Goal: Task Accomplishment & Management: Complete application form

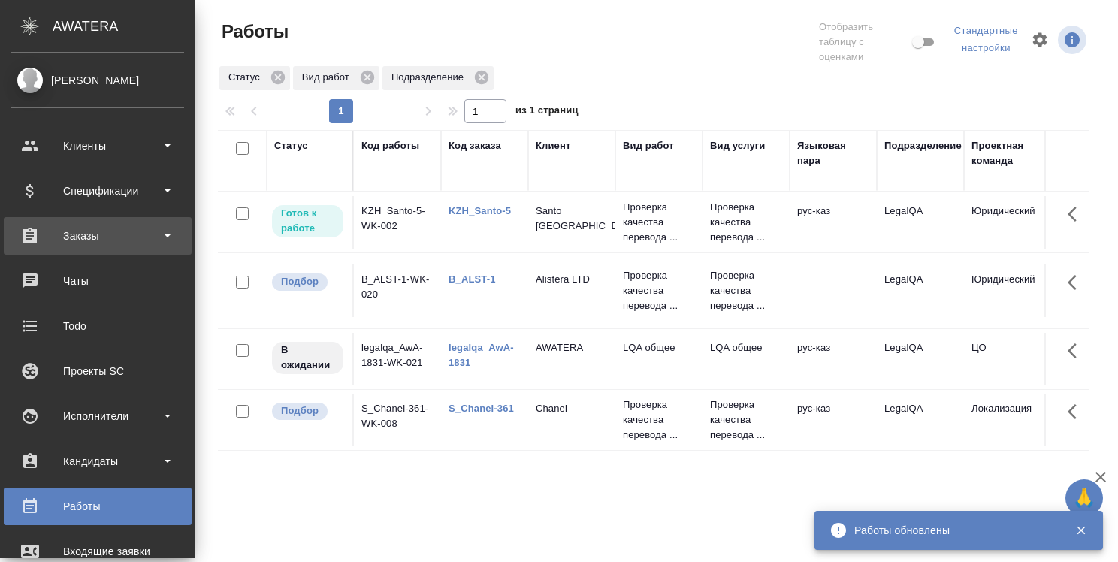
click at [78, 240] on div "Заказы" at bounding box center [97, 236] width 173 height 23
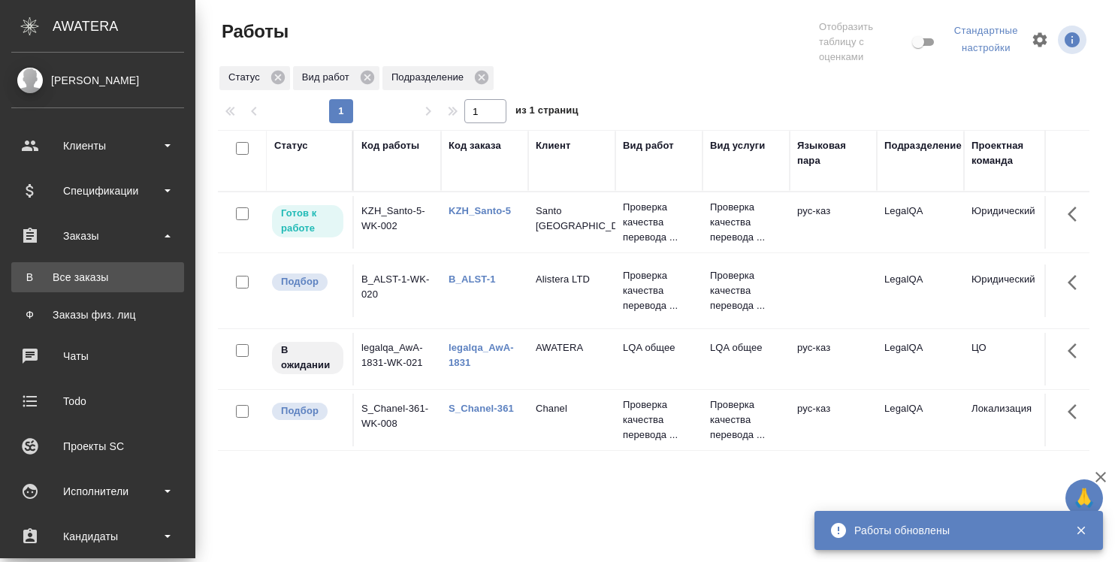
click at [75, 277] on div "Все заказы" at bounding box center [98, 277] width 158 height 15
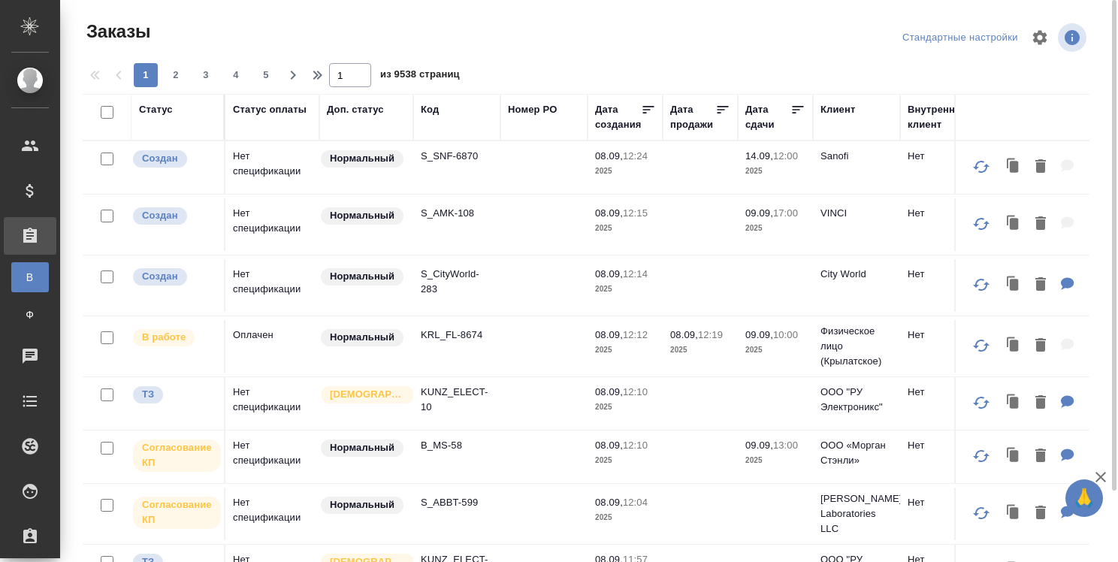
click at [434, 108] on div "Код" at bounding box center [430, 109] width 18 height 15
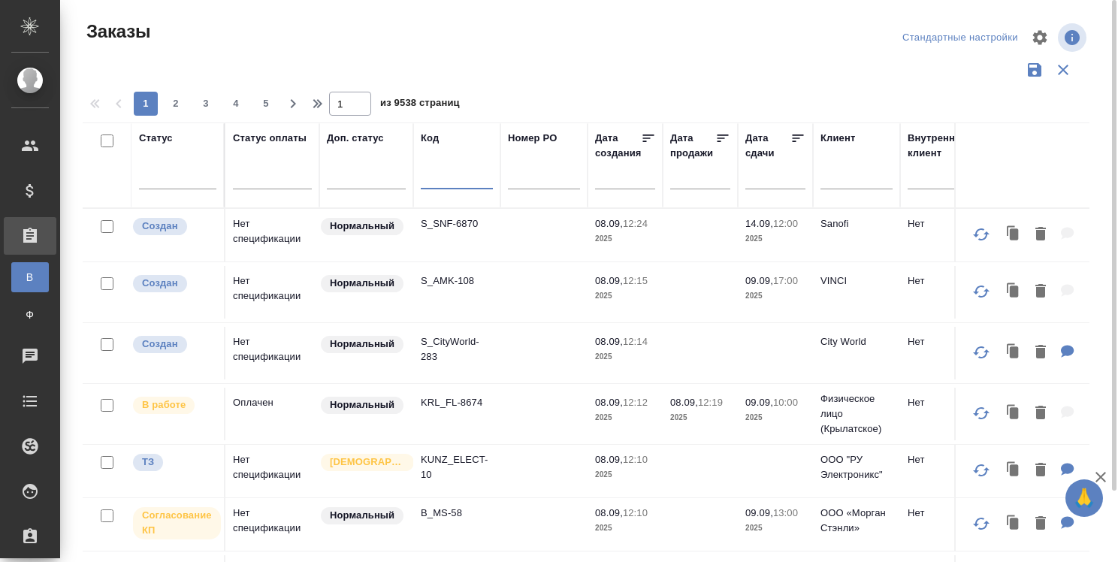
click at [433, 180] on input "text" at bounding box center [457, 180] width 72 height 19
paste input "T_FL-25813"
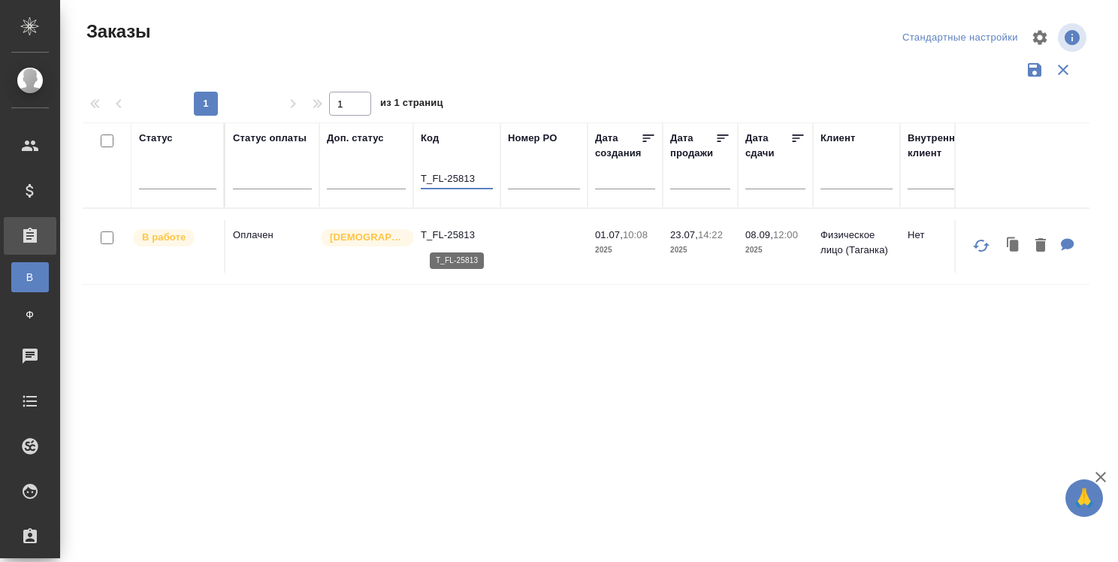
click at [463, 233] on p "T_FL-25813" at bounding box center [457, 235] width 72 height 15
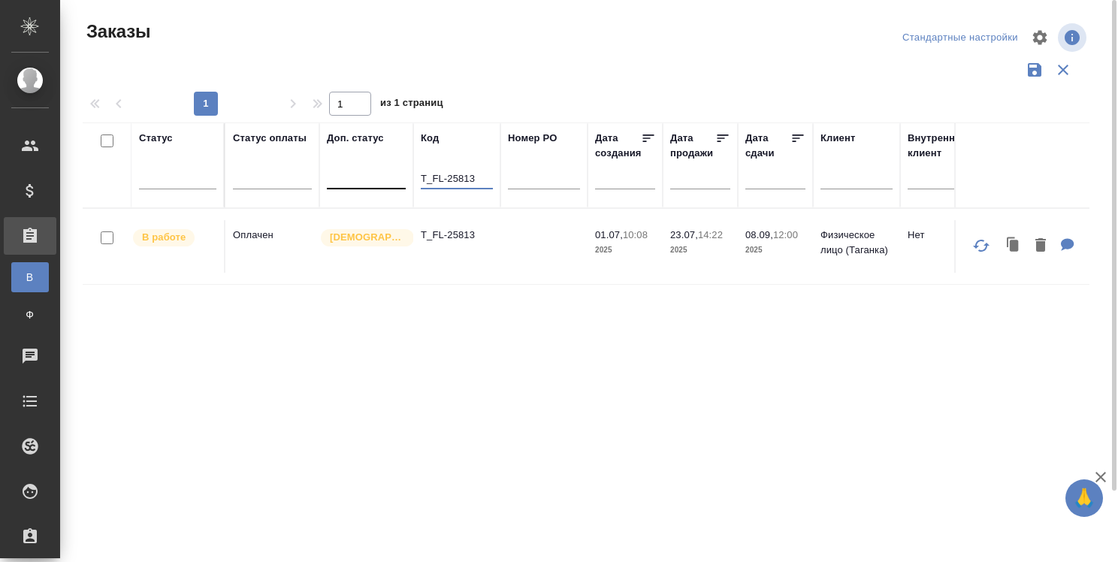
drag, startPoint x: 476, startPoint y: 172, endPoint x: 388, endPoint y: 174, distance: 88.7
paste input "V_FL-822"
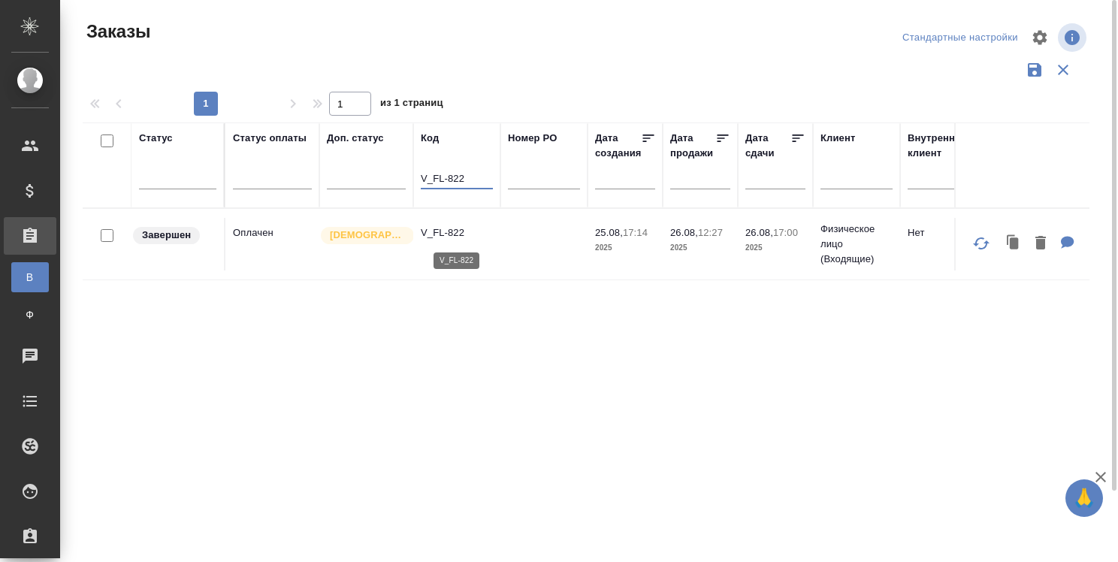
click at [433, 234] on p "V_FL-822" at bounding box center [457, 232] width 72 height 15
drag, startPoint x: 466, startPoint y: 174, endPoint x: 413, endPoint y: 175, distance: 53.4
paste input "KZH_Novonordisk-KZ-417"
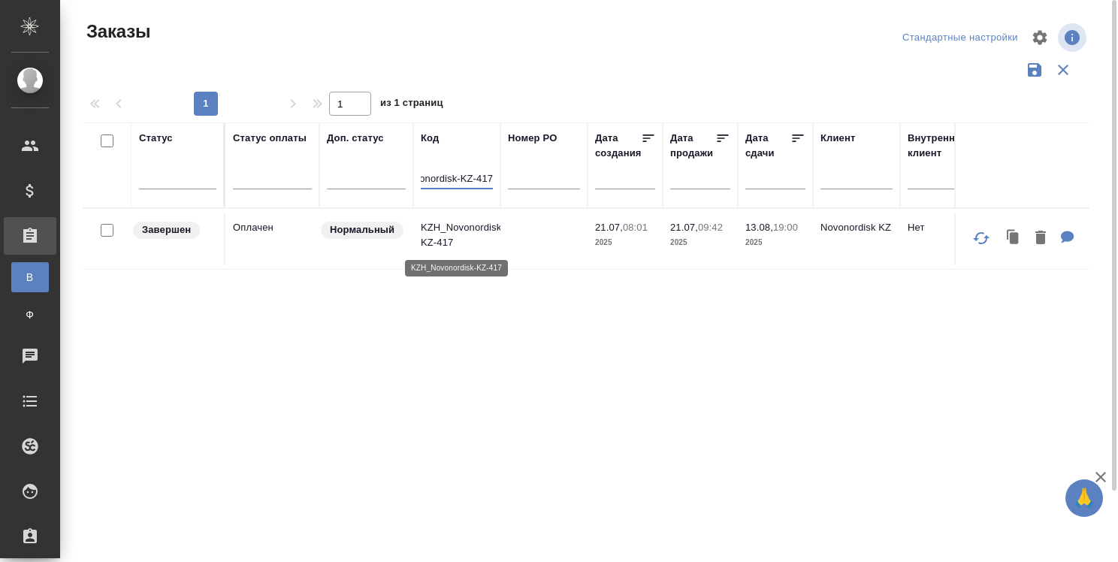
type input "KZH_Novonordisk-KZ-417"
click at [467, 231] on p "KZH_Novonordisk-KZ-417" at bounding box center [457, 235] width 72 height 30
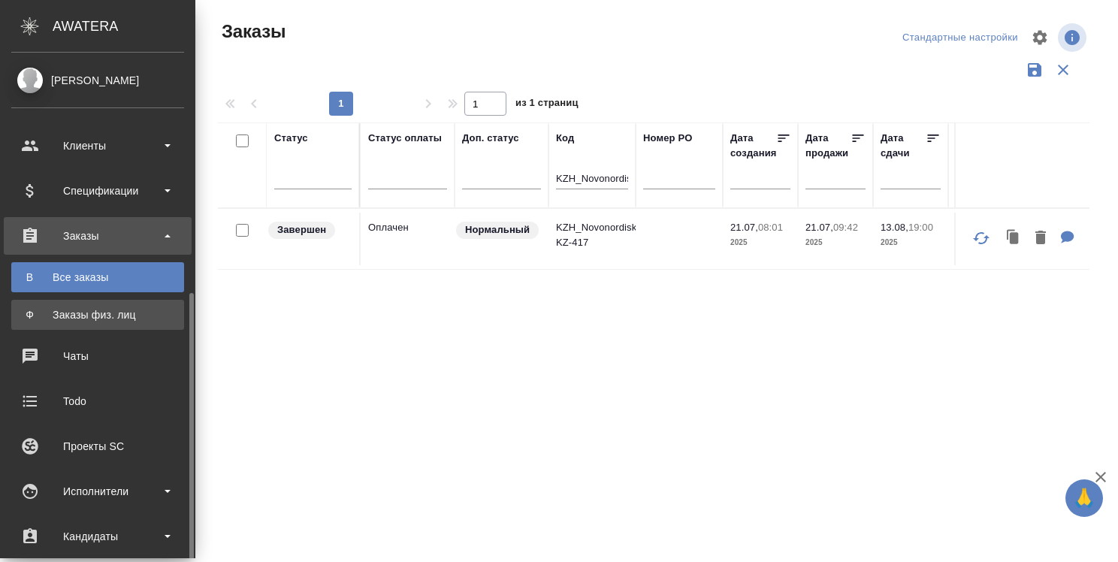
scroll to position [225, 0]
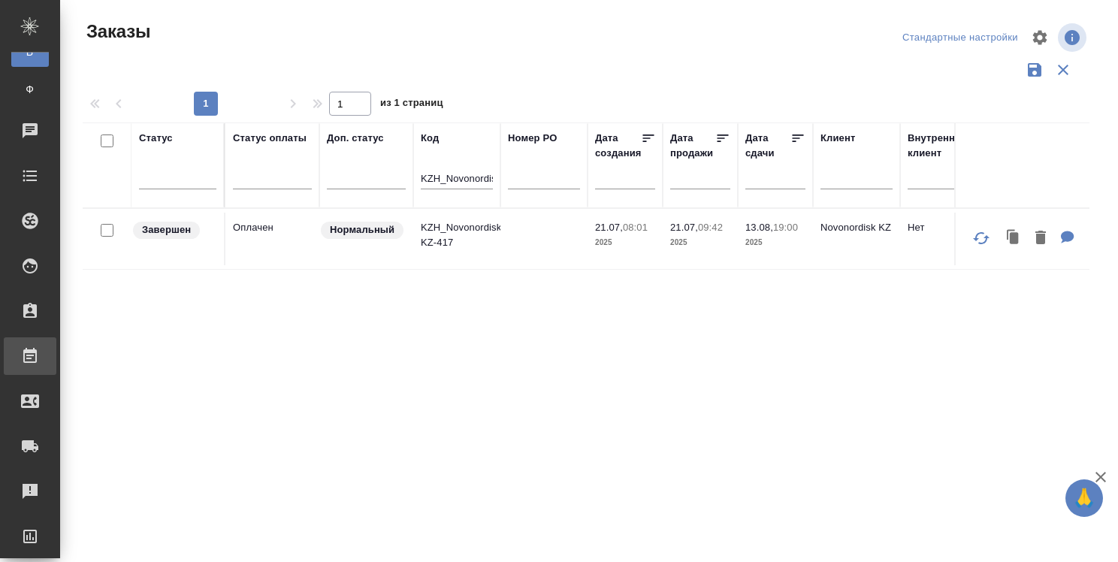
click at [30, 364] on div "Работы" at bounding box center [11, 356] width 38 height 23
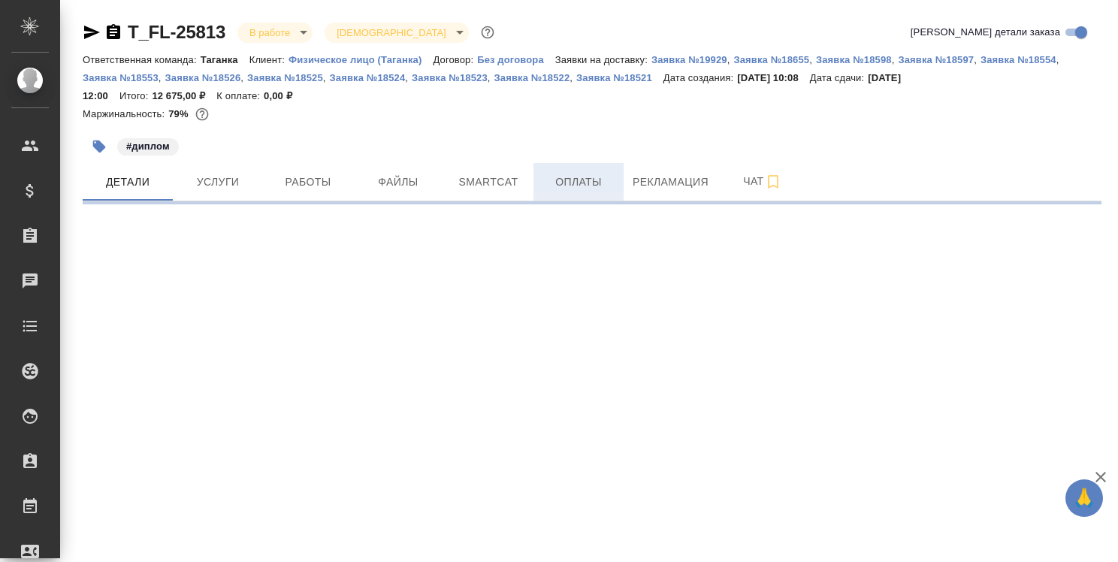
select select "RU"
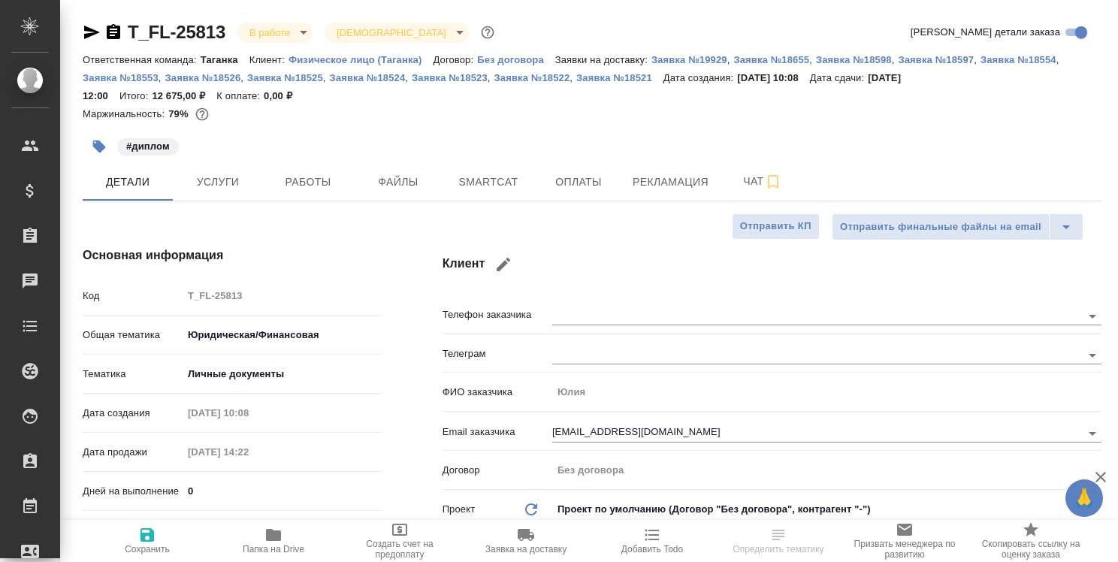
type textarea "x"
click at [652, 186] on span "Рекламация" at bounding box center [671, 182] width 76 height 19
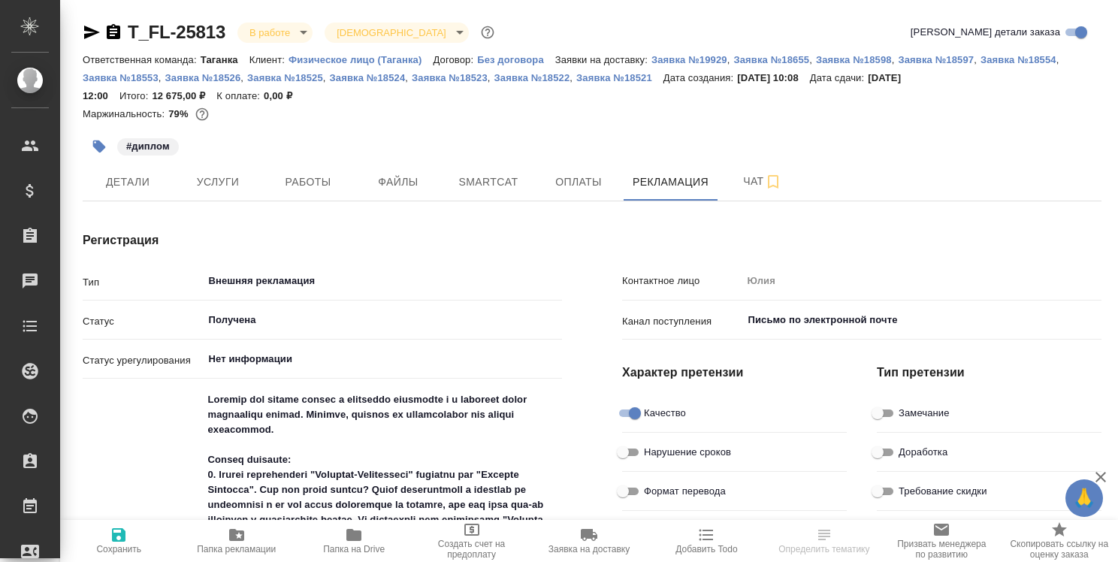
type textarea "x"
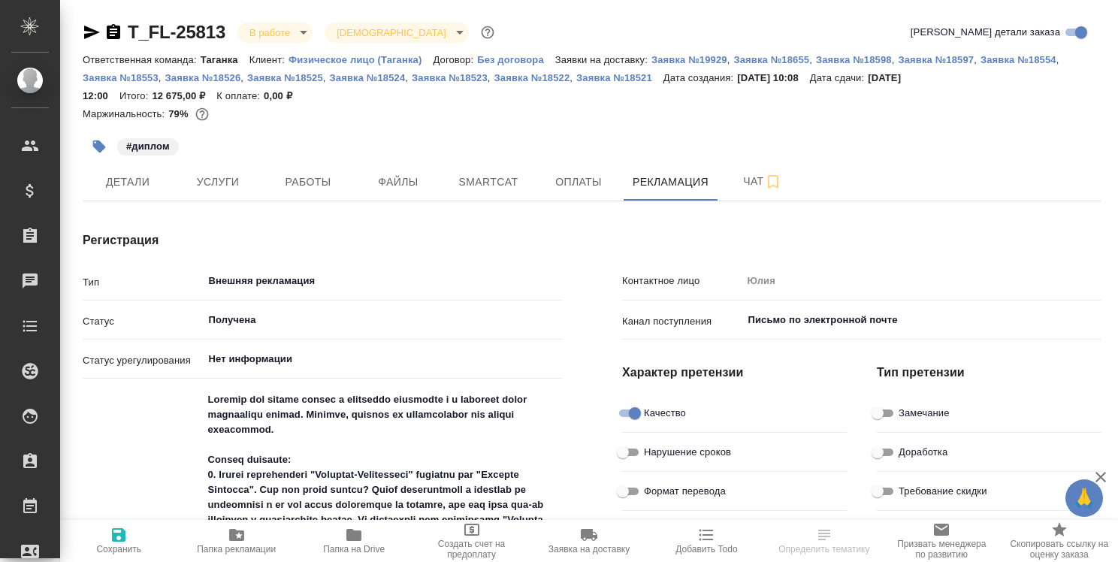
type textarea "x"
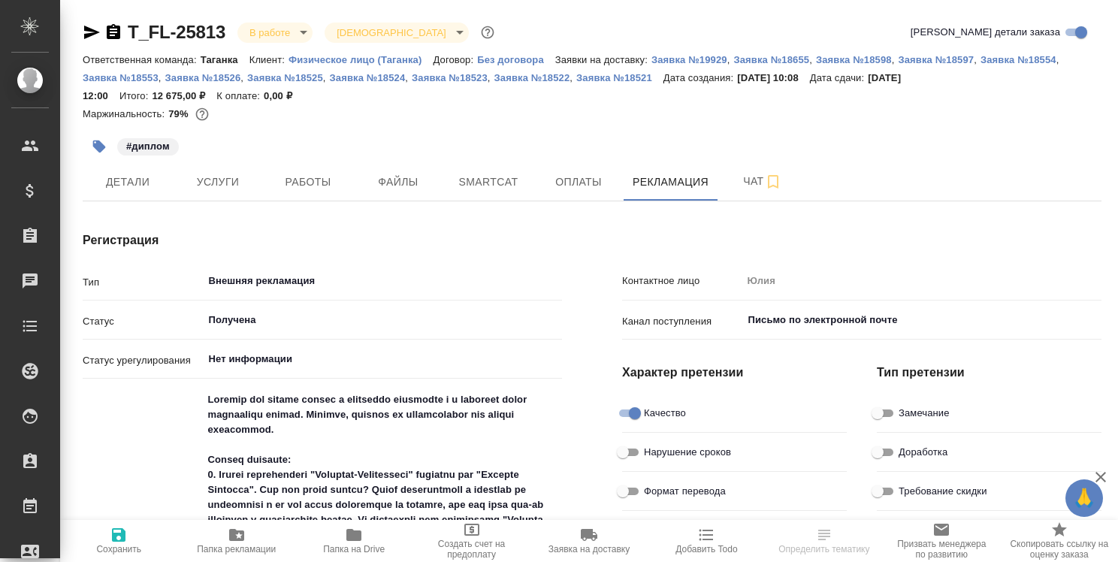
type textarea "x"
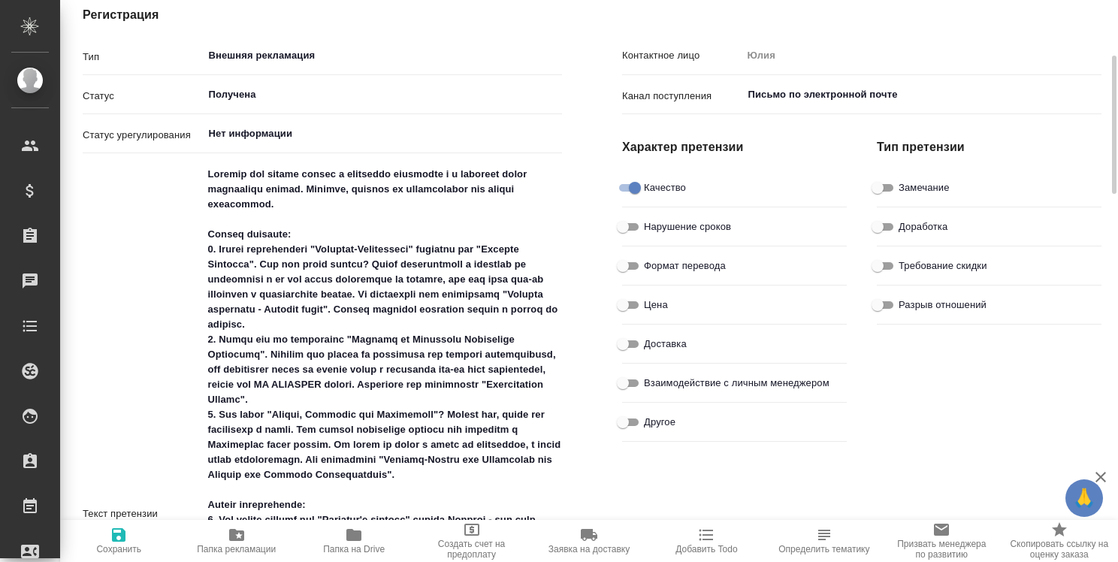
scroll to position [301, 0]
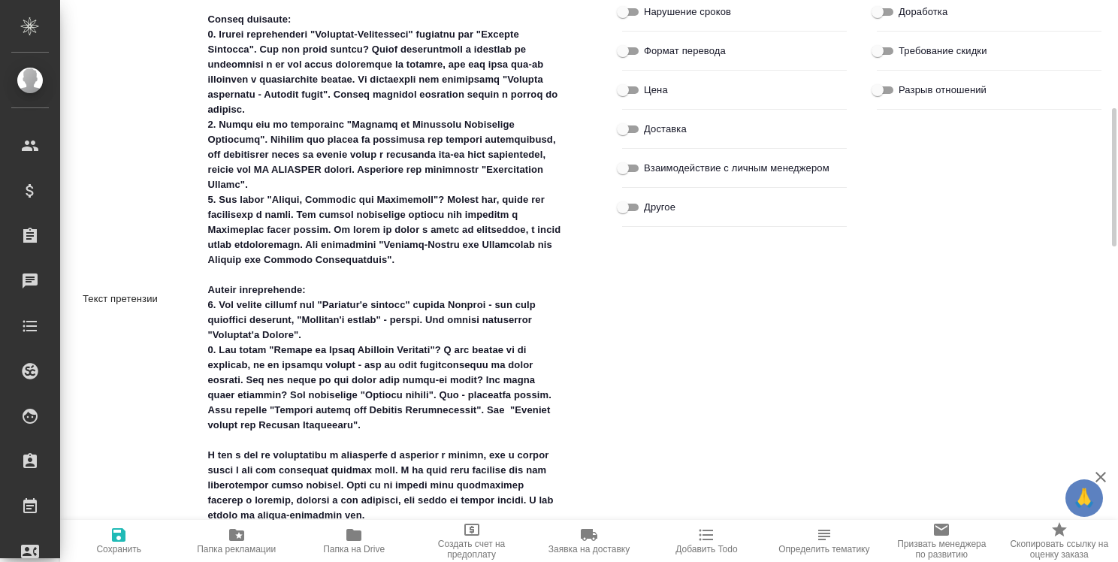
scroll to position [0, 0]
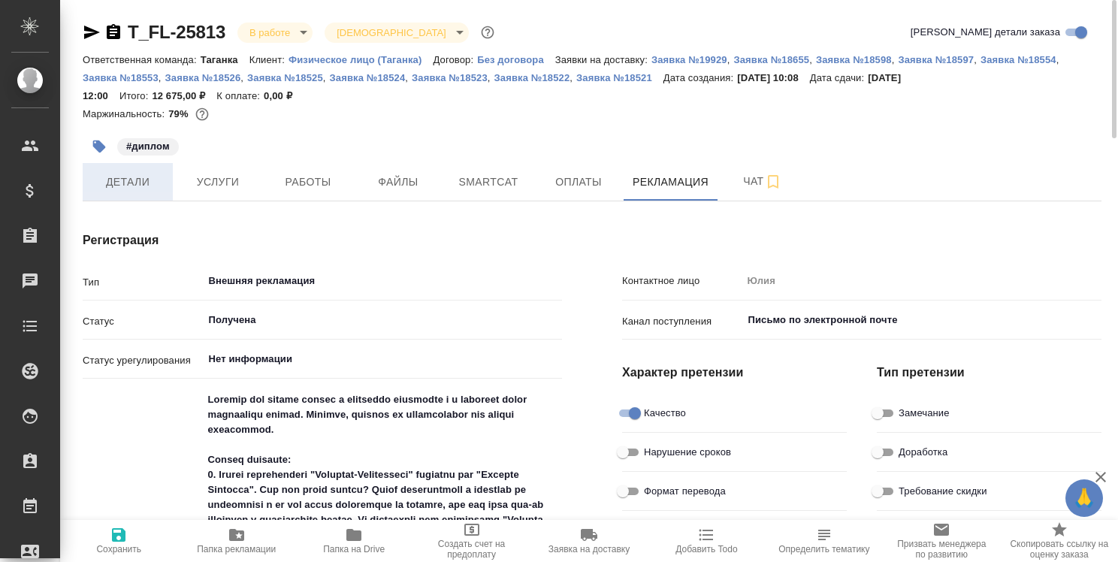
click at [108, 183] on span "Детали" at bounding box center [128, 182] width 72 height 19
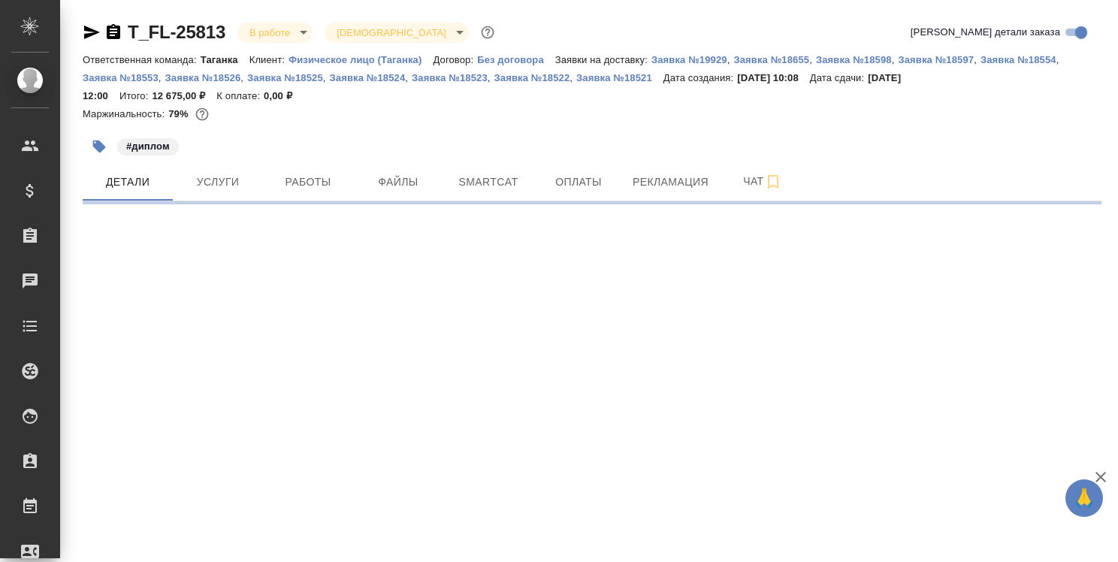
select select "RU"
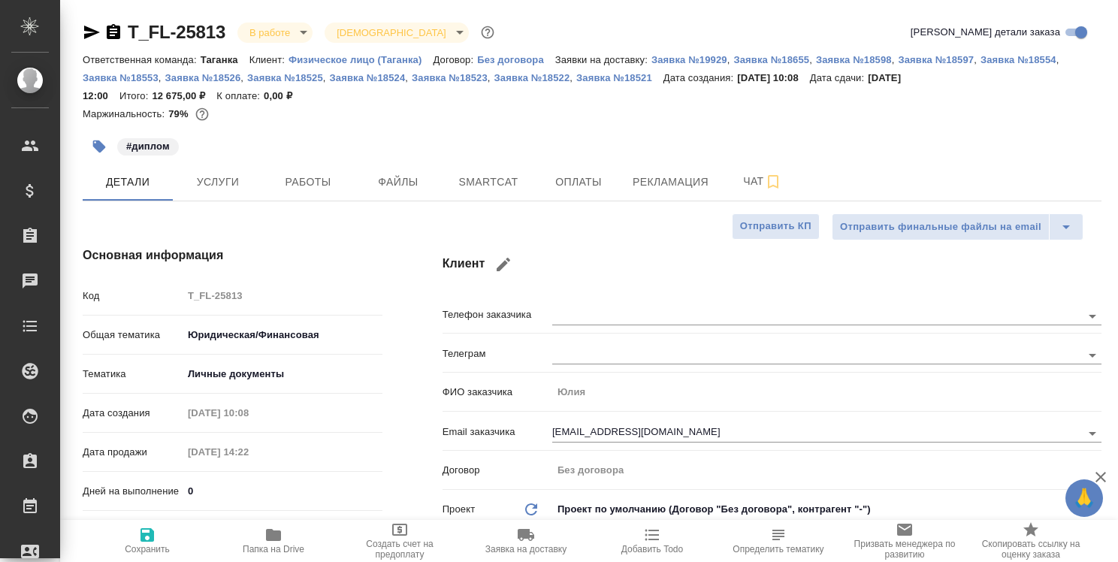
type textarea "x"
click at [320, 177] on span "Работы" at bounding box center [308, 182] width 72 height 19
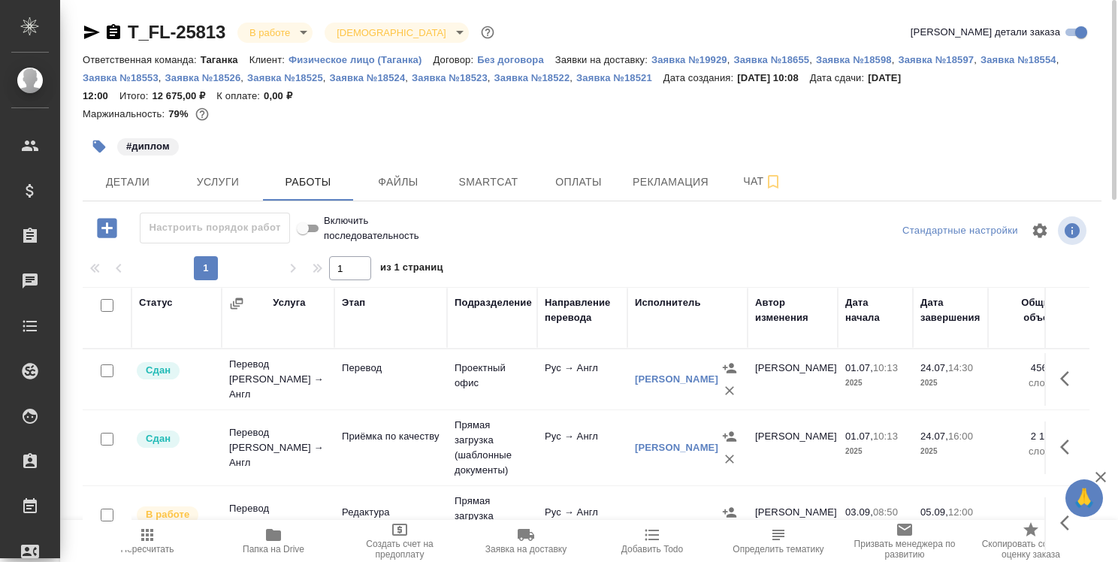
click at [86, 30] on icon "button" at bounding box center [92, 33] width 16 height 14
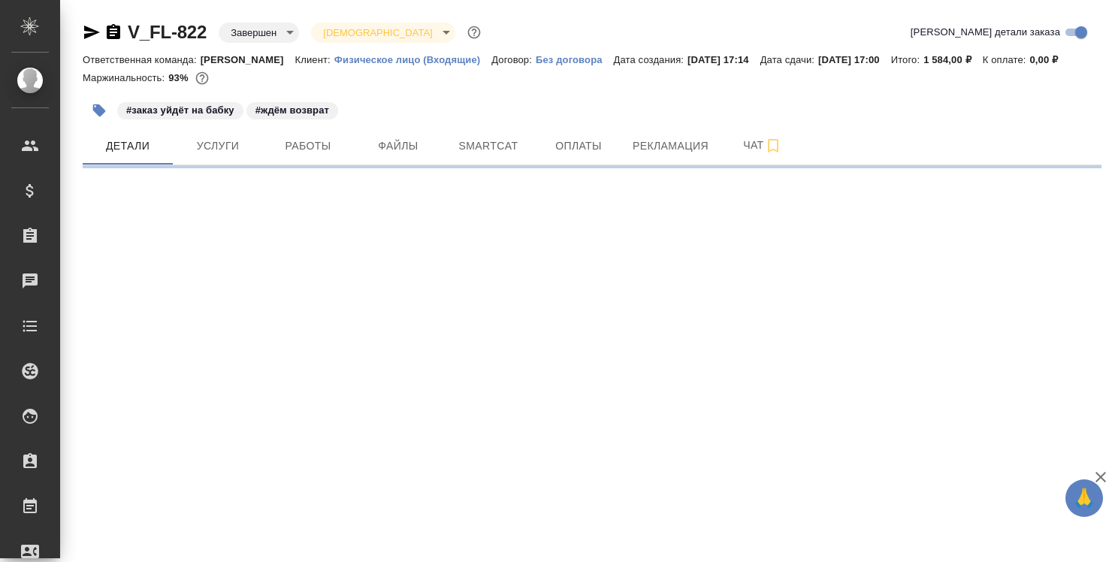
select select "RU"
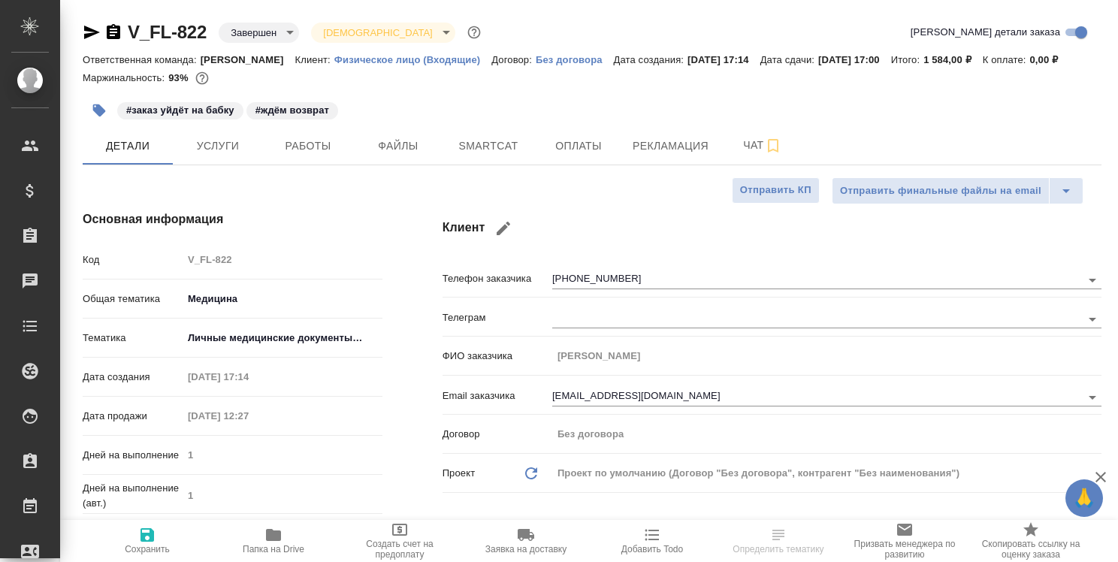
type textarea "x"
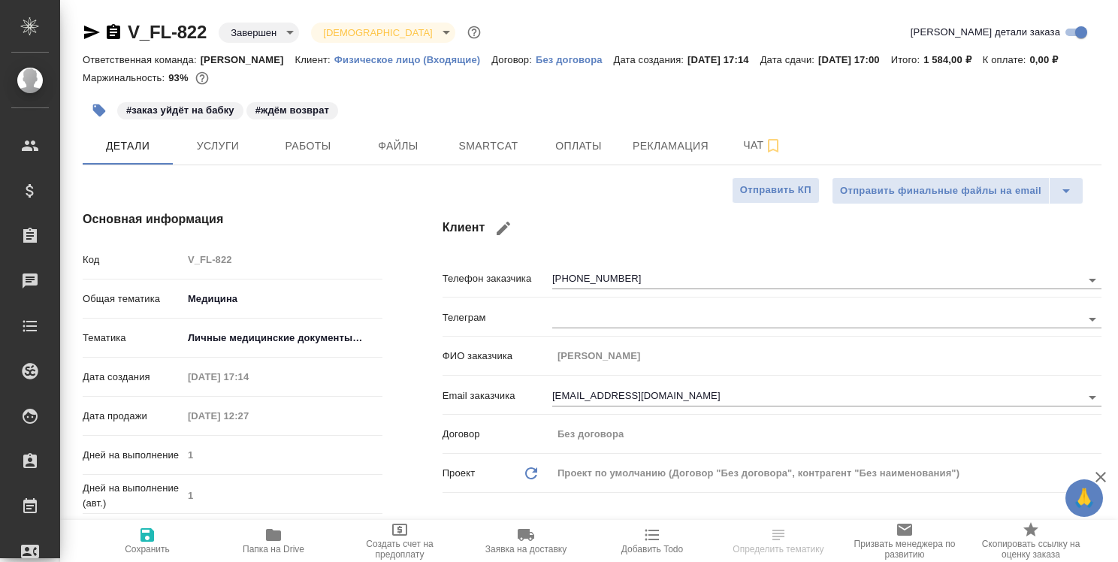
type textarea "x"
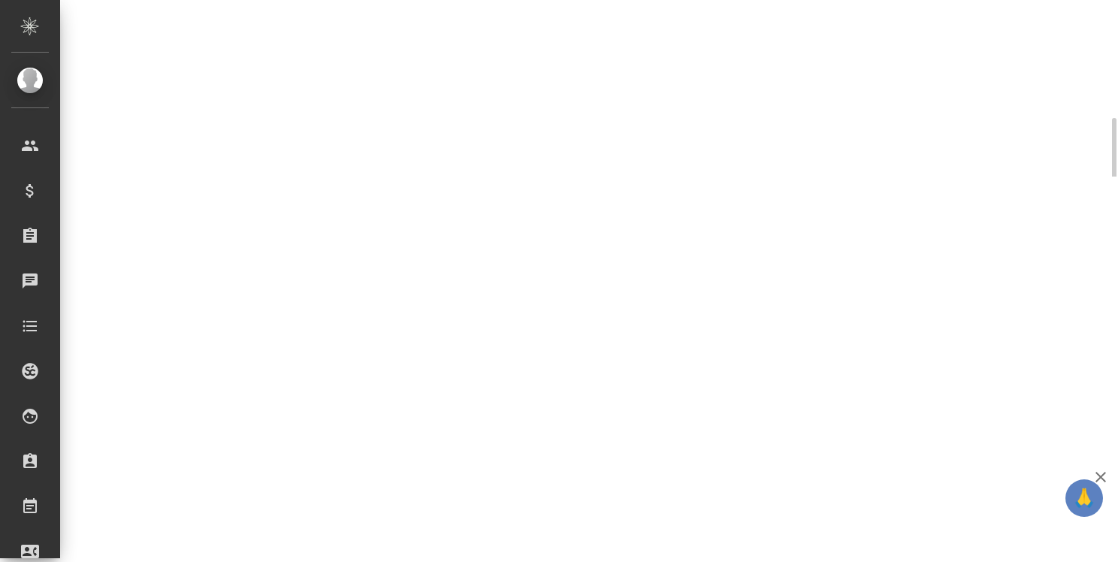
scroll to position [526, 0]
select select "RU"
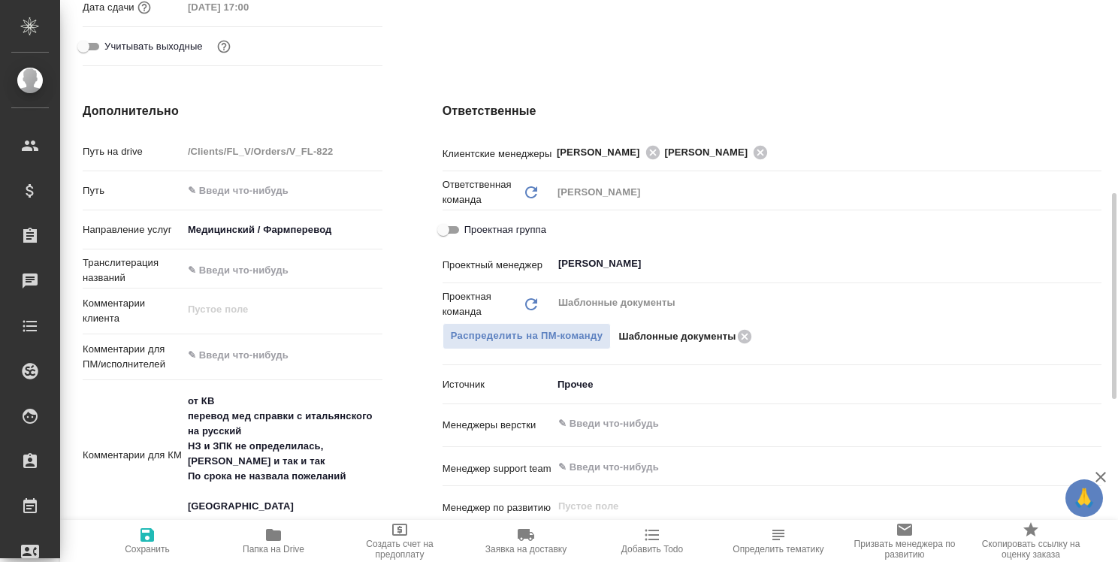
type textarea "x"
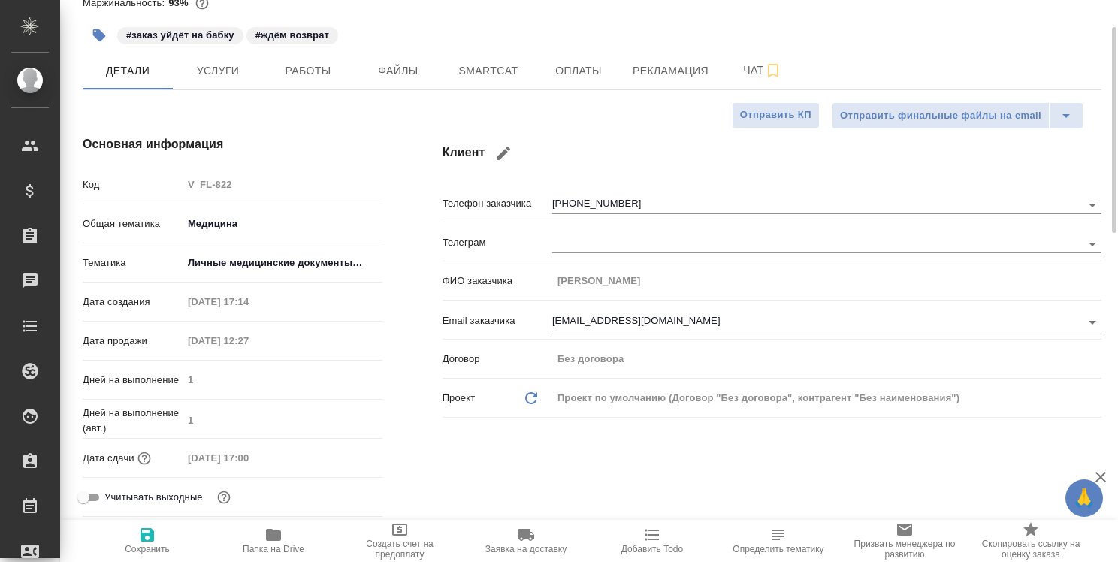
scroll to position [0, 0]
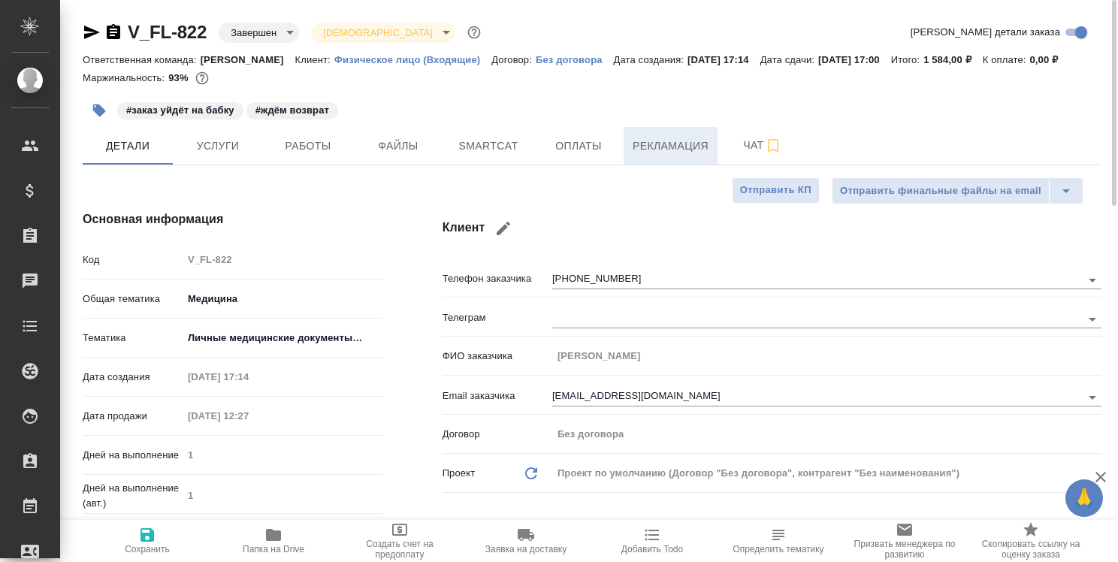
click at [672, 150] on span "Рекламация" at bounding box center [671, 146] width 76 height 19
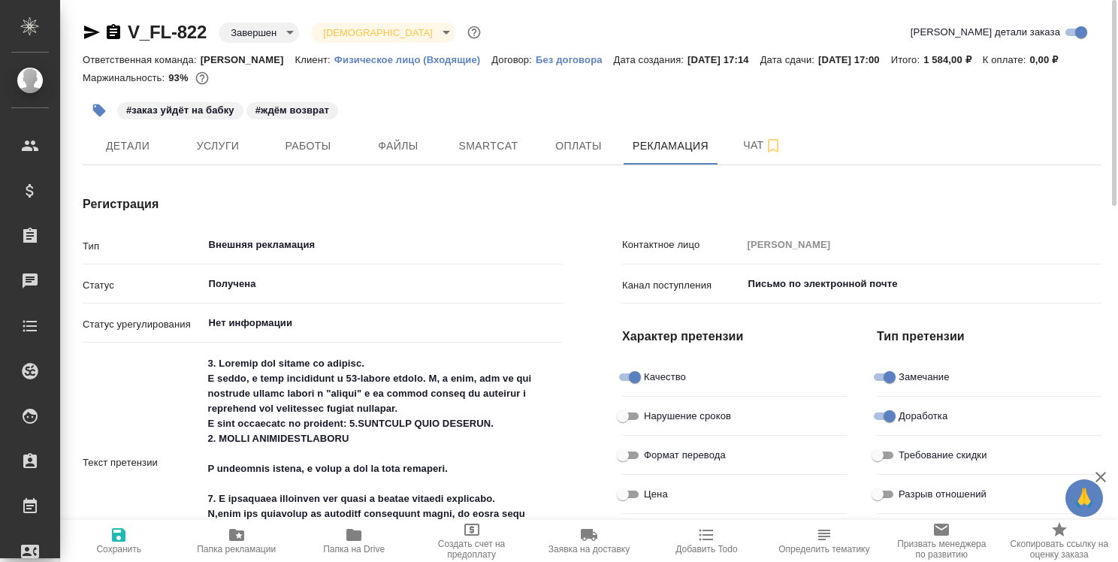
type textarea "x"
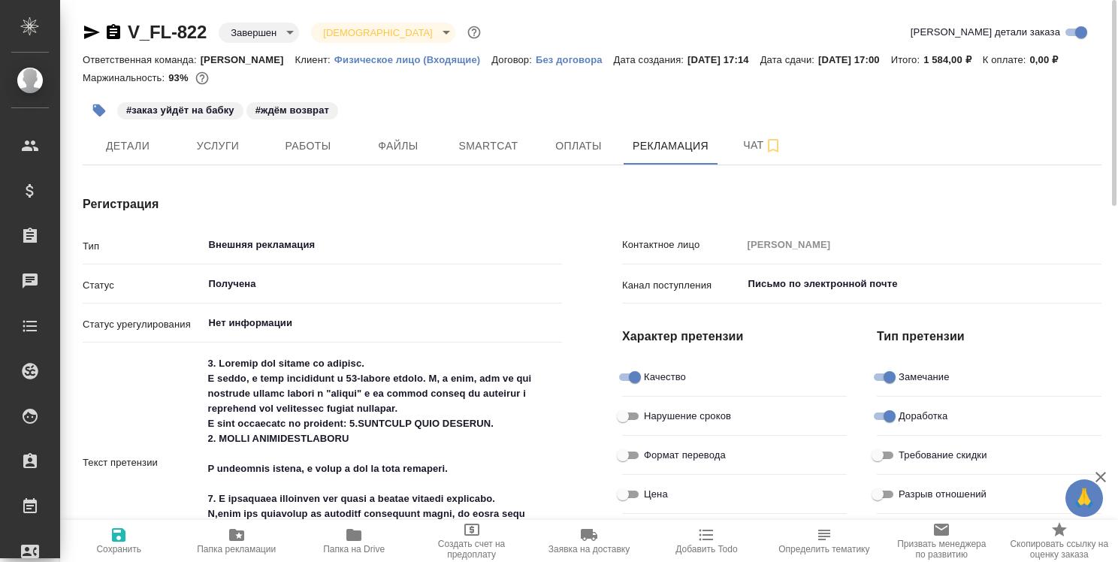
type textarea "x"
click at [304, 150] on span "Работы" at bounding box center [308, 146] width 72 height 19
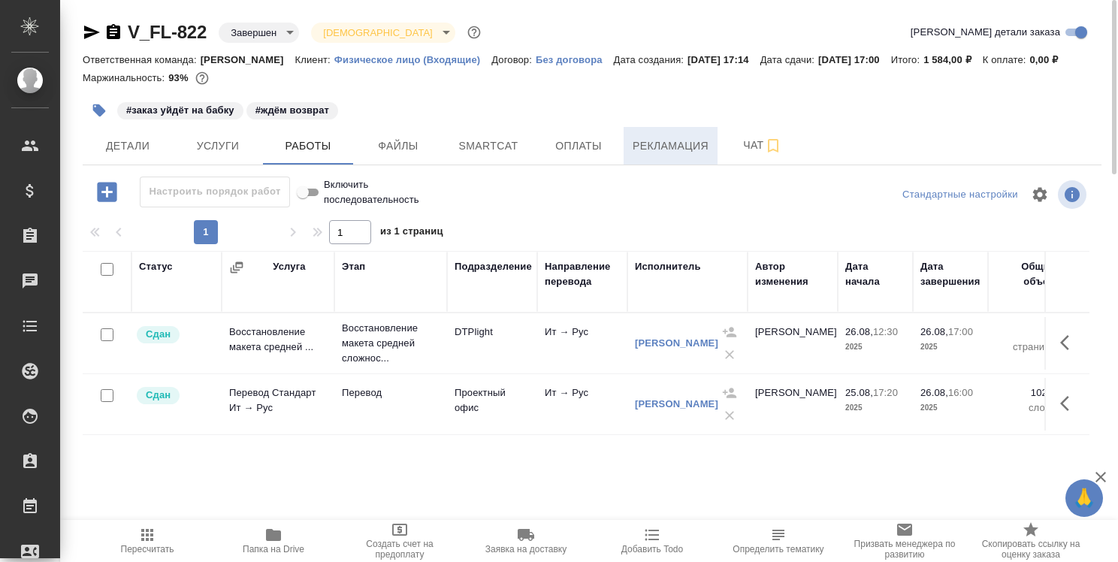
click at [659, 137] on span "Рекламация" at bounding box center [671, 146] width 76 height 19
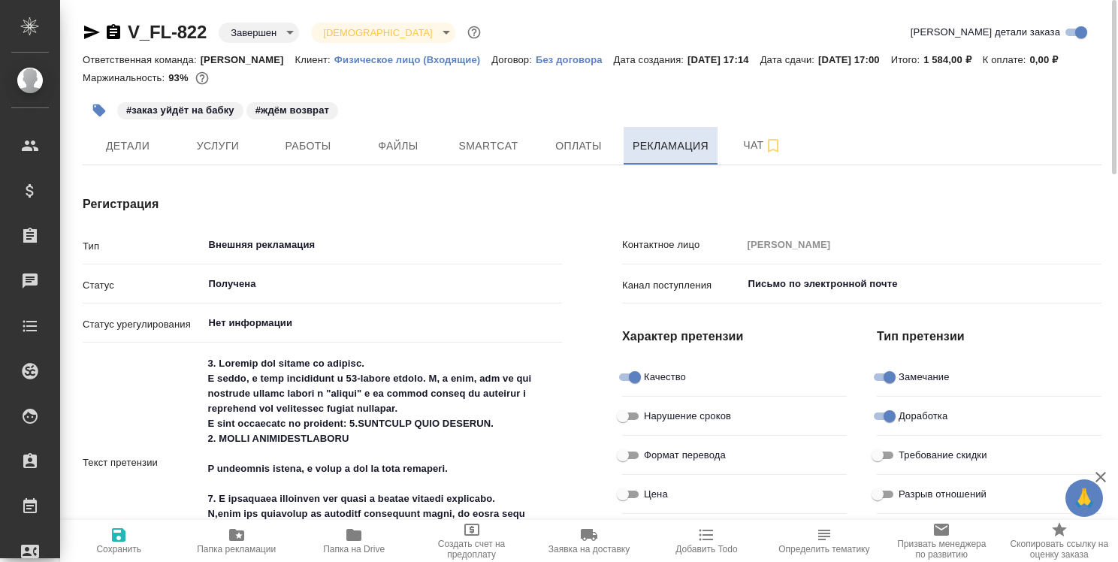
type textarea "x"
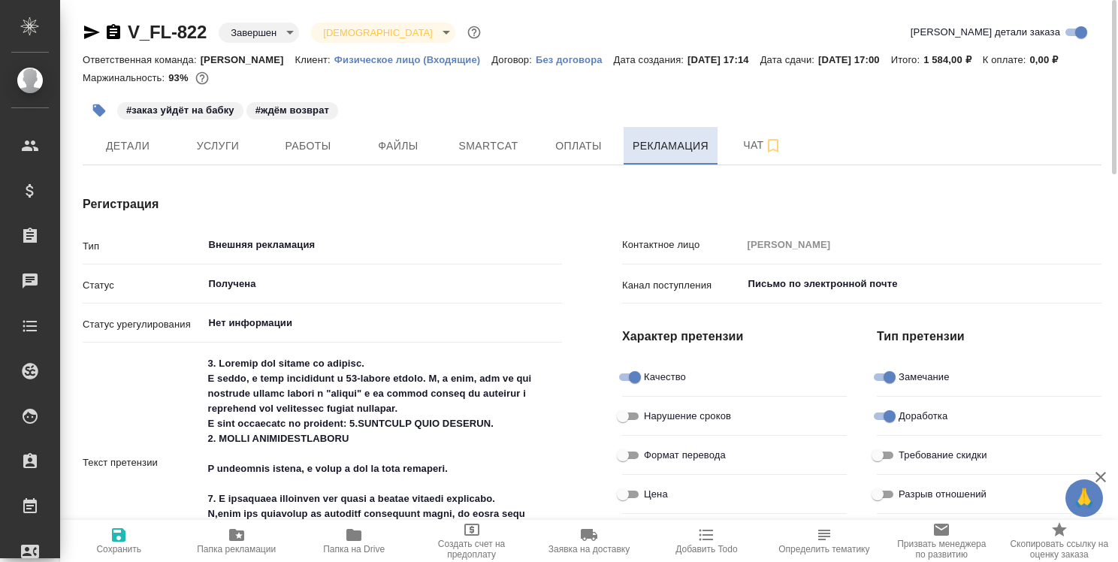
type textarea "x"
click at [122, 146] on span "Детали" at bounding box center [128, 146] width 72 height 19
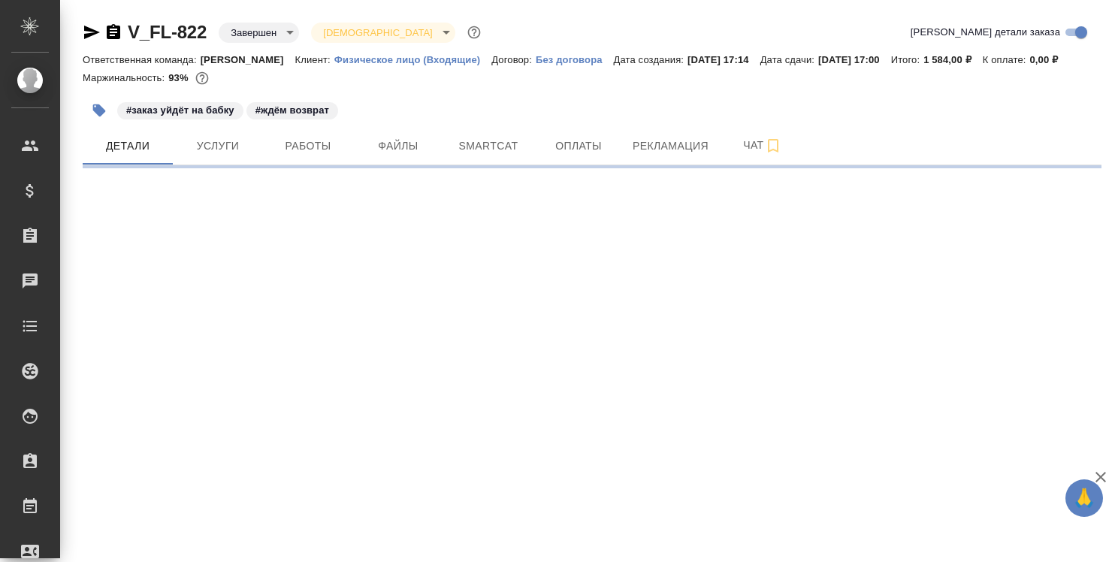
select select "RU"
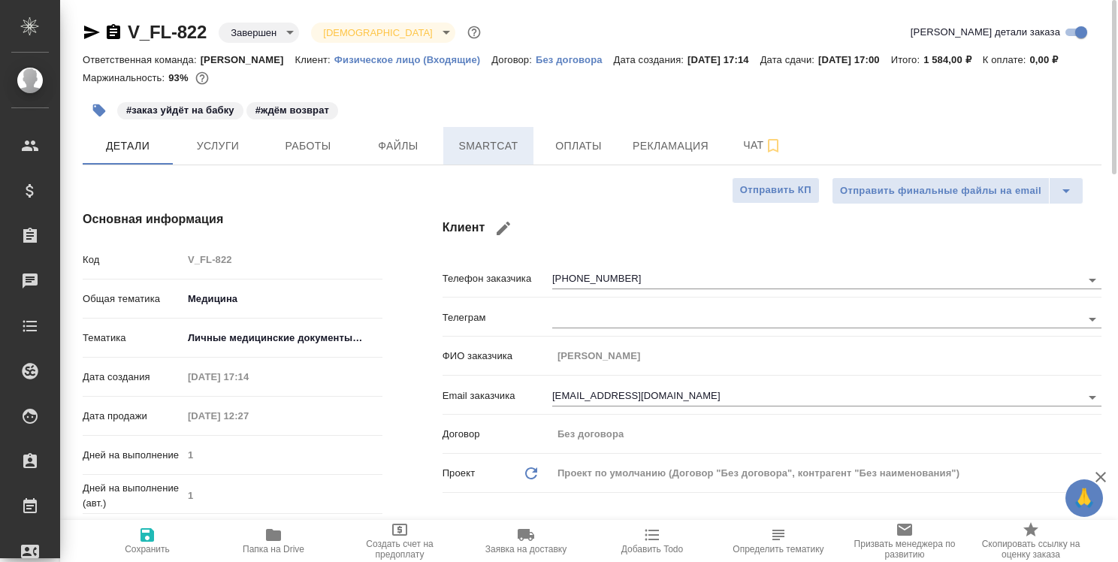
type textarea "x"
click at [669, 156] on button "Рекламация" at bounding box center [671, 146] width 94 height 38
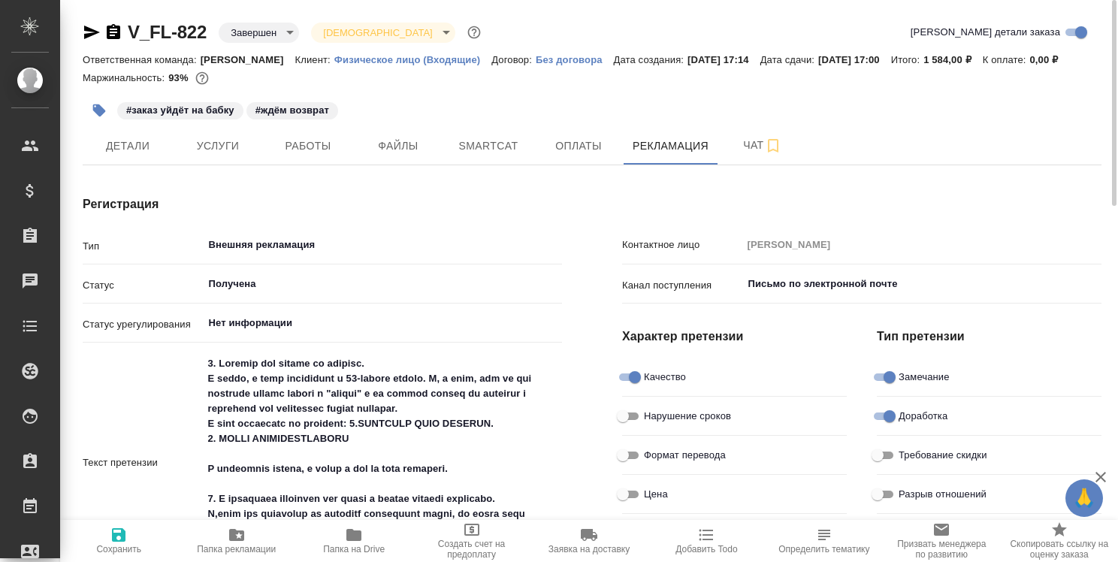
type textarea "x"
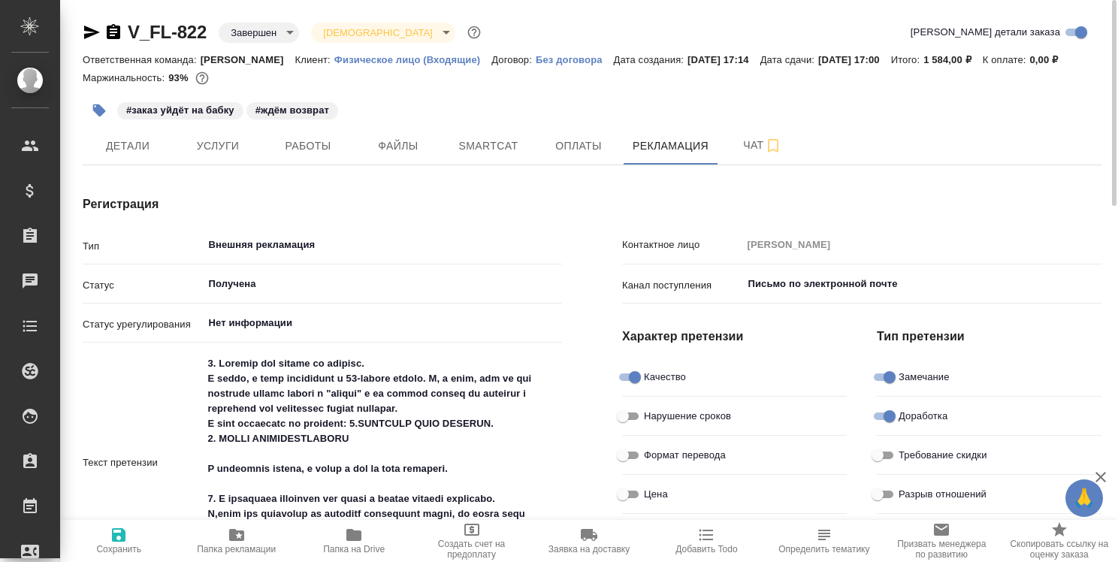
type textarea "x"
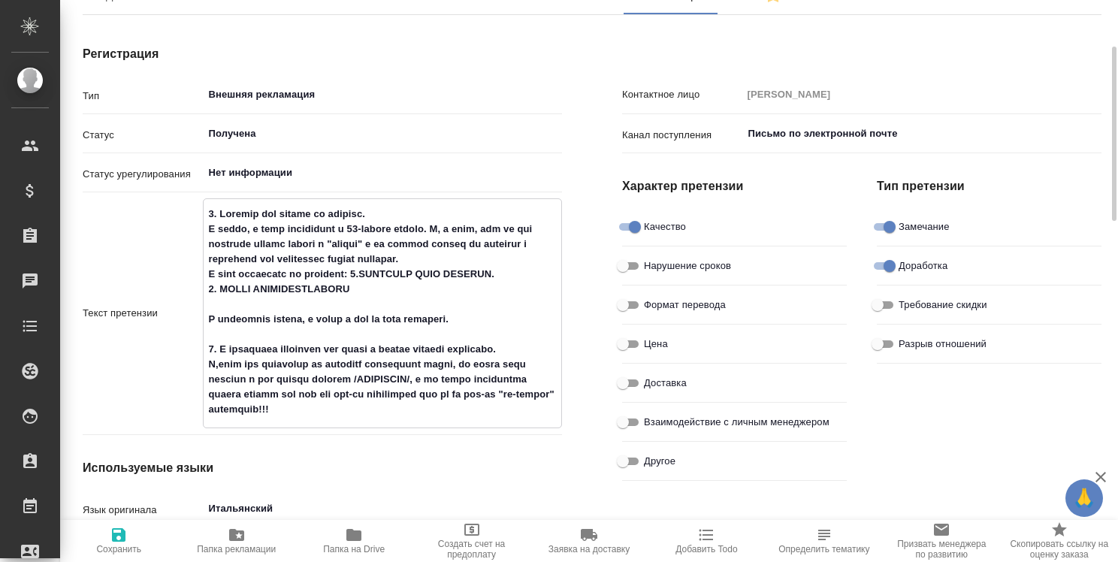
type textarea "x"
click at [550, 47] on h4 "Регистрация" at bounding box center [322, 54] width 479 height 18
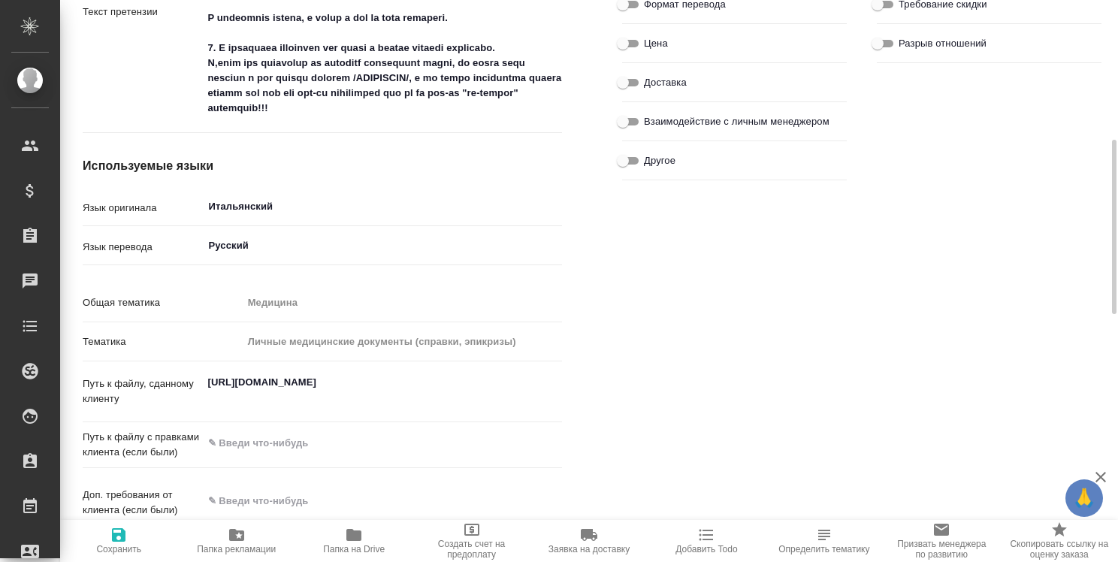
scroll to position [0, 0]
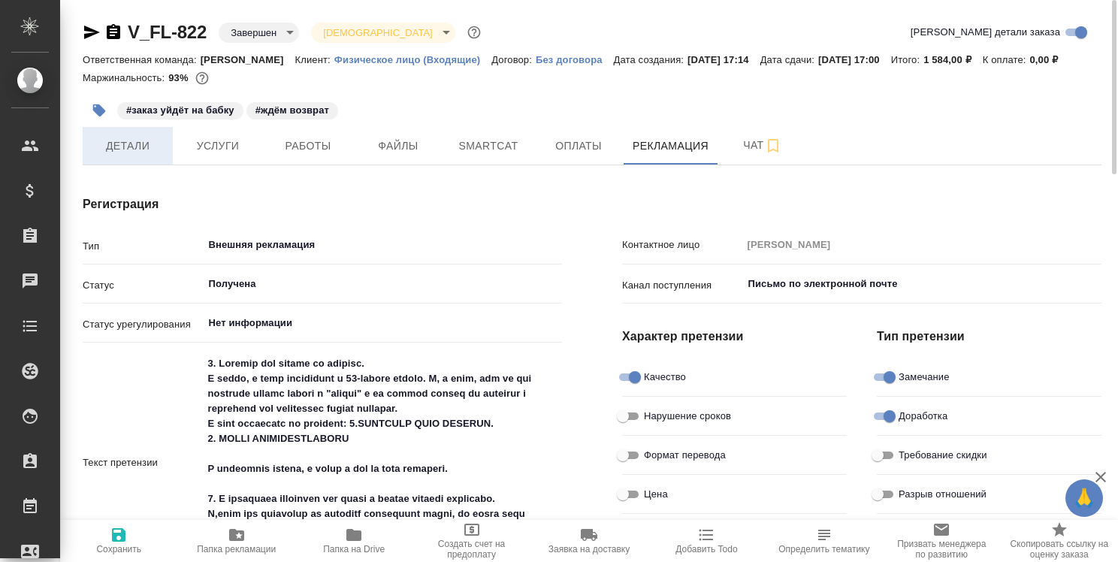
type textarea "x"
click at [114, 140] on span "Детали" at bounding box center [128, 146] width 72 height 19
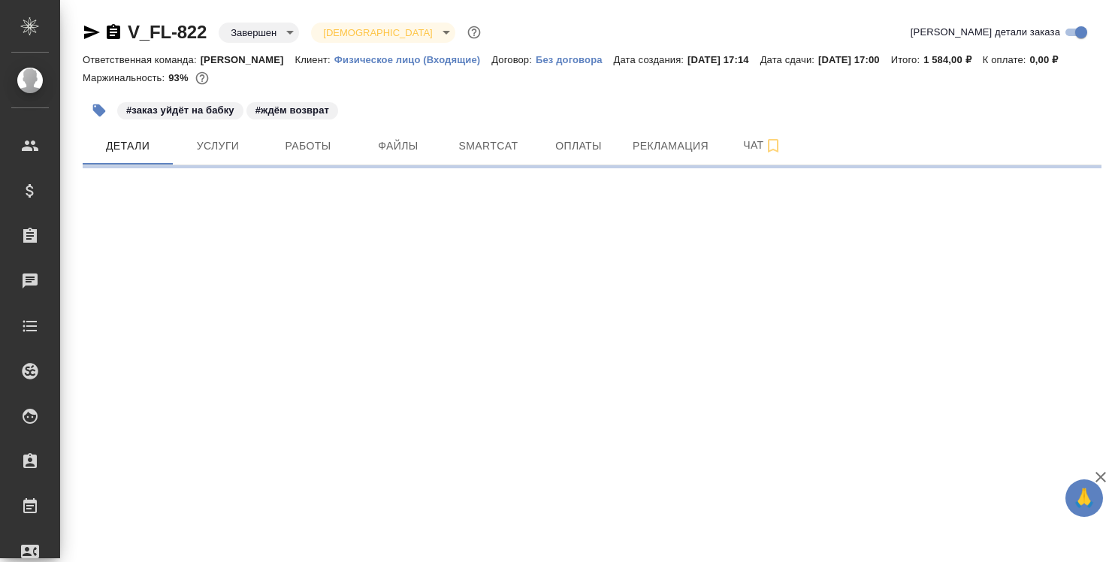
select select "RU"
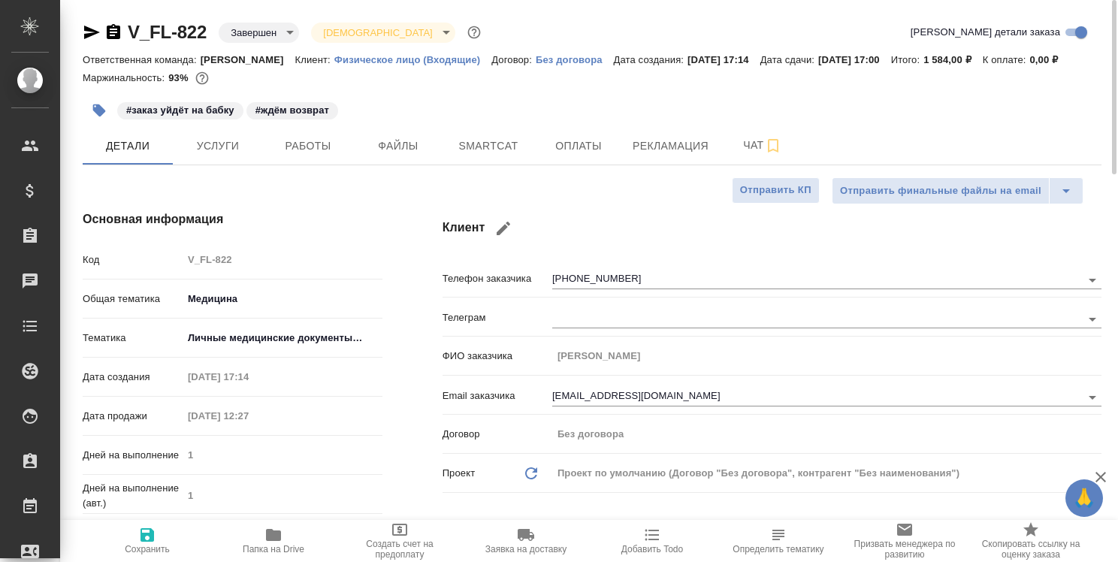
type textarea "x"
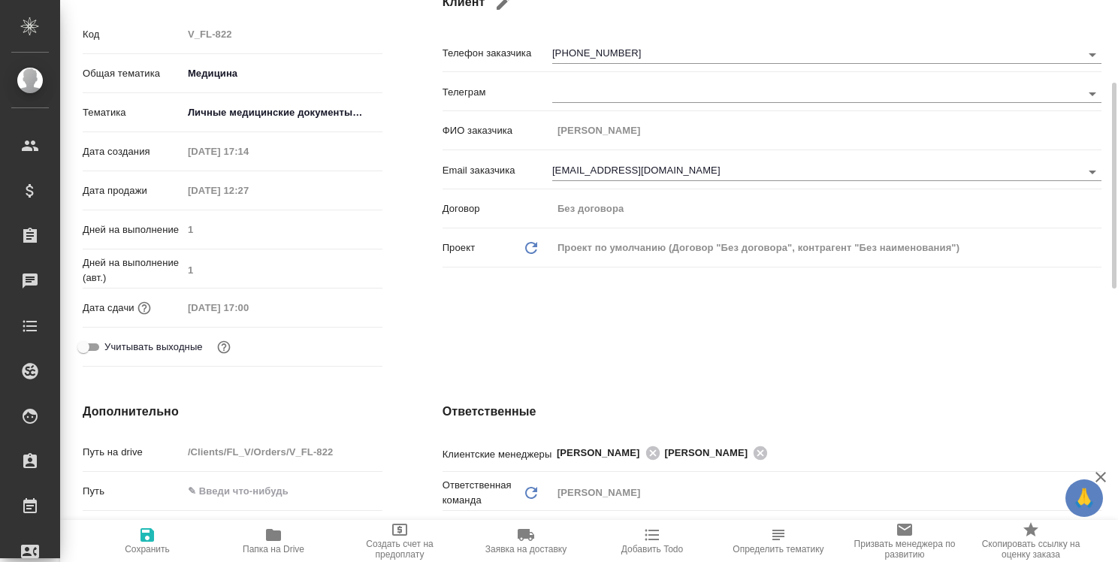
scroll to position [451, 0]
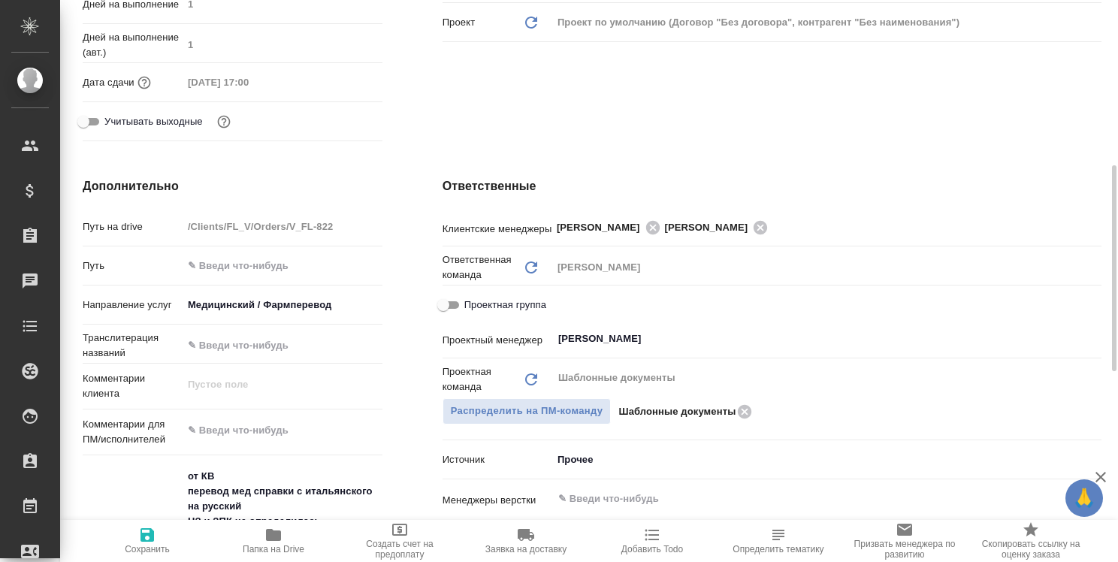
type textarea "x"
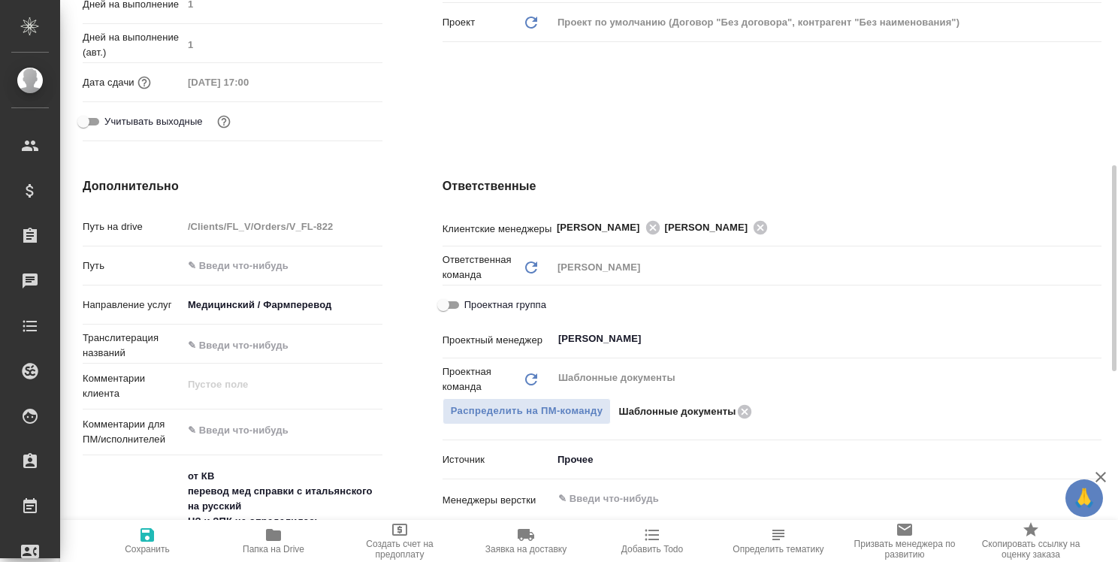
type textarea "x"
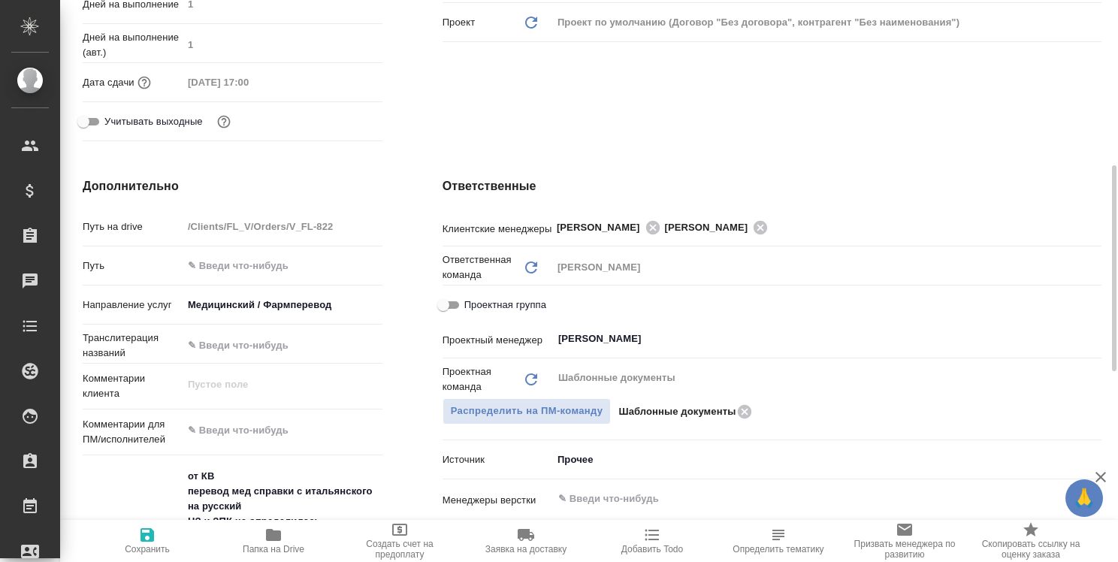
type textarea "x"
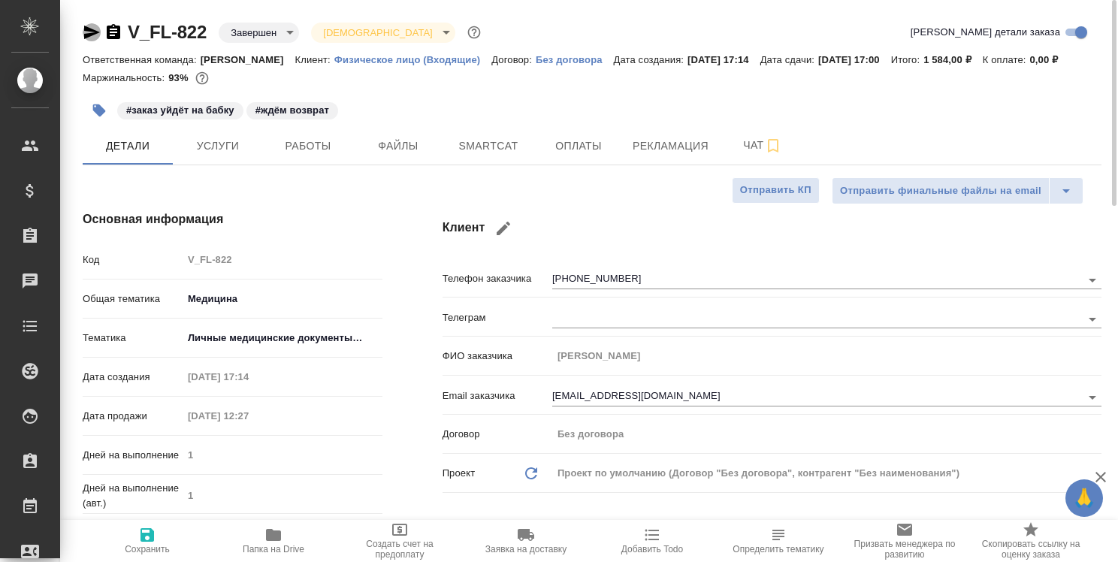
click at [89, 30] on icon "button" at bounding box center [92, 33] width 16 height 14
drag, startPoint x: 89, startPoint y: 30, endPoint x: 89, endPoint y: 38, distance: 8.3
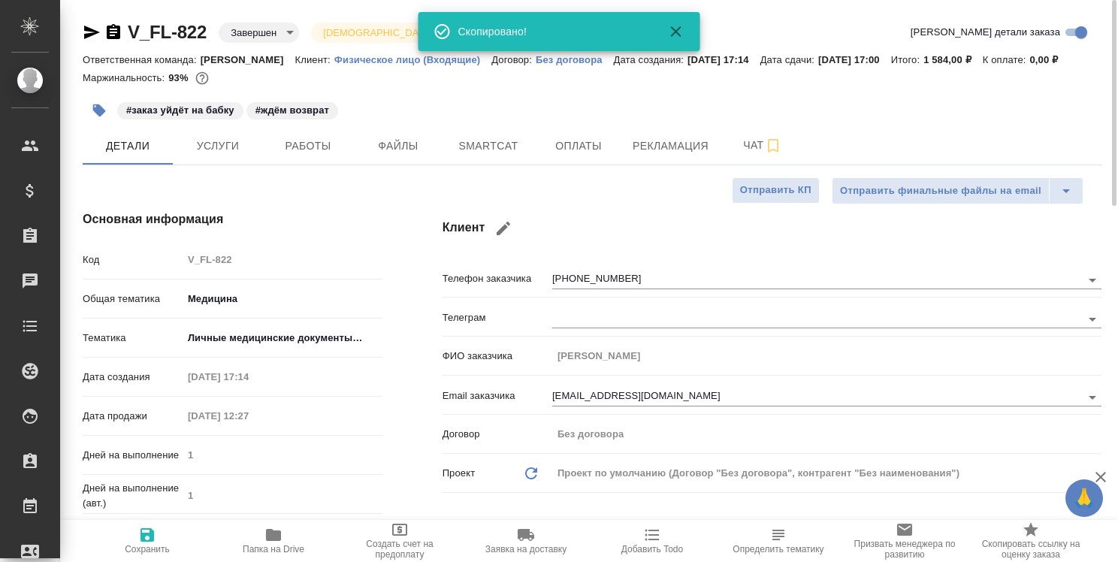
type textarea "x"
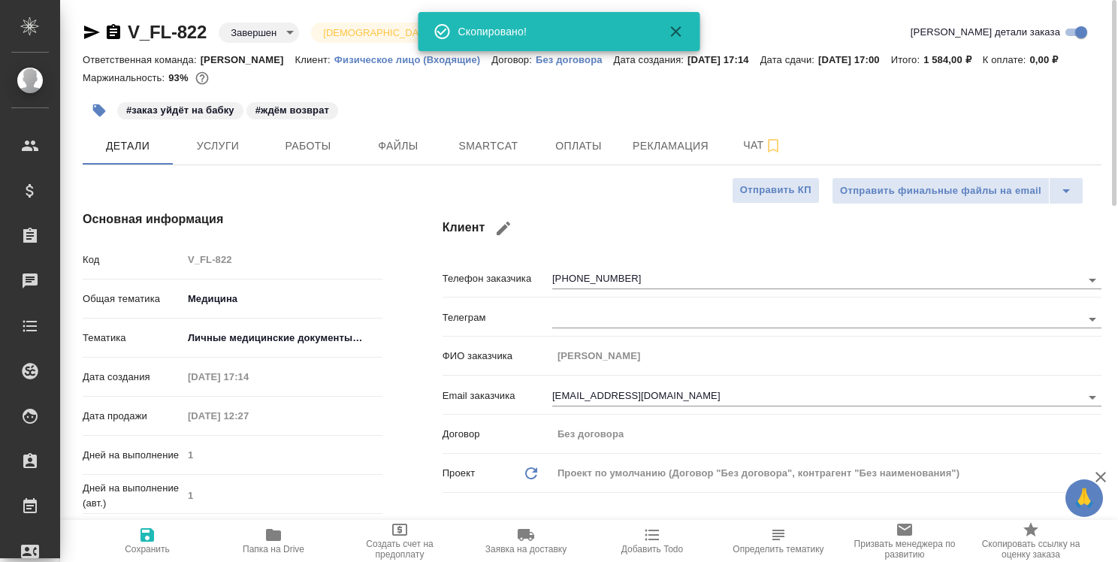
type textarea "x"
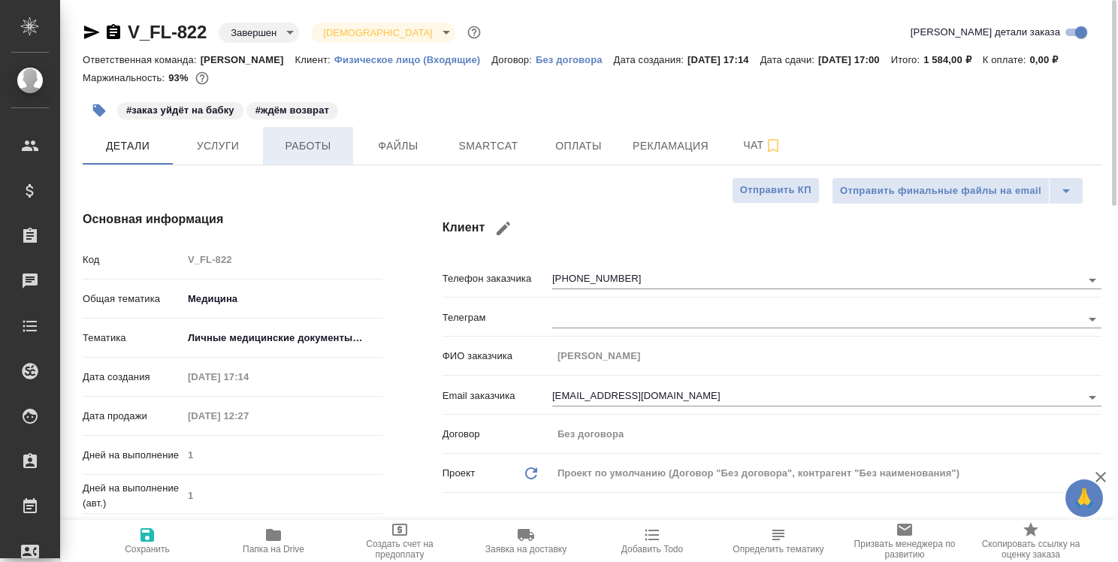
click at [319, 152] on span "Работы" at bounding box center [308, 146] width 72 height 19
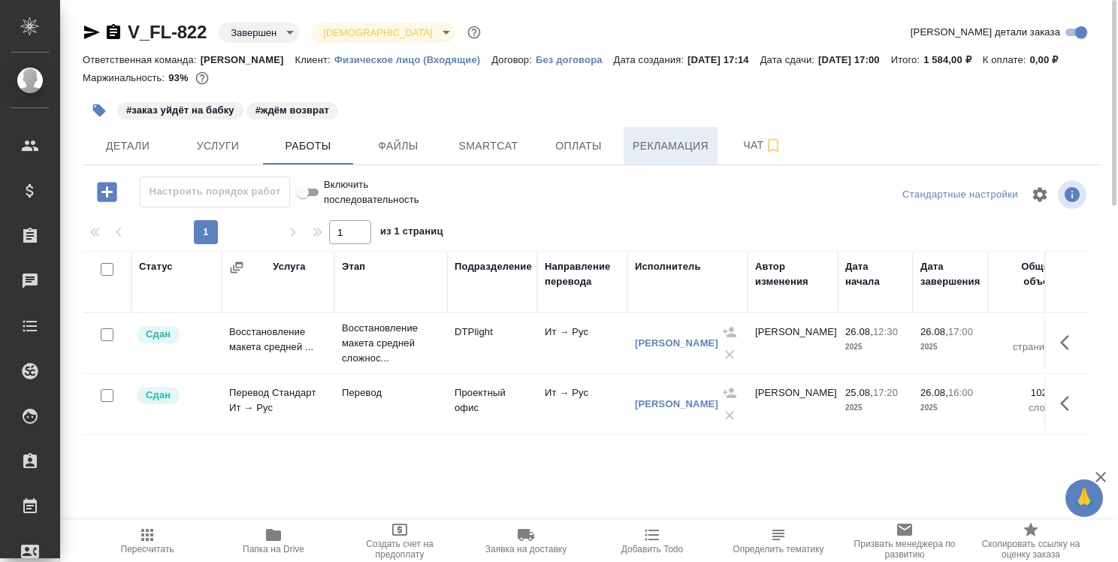
click at [692, 143] on span "Рекламация" at bounding box center [671, 146] width 76 height 19
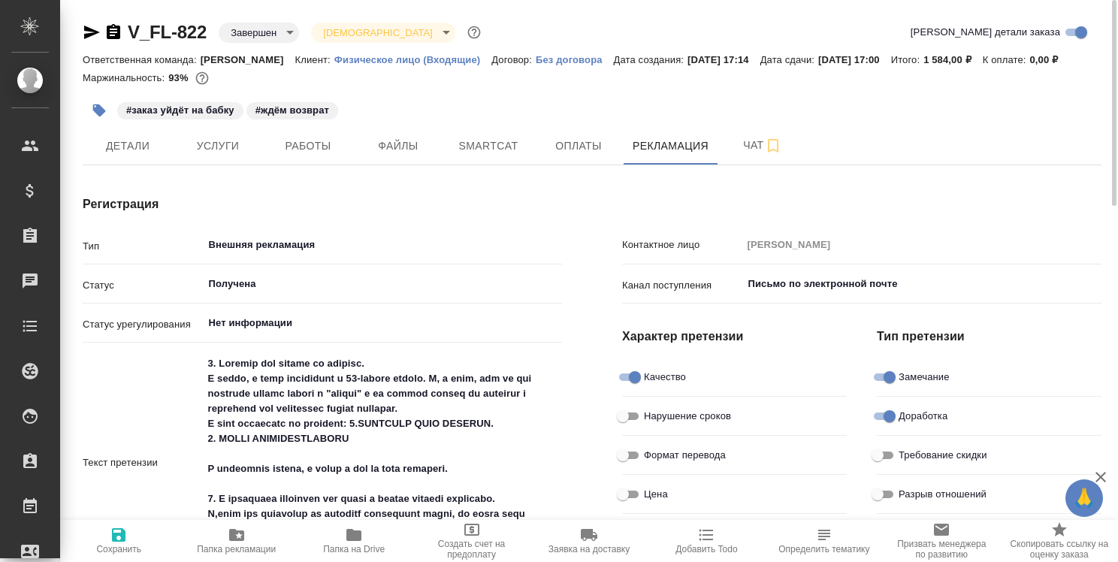
type textarea "x"
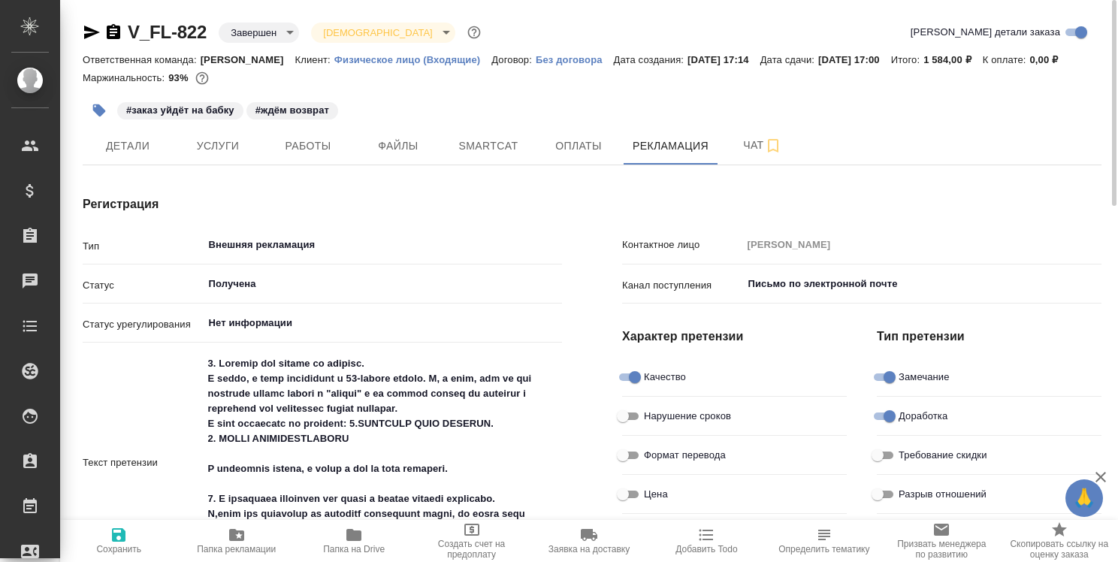
type textarea "x"
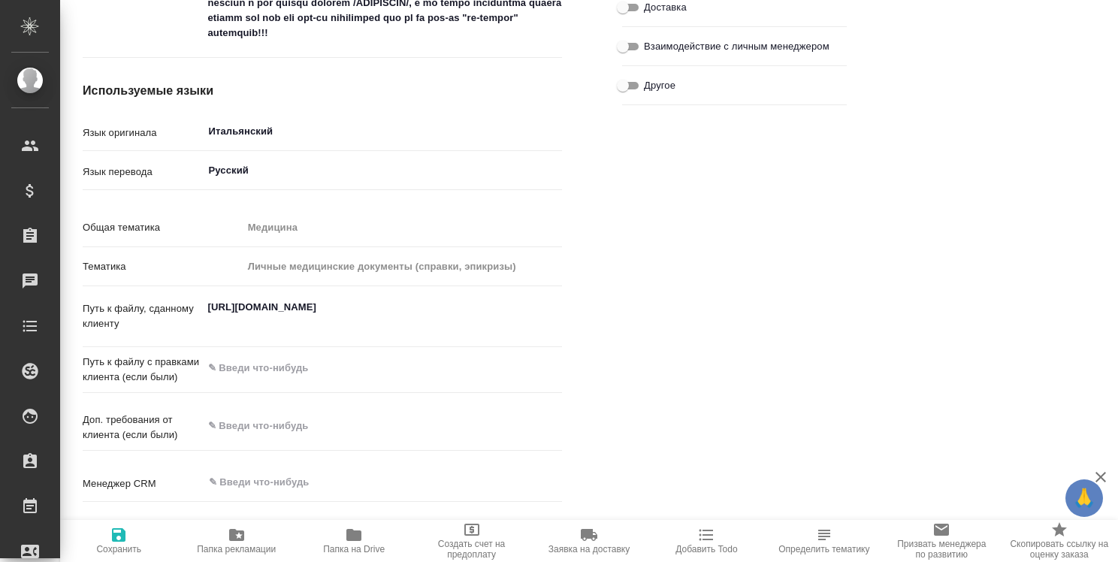
scroll to position [75, 0]
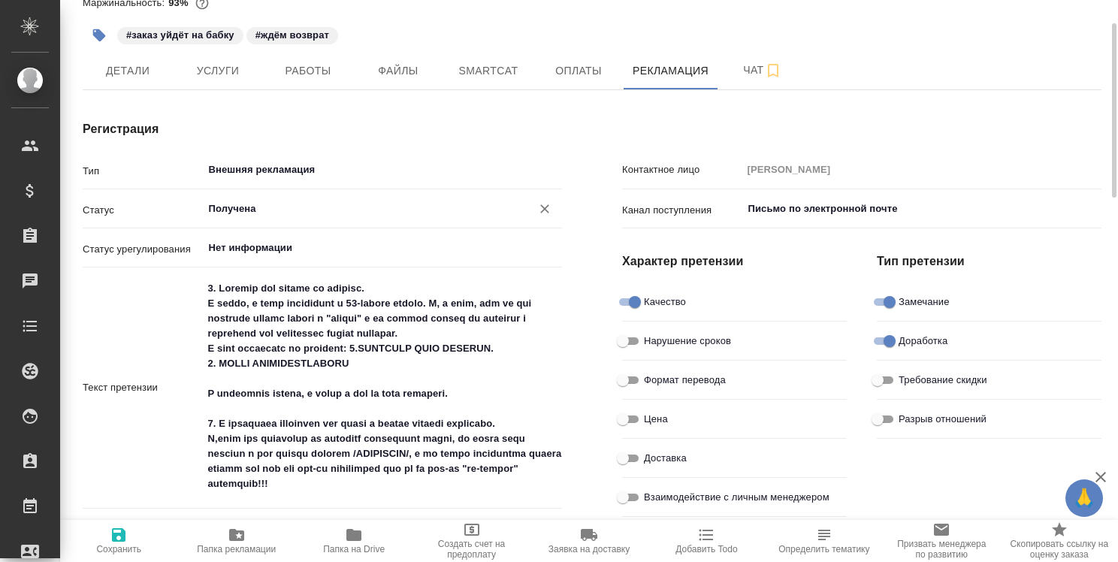
click at [381, 218] on div "Получена ​" at bounding box center [383, 208] width 360 height 27
type textarea "x"
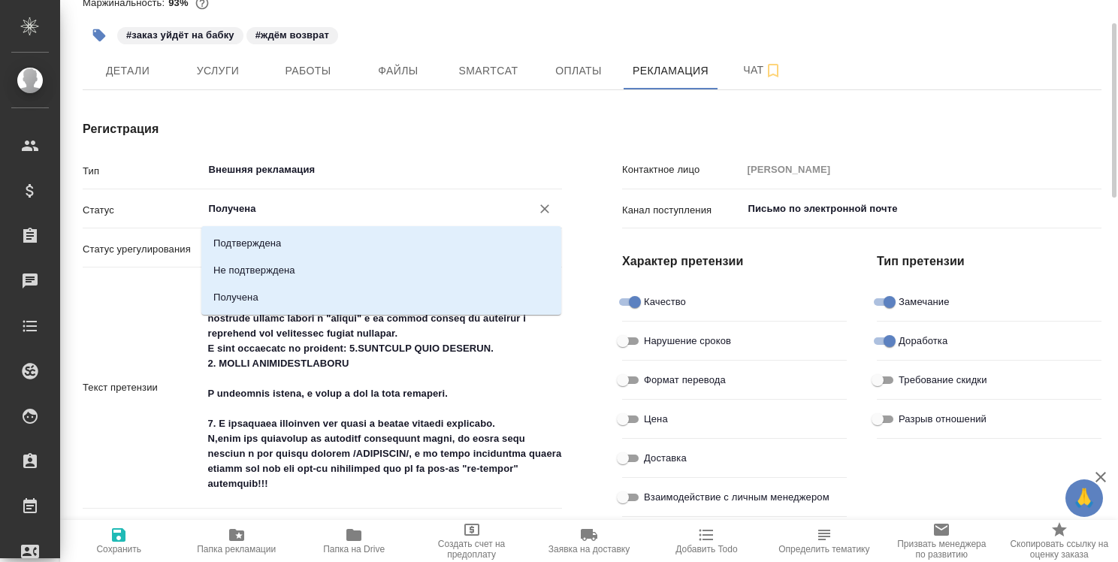
click at [402, 213] on input "Получена" at bounding box center [357, 209] width 301 height 18
click at [400, 243] on li "Подтверждена" at bounding box center [381, 243] width 360 height 27
type input "Подтверждена"
type textarea "x"
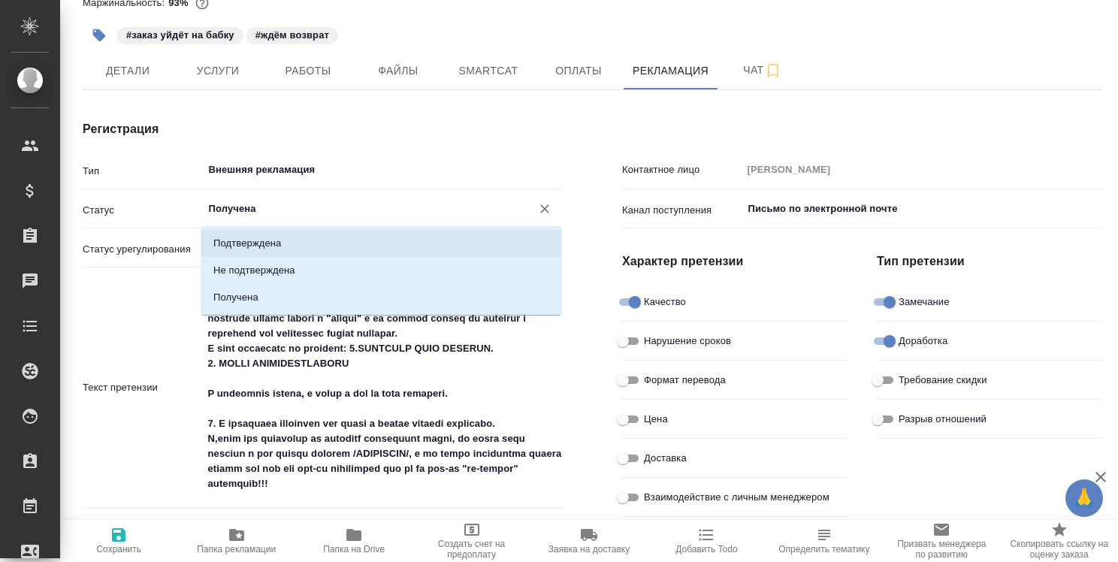
type textarea "x"
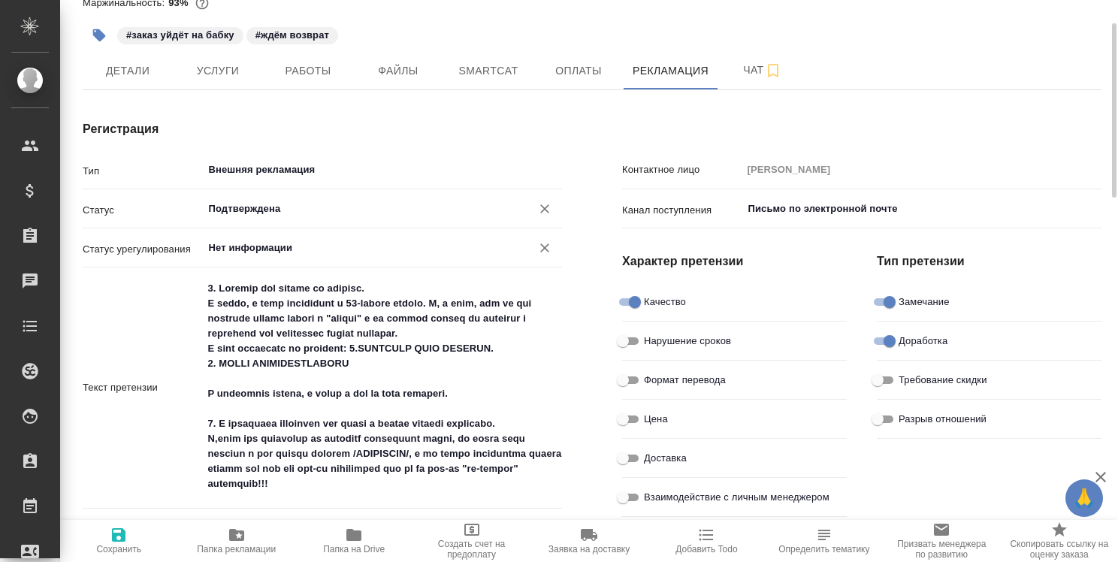
click at [395, 252] on input "Нет информации" at bounding box center [357, 248] width 301 height 18
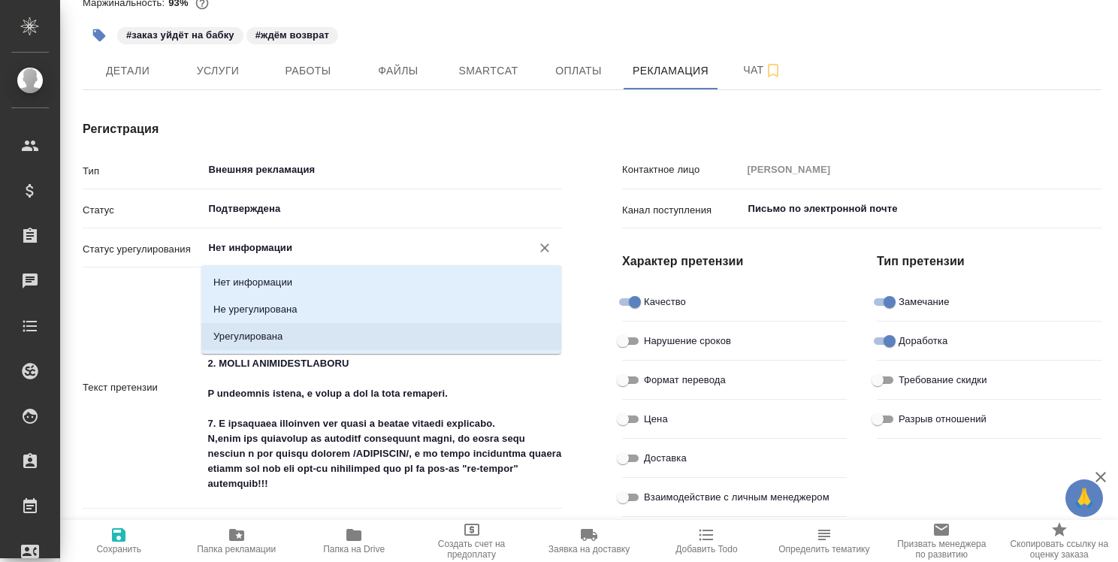
click at [380, 334] on li "Урегулирована" at bounding box center [381, 336] width 360 height 27
type input "Урегулирована"
type textarea "x"
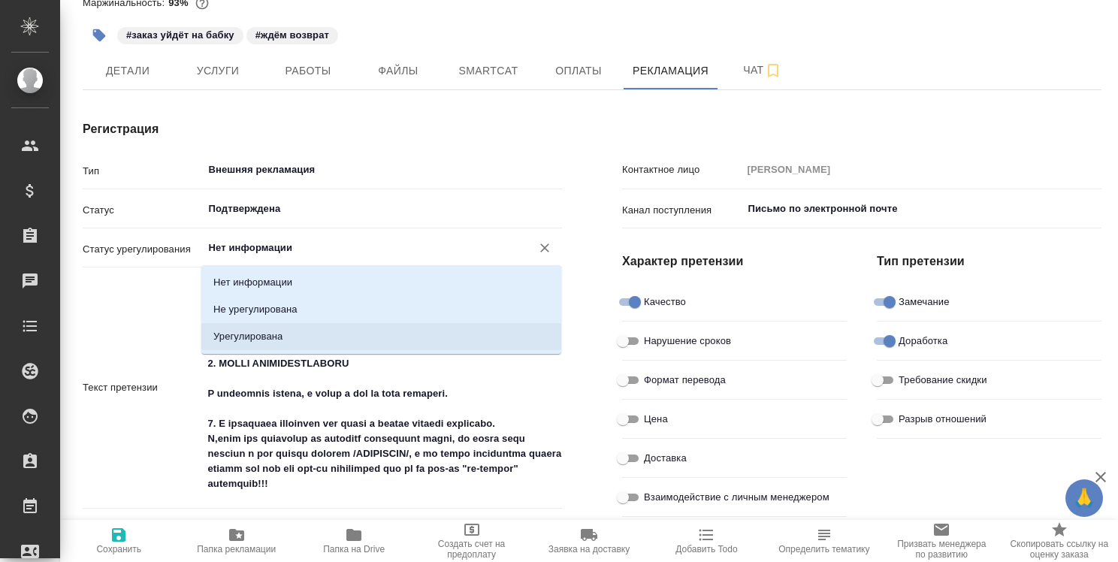
type textarea "x"
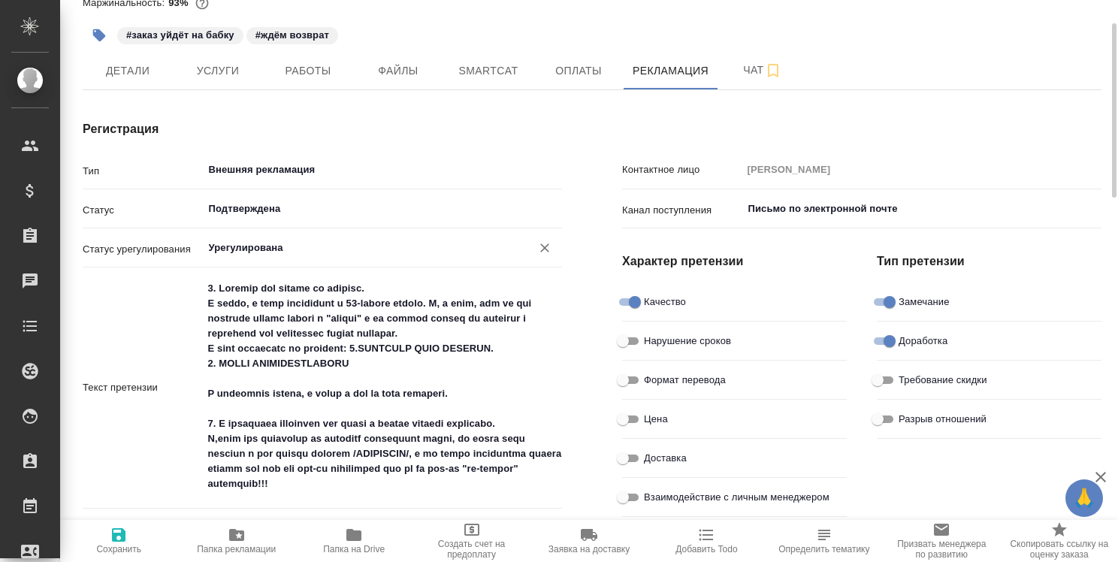
click at [114, 534] on icon "button" at bounding box center [119, 535] width 14 height 14
type textarea "x"
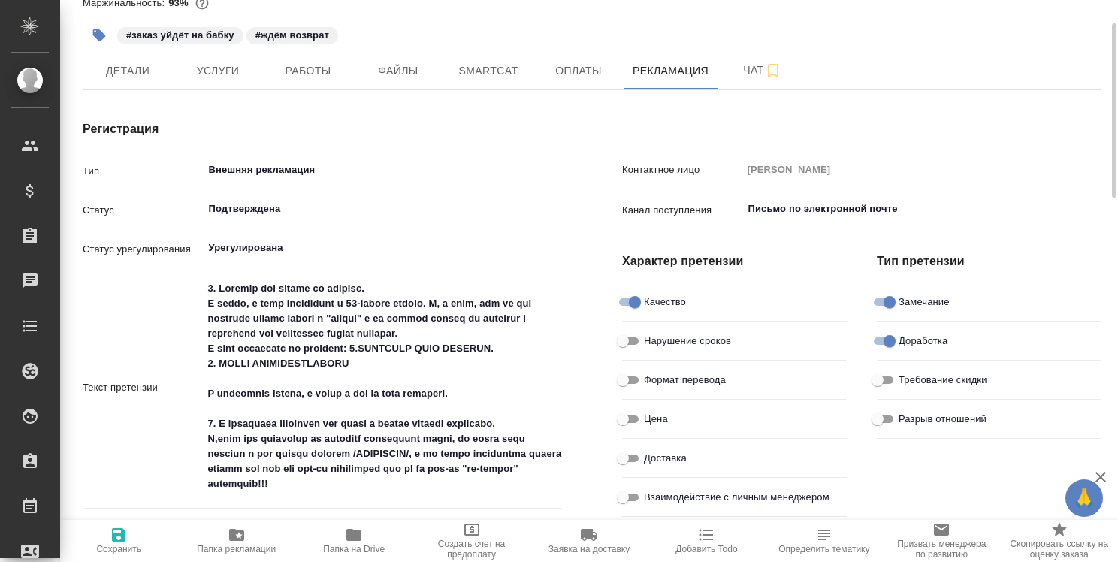
type textarea "x"
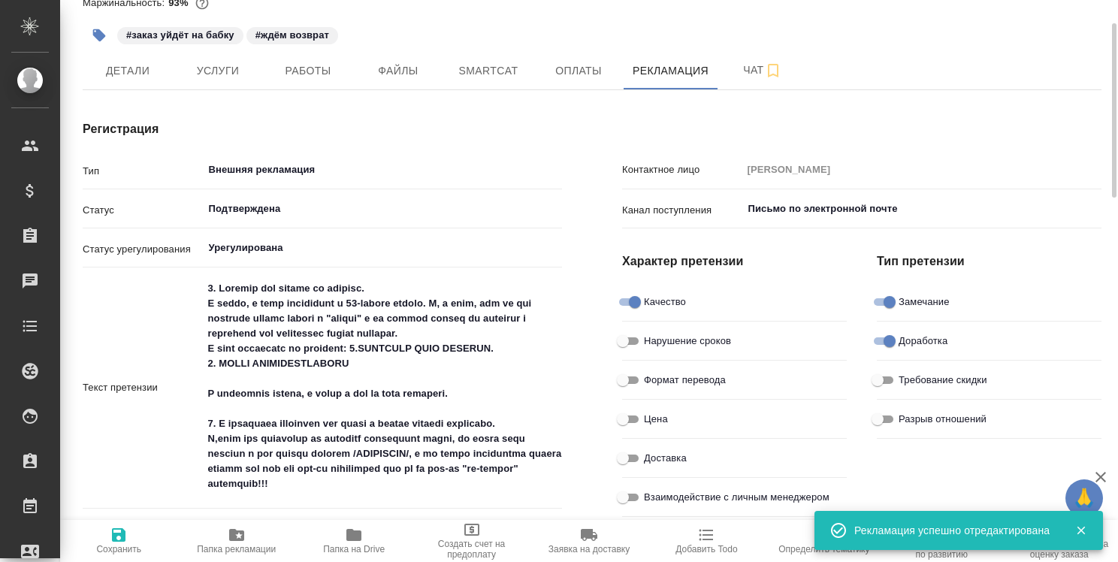
type textarea "x"
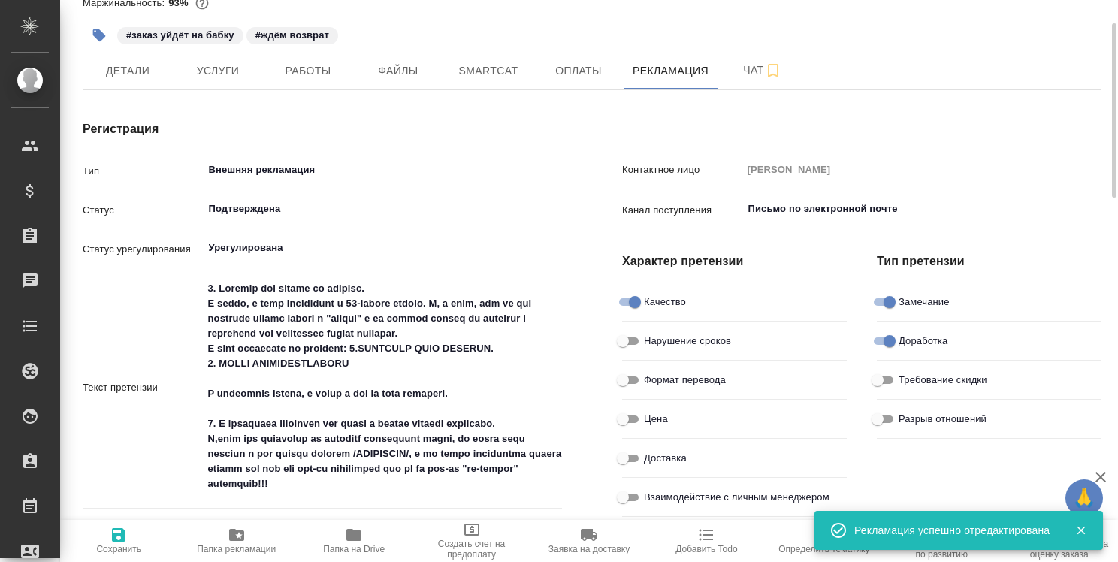
type textarea "x"
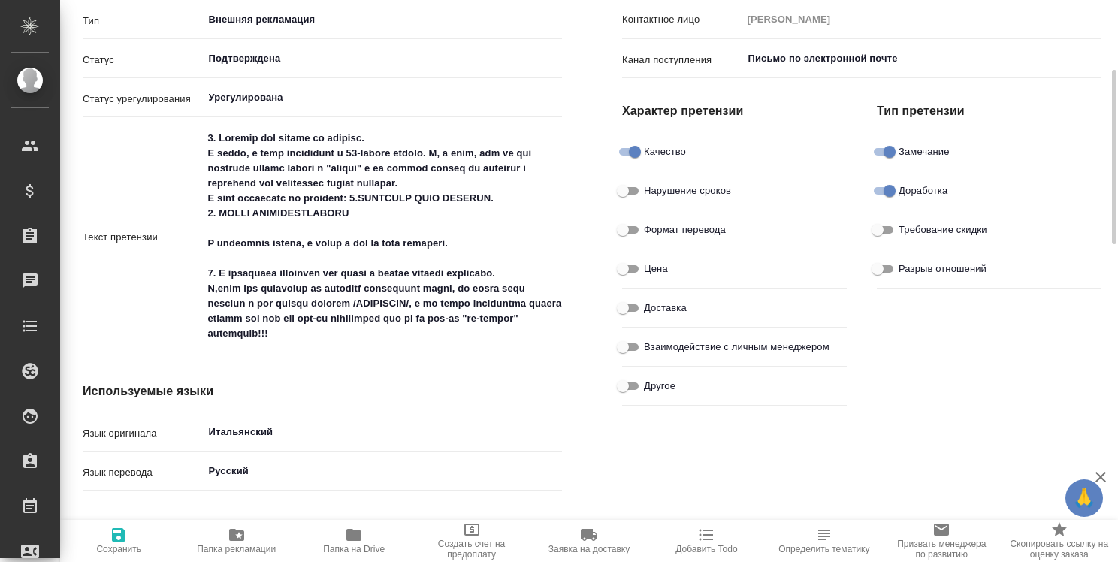
scroll to position [0, 0]
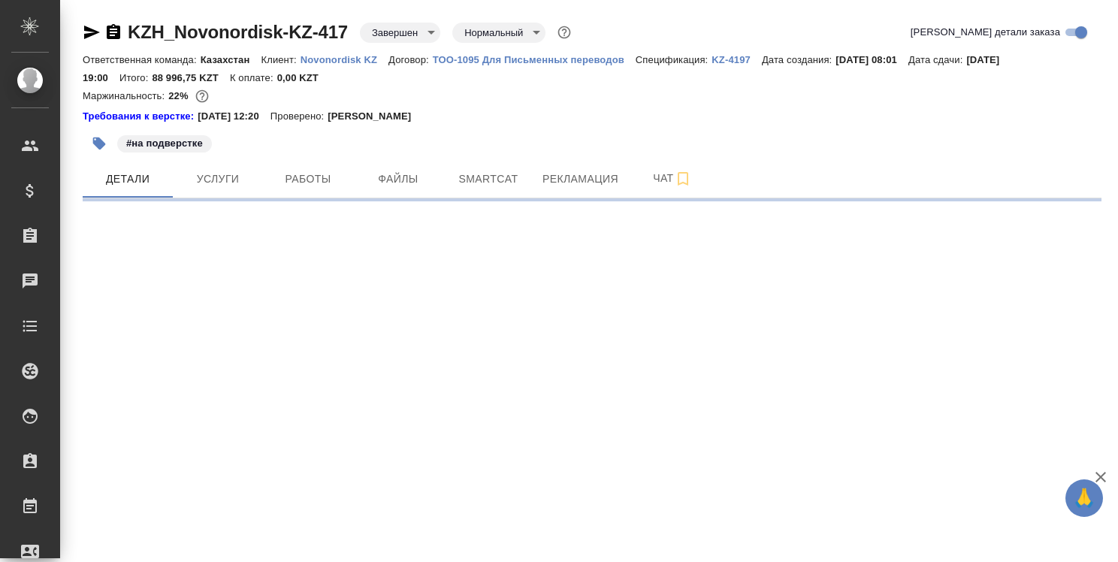
select select "RU"
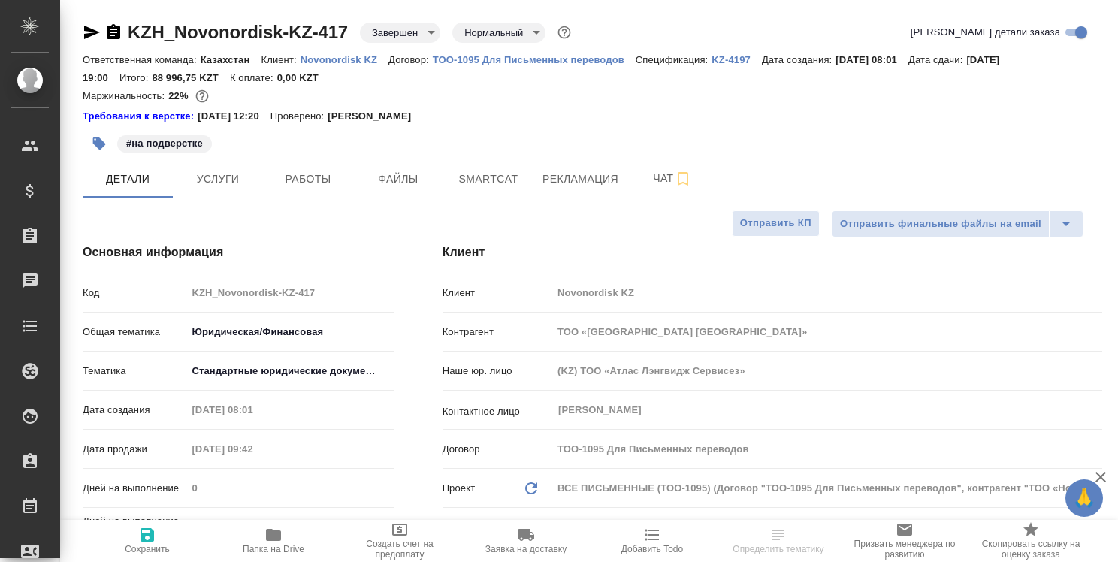
type textarea "x"
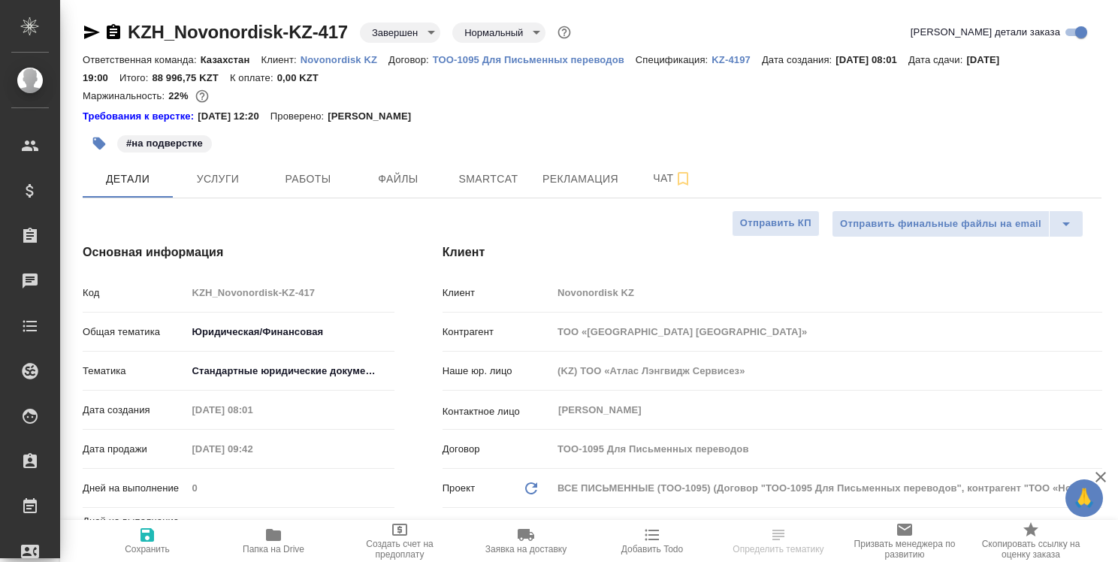
type textarea "x"
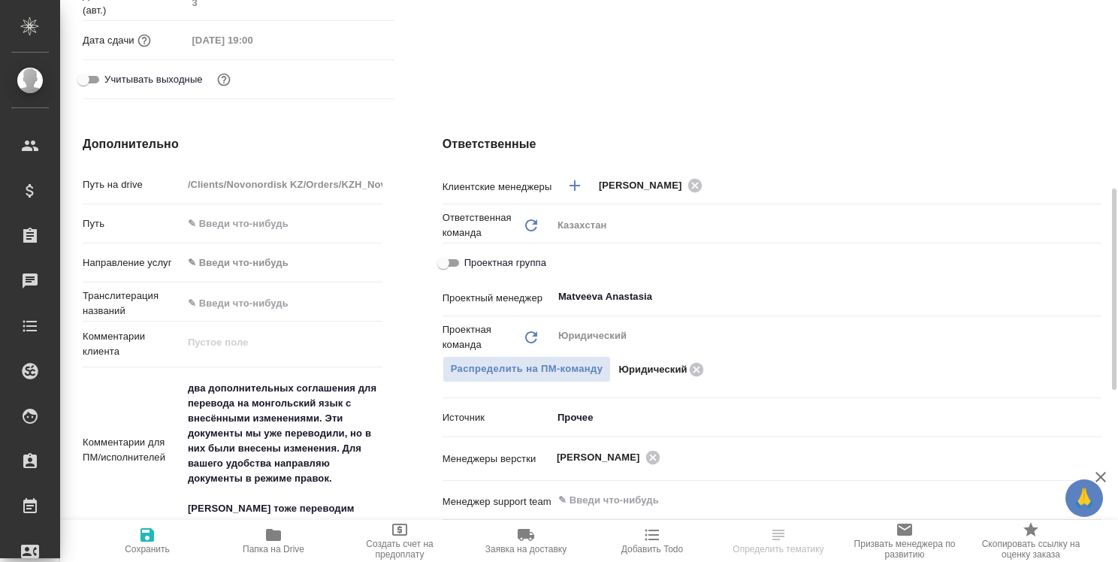
scroll to position [601, 0]
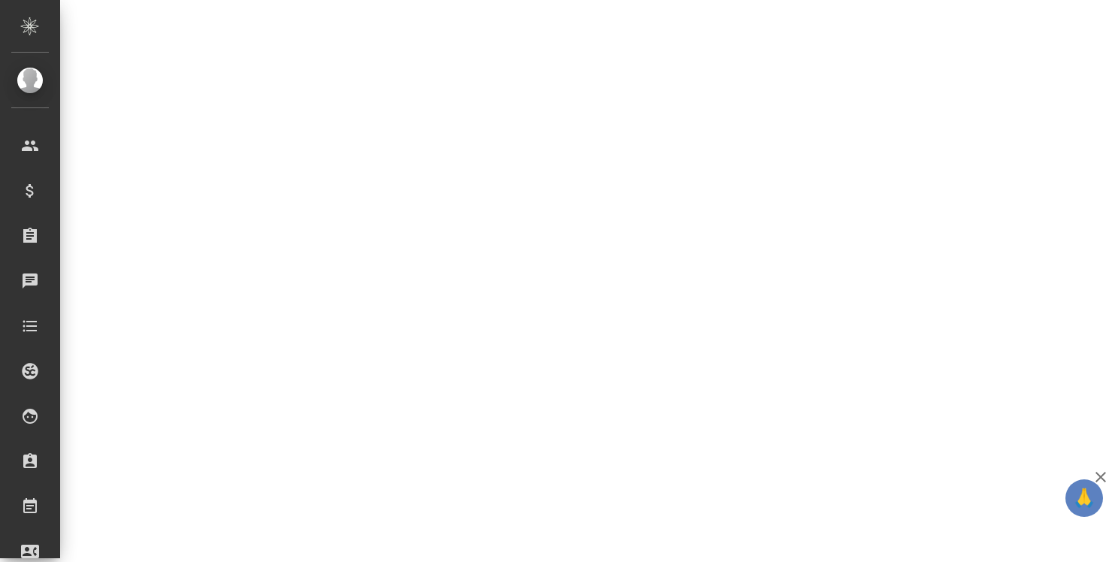
select select "RU"
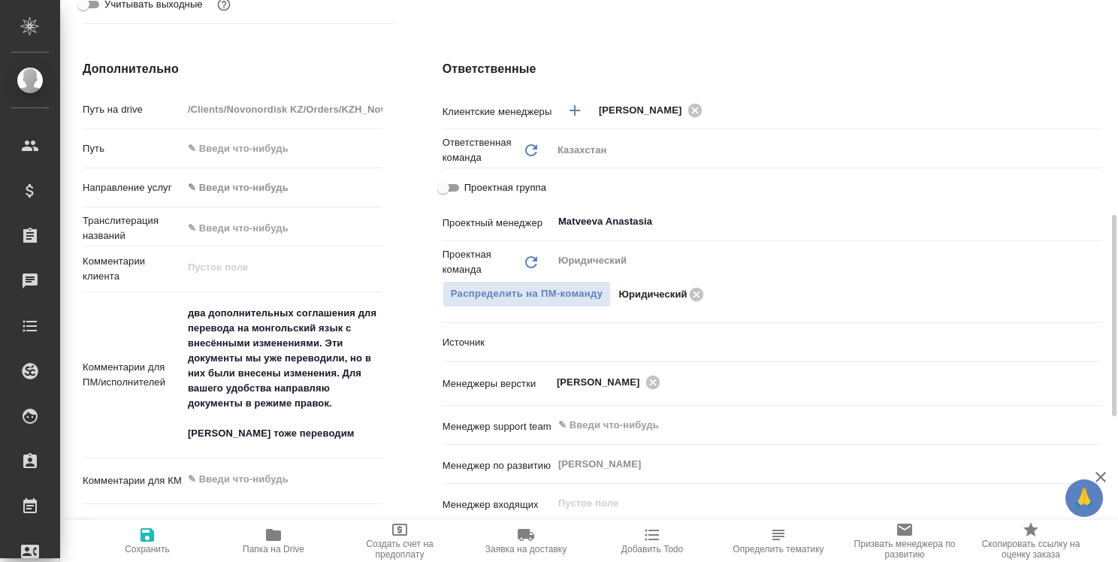
type textarea "x"
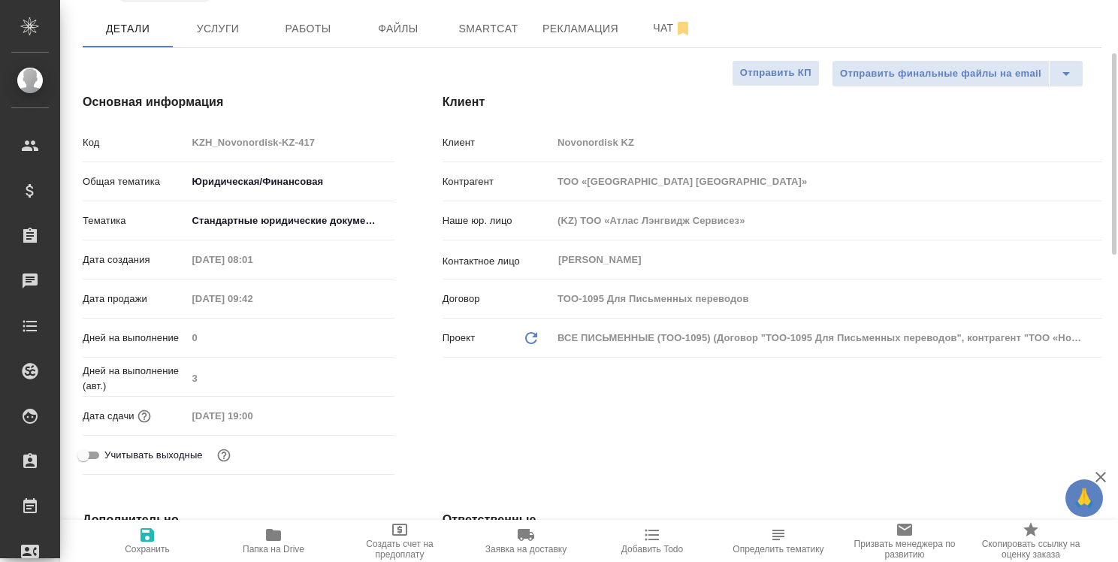
scroll to position [0, 0]
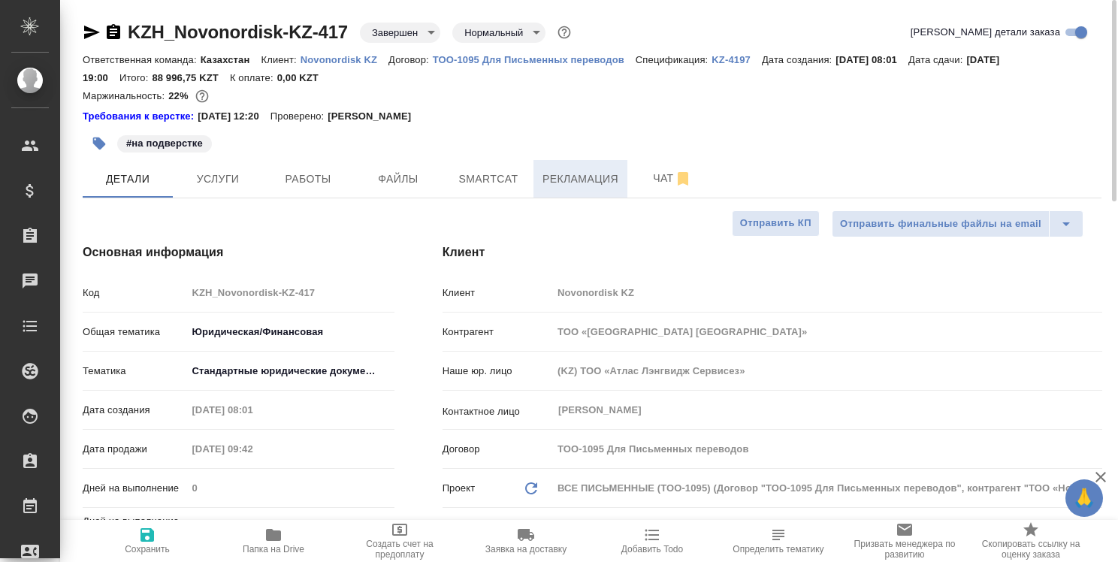
click at [598, 174] on span "Рекламация" at bounding box center [581, 179] width 76 height 19
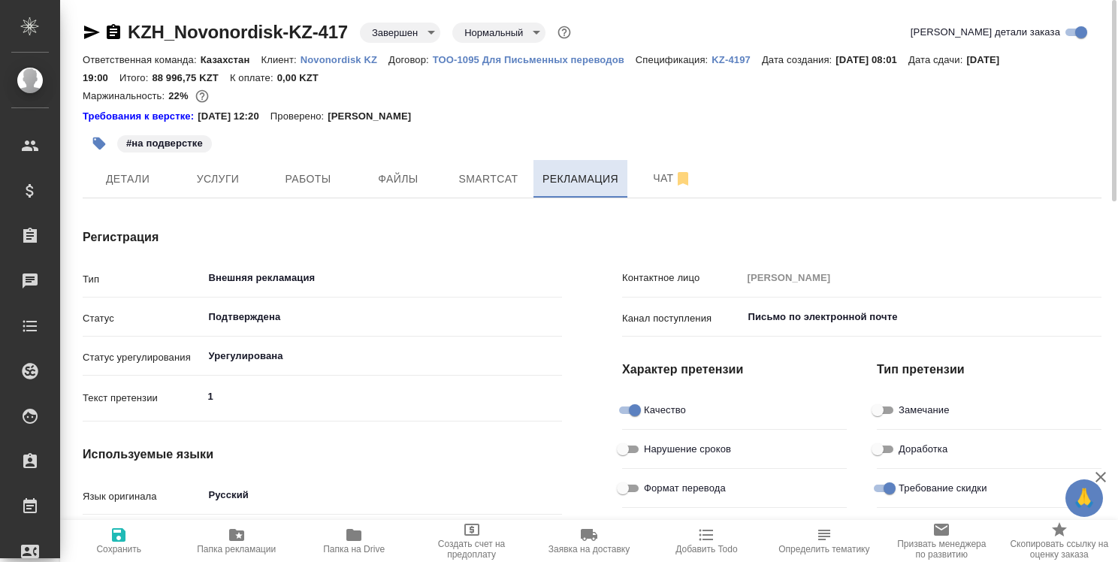
type textarea "x"
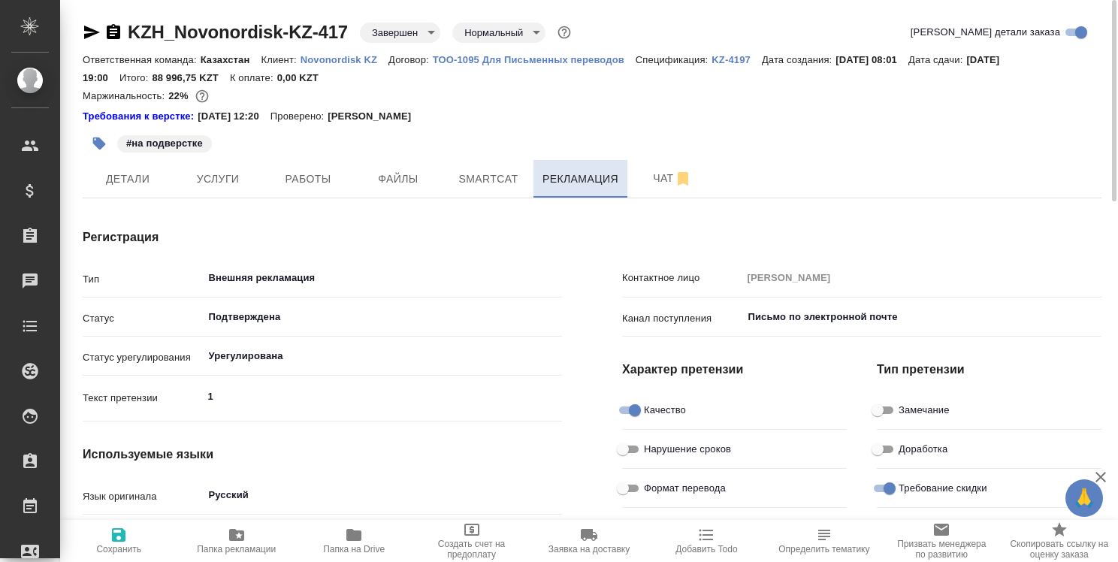
type textarea "x"
type input "[PERSON_NAME]"
type textarea "x"
click at [663, 183] on span "Чат" at bounding box center [673, 178] width 72 height 19
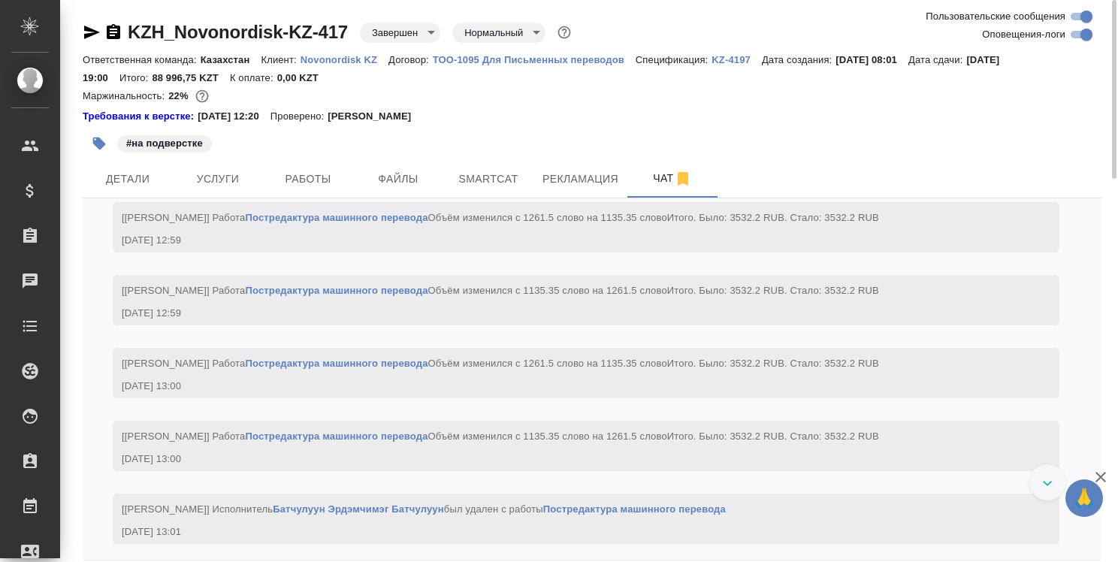
scroll to position [14670, 0]
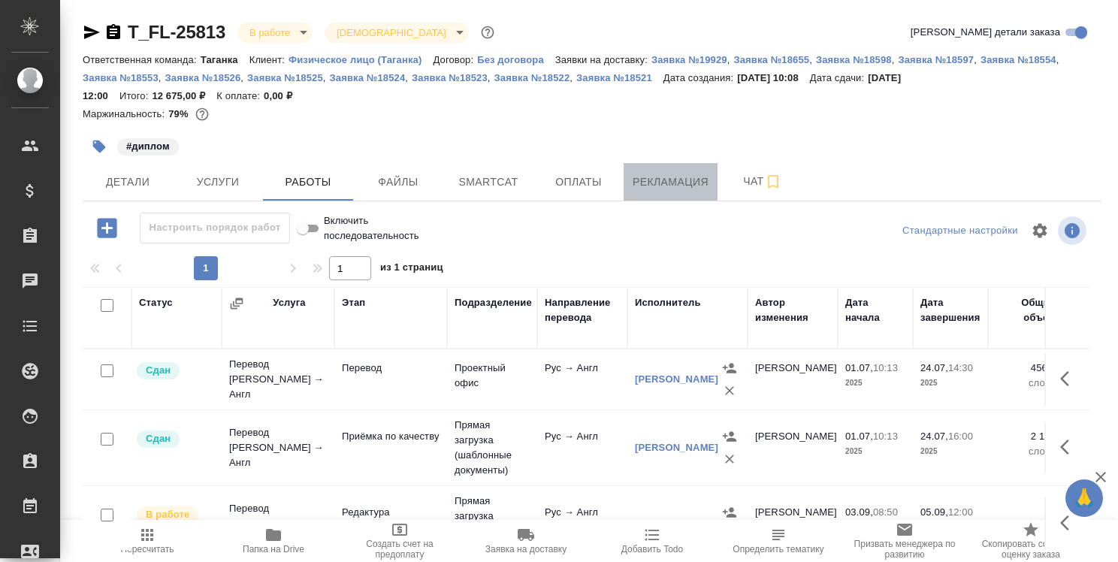
click at [649, 178] on span "Рекламация" at bounding box center [671, 182] width 76 height 19
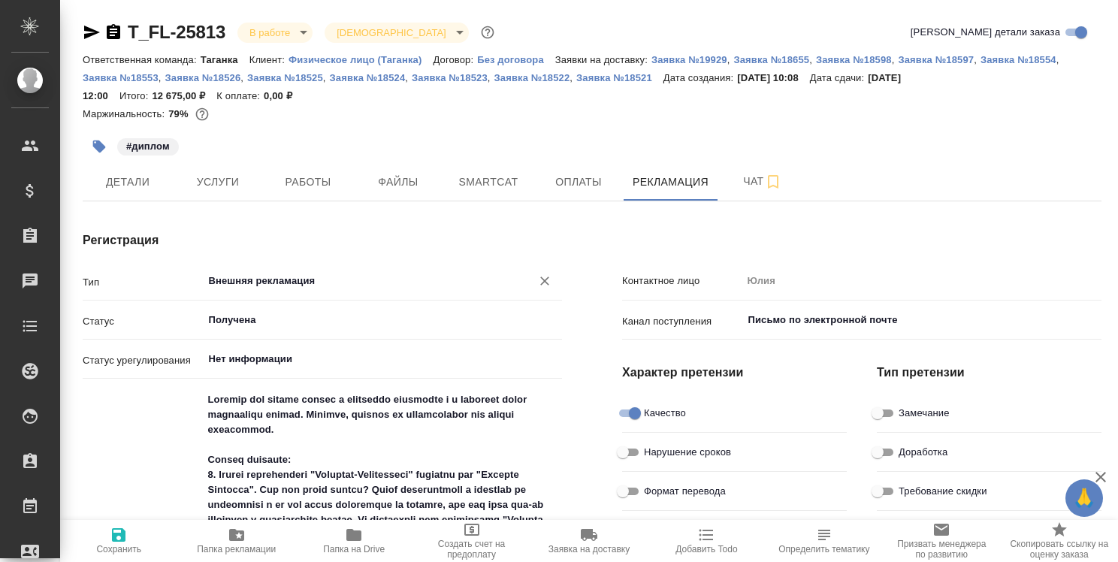
type textarea "x"
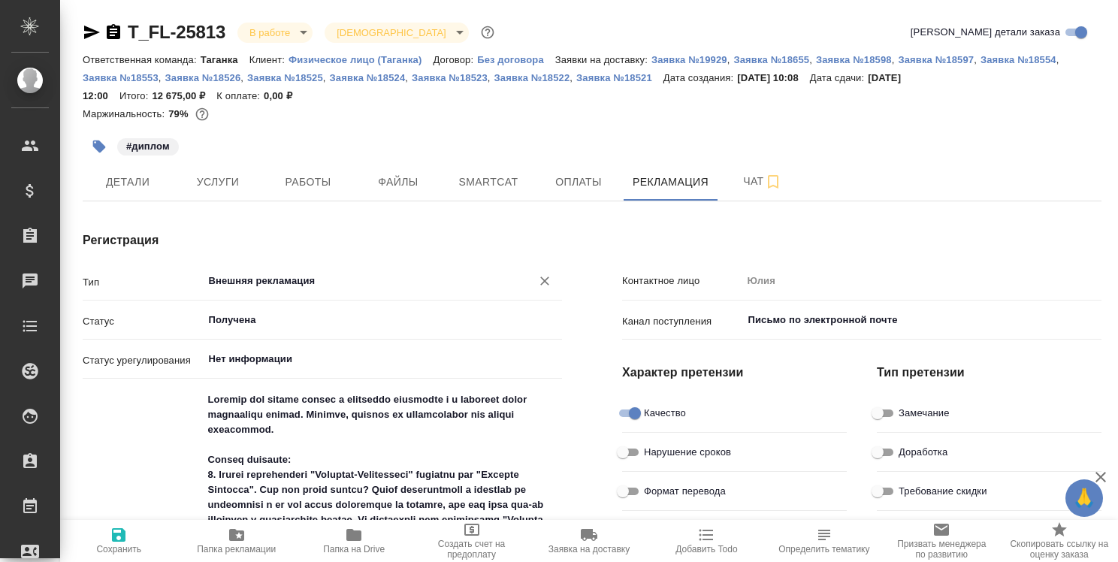
type textarea "x"
click at [409, 309] on div "Получена ​" at bounding box center [383, 320] width 360 height 27
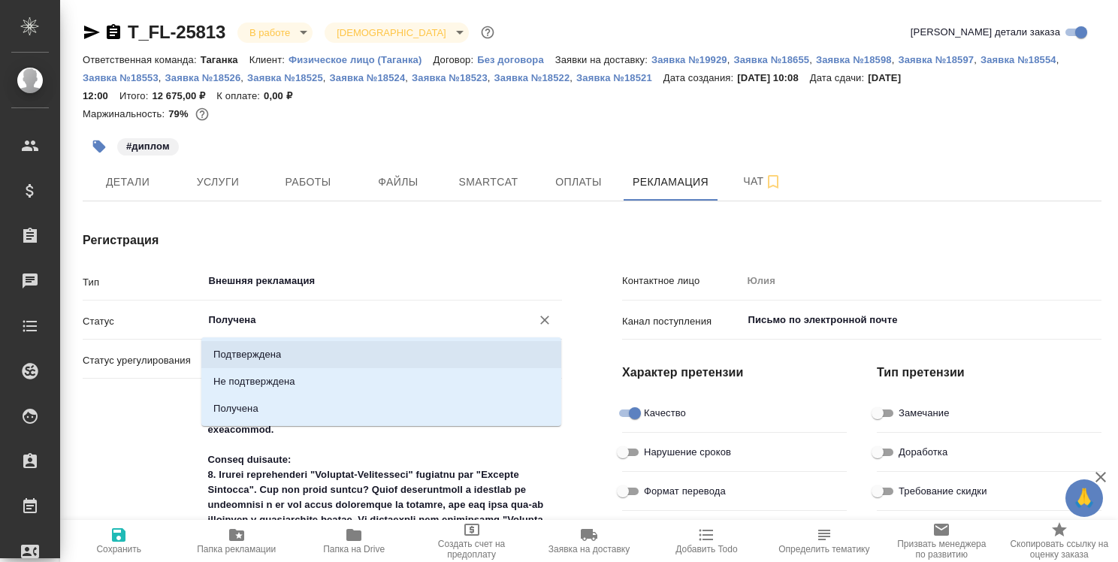
click at [334, 355] on li "Подтверждена" at bounding box center [381, 354] width 360 height 27
type input "Подтверждена"
type textarea "x"
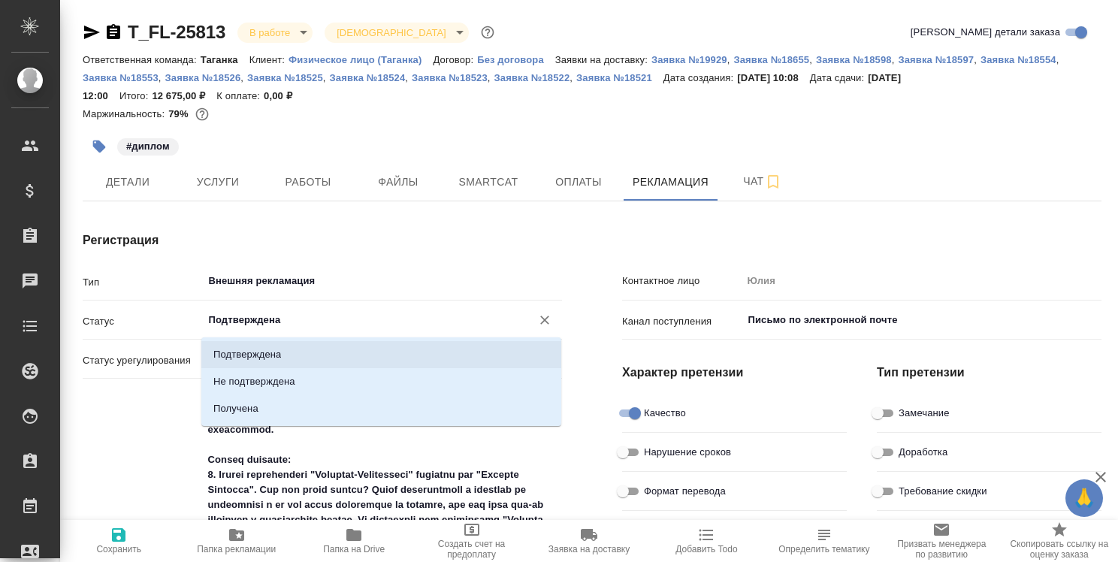
type textarea "x"
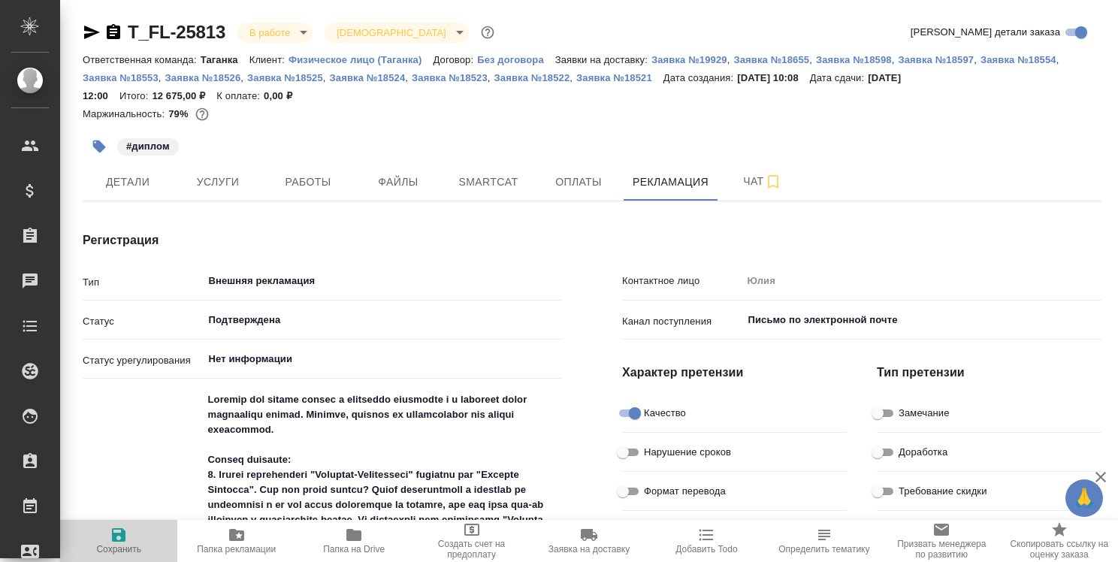
click at [114, 531] on icon "button" at bounding box center [119, 535] width 18 height 18
type textarea "x"
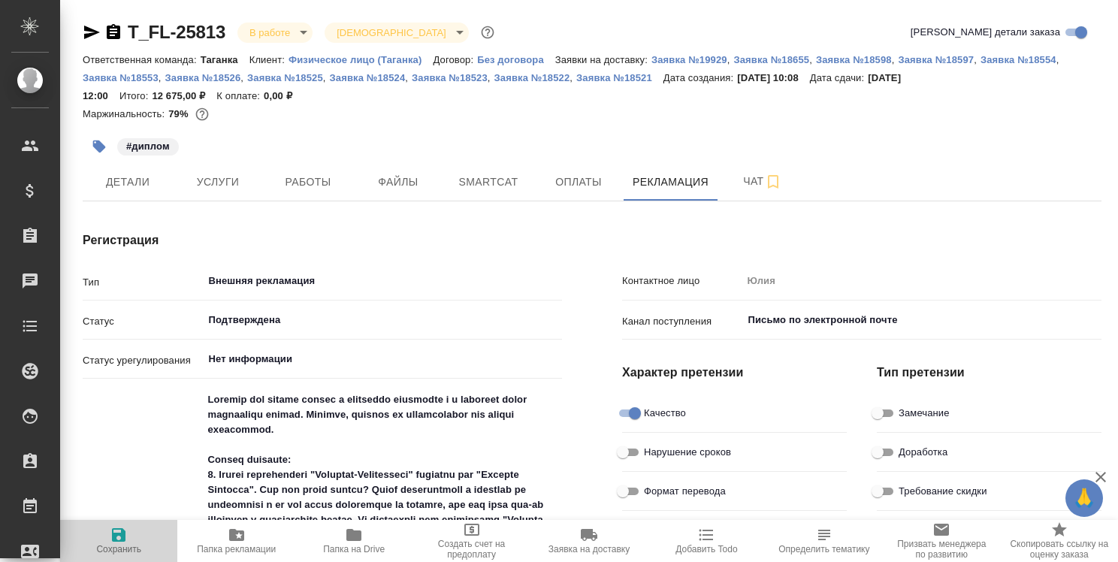
type textarea "x"
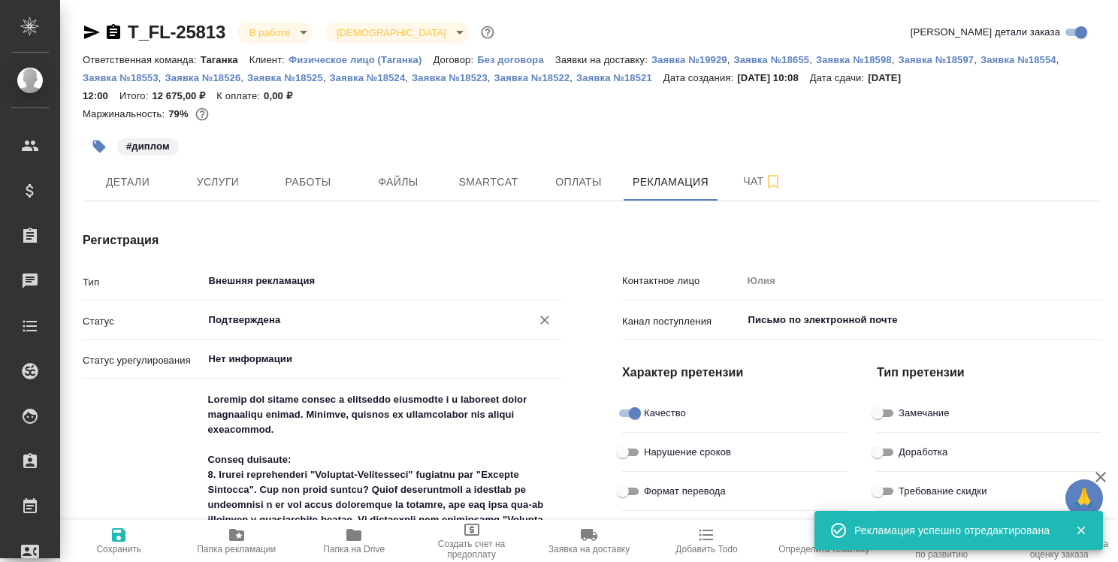
type textarea "x"
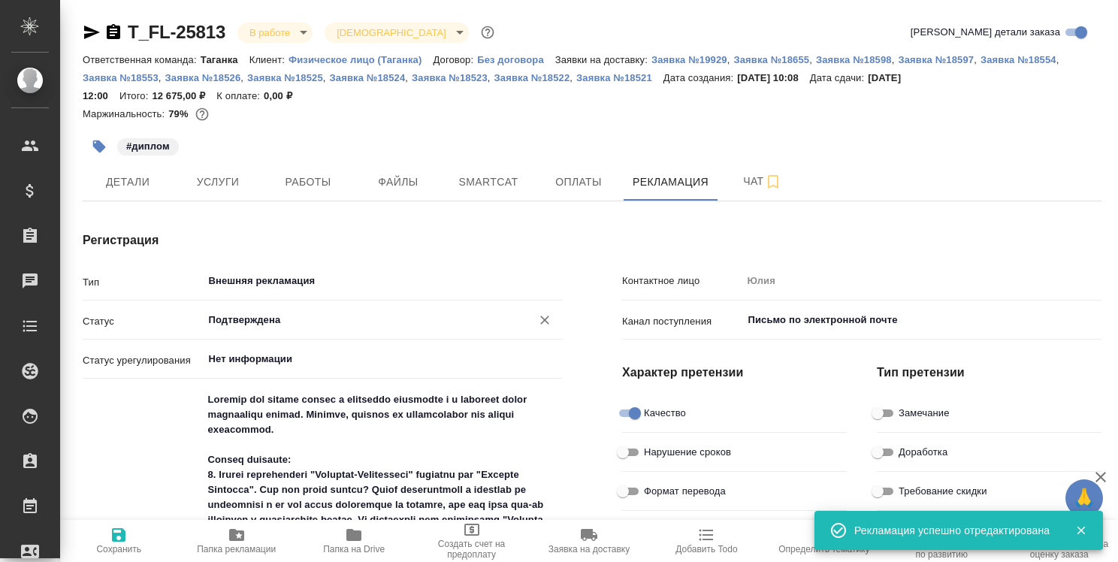
type textarea "x"
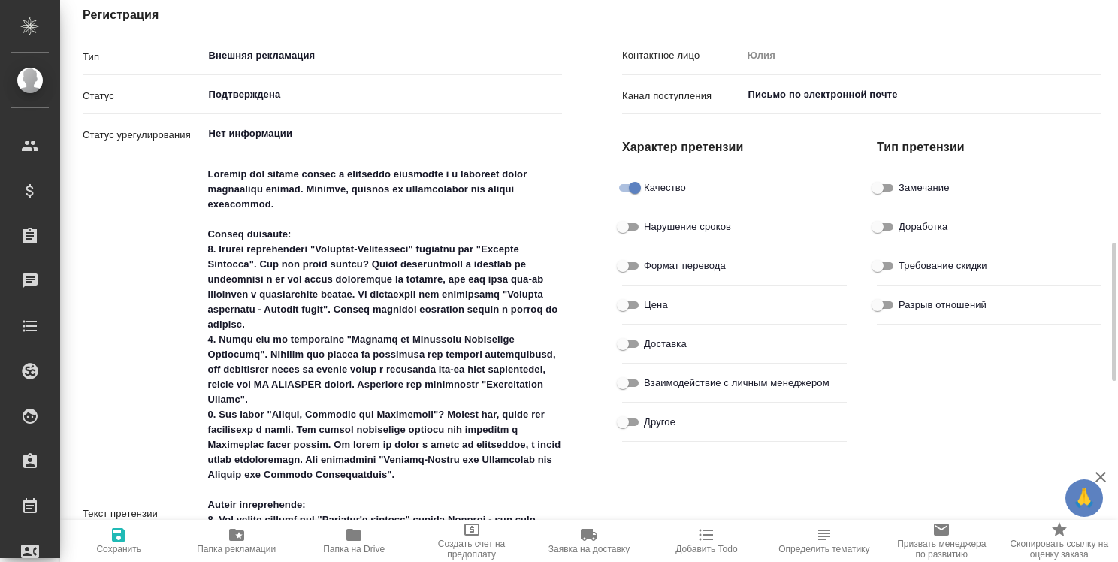
scroll to position [376, 0]
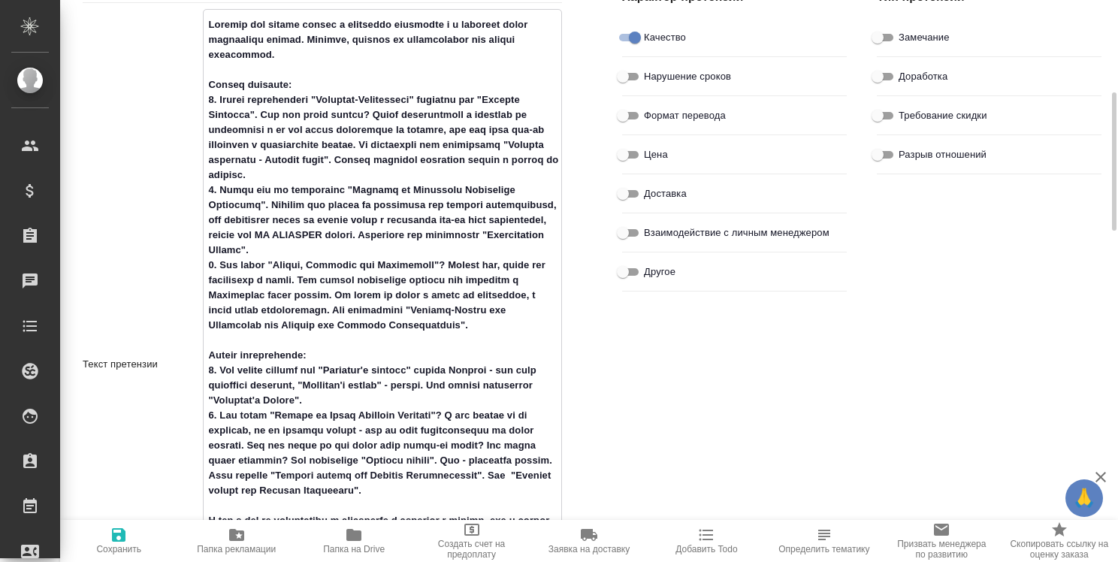
click at [442, 307] on textarea at bounding box center [383, 363] width 358 height 702
drag, startPoint x: 448, startPoint y: 310, endPoint x: 448, endPoint y: 322, distance: 12.0
click at [448, 322] on textarea at bounding box center [383, 363] width 358 height 702
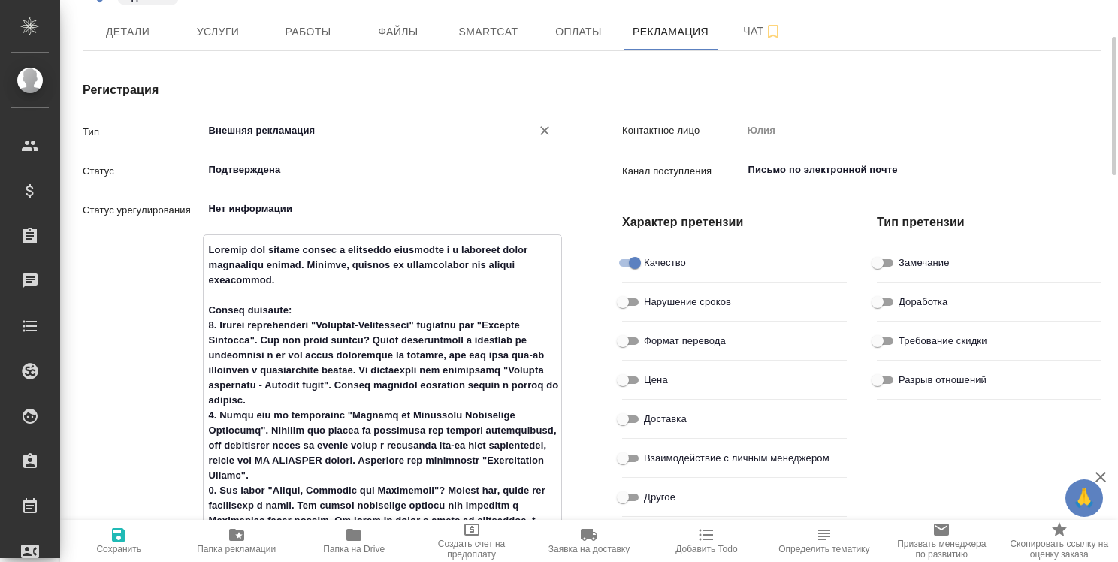
scroll to position [301, 0]
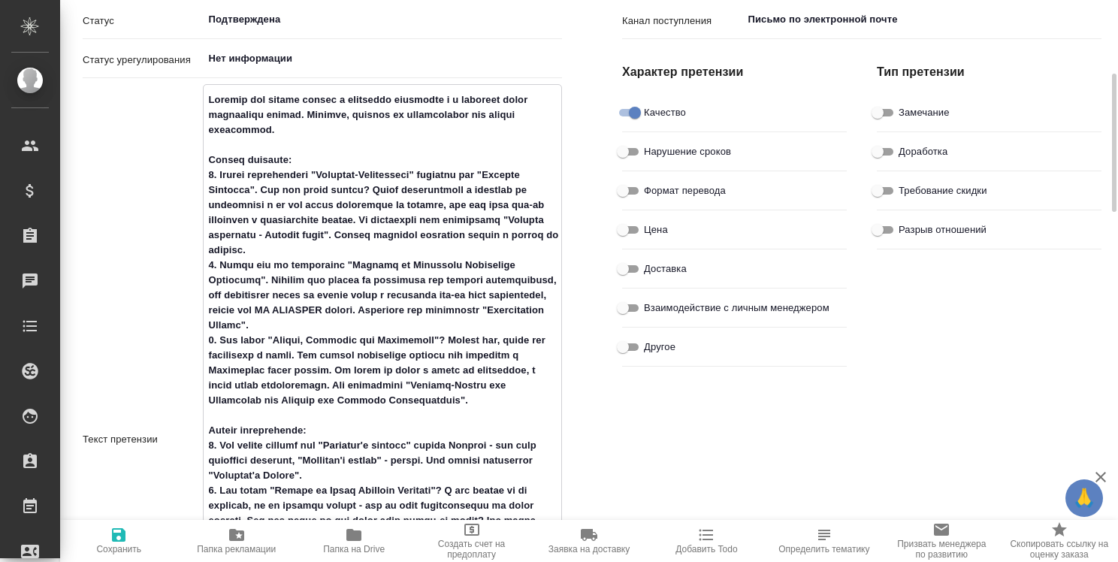
type textarea "x"
click at [890, 154] on input "Доработка" at bounding box center [878, 152] width 54 height 18
checkbox input "true"
type textarea "x"
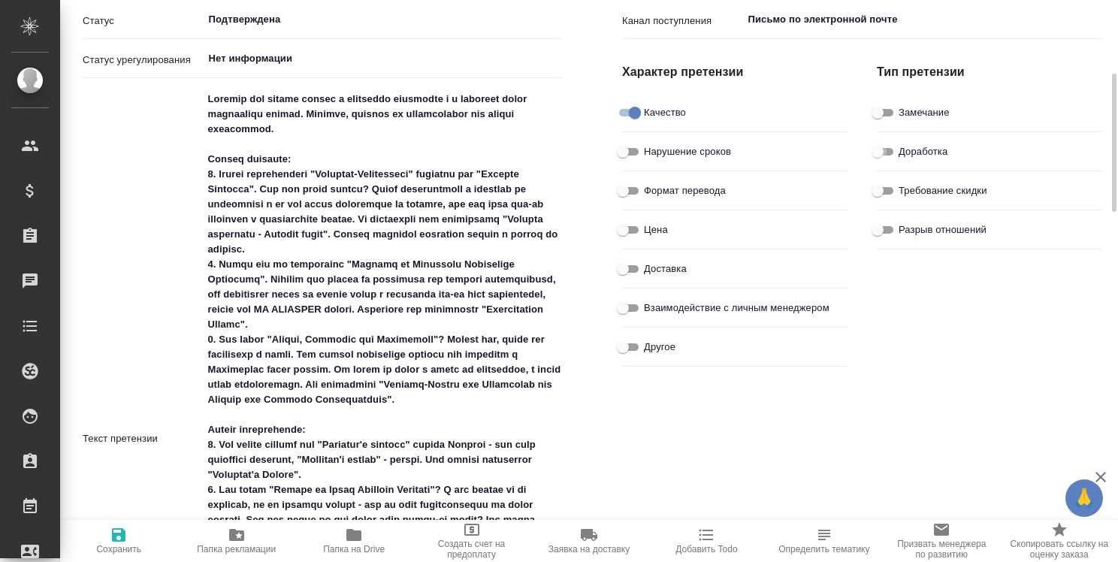
type textarea "x"
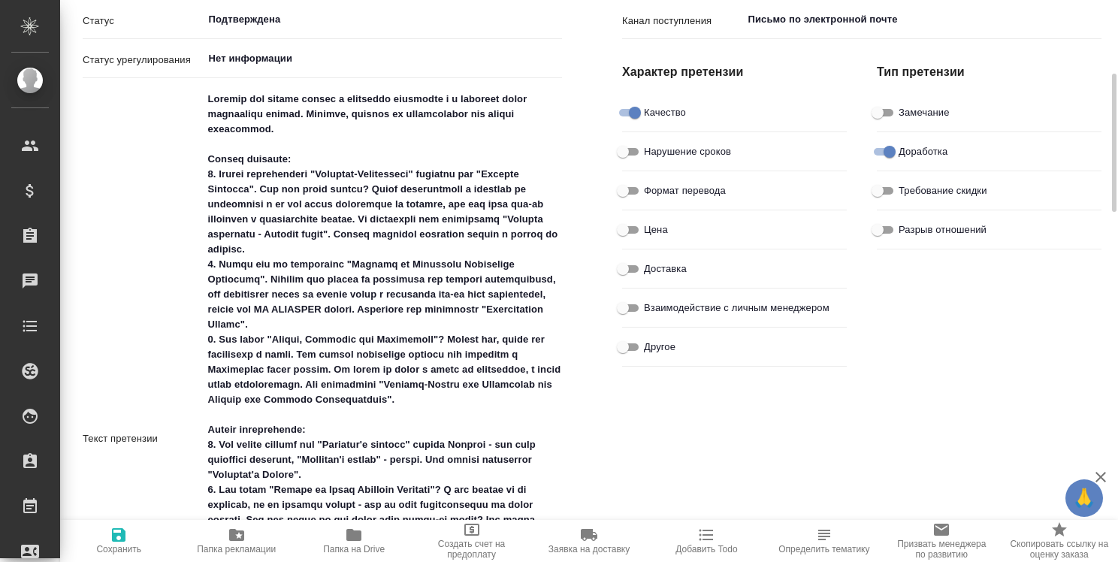
click at [114, 535] on icon "button" at bounding box center [119, 535] width 14 height 14
type textarea "x"
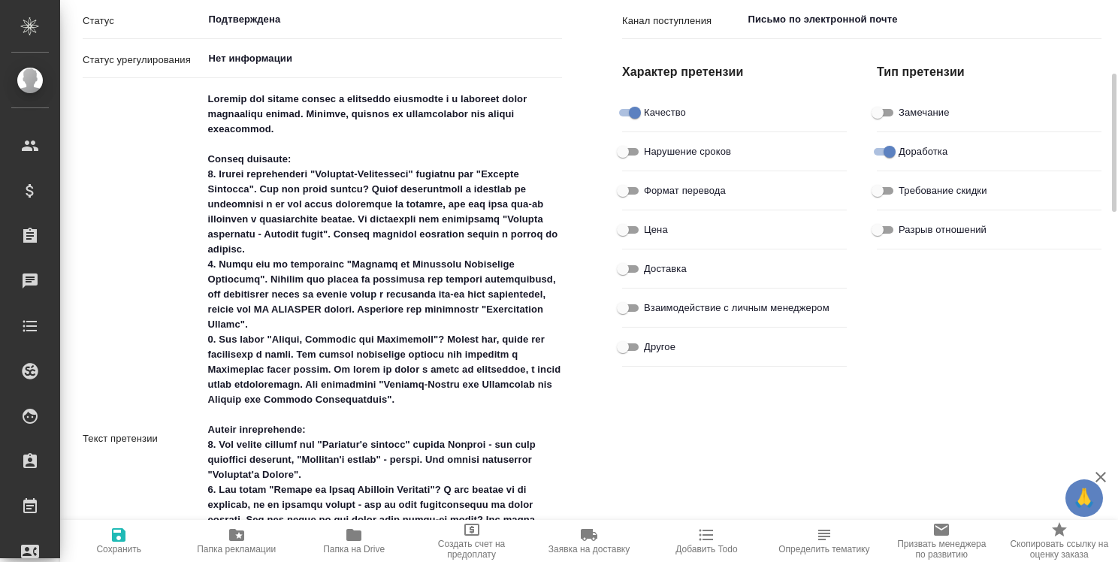
type textarea "x"
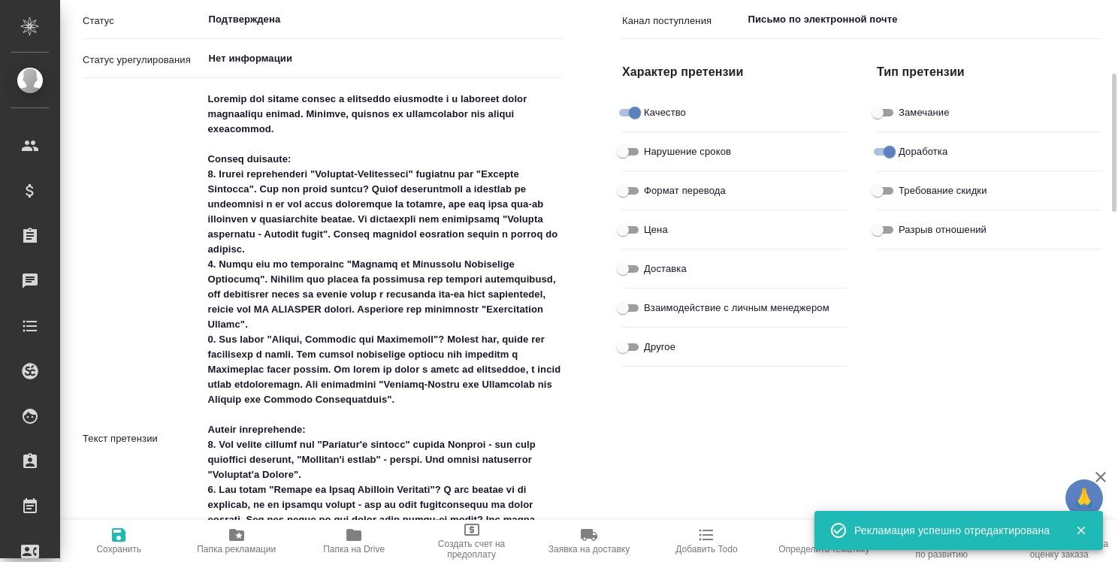
type textarea "x"
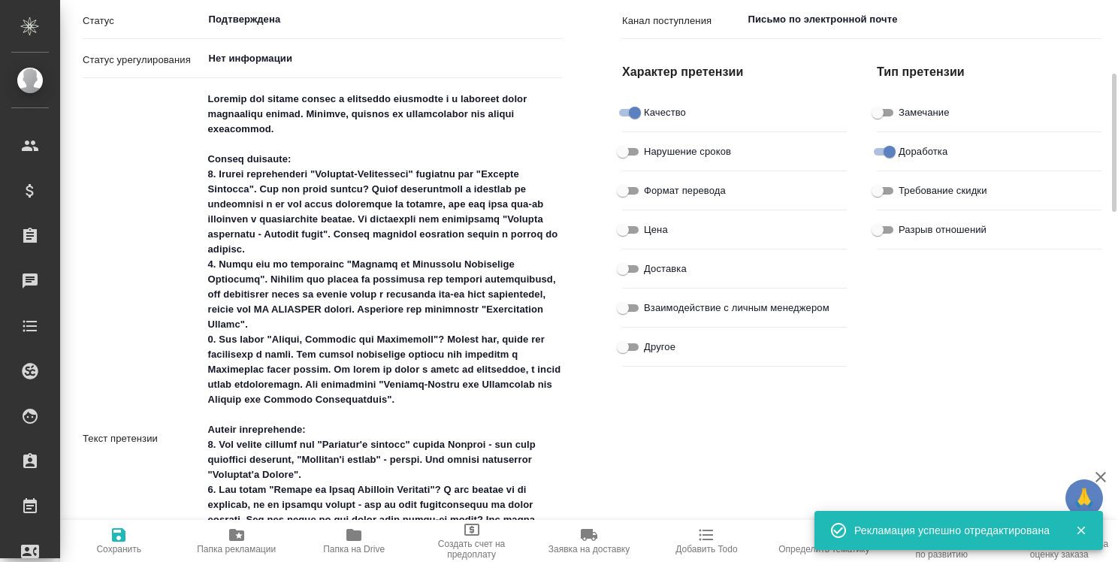
type textarea "x"
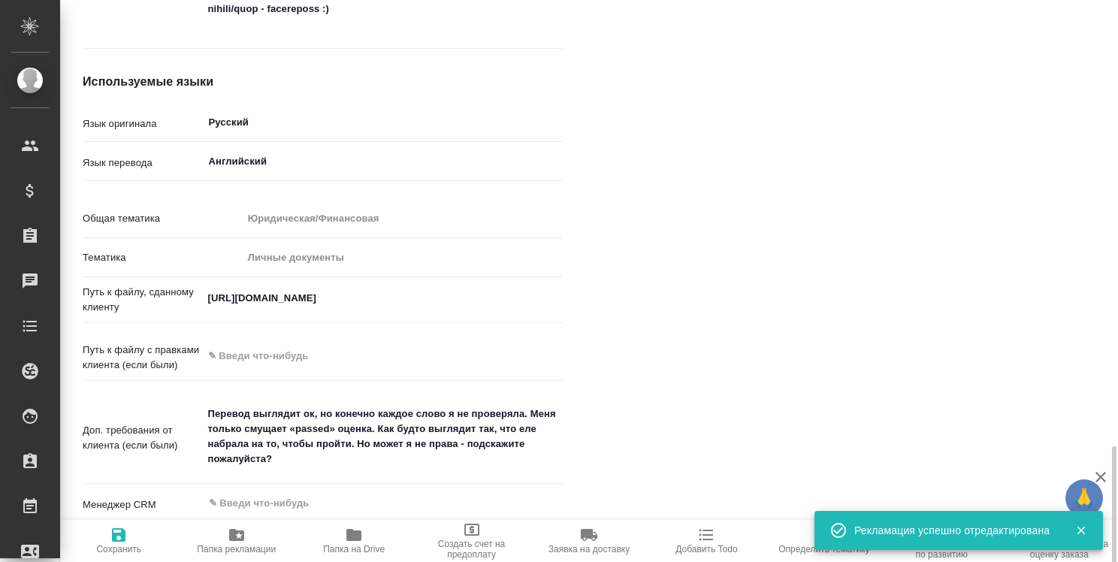
scroll to position [1278, 0]
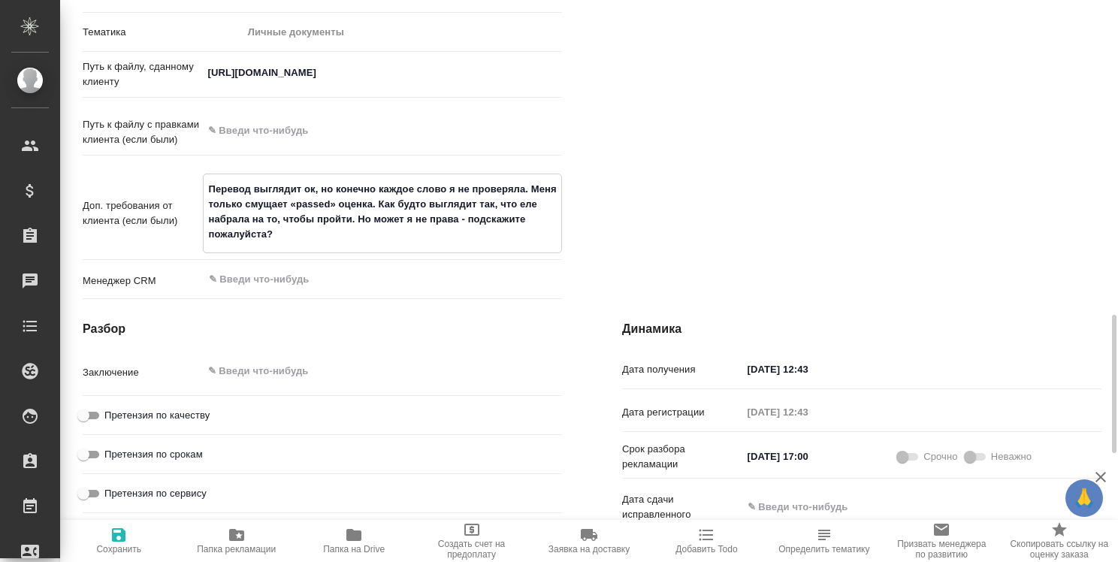
click at [375, 247] on textarea "Перевод выглядит ок, но конечно каждое слово я не проверяла. Меня только смущае…" at bounding box center [383, 212] width 358 height 71
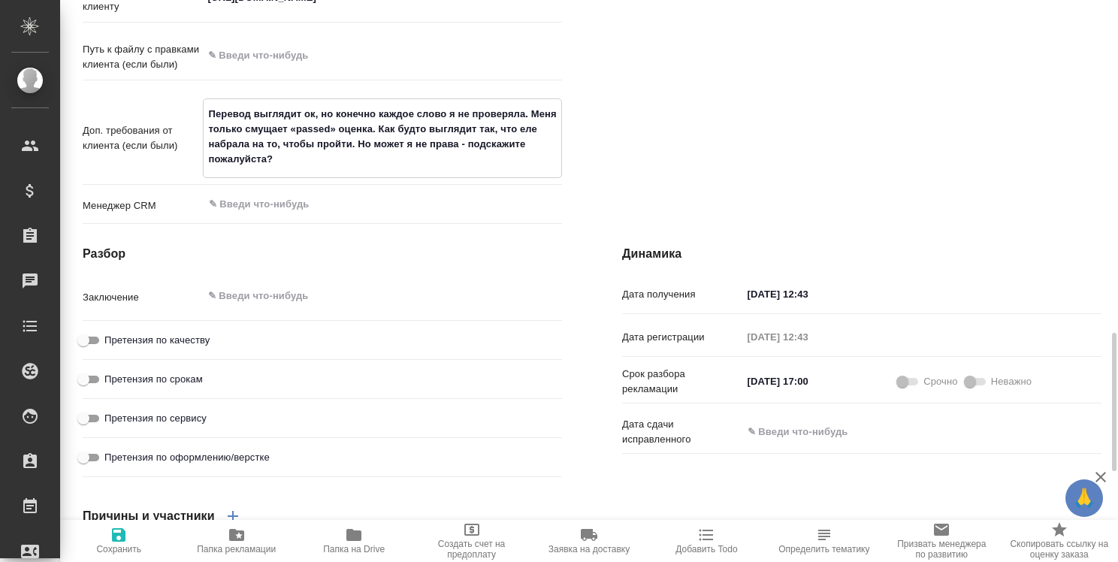
type textarea "x"
click at [95, 349] on input "Претензия по качеству" at bounding box center [83, 340] width 54 height 18
checkbox input "true"
type textarea "x"
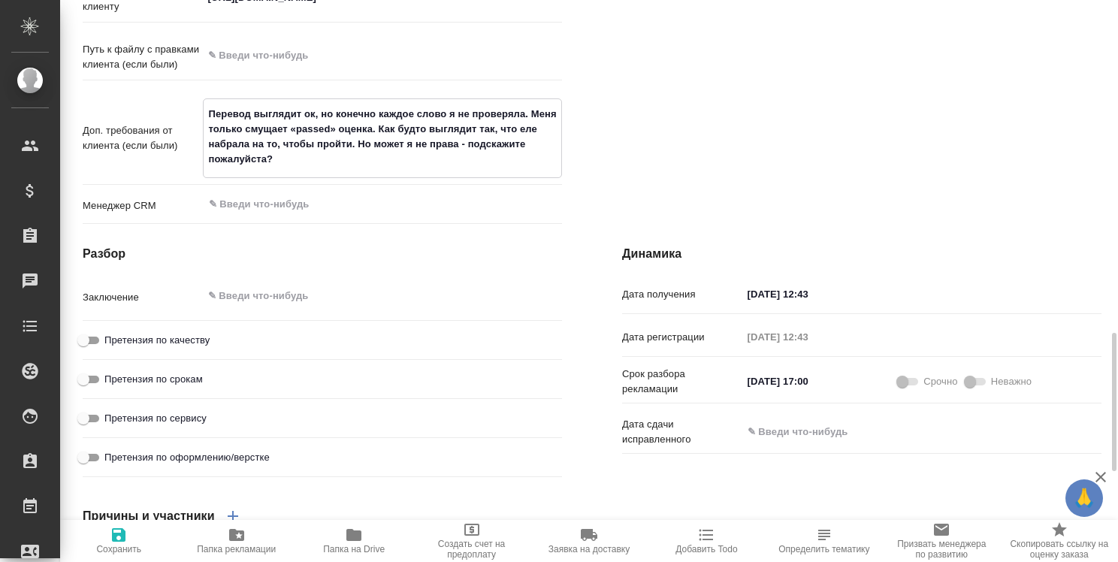
type textarea "x"
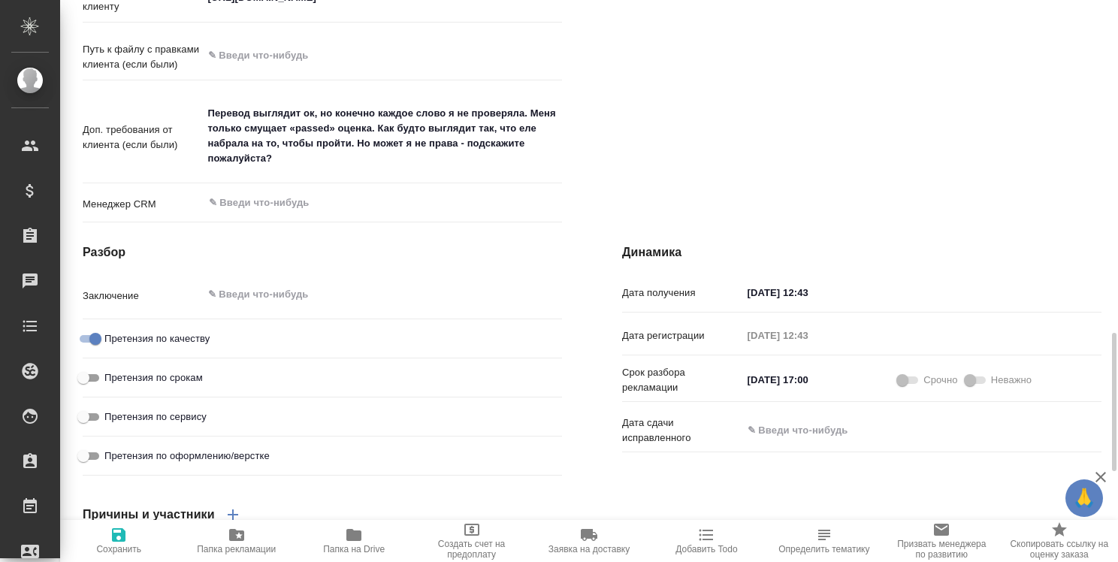
click at [111, 543] on icon "button" at bounding box center [119, 535] width 18 height 18
type textarea "x"
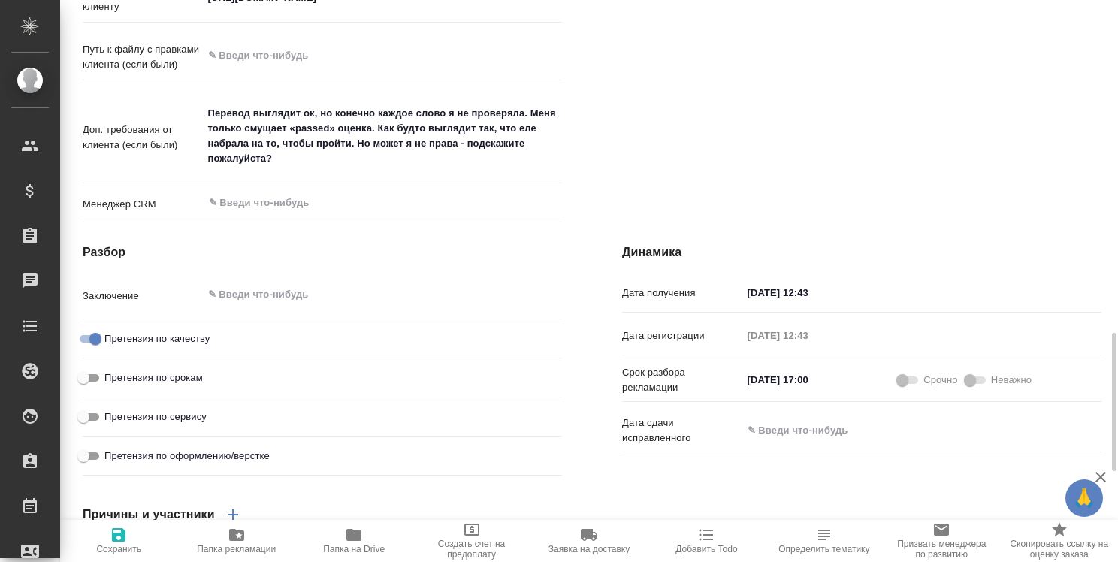
type textarea "x"
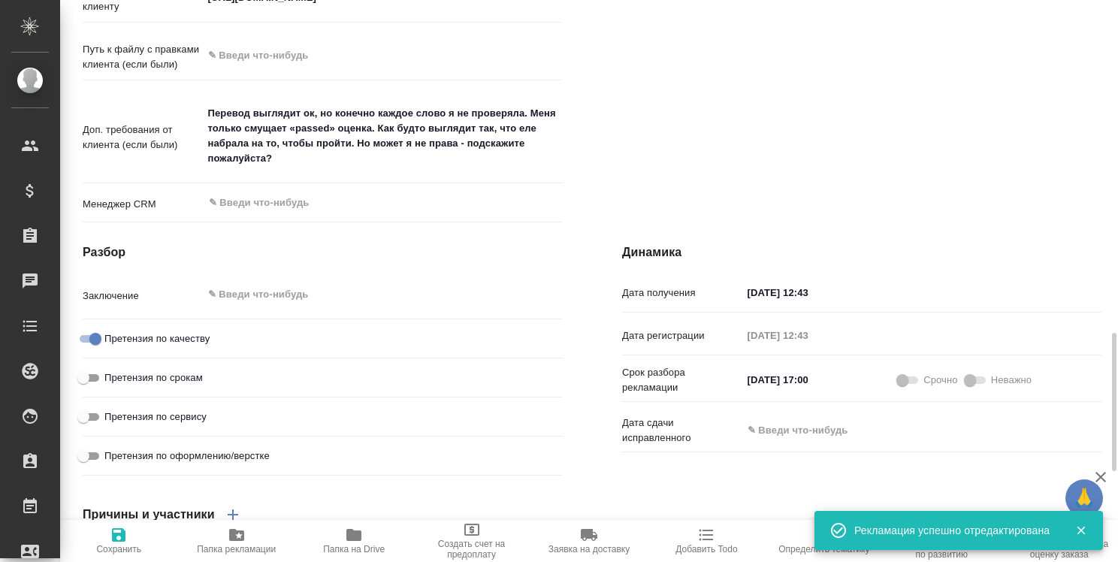
type textarea "x"
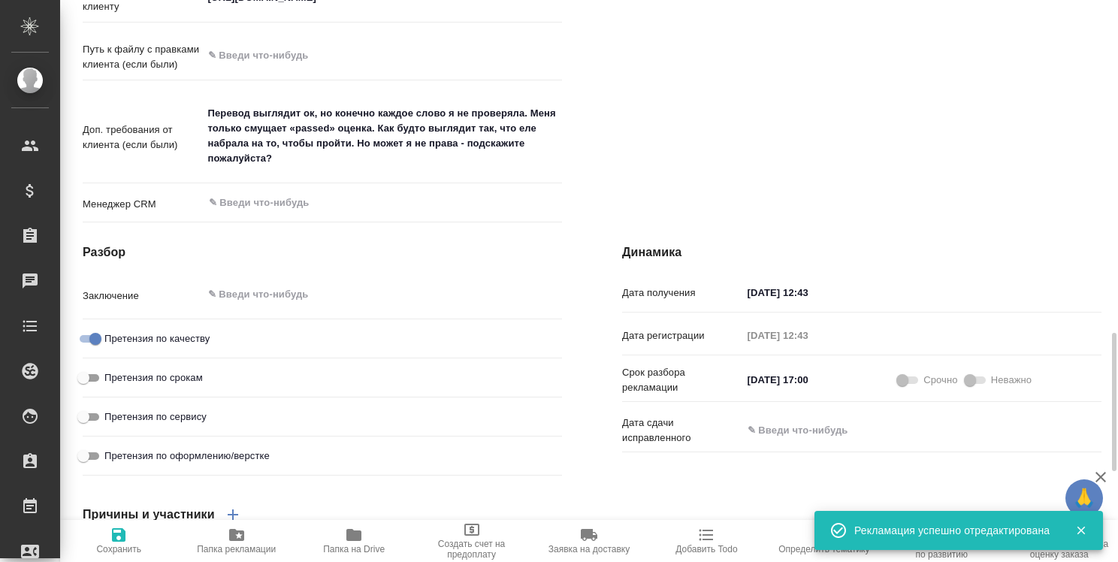
type textarea "x"
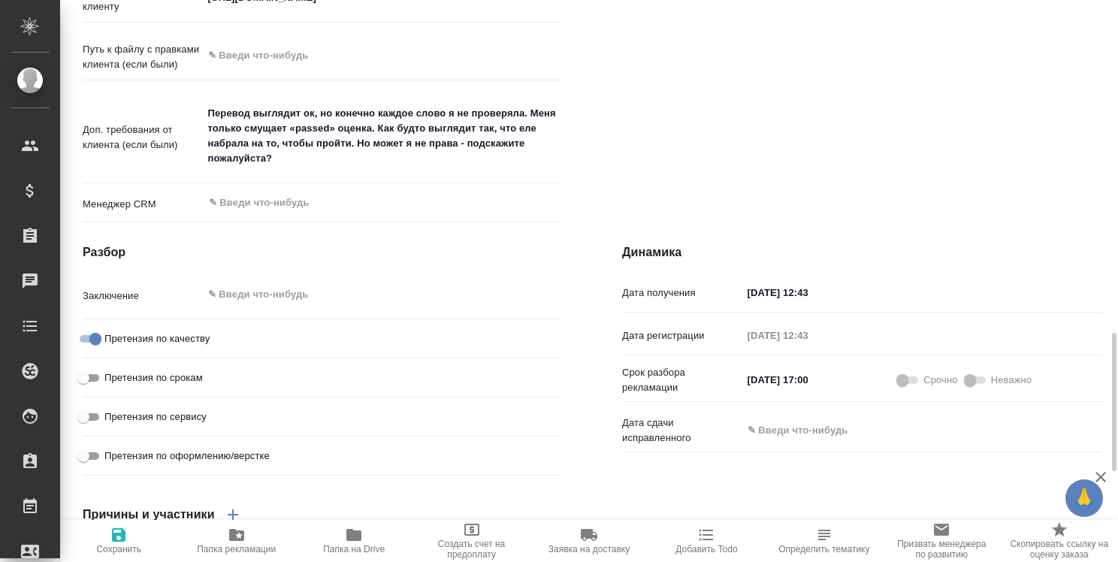
type textarea "x"
click at [274, 308] on textarea at bounding box center [383, 296] width 358 height 26
paste textarea "В некоторых случаях перевод слишком дословный, вероятно, вызван специализирован…"
type textarea "x"
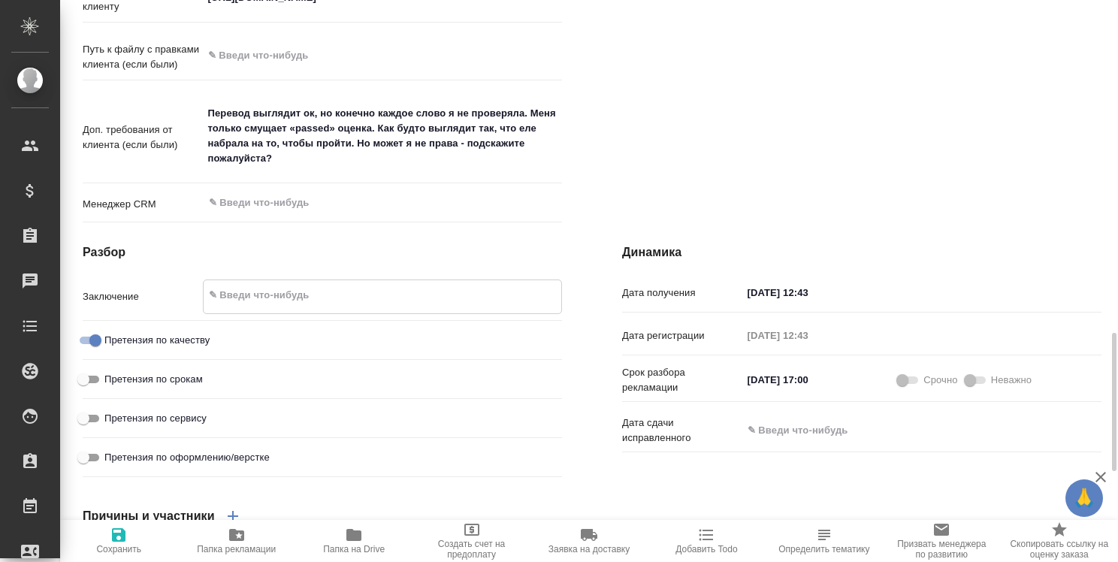
type textarea "x"
type textarea "В некоторых случаях перевод слишком дословный, вероятно, вызван специализирован…"
type textarea "x"
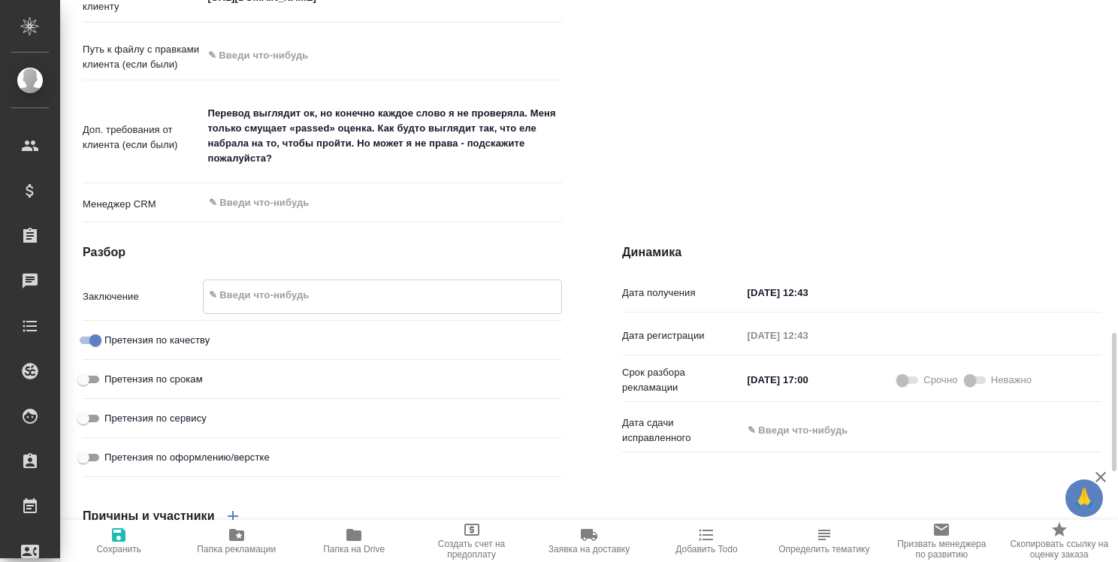
type textarea "x"
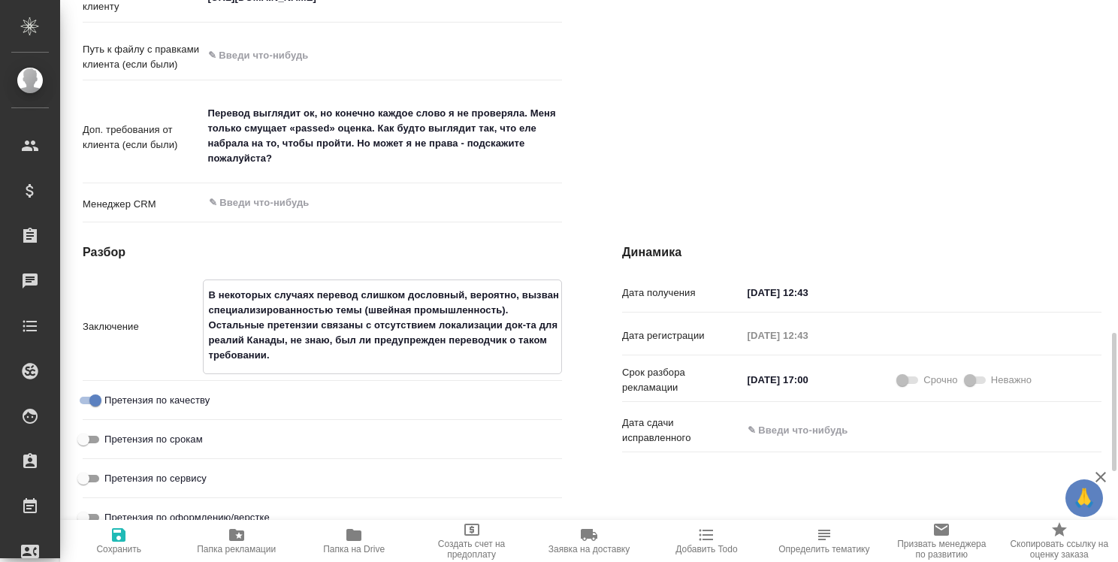
type textarea "В некоторых случаях перевод слишком дословный, вероятно, вызван специализирован…"
type textarea "x"
click at [475, 451] on div "Претензия по срокам" at bounding box center [322, 438] width 479 height 26
click at [116, 538] on icon "button" at bounding box center [119, 535] width 14 height 14
type textarea "x"
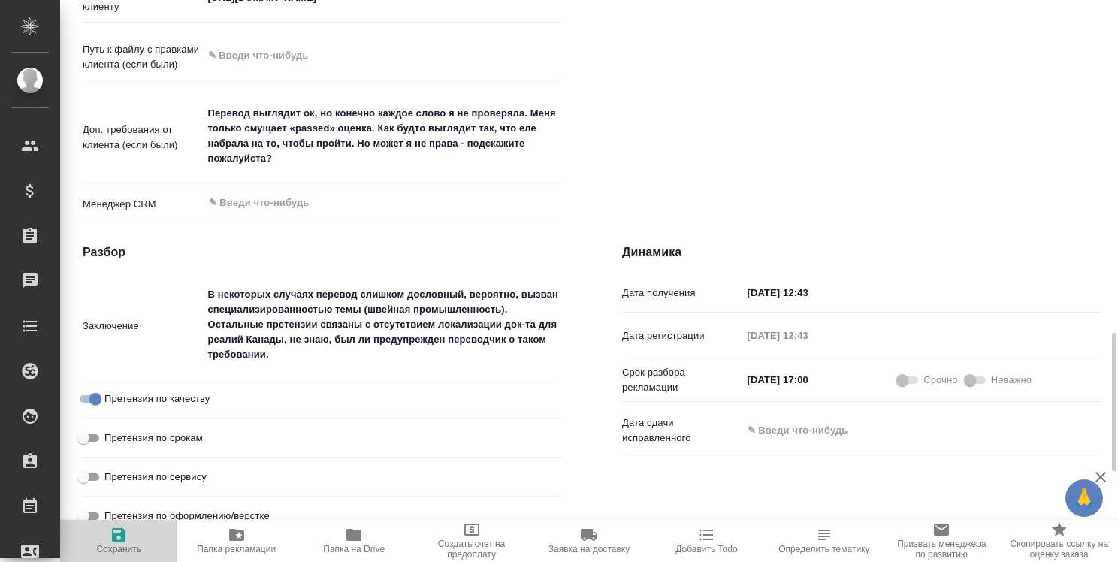
type textarea "x"
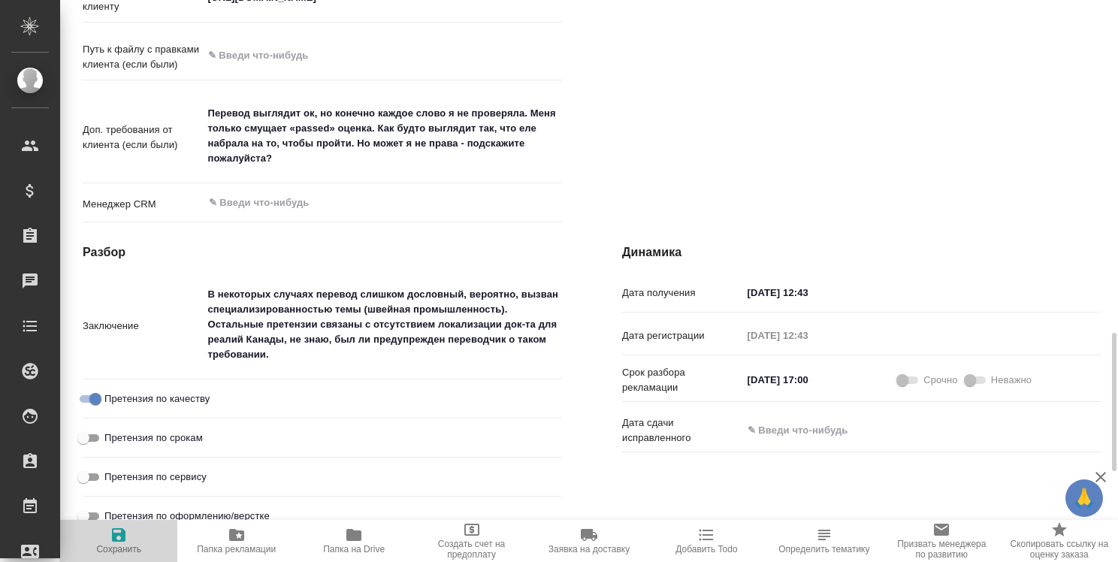
type textarea "x"
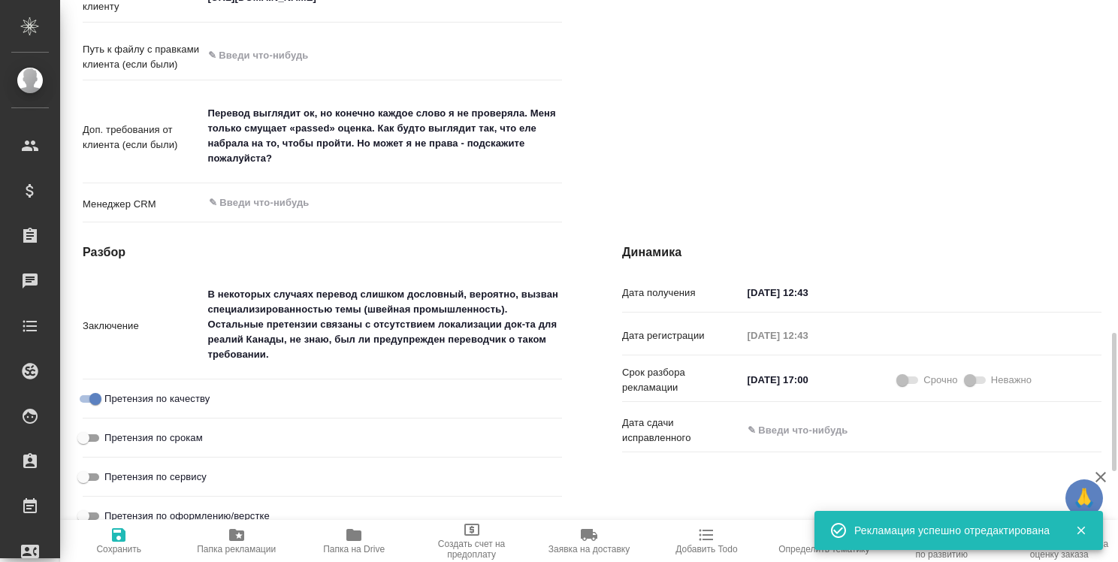
type textarea "x"
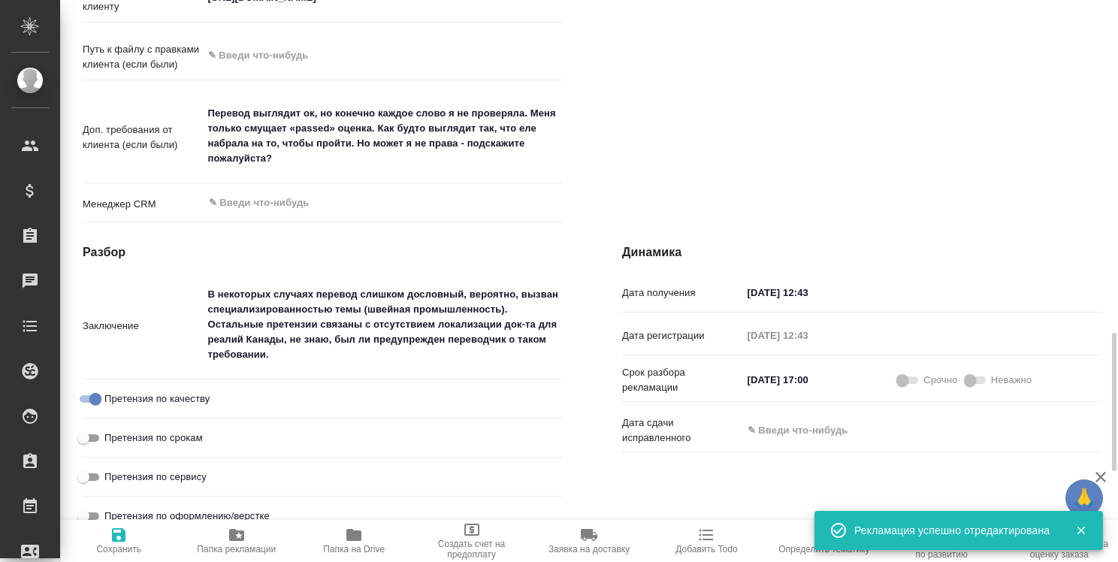
type textarea "x"
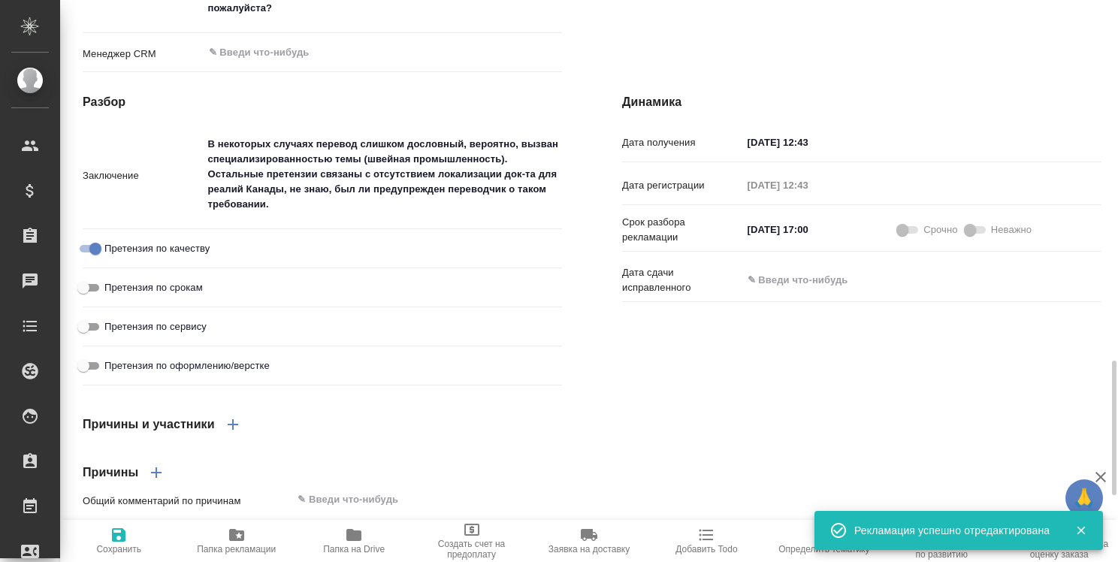
scroll to position [1653, 0]
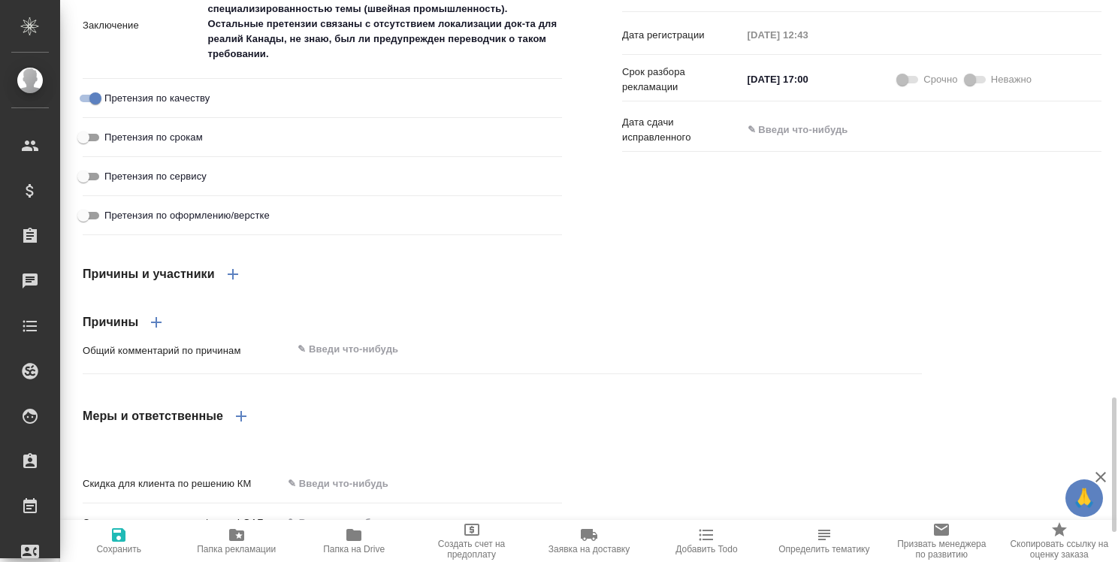
click at [162, 328] on icon "button" at bounding box center [156, 322] width 11 height 11
type textarea "x"
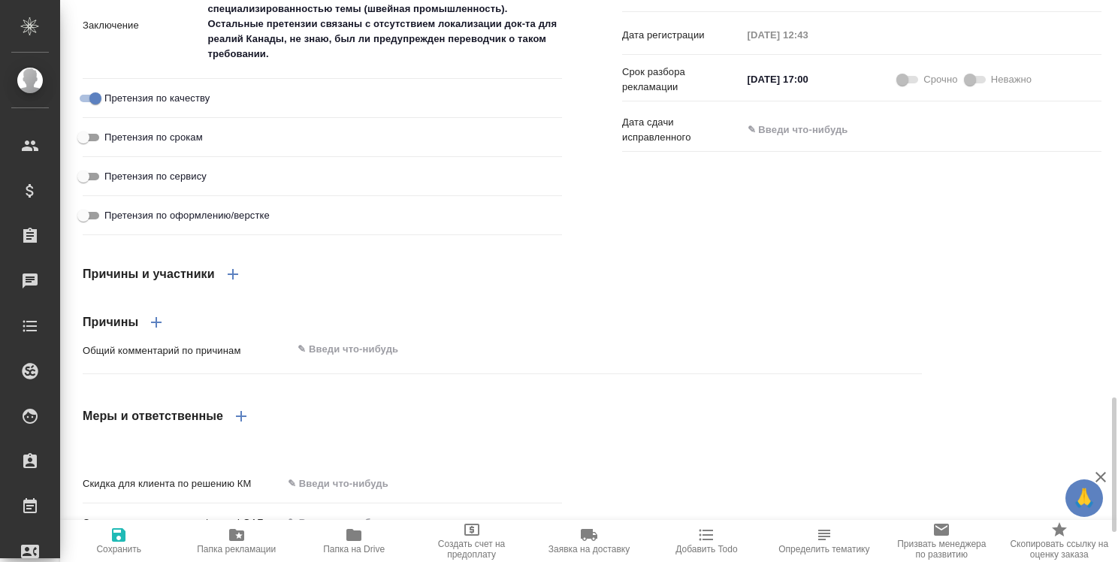
type textarea "x"
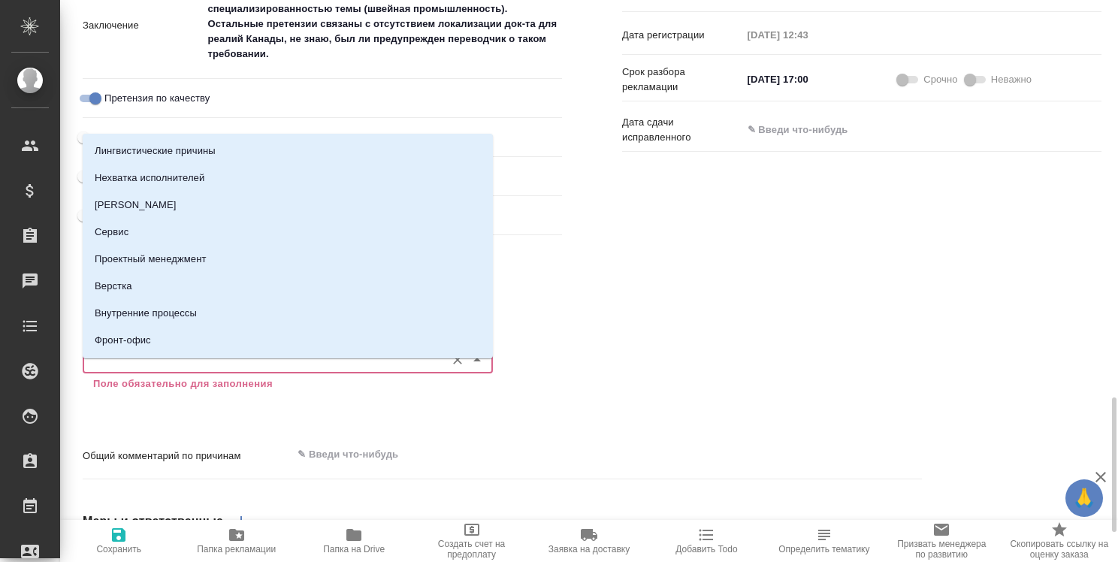
click at [159, 369] on input "Категория   *" at bounding box center [262, 360] width 351 height 18
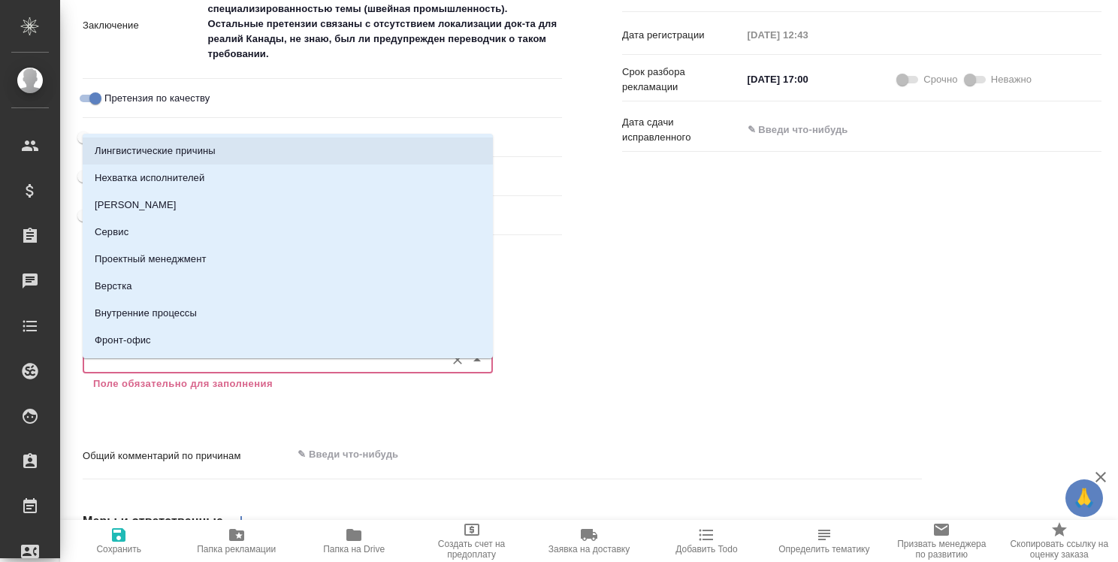
click at [410, 147] on li "Лингвистические причины" at bounding box center [288, 151] width 410 height 27
type textarea "x"
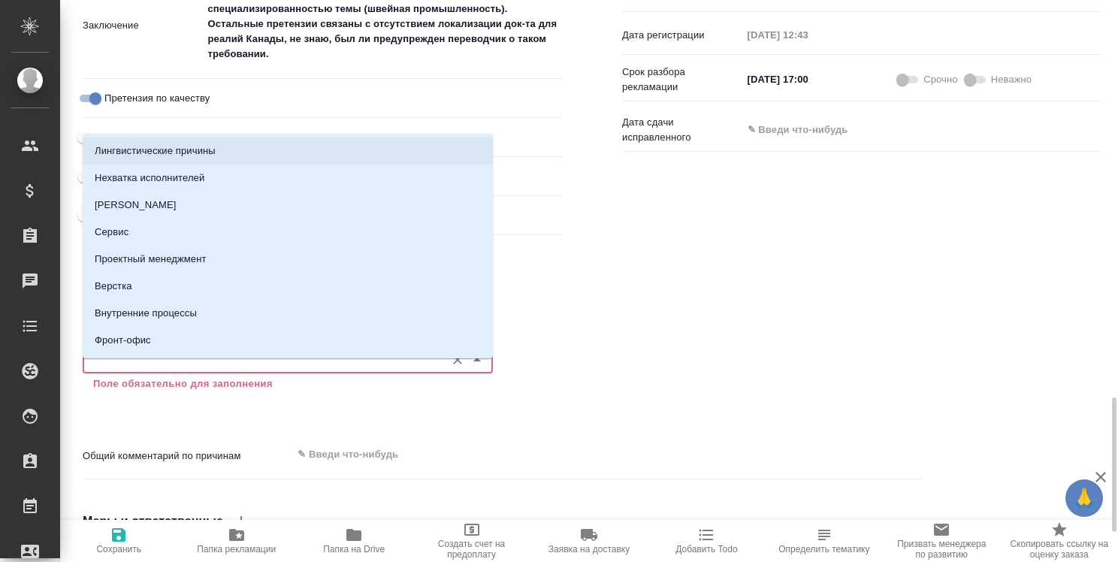
type textarea "x"
type input "Лингвистические причины"
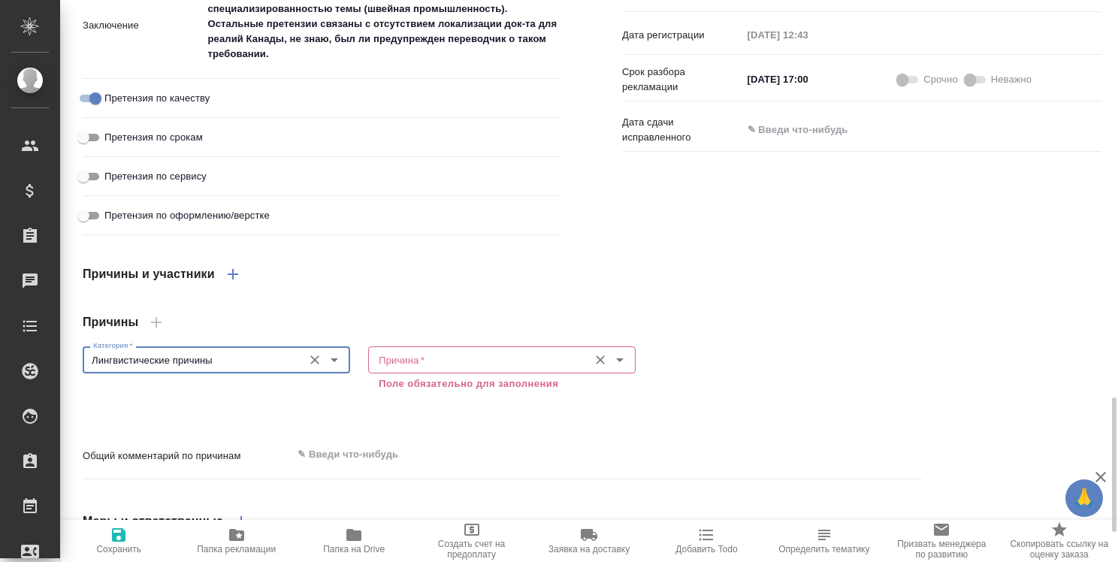
click at [492, 369] on input "Причина   *" at bounding box center [477, 360] width 208 height 18
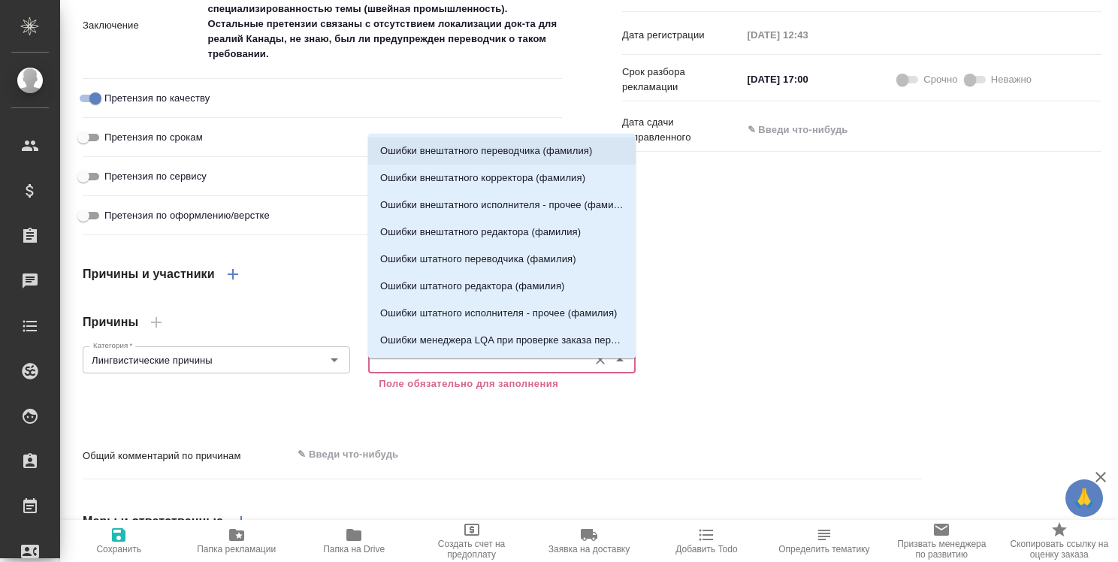
click at [523, 158] on p "Ошибки внештатного переводчика (фамилия)" at bounding box center [486, 151] width 212 height 15
type textarea "x"
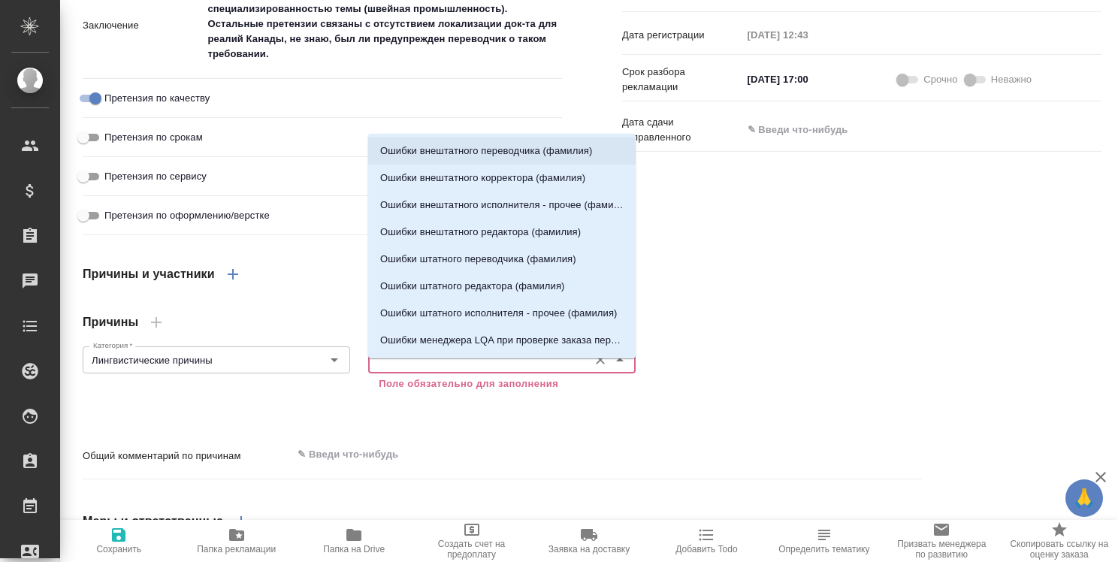
type textarea "x"
type input "Ошибки внештатного переводчика (фамилия)"
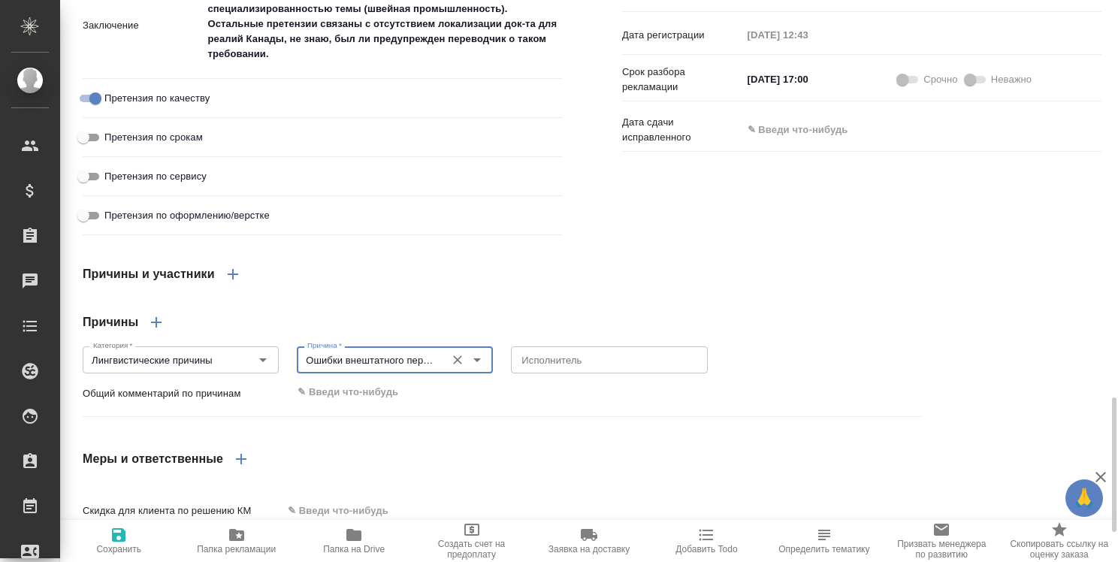
click at [597, 366] on textarea at bounding box center [609, 360] width 175 height 11
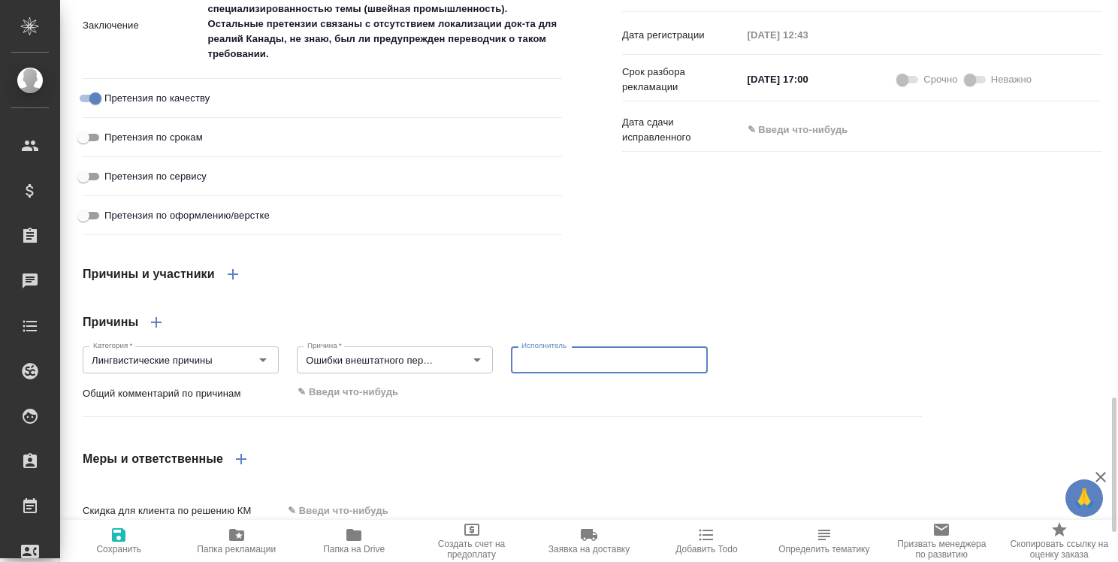
type textarea "x"
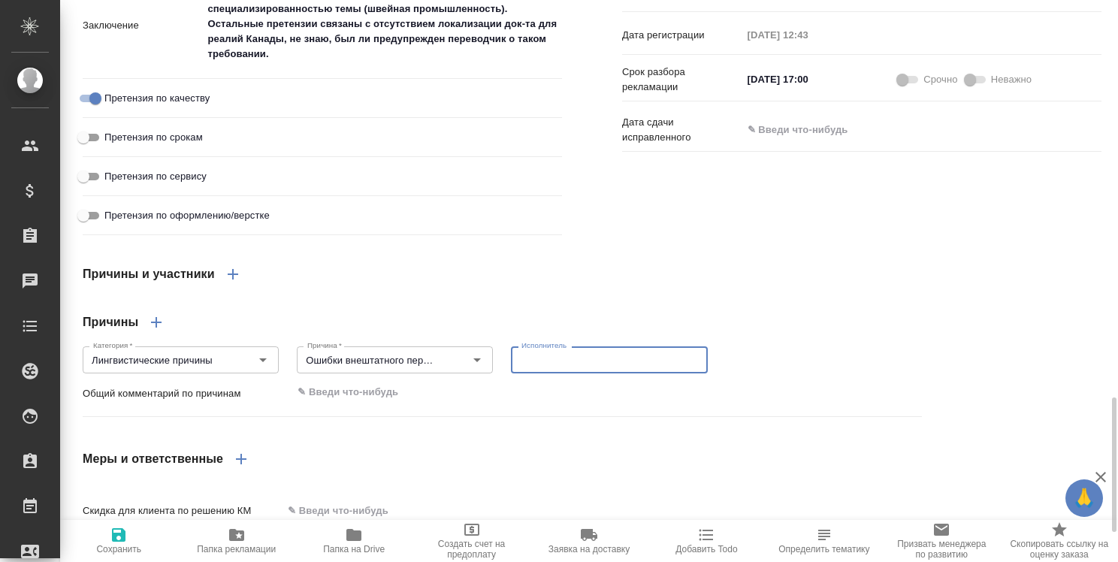
type textarea "x"
type textarea "U"
type textarea "x"
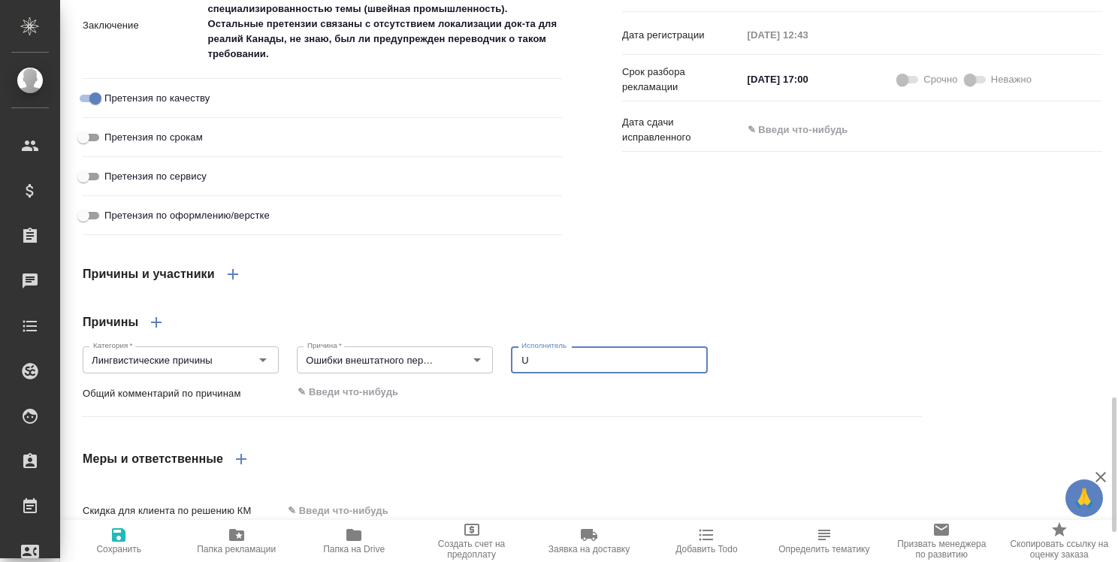
type textarea "x"
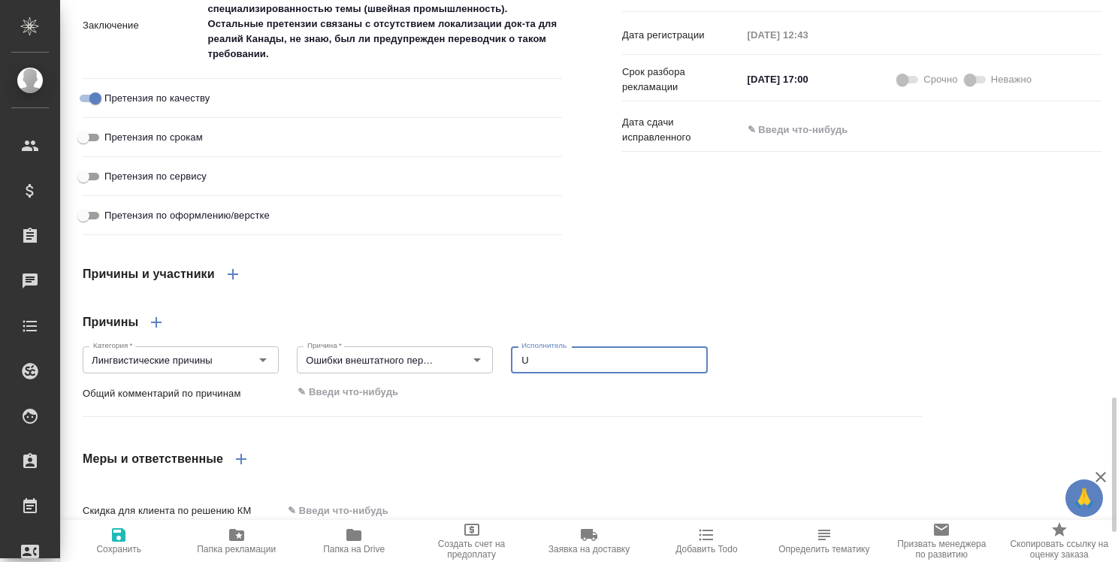
type textarea "Uj"
type textarea "x"
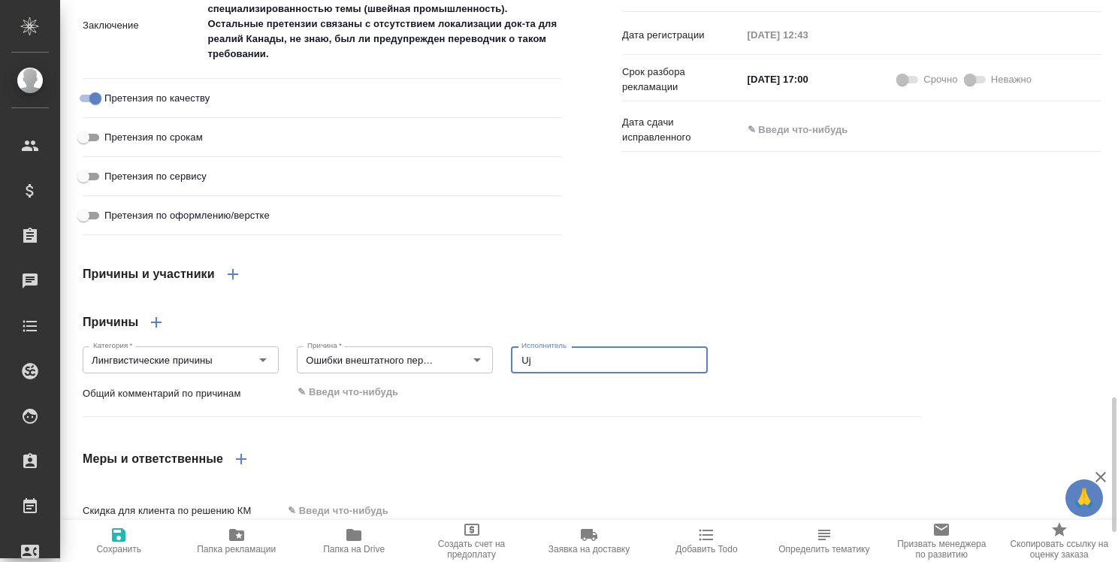
type textarea "x"
type textarea "U"
type textarea "x"
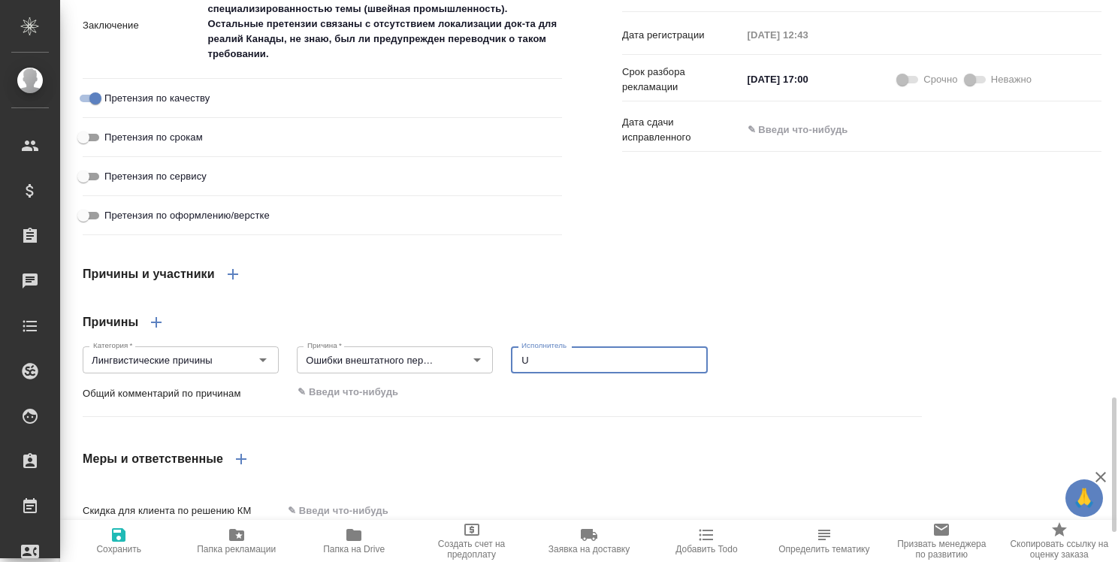
type textarea "x"
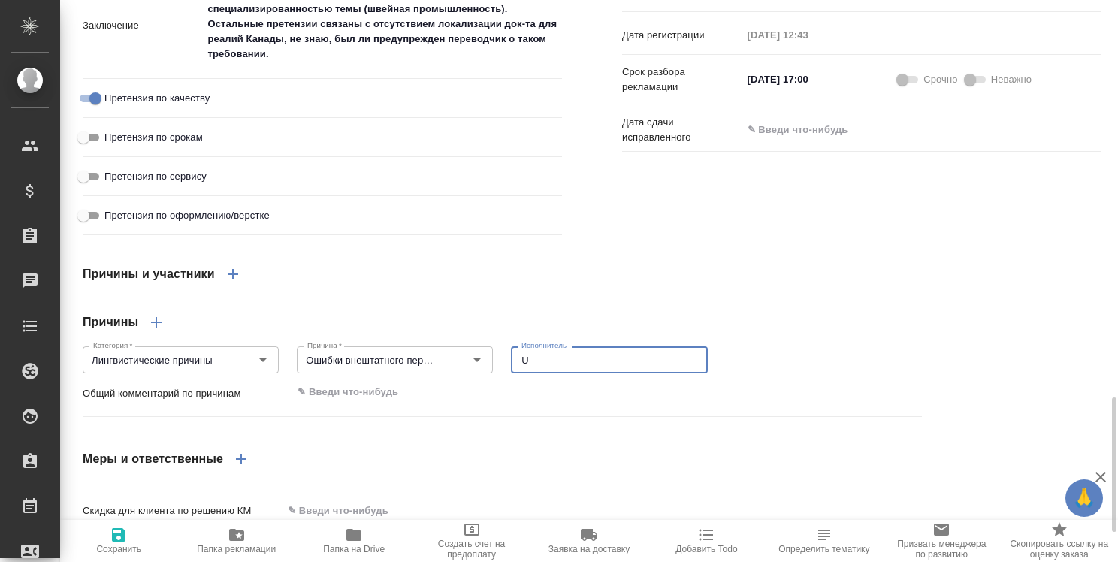
type textarea "x"
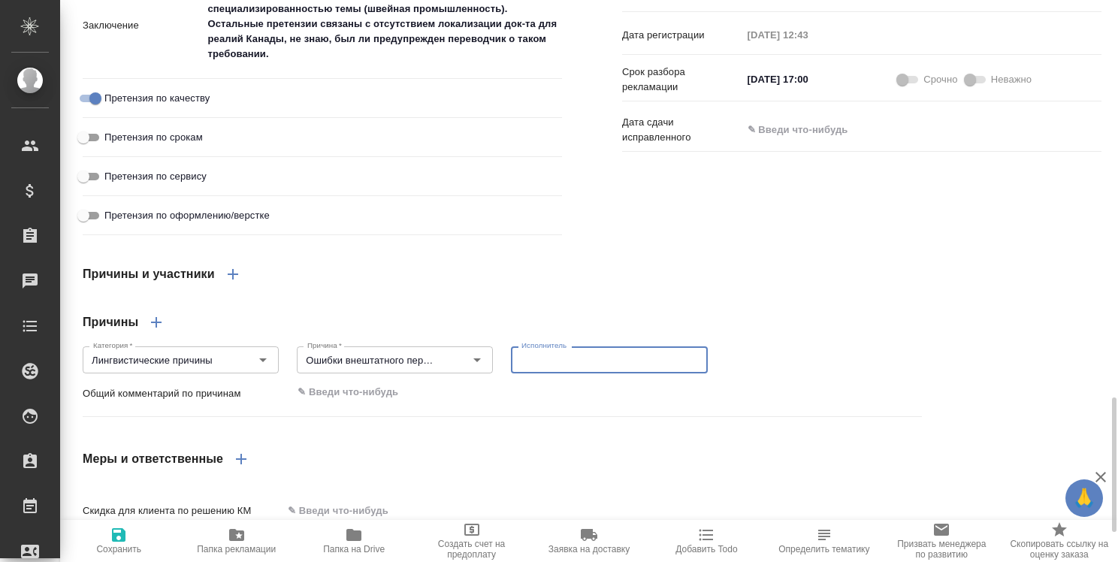
type textarea "x"
type textarea "Г"
type textarea "x"
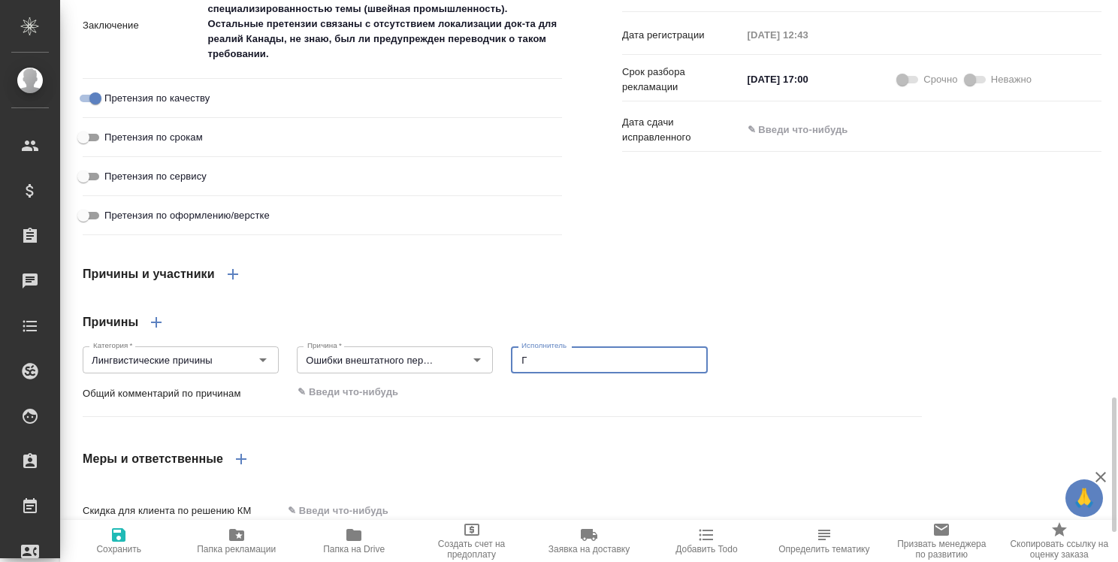
type textarea "x"
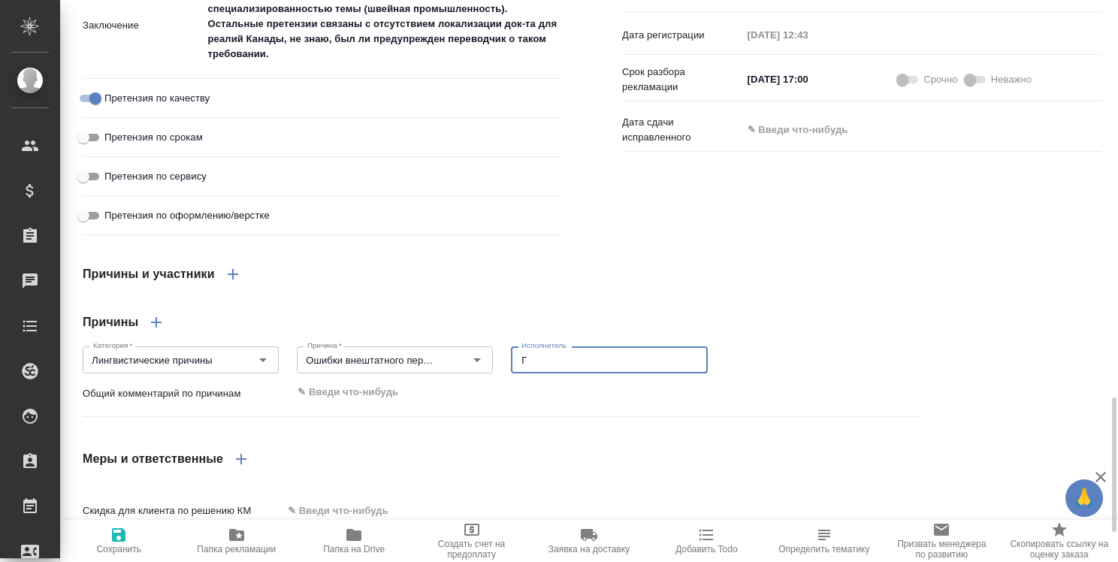
type textarea "x"
type textarea "Го"
type textarea "x"
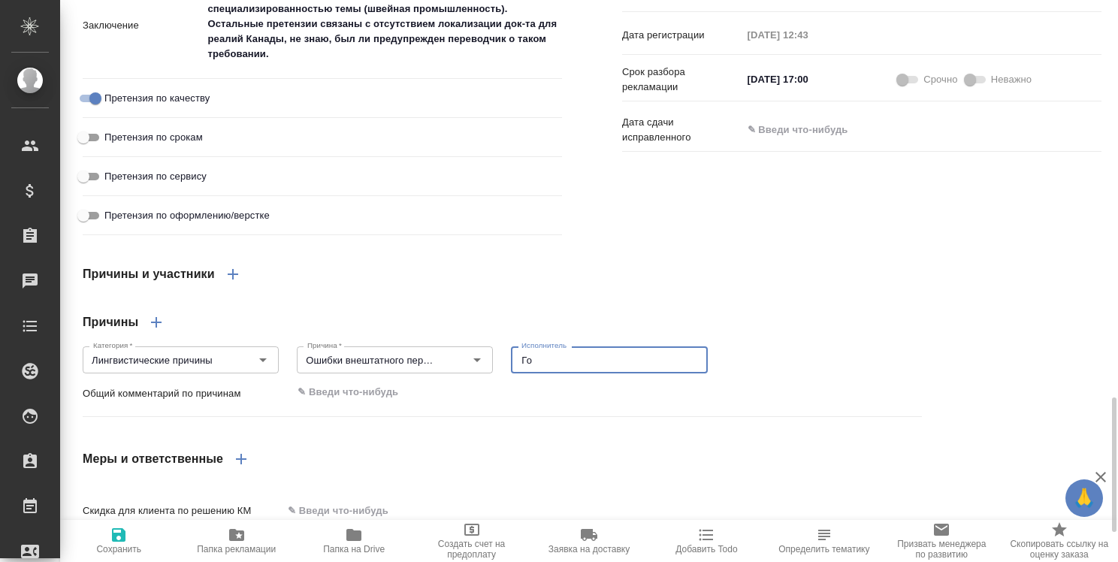
type textarea "x"
type textarea "Гол"
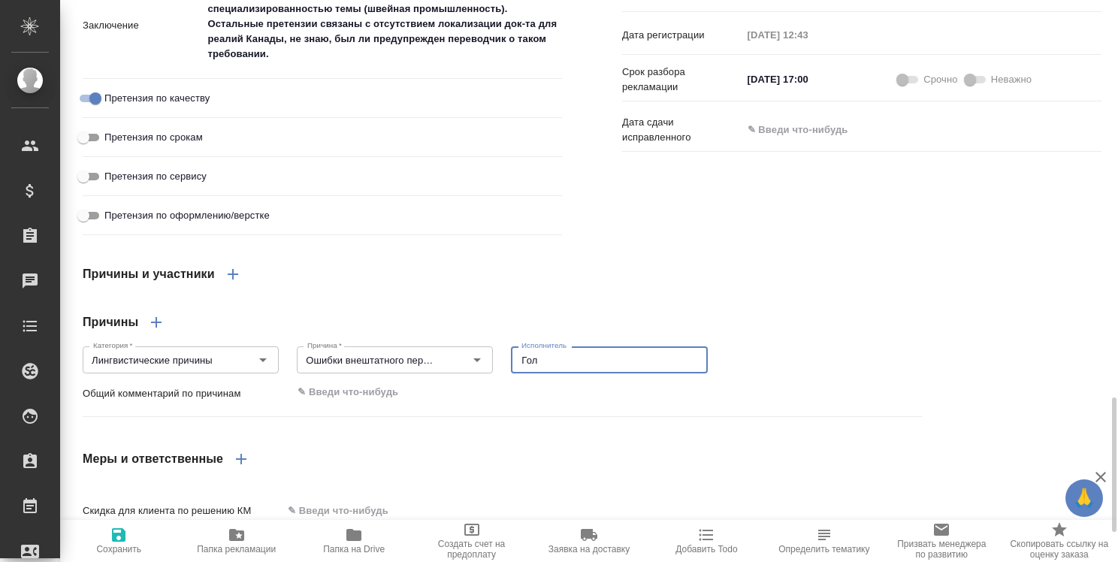
type textarea "x"
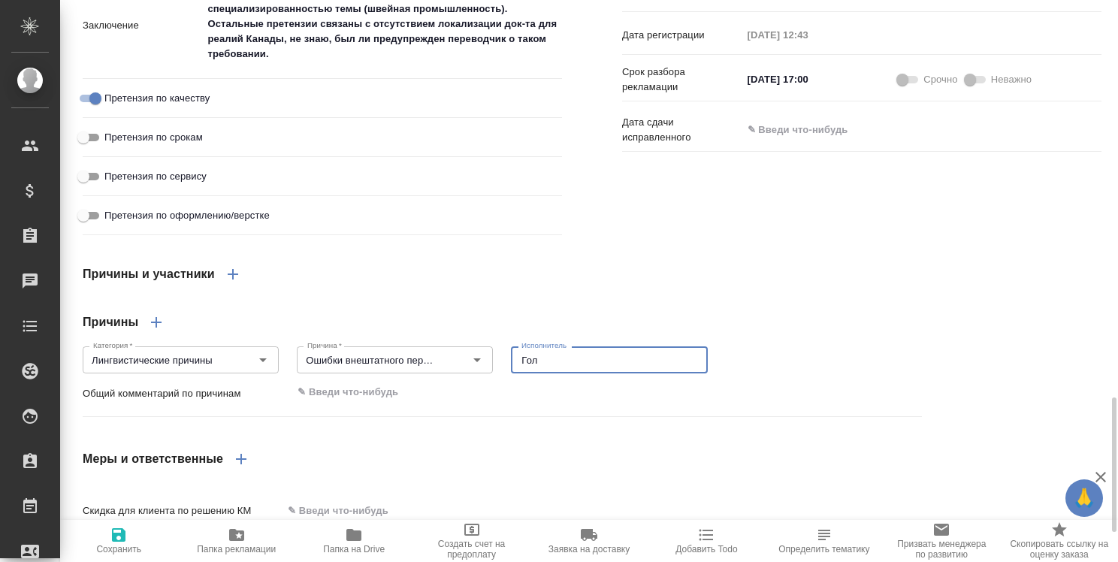
type textarea "x"
type textarea "Голо"
type textarea "x"
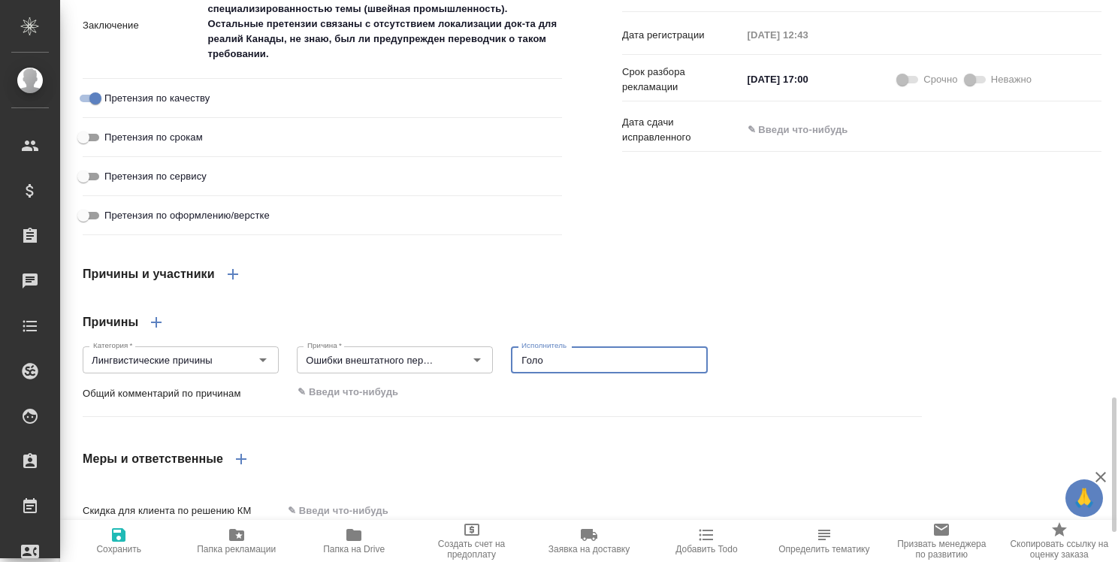
type textarea "x"
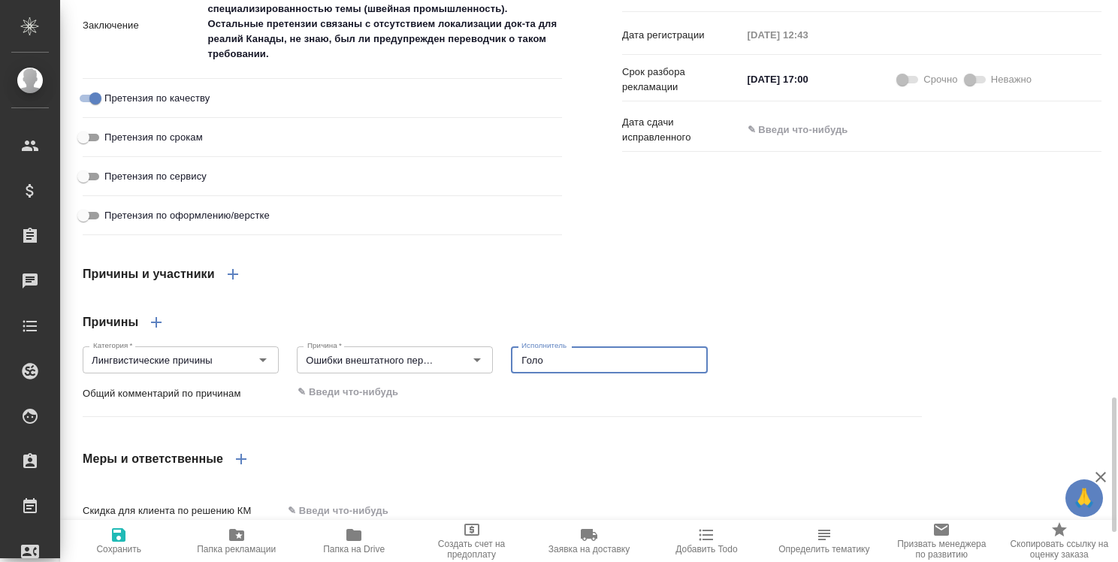
type textarea "Голов"
type textarea "x"
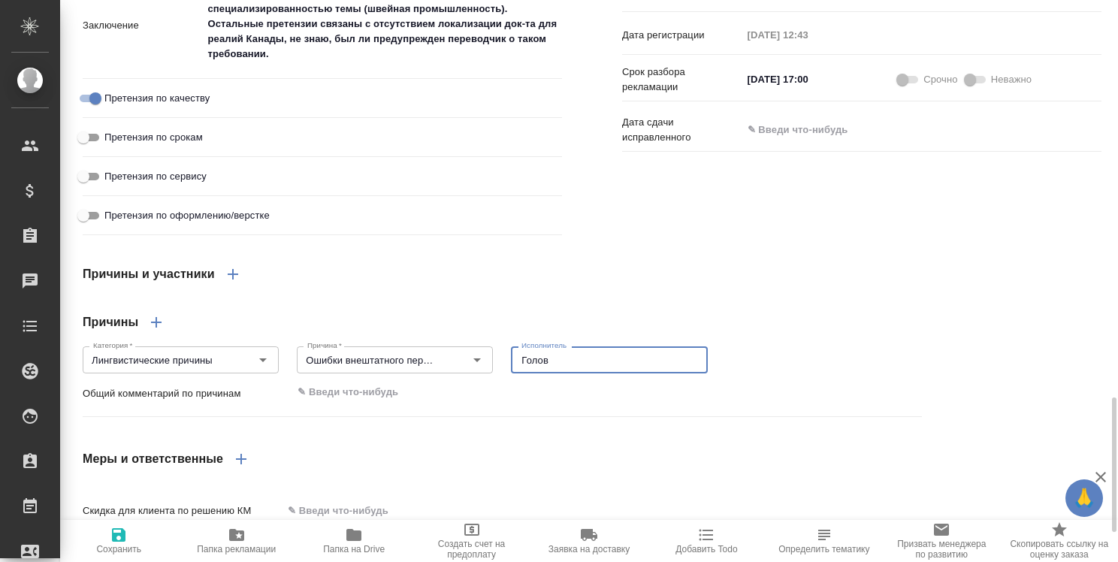
type textarea "x"
click at [473, 410] on div "x" at bounding box center [606, 393] width 629 height 33
click at [537, 406] on textarea at bounding box center [606, 393] width 627 height 26
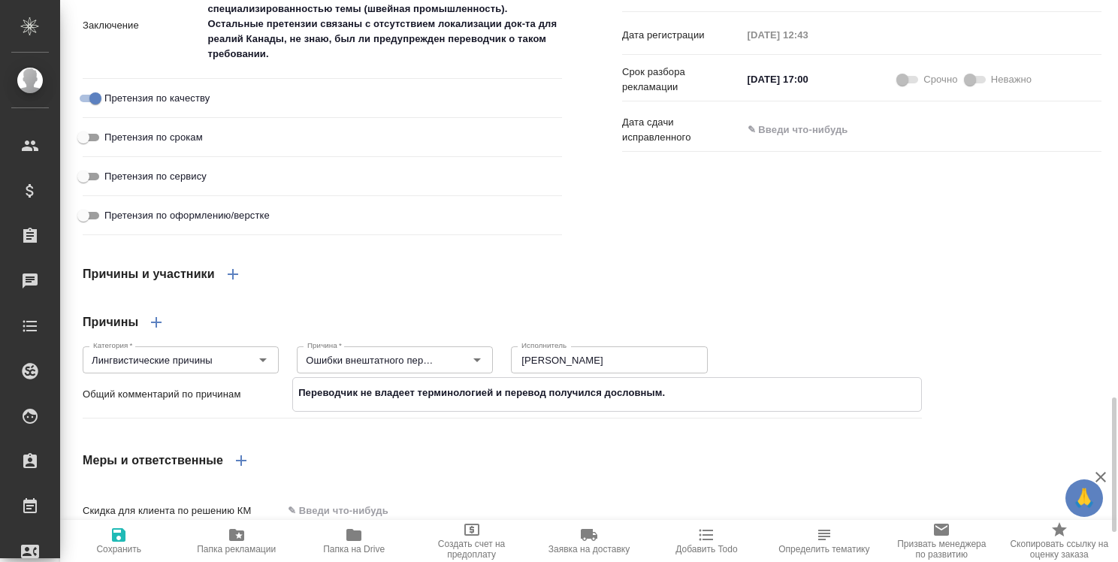
click at [493, 406] on textarea "Переводчик не владеет терминологией и перевод получился дословным." at bounding box center [606, 393] width 627 height 26
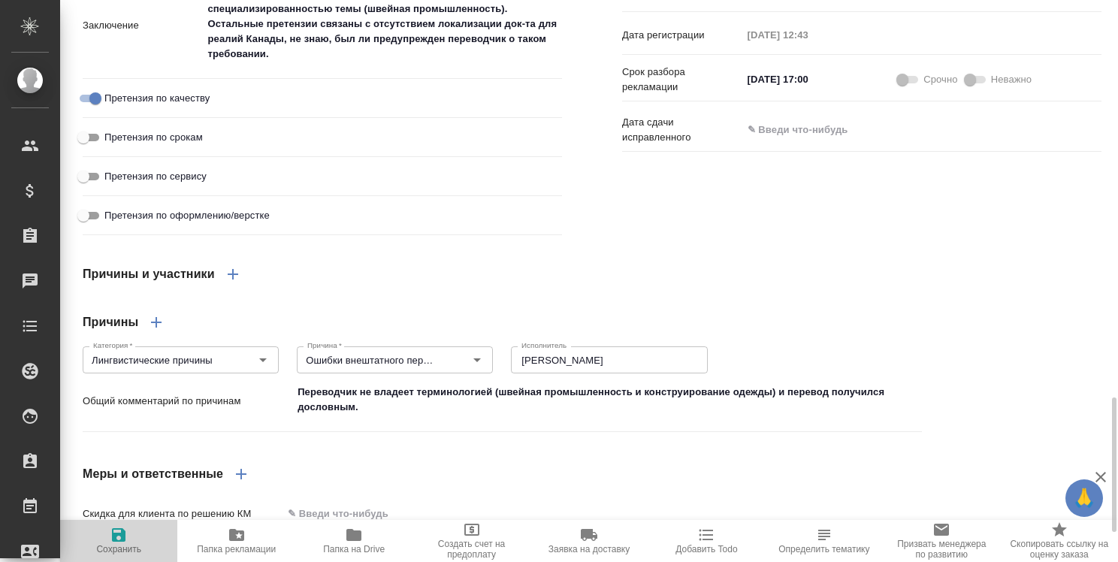
click at [119, 544] on span "Сохранить" at bounding box center [118, 549] width 45 height 11
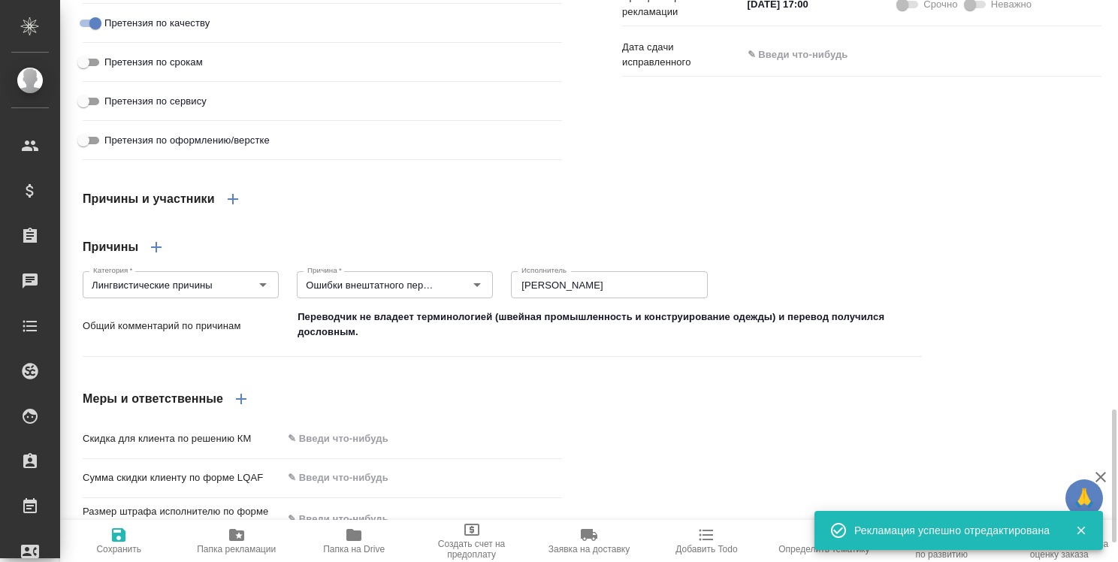
scroll to position [1804, 0]
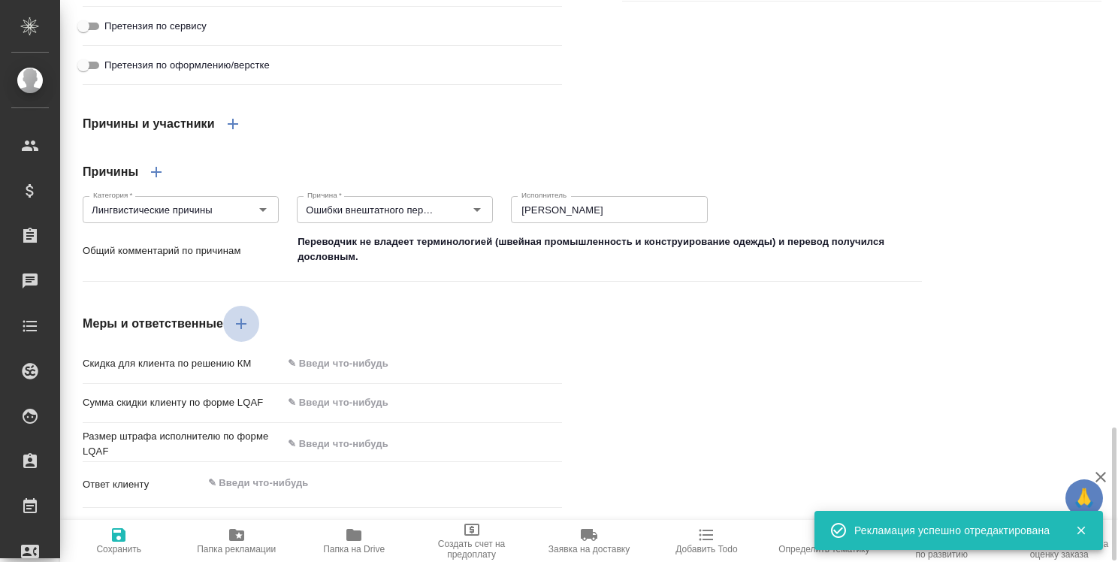
click at [239, 333] on icon "button" at bounding box center [241, 324] width 18 height 18
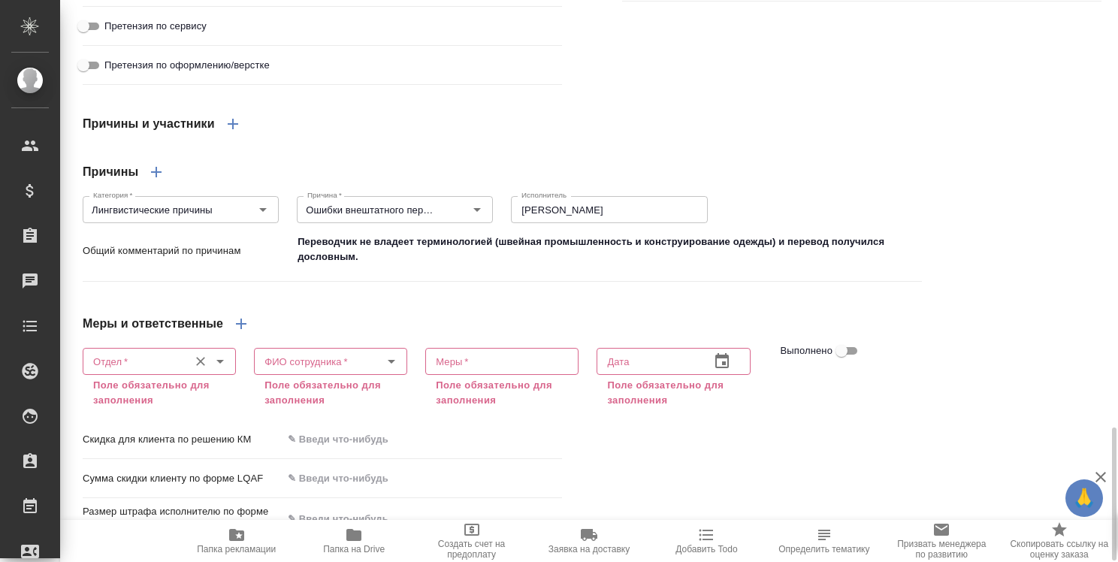
click at [174, 370] on input "Отдел   *" at bounding box center [134, 361] width 94 height 18
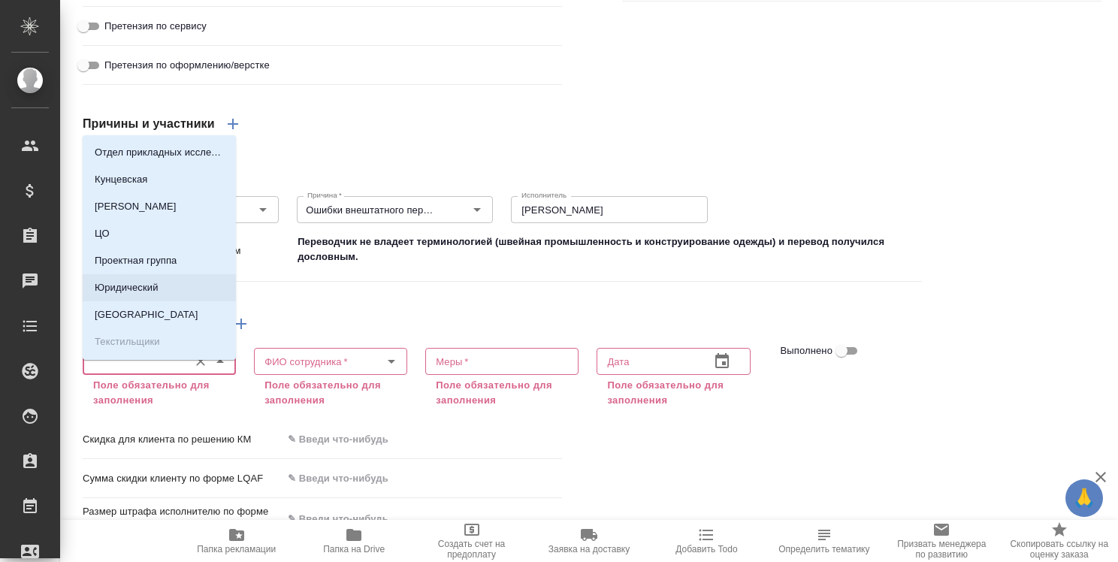
click at [183, 289] on li "Юридический" at bounding box center [159, 287] width 153 height 27
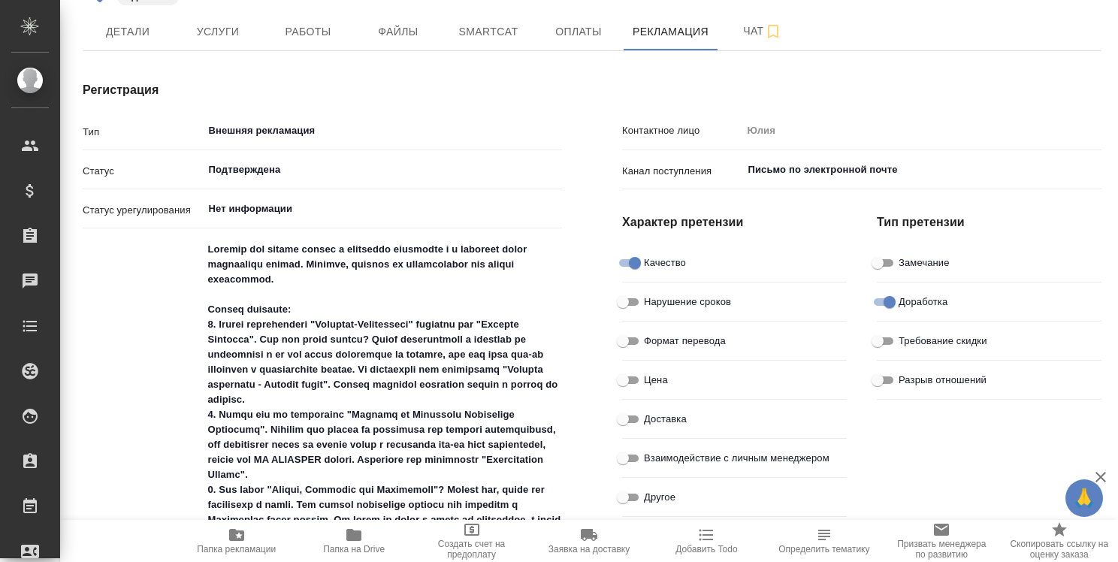
scroll to position [0, 0]
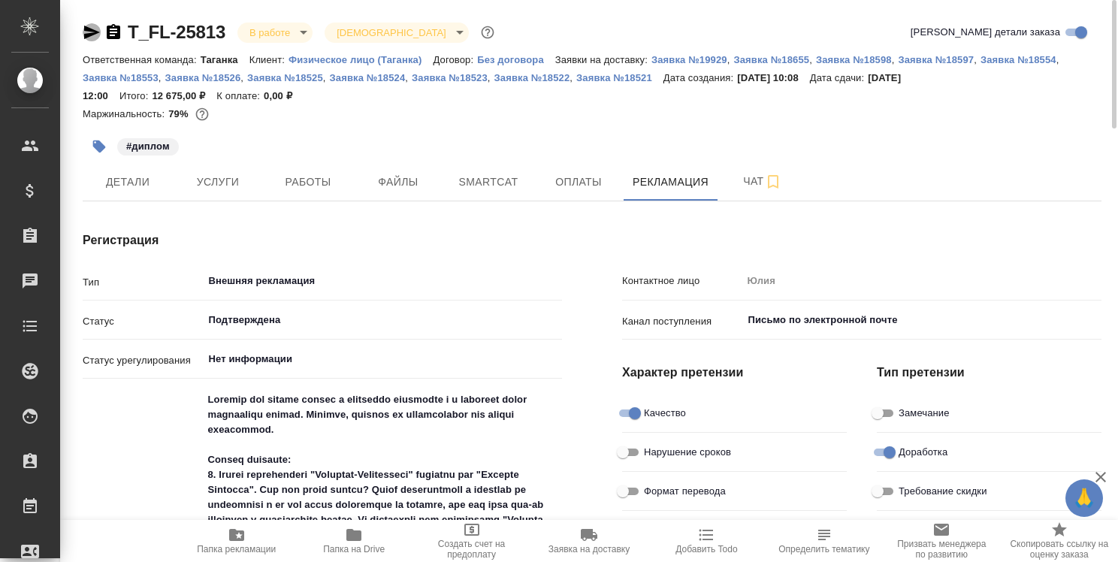
click at [89, 33] on icon "button" at bounding box center [92, 32] width 18 height 18
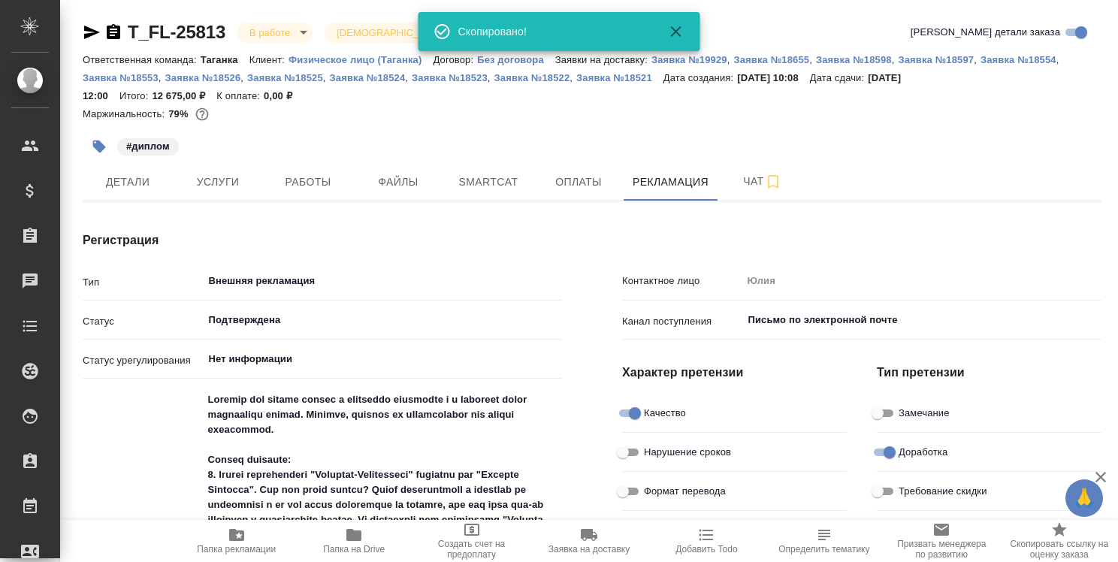
click at [90, 30] on icon "button" at bounding box center [92, 33] width 16 height 14
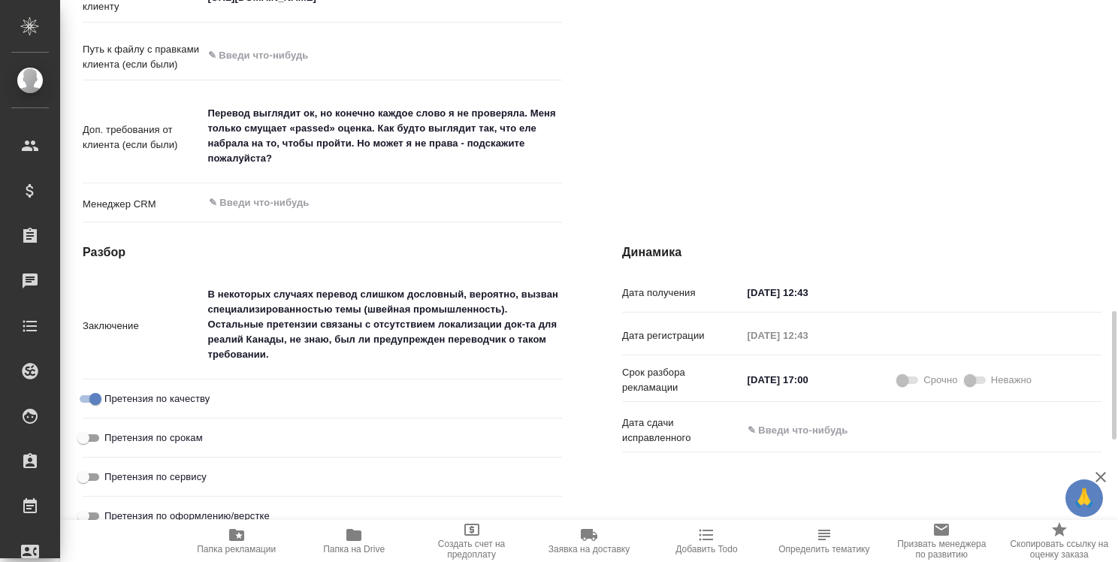
scroll to position [1728, 0]
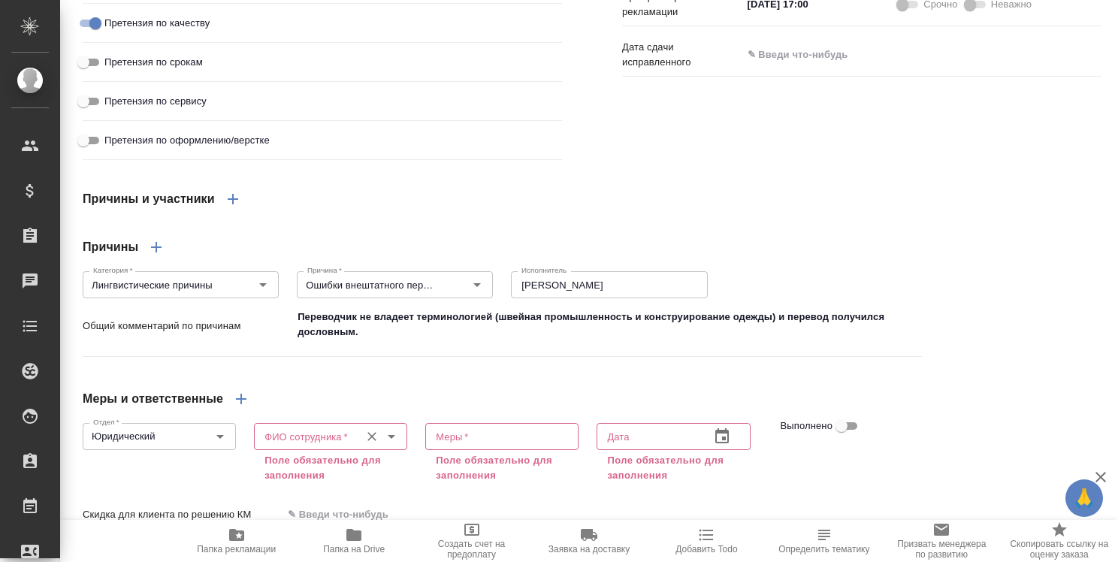
click at [355, 446] on div "ФИО сотрудника *" at bounding box center [330, 436] width 153 height 27
click at [338, 482] on p "[PERSON_NAME]" at bounding box center [305, 485] width 82 height 15
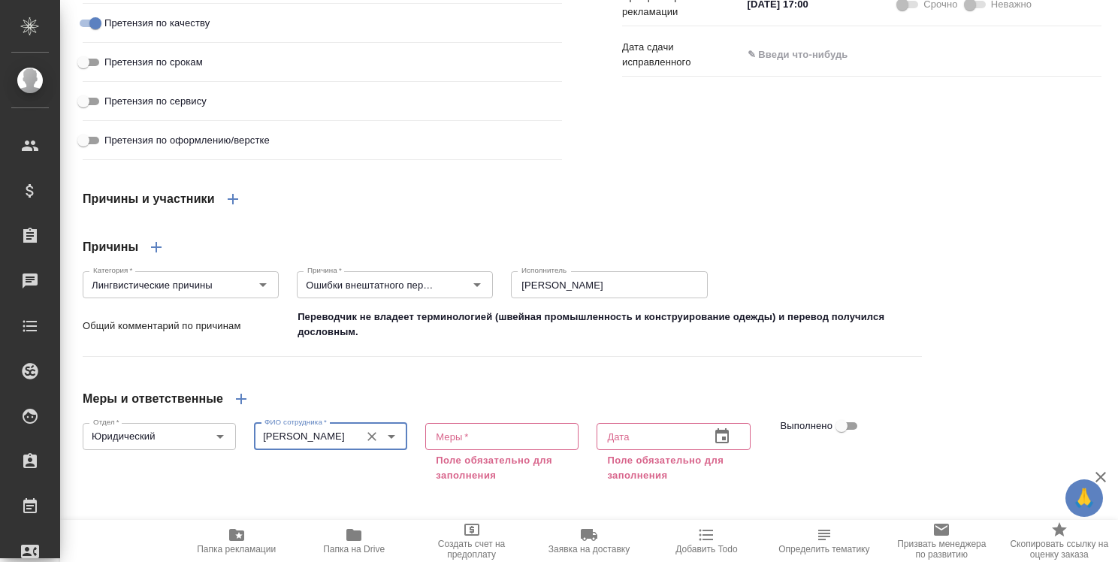
click at [487, 445] on div "x Меры *" at bounding box center [501, 436] width 153 height 27
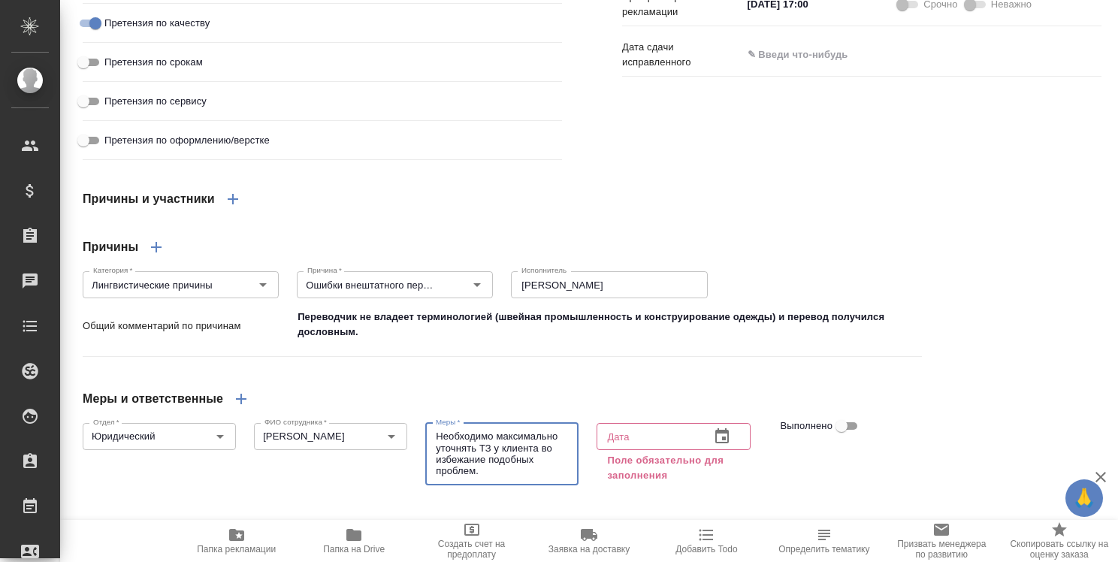
click at [637, 450] on input "text" at bounding box center [647, 436] width 101 height 27
click at [715, 443] on icon "button" at bounding box center [722, 435] width 14 height 15
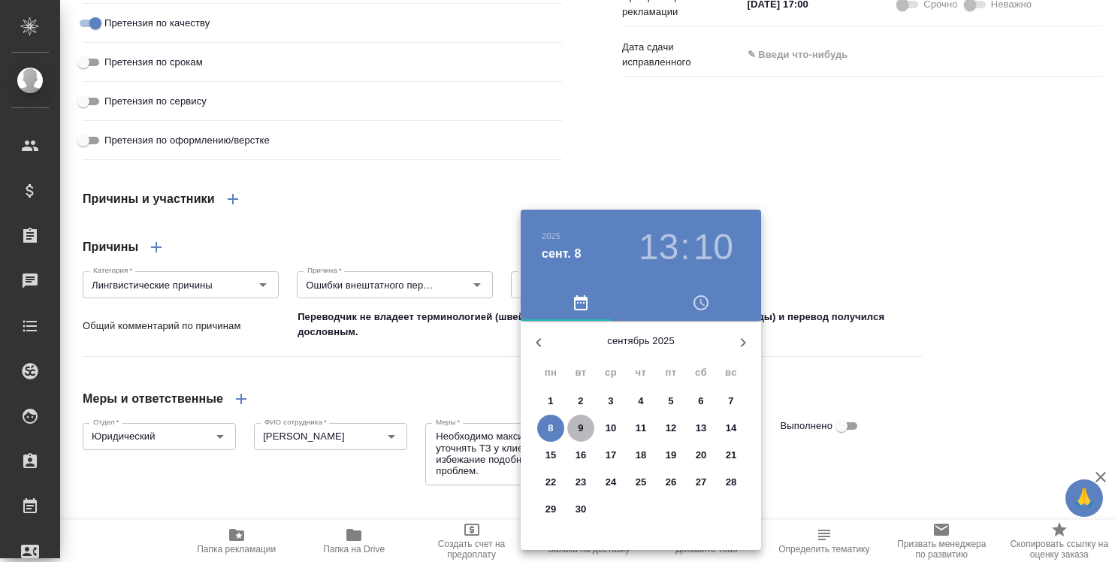
click at [576, 428] on span "9" at bounding box center [580, 428] width 27 height 15
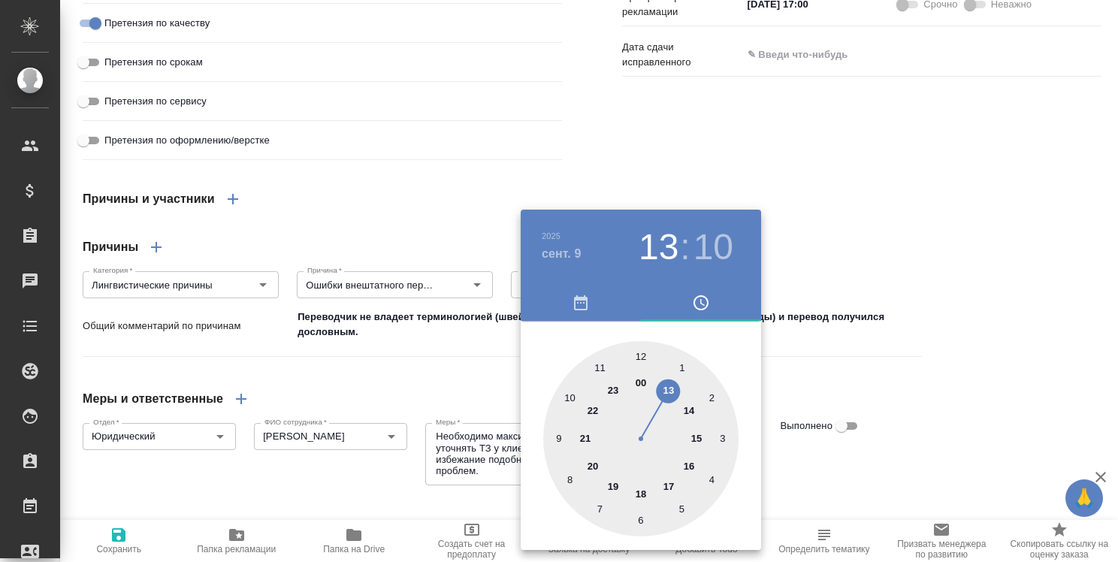
click at [970, 443] on div at bounding box center [559, 281] width 1118 height 562
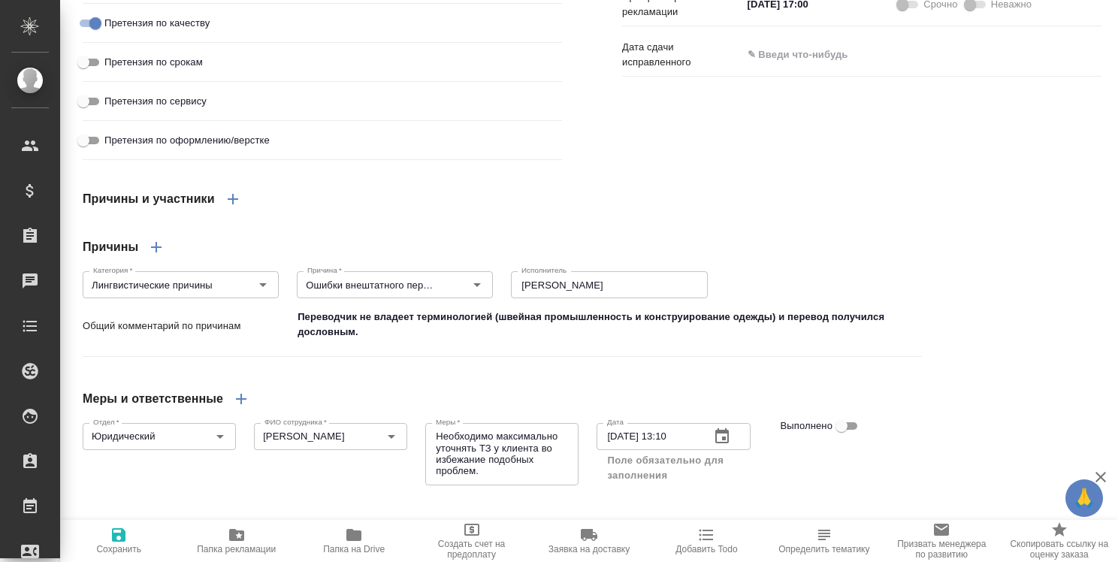
click at [119, 536] on icon "button" at bounding box center [119, 535] width 18 height 18
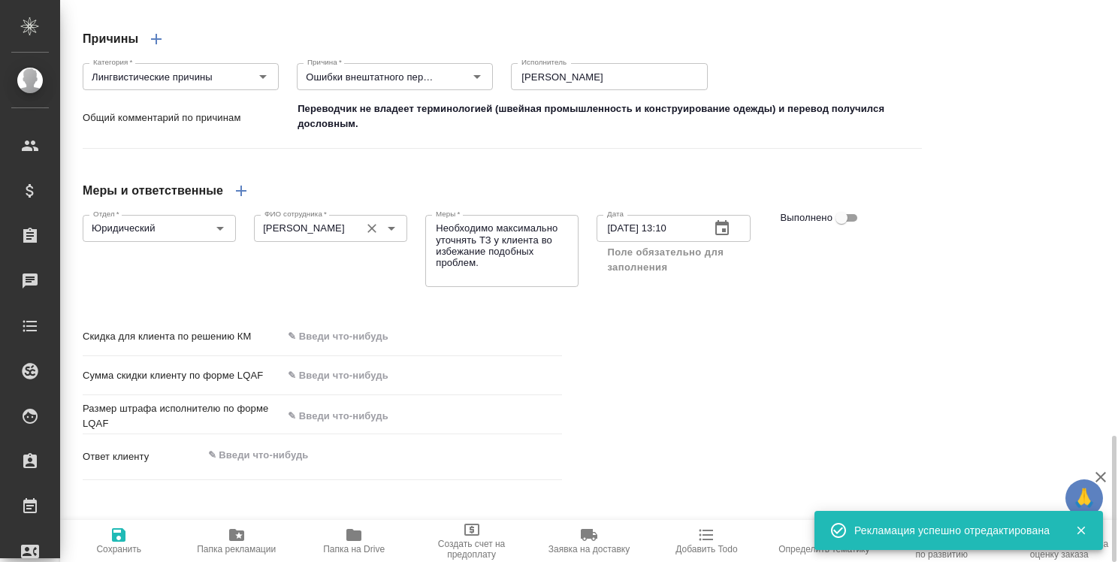
scroll to position [1960, 0]
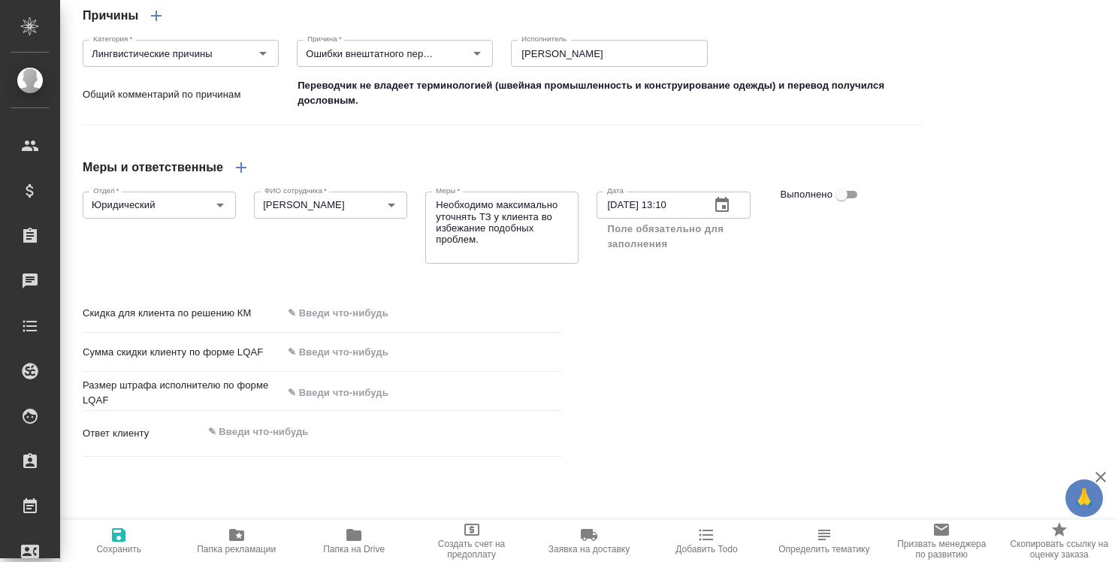
click at [126, 537] on icon "button" at bounding box center [119, 535] width 18 height 18
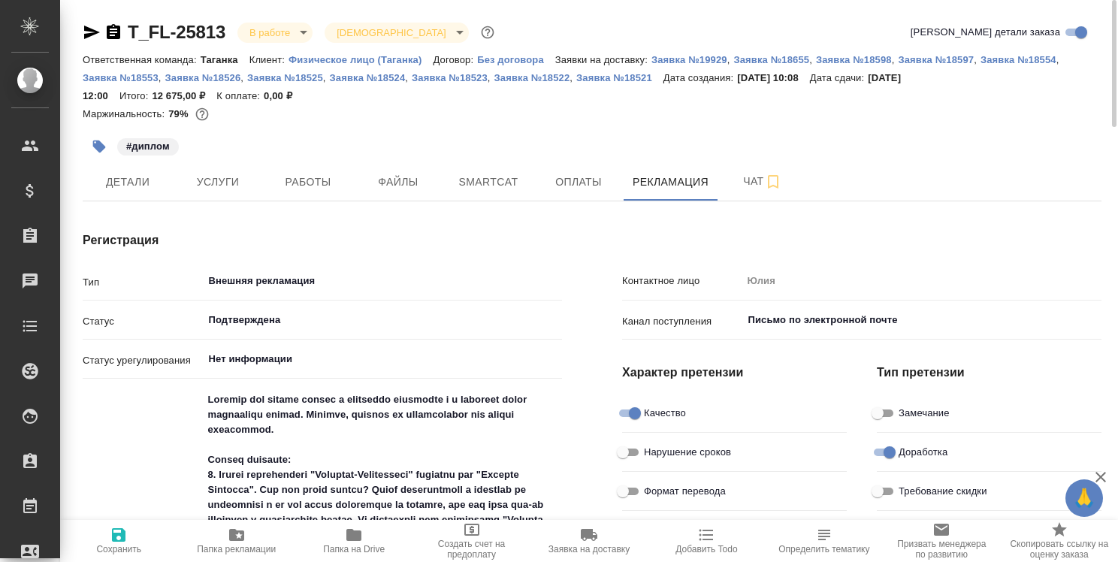
scroll to position [0, 0]
click at [132, 184] on span "Детали" at bounding box center [128, 182] width 72 height 19
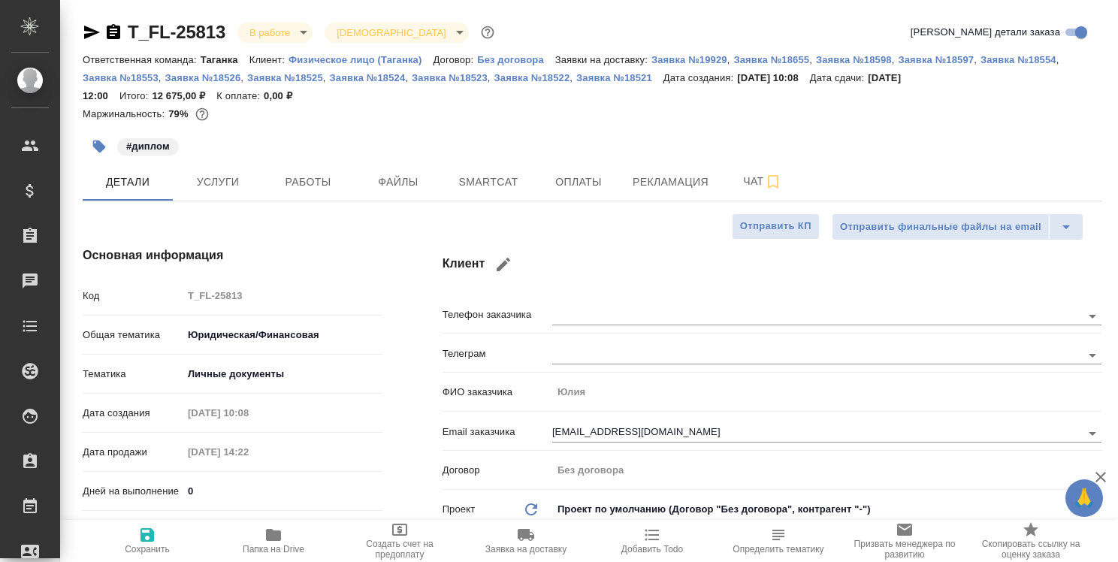
click at [280, 534] on icon "button" at bounding box center [273, 535] width 15 height 12
click at [772, 184] on icon "button" at bounding box center [773, 182] width 18 height 18
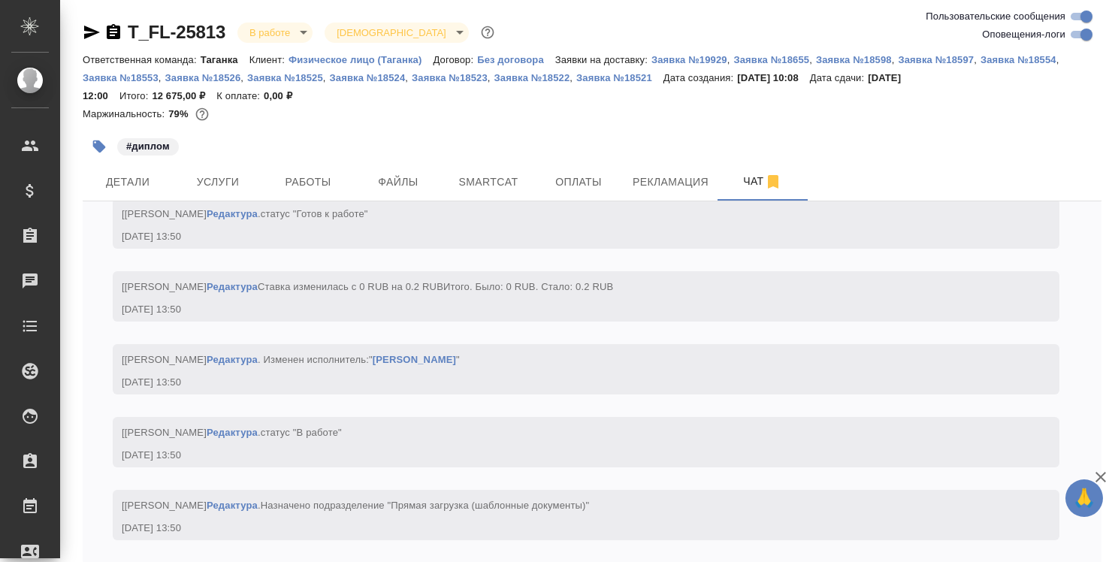
scroll to position [69, 0]
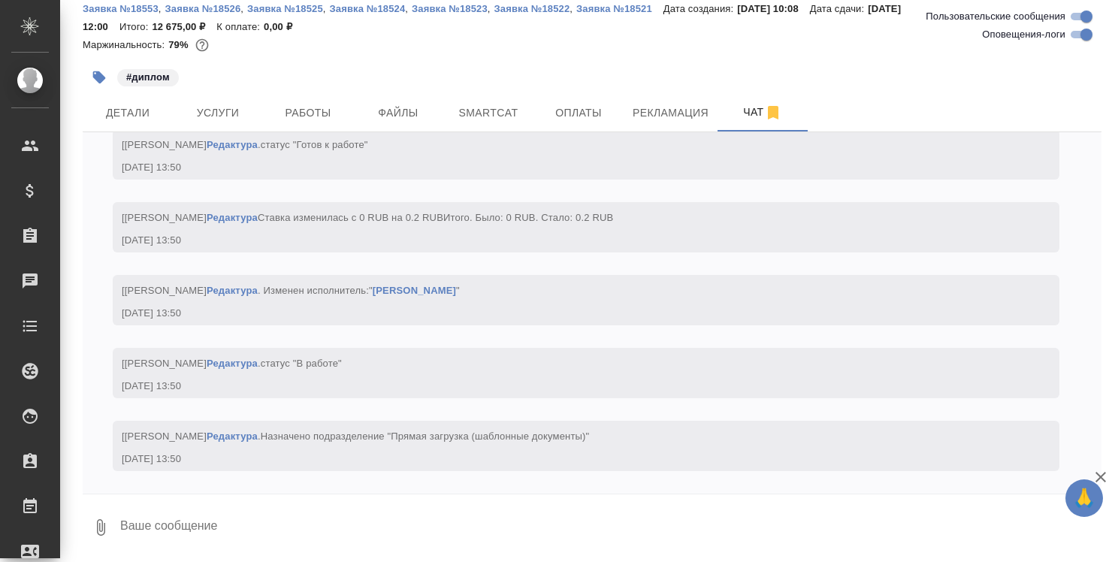
click at [305, 525] on textarea at bounding box center [610, 527] width 983 height 51
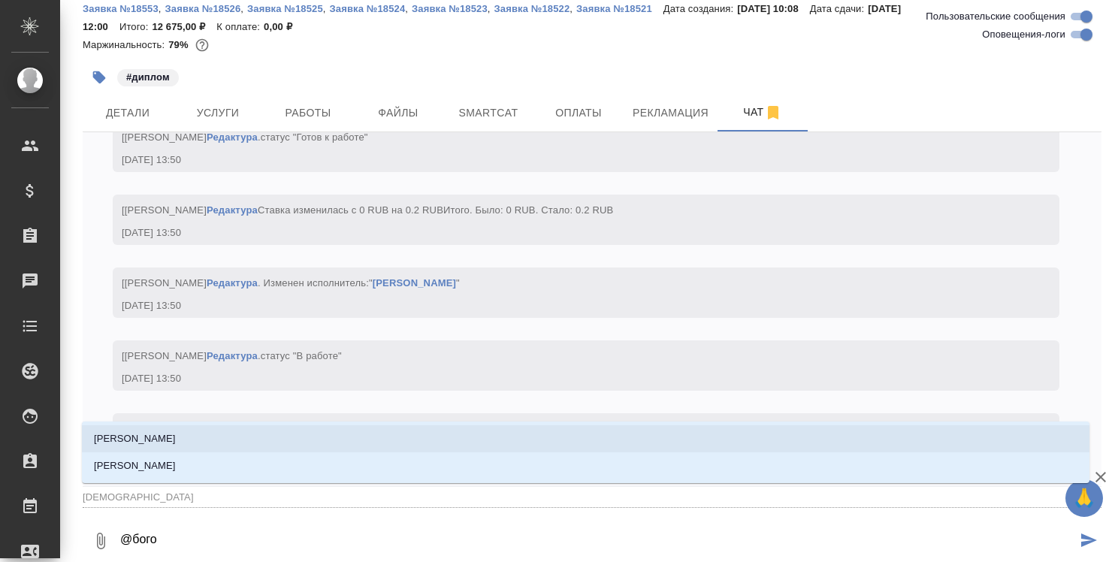
click at [350, 430] on li "[PERSON_NAME]" at bounding box center [586, 438] width 1008 height 27
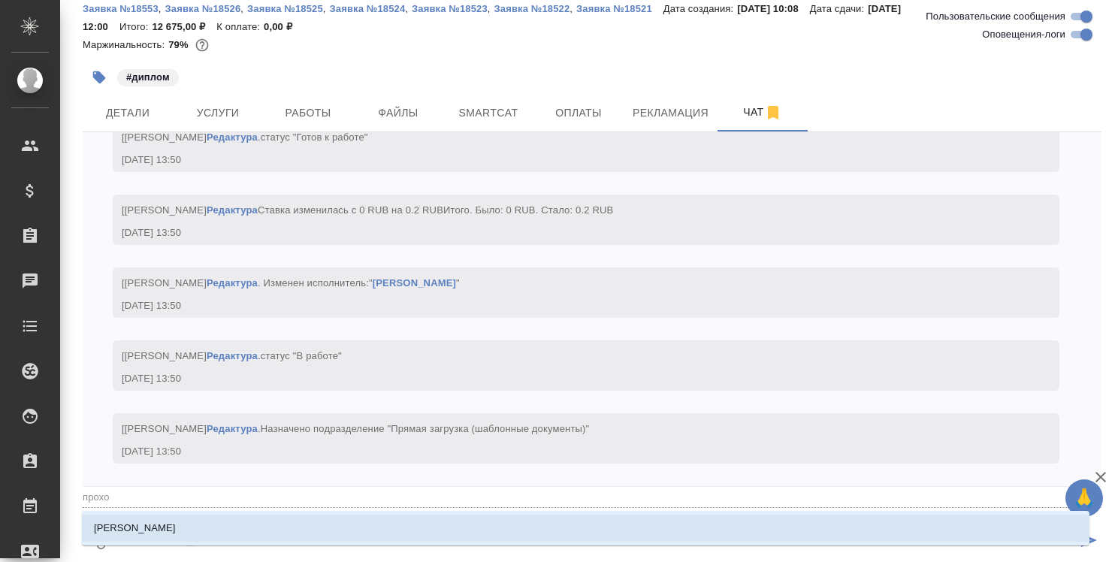
click at [370, 528] on li "Прохорова Анастасия" at bounding box center [586, 528] width 1008 height 27
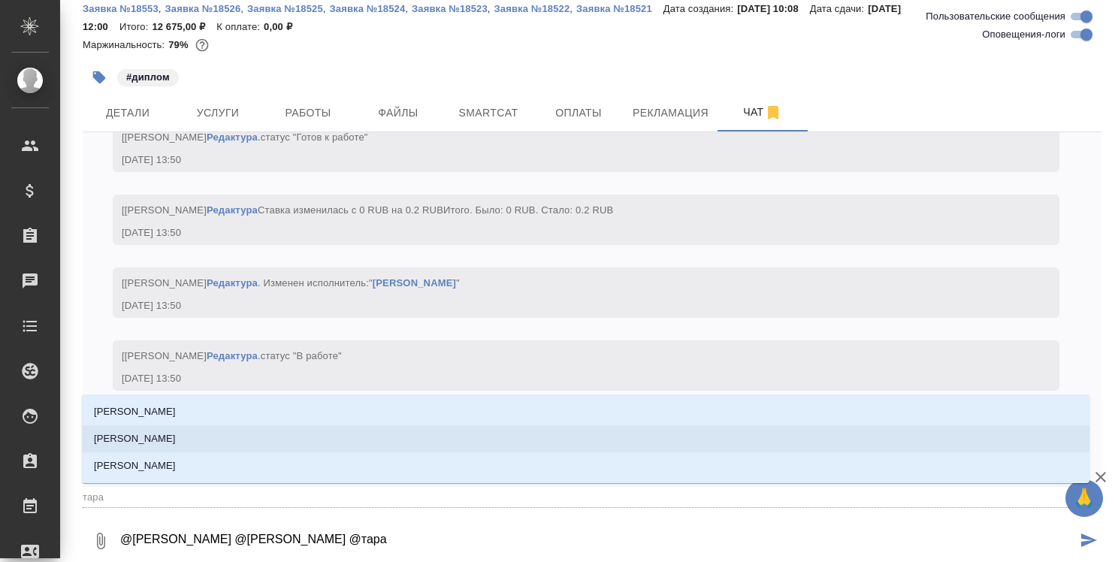
click at [518, 433] on li "[PERSON_NAME]" at bounding box center [586, 438] width 1008 height 27
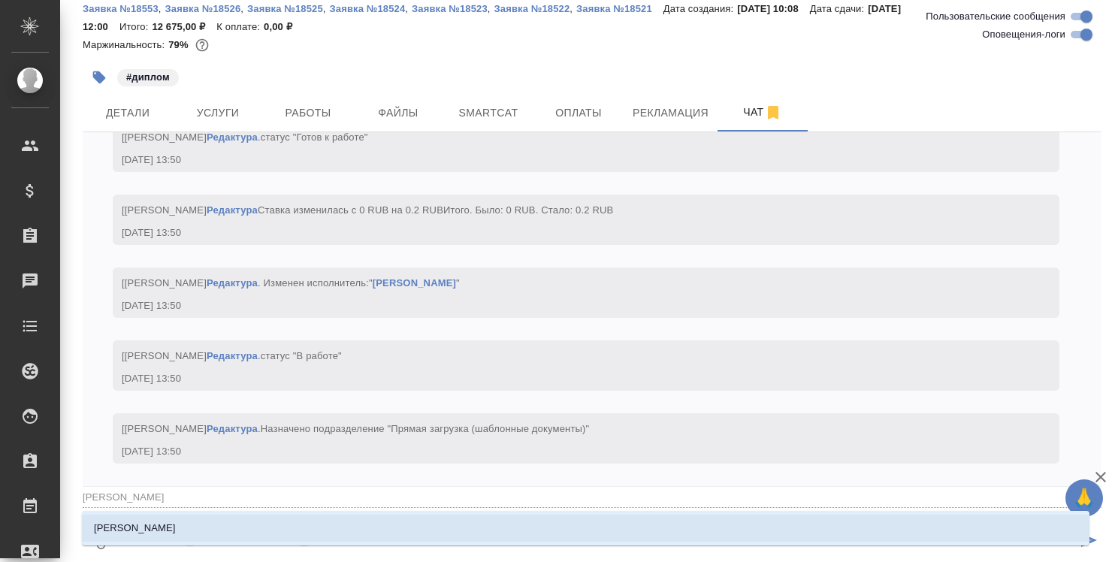
click at [881, 530] on li "Прохорова Анастасия" at bounding box center [586, 528] width 1008 height 27
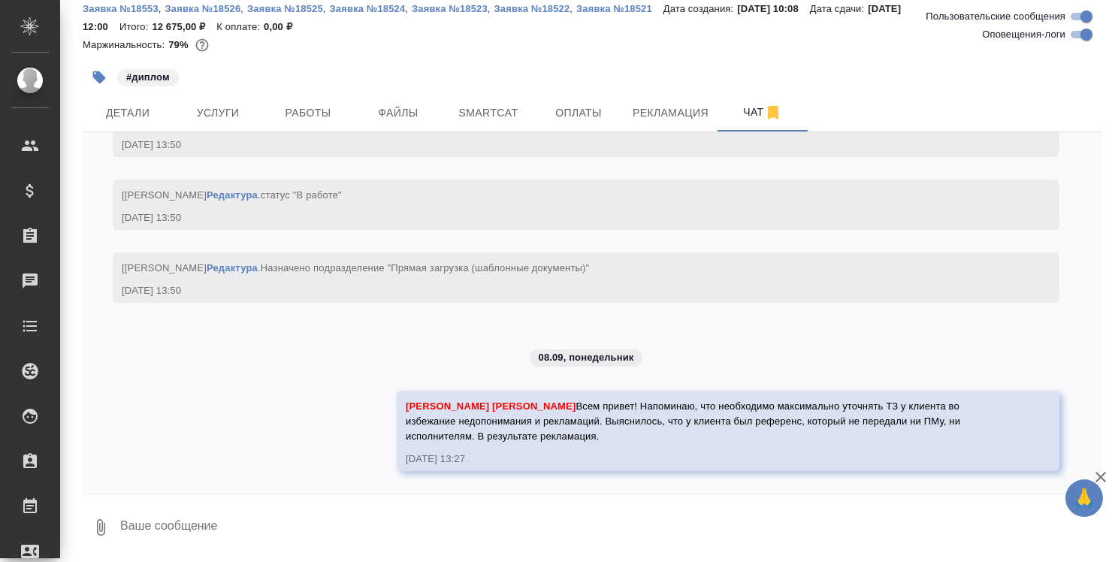
scroll to position [8499, 0]
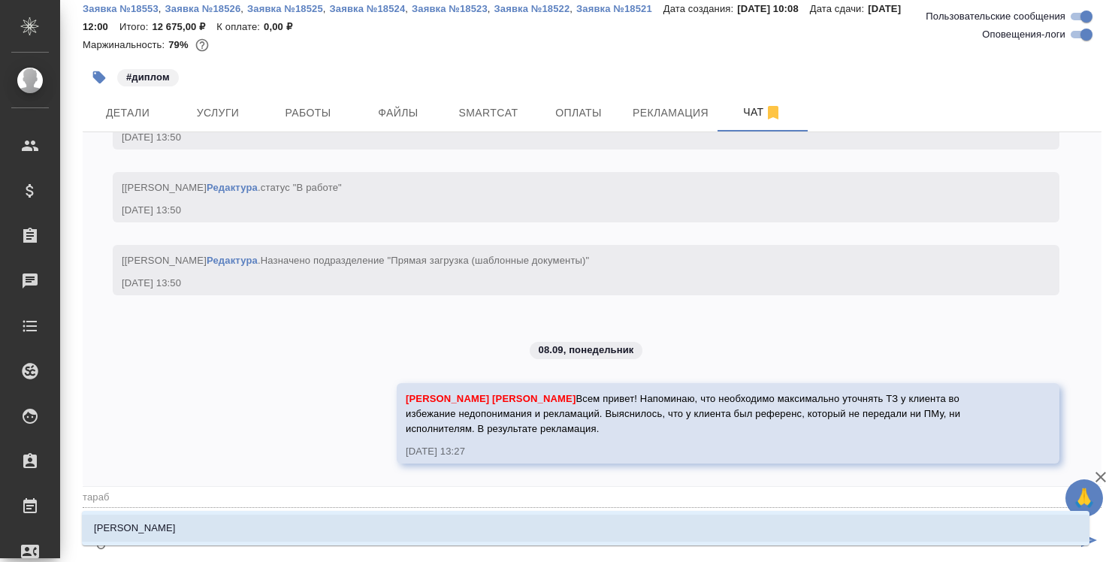
click at [772, 521] on li "[PERSON_NAME]" at bounding box center [586, 528] width 1008 height 27
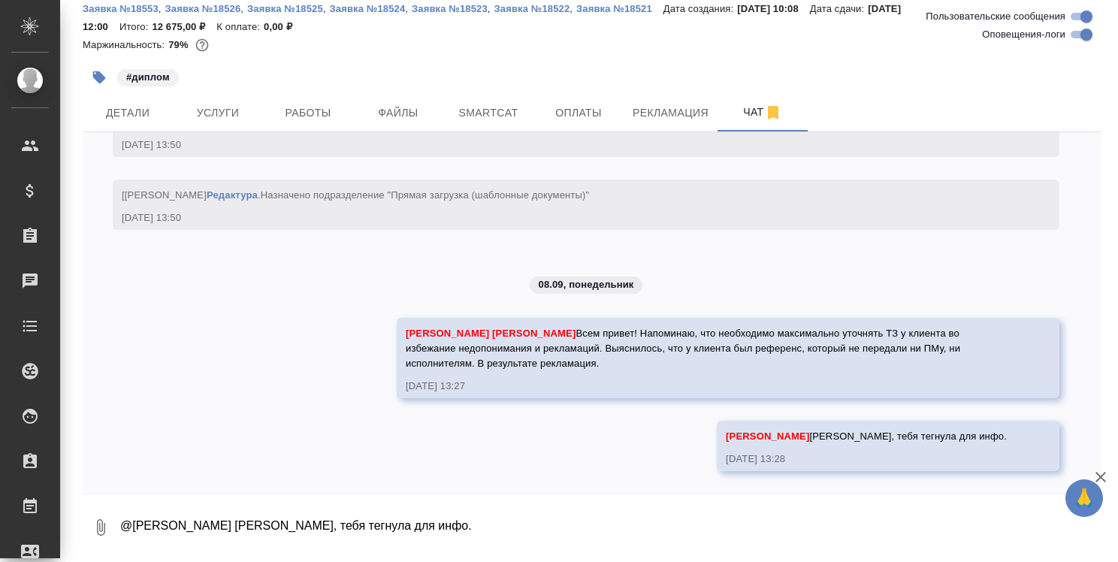
scroll to position [8572, 0]
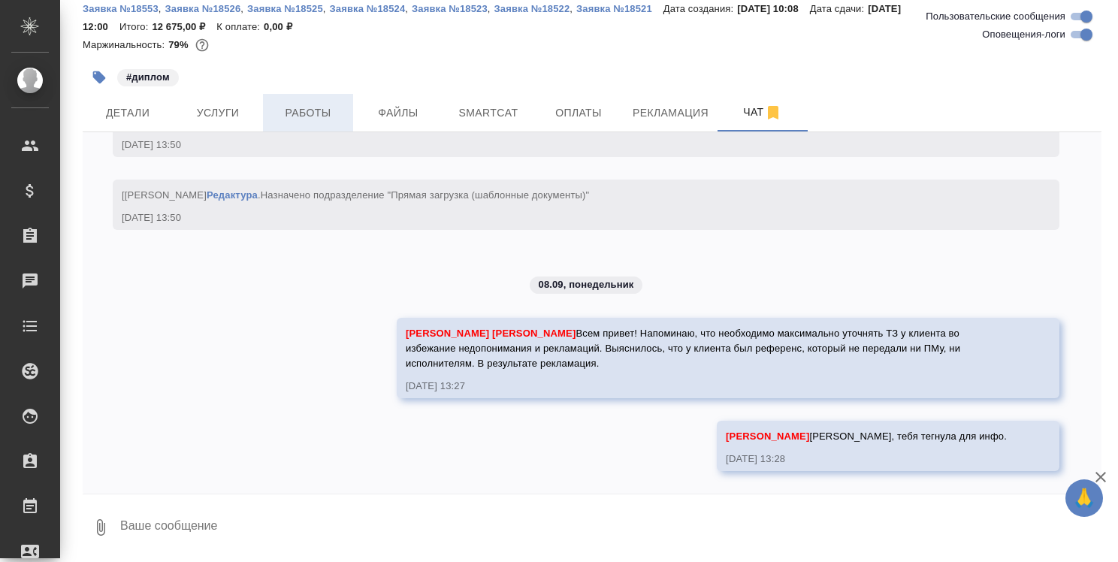
click at [313, 107] on span "Работы" at bounding box center [308, 113] width 72 height 19
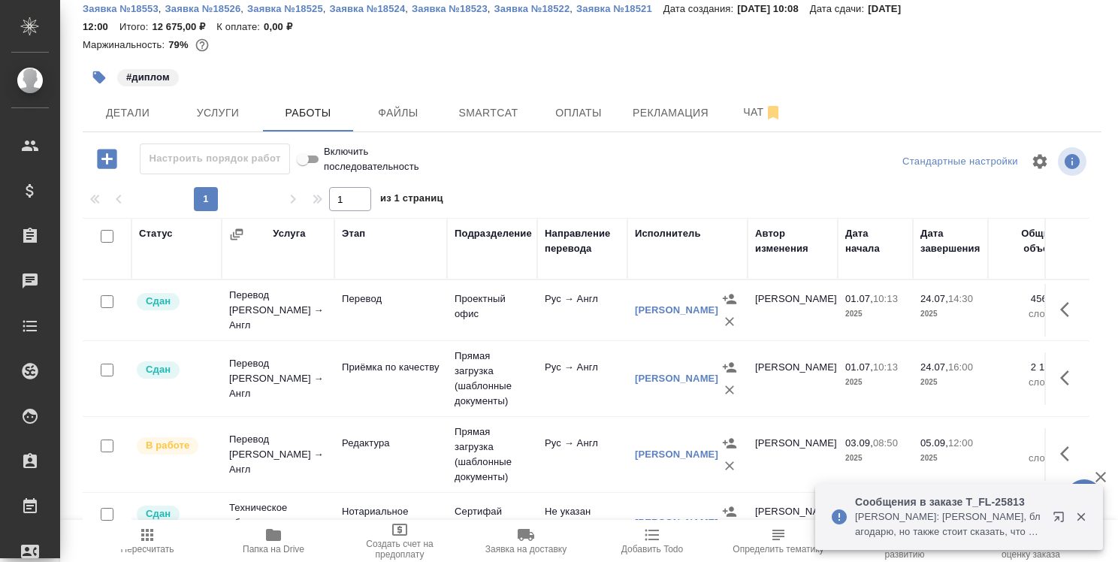
click at [1054, 517] on icon "button" at bounding box center [1062, 520] width 18 height 18
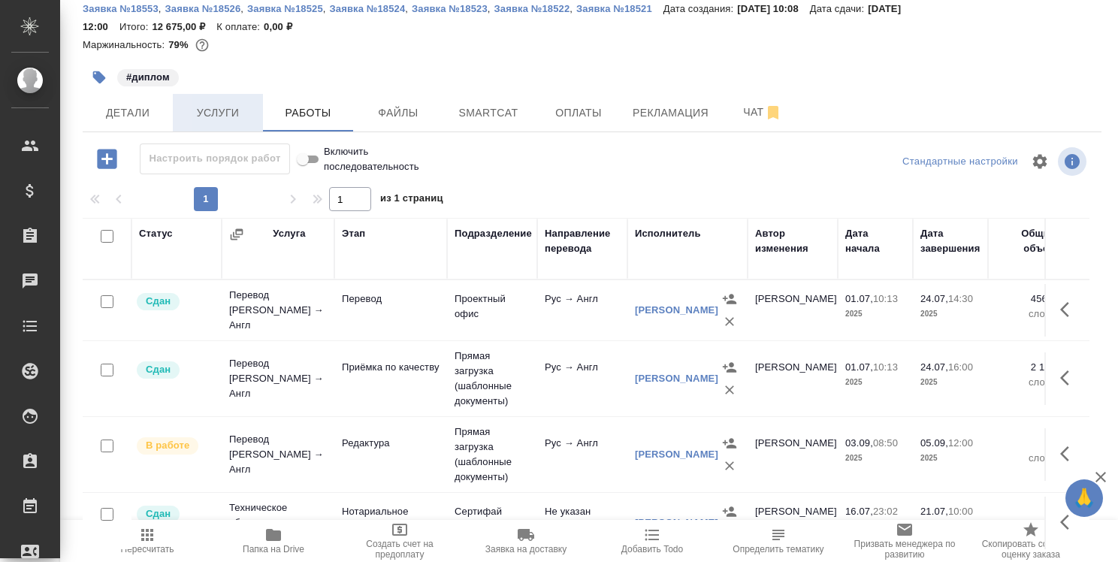
click at [213, 113] on span "Услуги" at bounding box center [218, 113] width 72 height 19
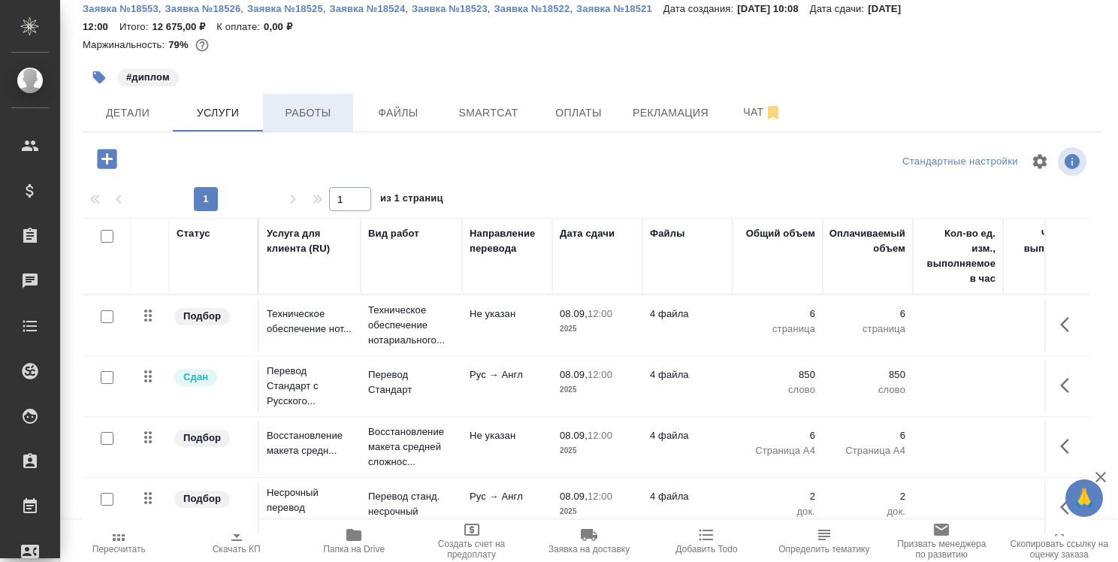
click at [314, 124] on button "Работы" at bounding box center [308, 113] width 90 height 38
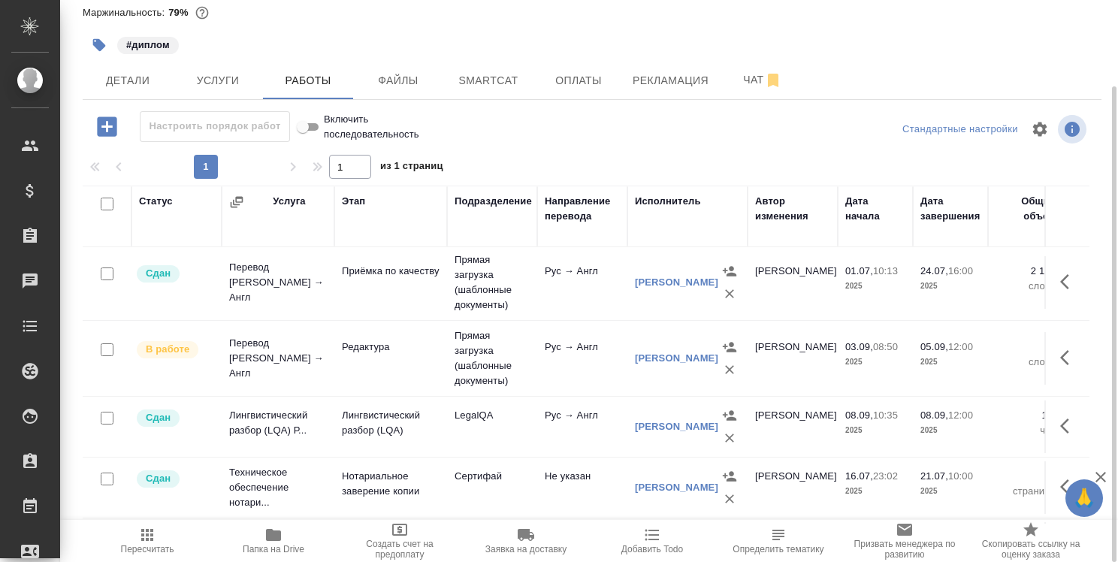
scroll to position [159, 0]
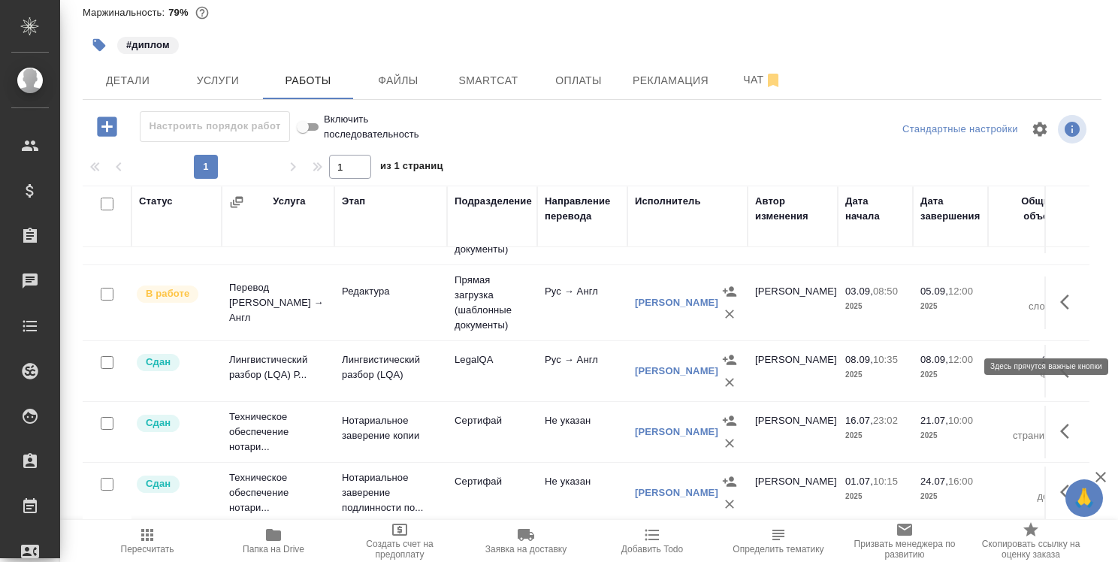
click at [1060, 361] on icon "button" at bounding box center [1069, 370] width 18 height 18
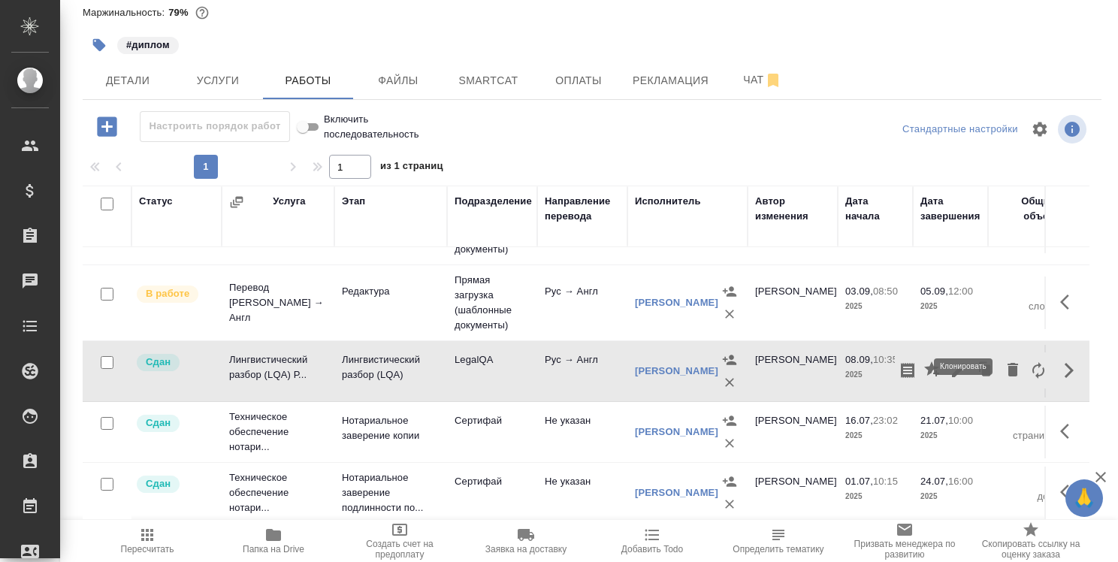
click at [975, 360] on icon "button" at bounding box center [985, 370] width 21 height 21
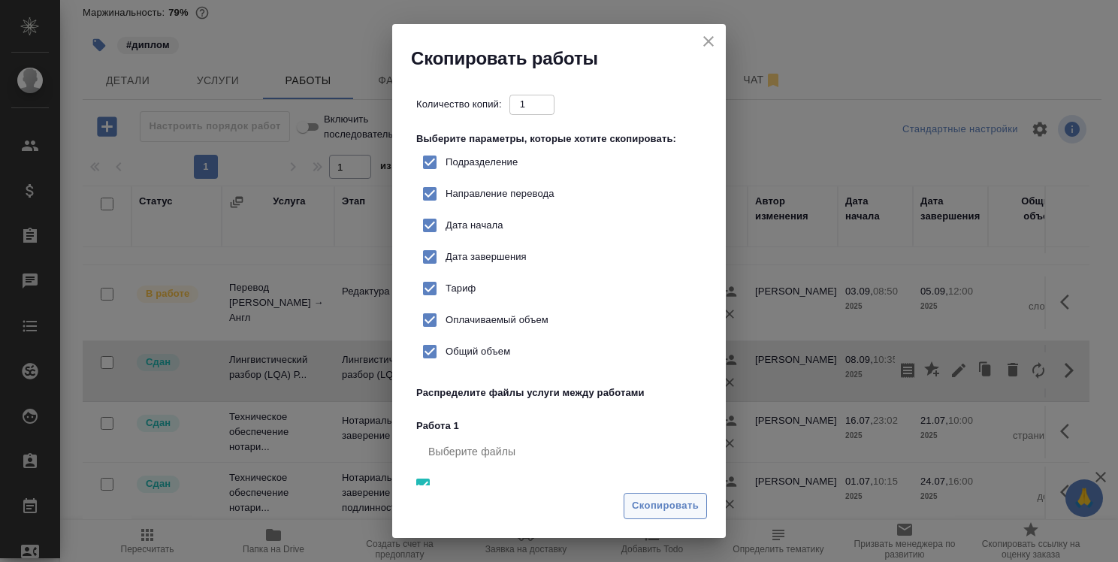
click at [684, 504] on span "Скопировать" at bounding box center [665, 505] width 67 height 17
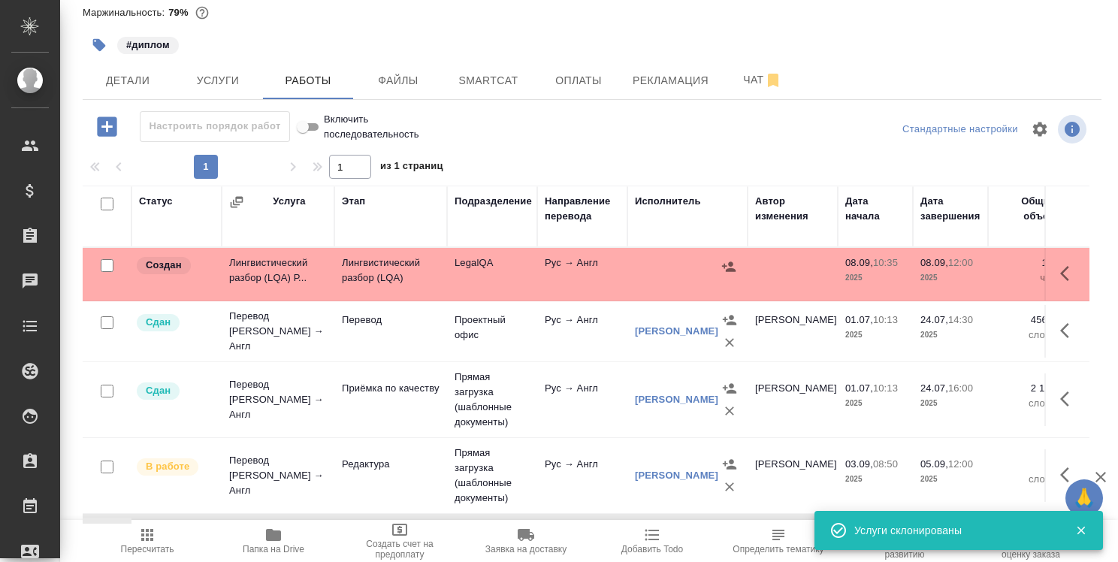
scroll to position [0, 0]
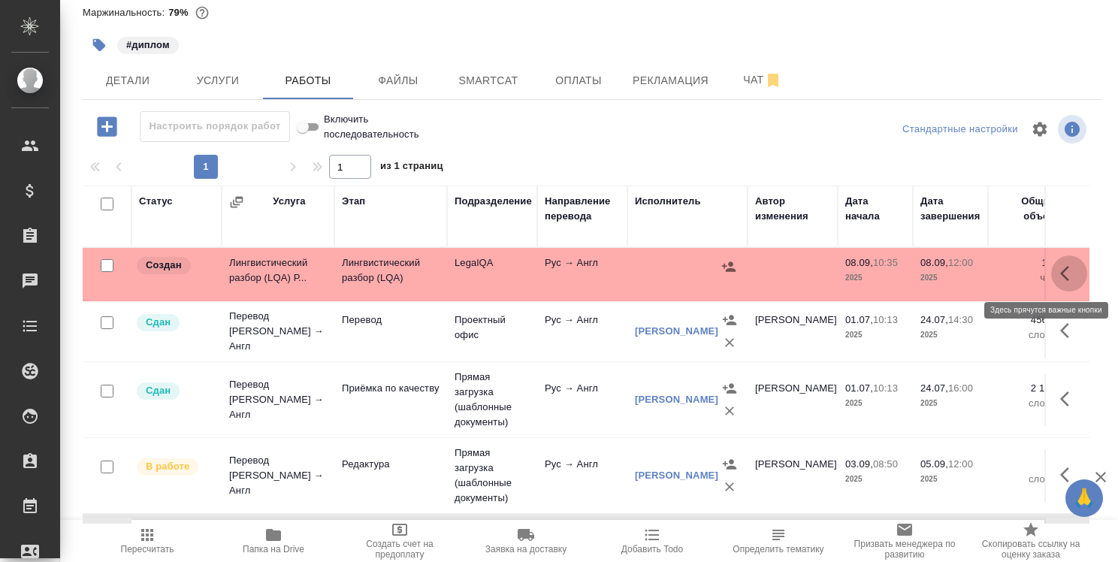
click at [1060, 271] on icon "button" at bounding box center [1069, 274] width 18 height 18
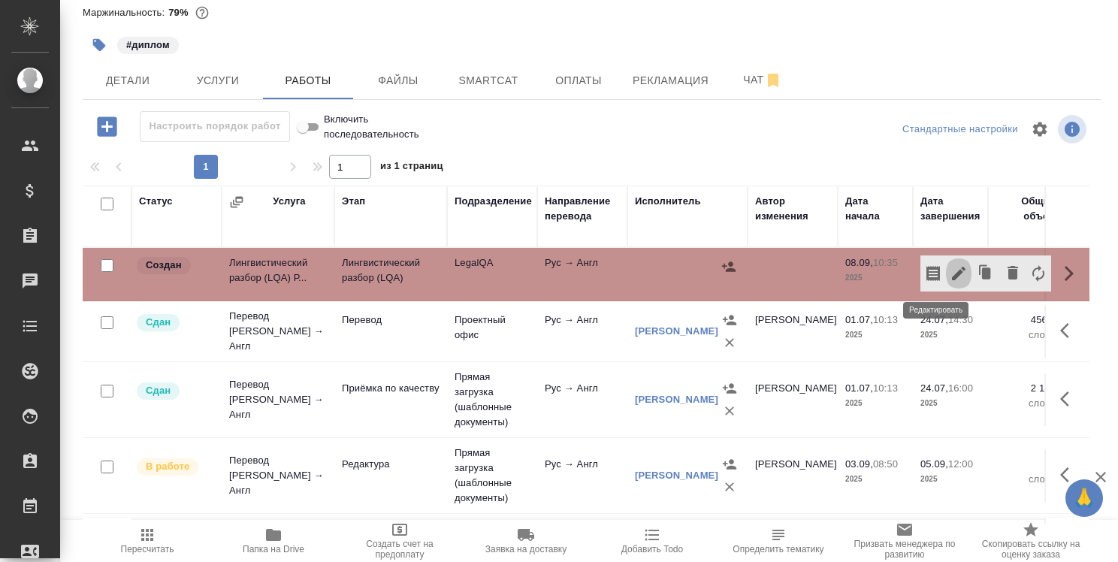
click at [950, 274] on icon "button" at bounding box center [959, 274] width 18 height 18
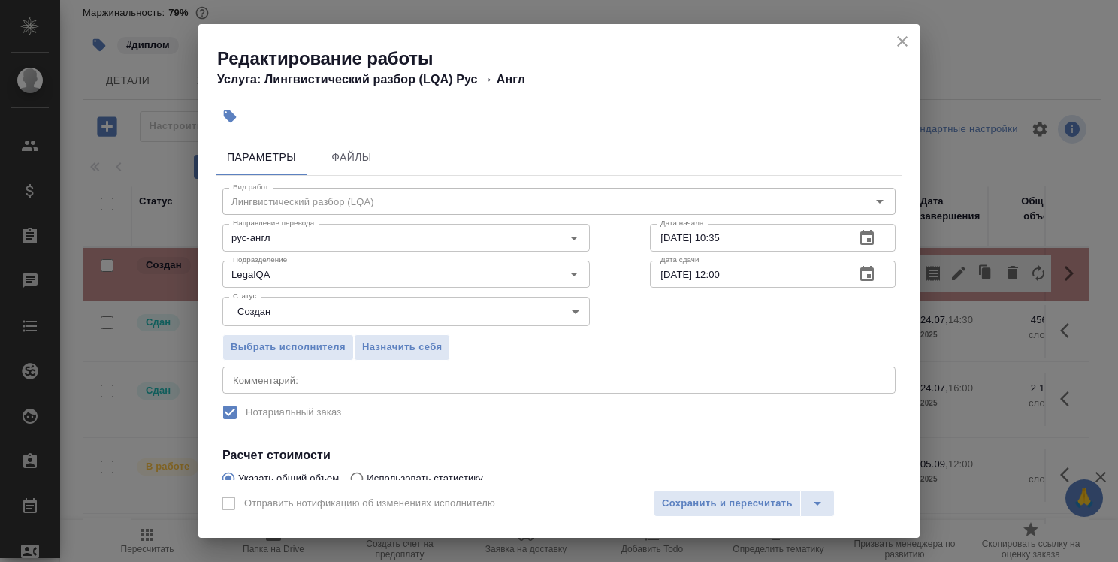
click at [858, 237] on icon "button" at bounding box center [867, 238] width 18 height 18
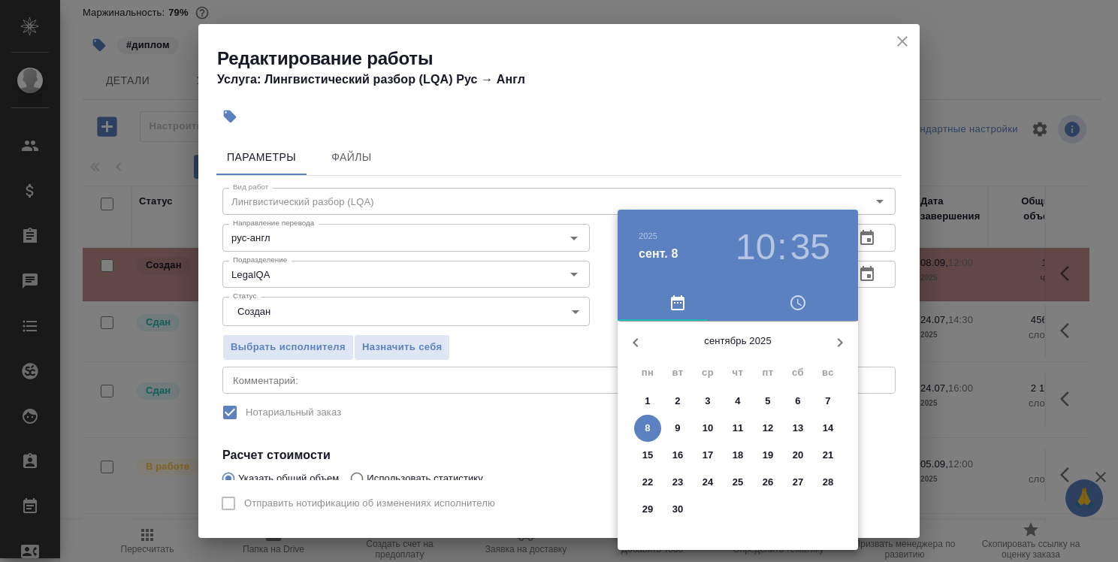
click at [770, 401] on p "5" at bounding box center [767, 401] width 5 height 15
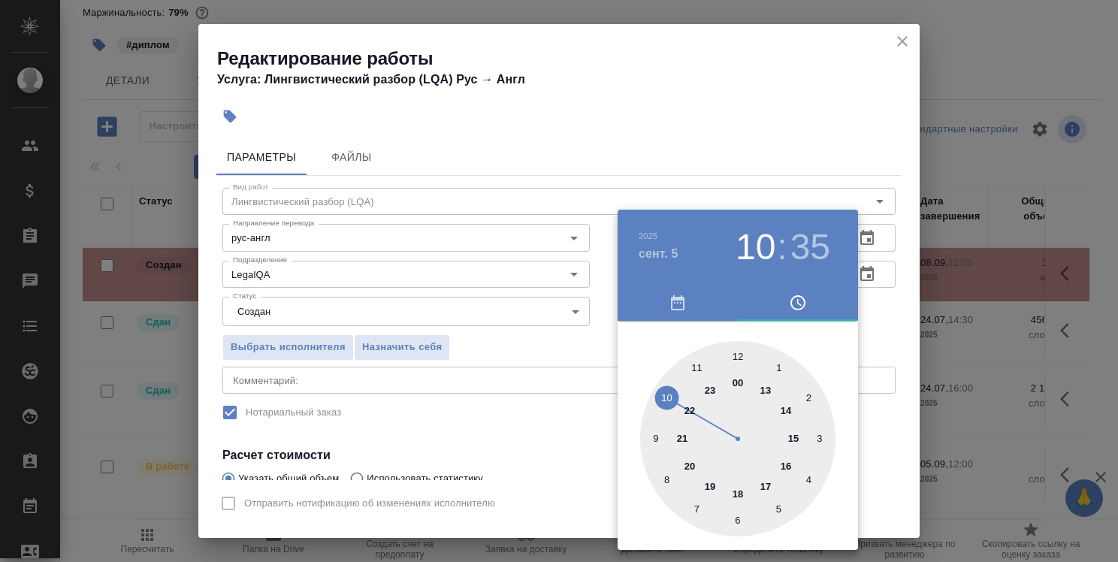
click at [872, 341] on div at bounding box center [559, 281] width 1118 height 562
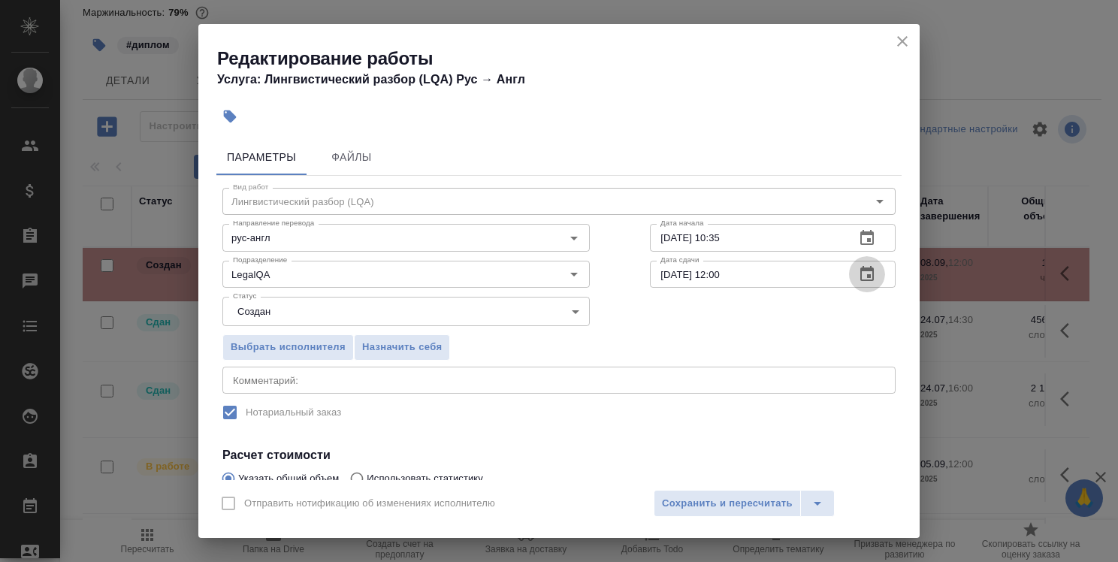
click at [860, 277] on icon "button" at bounding box center [867, 273] width 14 height 15
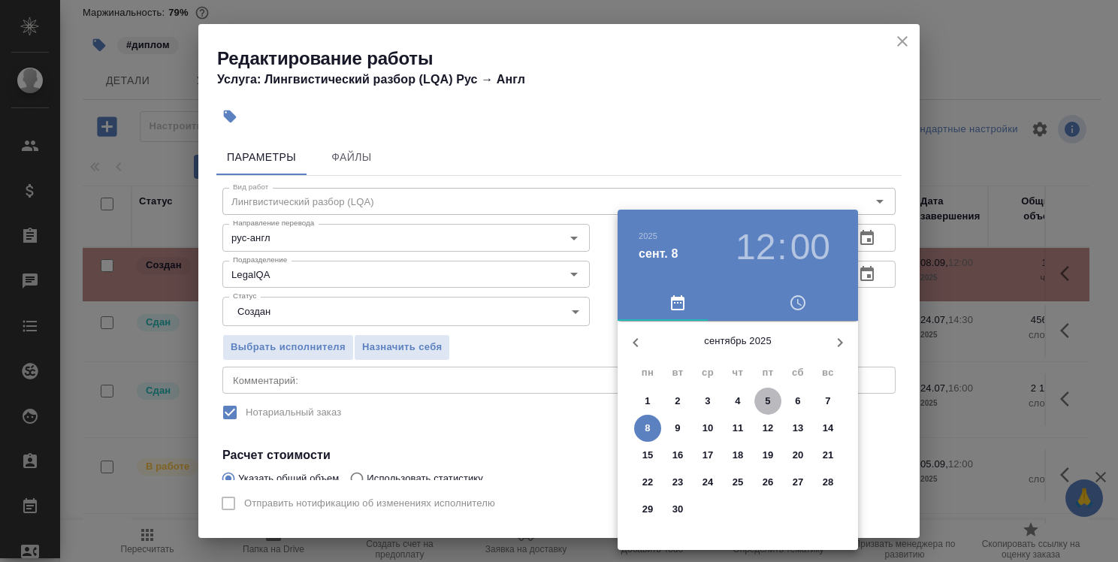
click at [766, 406] on p "5" at bounding box center [767, 401] width 5 height 15
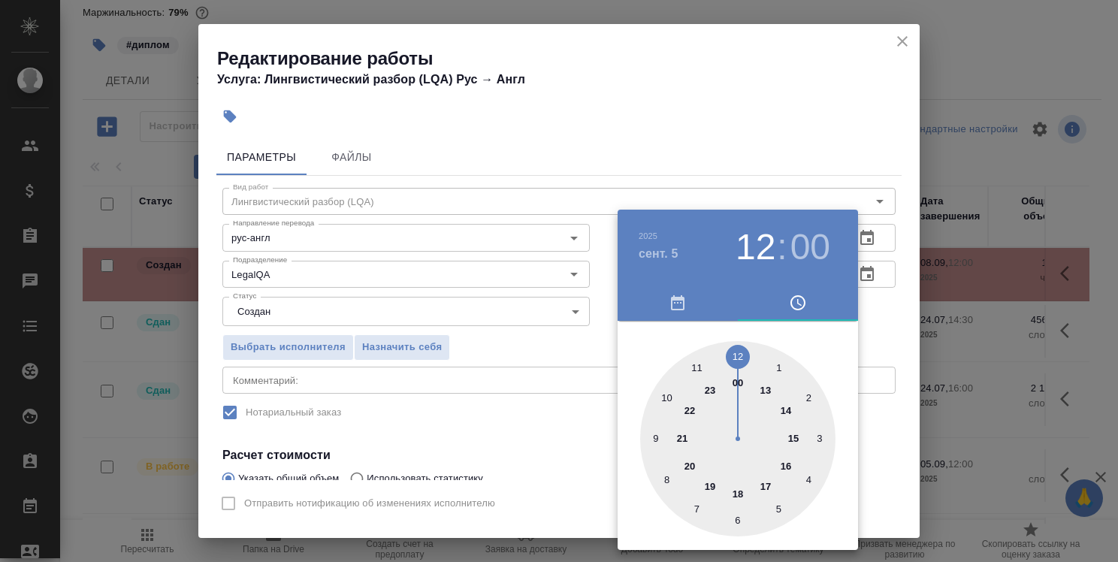
click at [881, 307] on div at bounding box center [559, 281] width 1118 height 562
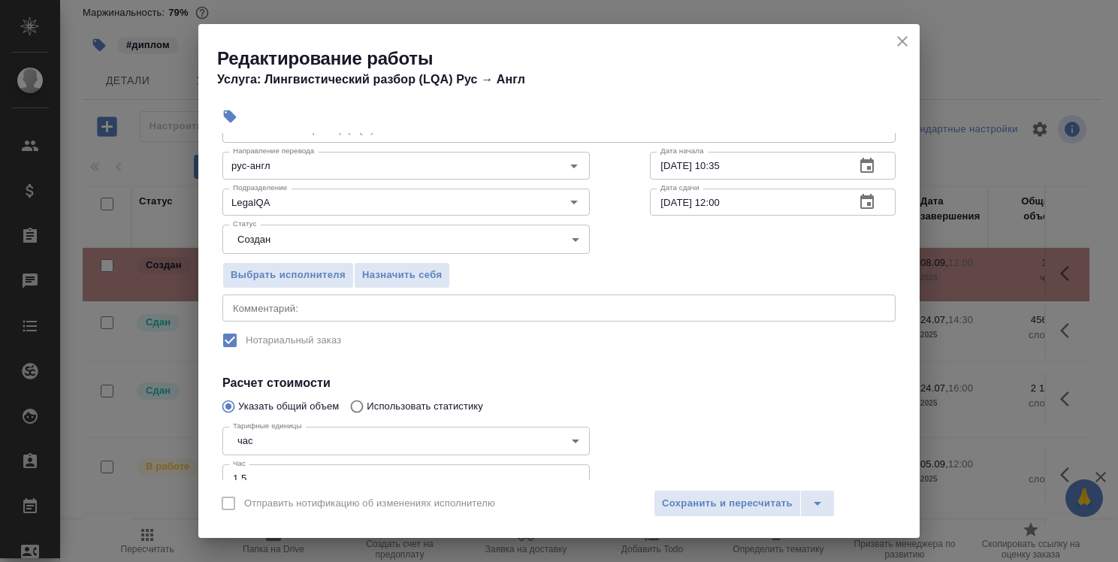
scroll to position [75, 0]
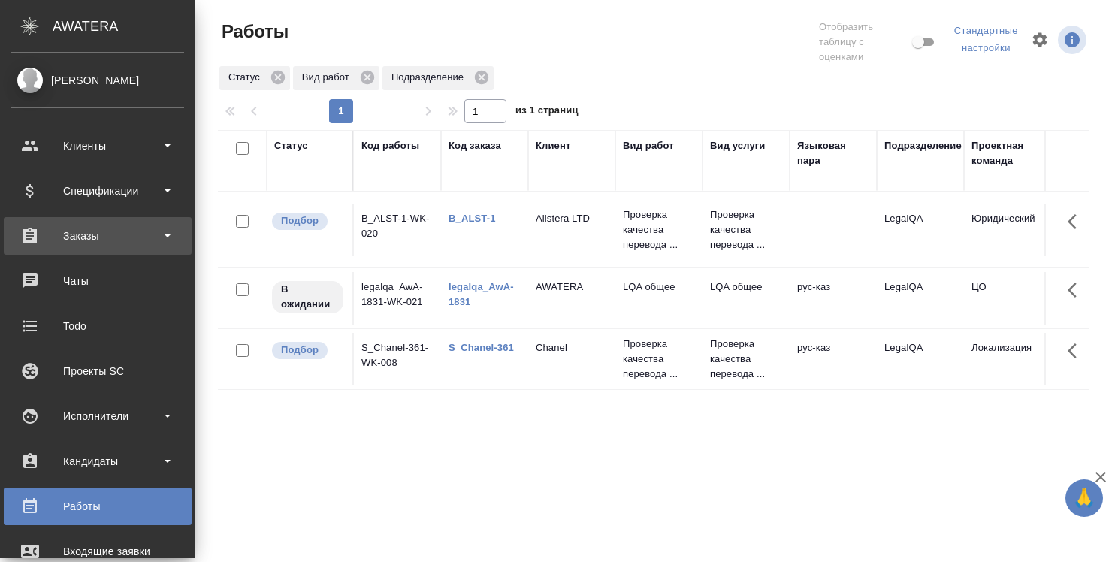
click at [122, 234] on div "Заказы" at bounding box center [97, 236] width 173 height 23
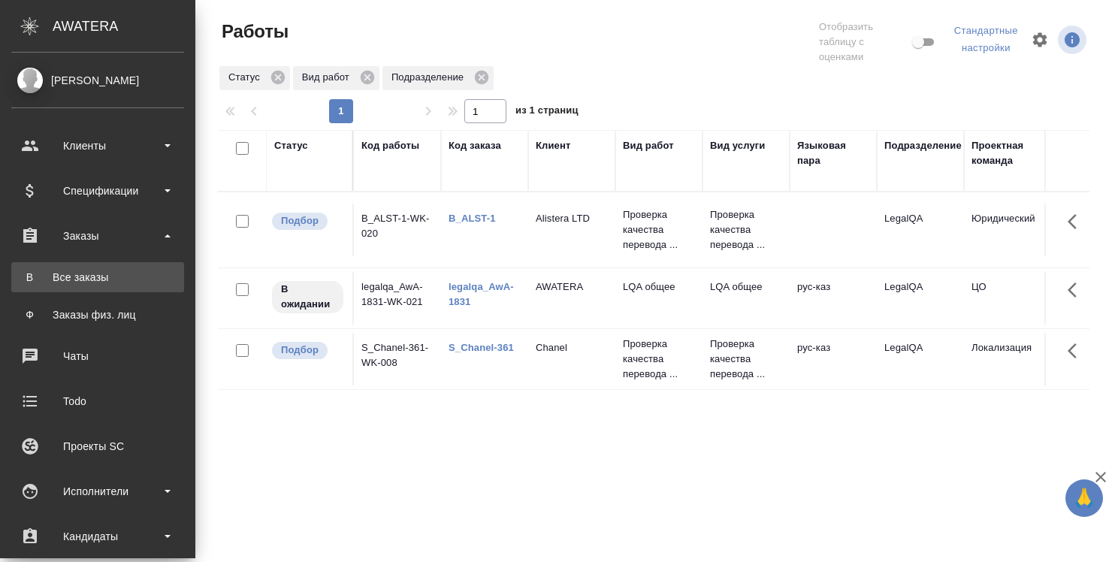
click at [129, 277] on div "Все заказы" at bounding box center [98, 277] width 158 height 15
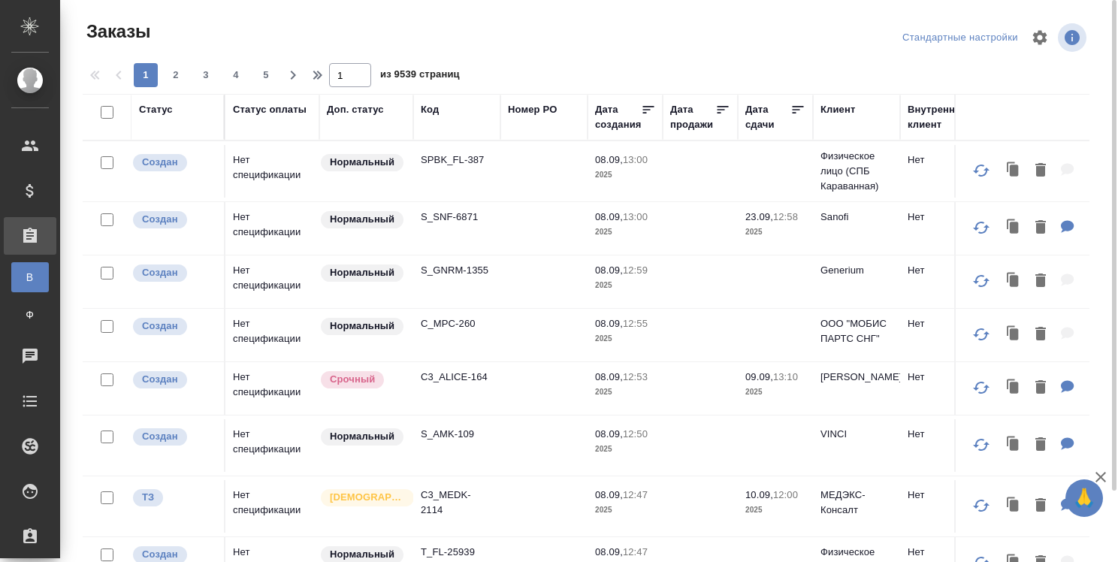
click at [433, 108] on div "Код" at bounding box center [430, 109] width 18 height 15
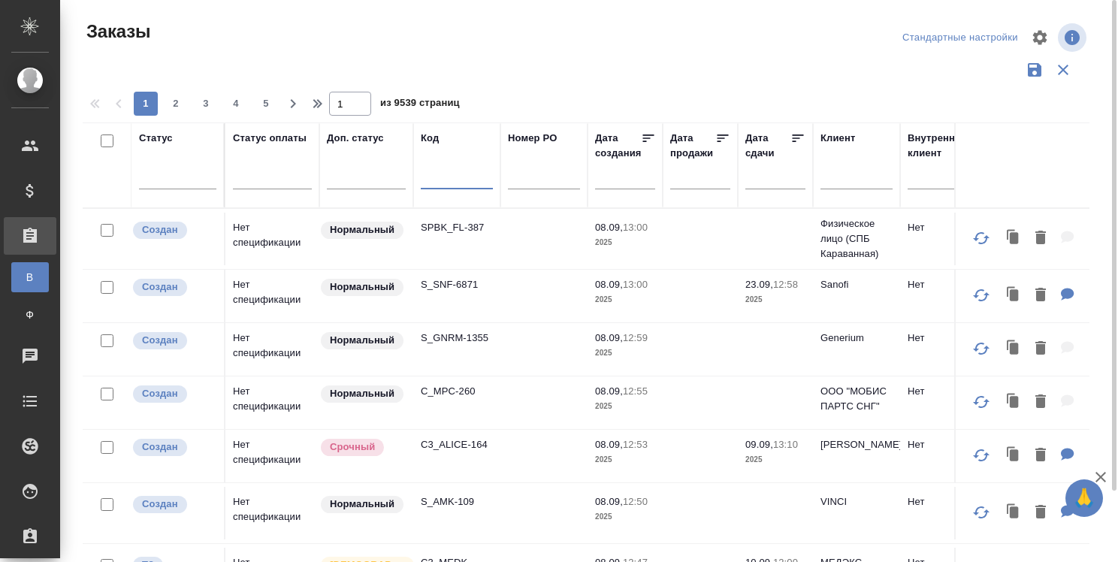
click at [446, 182] on input "text" at bounding box center [457, 180] width 72 height 19
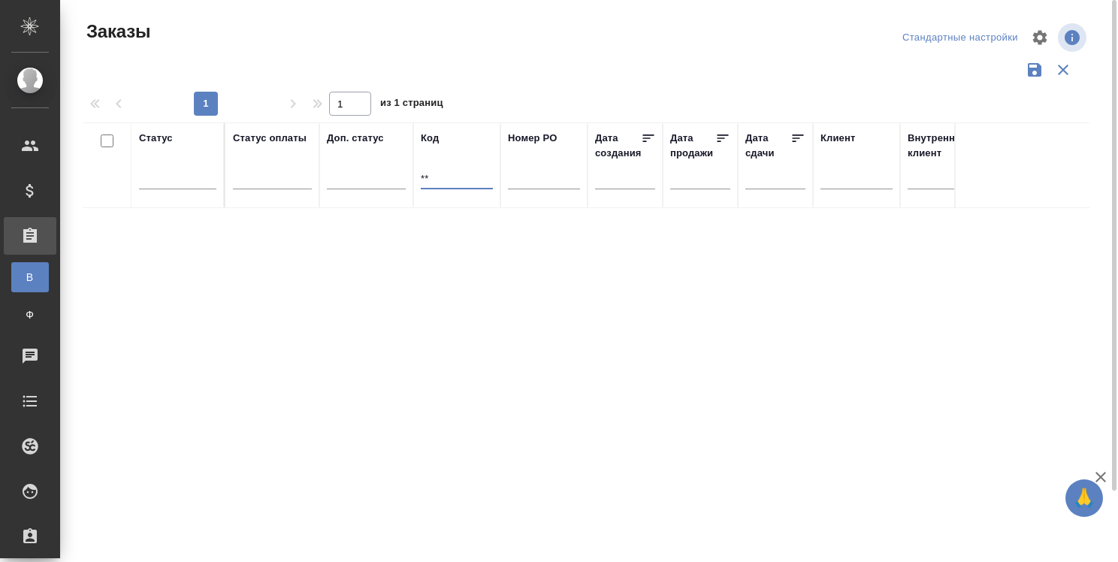
type input "*"
paste input "**[T_FL-25813](https://tera.awatera.com/Order/6863895ee0bbb1bbcfcbc216/reclamat…"
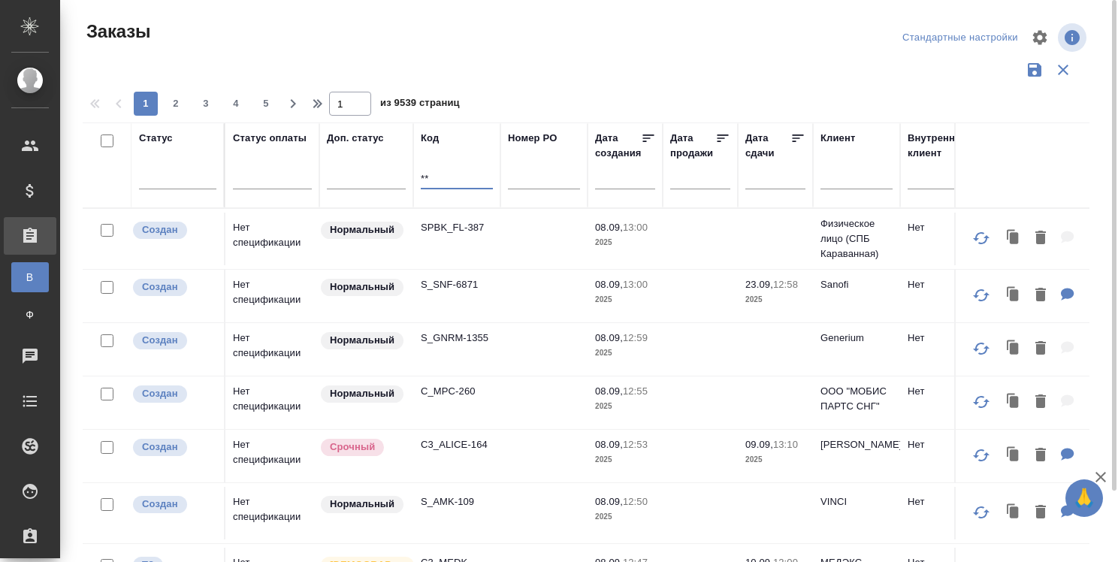
type input "*"
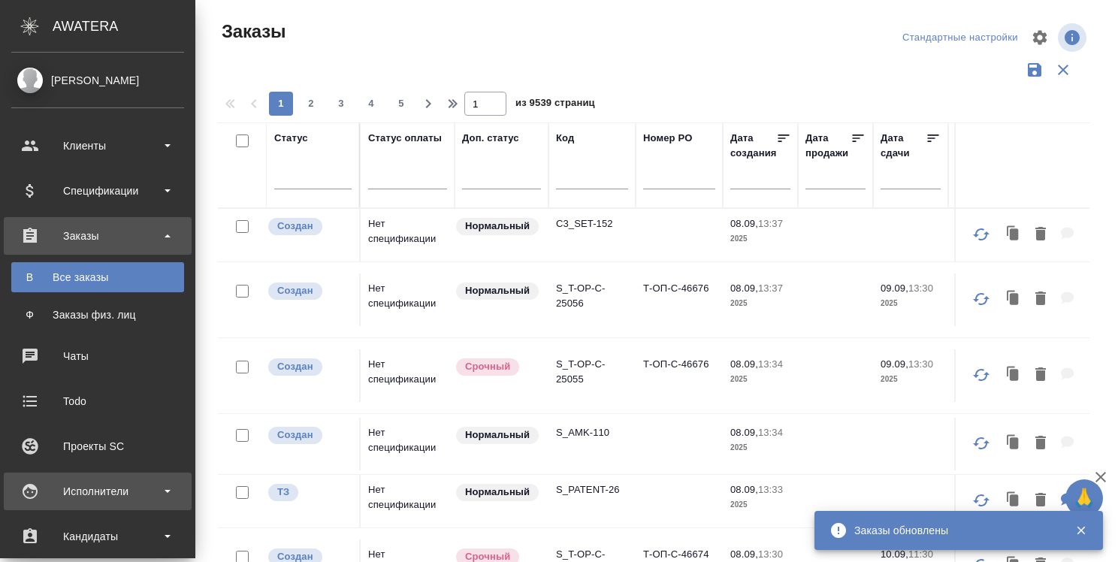
click at [98, 482] on div "Исполнители" at bounding box center [97, 491] width 173 height 23
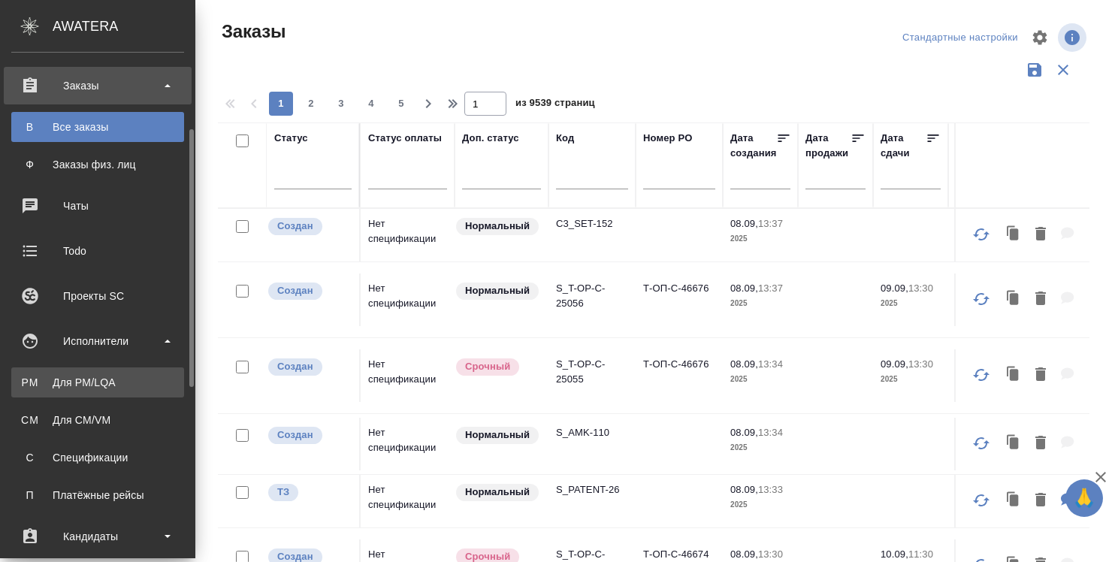
click at [99, 378] on div "Для PM/LQA" at bounding box center [98, 382] width 158 height 15
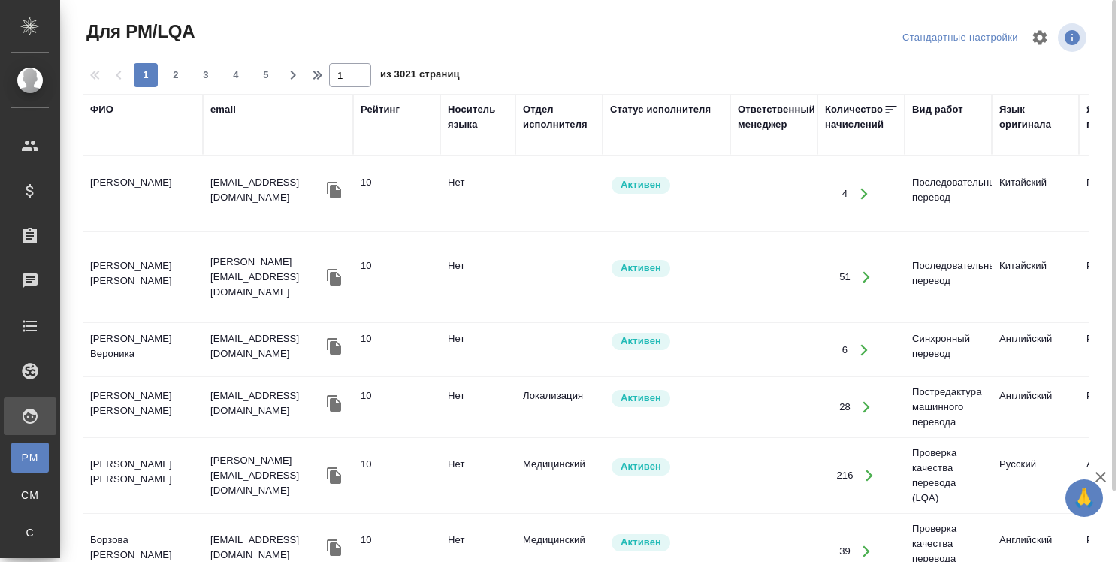
click at [107, 108] on div "ФИО" at bounding box center [101, 109] width 23 height 15
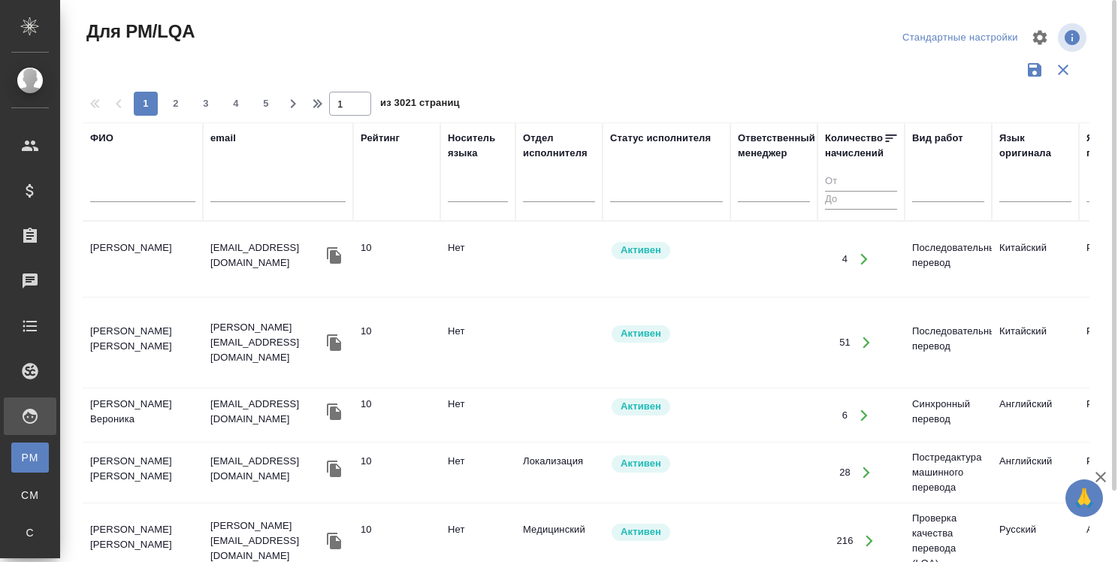
click at [141, 198] on input "text" at bounding box center [142, 192] width 105 height 19
type input ";"
type input "Х"
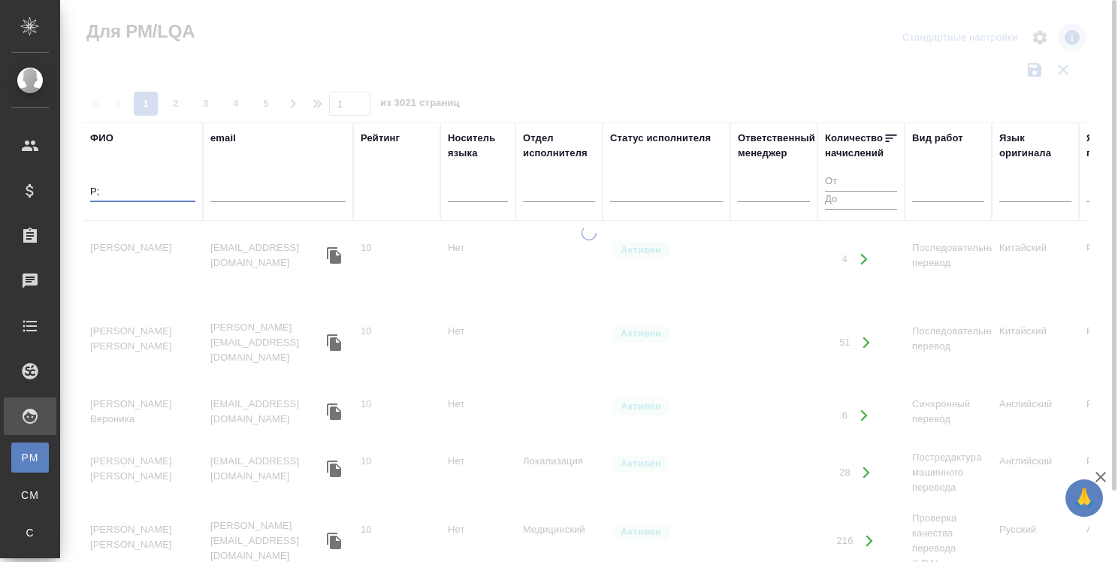
type input "P"
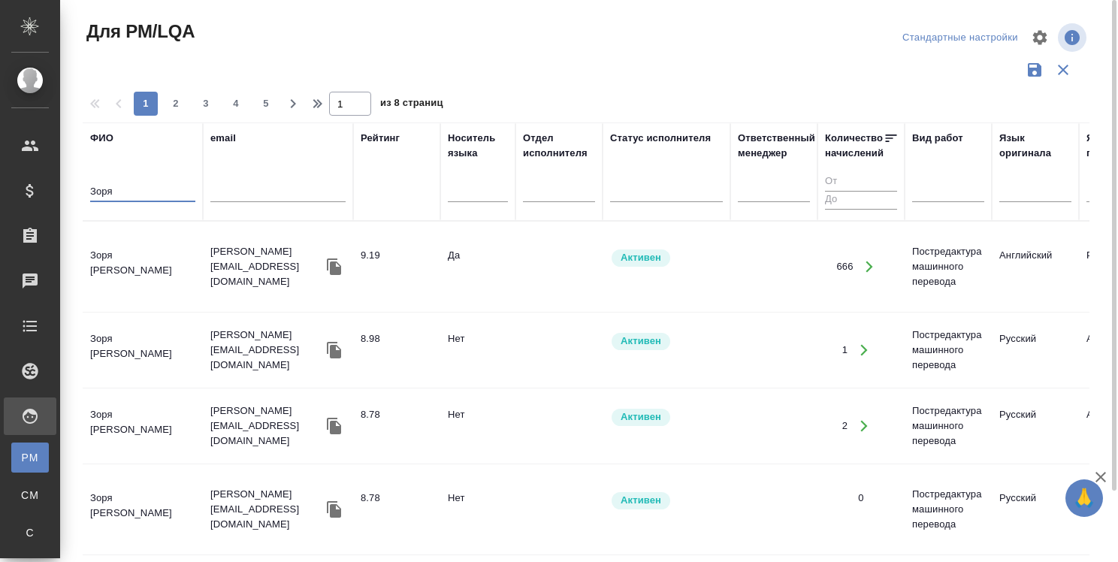
type input "Зоря"
click at [143, 258] on td "Зоря Татьяна Николаевна" at bounding box center [143, 266] width 120 height 53
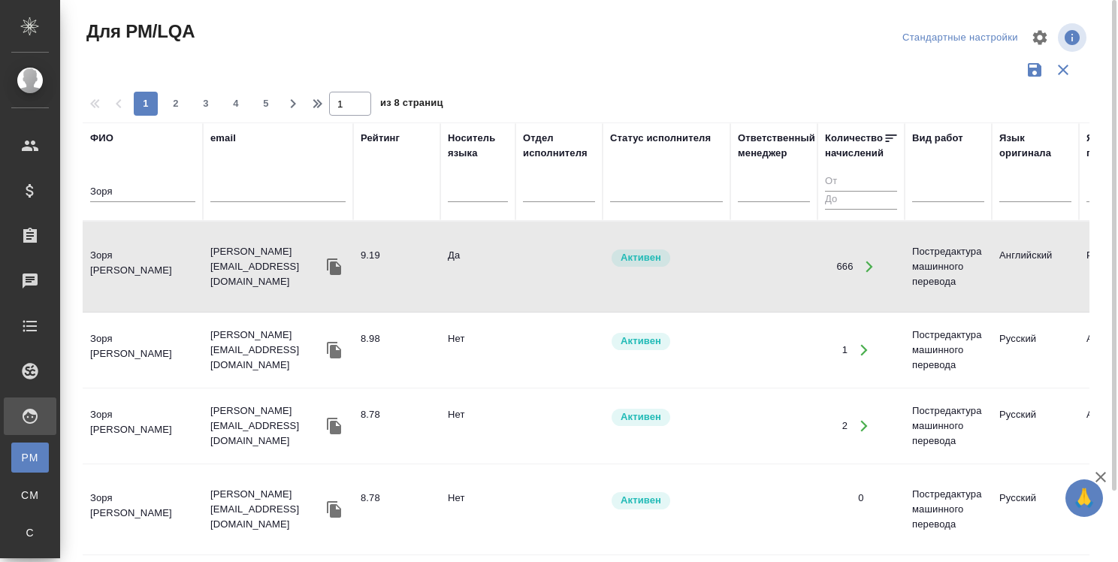
click at [143, 258] on td "Зоря Татьяна Николаевна" at bounding box center [143, 266] width 120 height 53
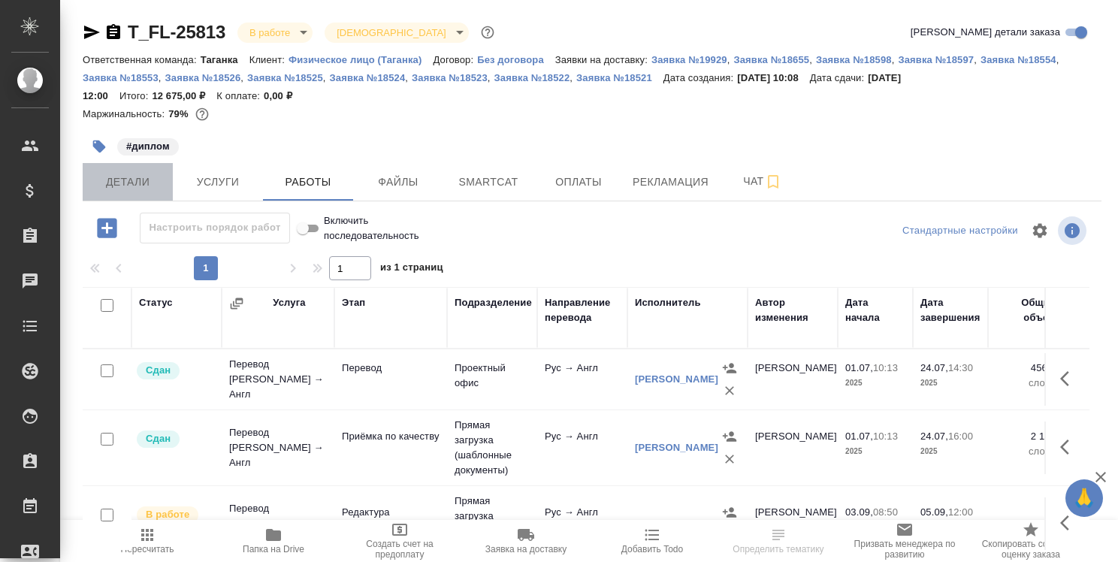
click at [141, 189] on span "Детали" at bounding box center [128, 182] width 72 height 19
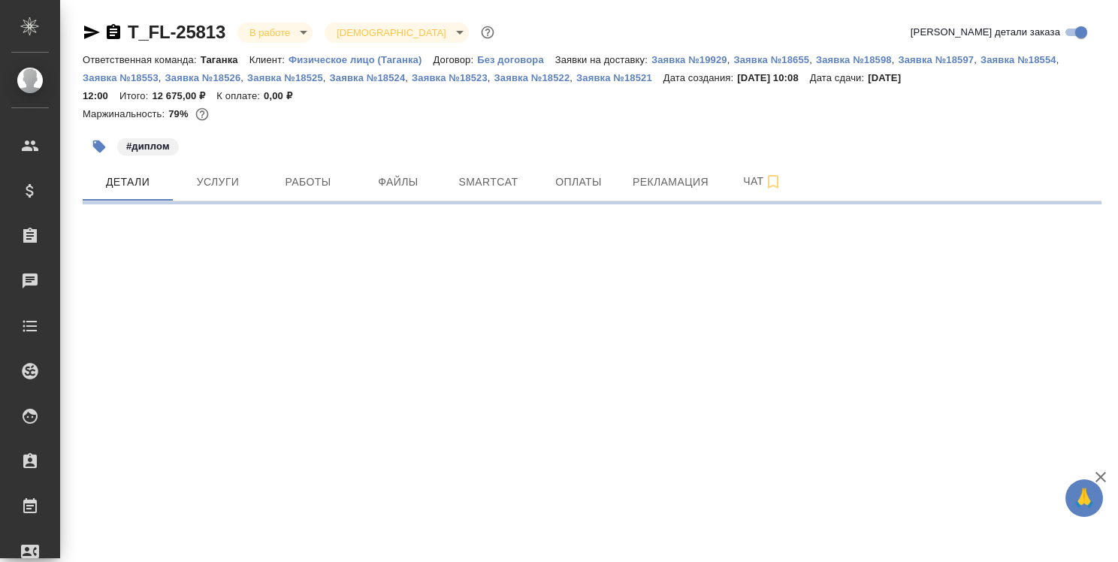
select select "RU"
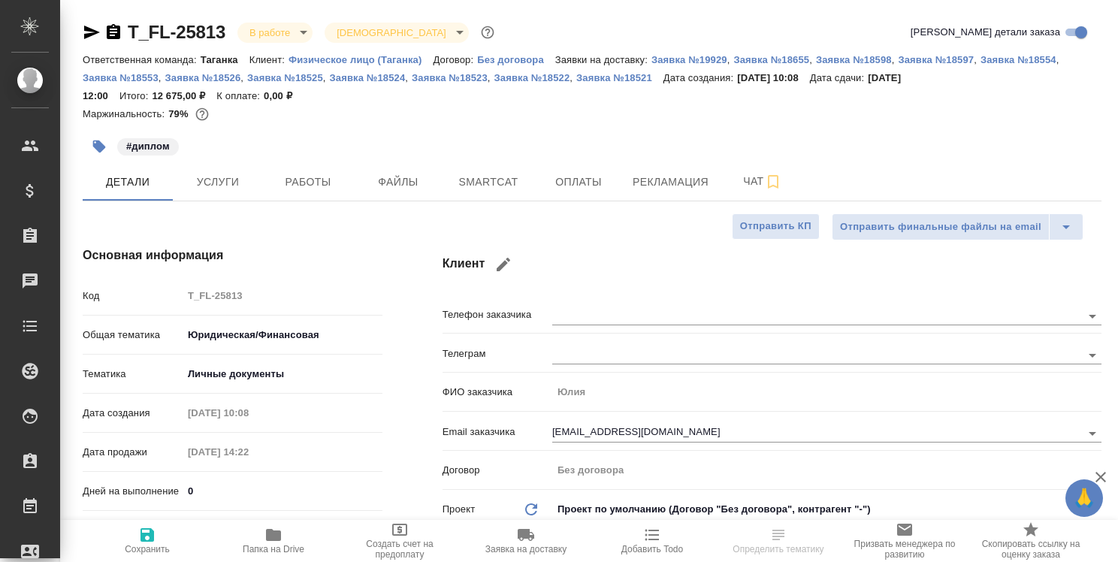
type textarea "x"
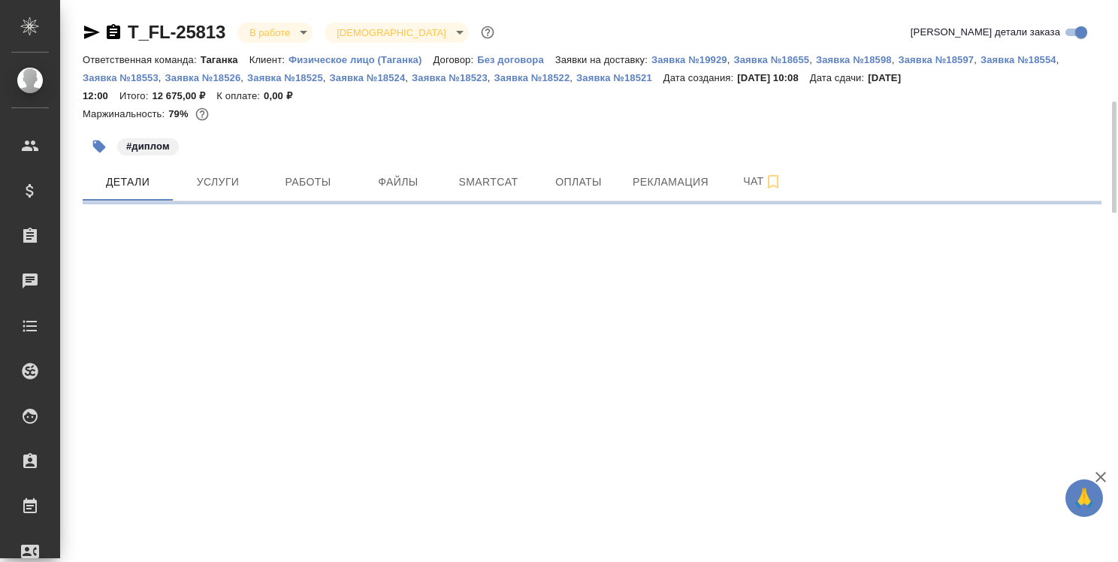
scroll to position [75, 0]
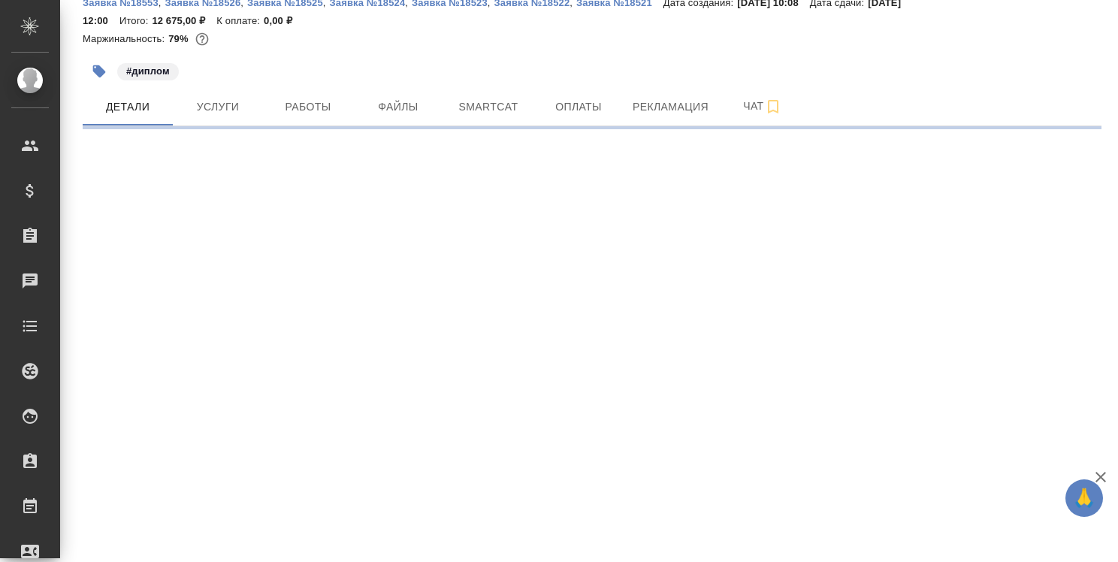
select select "RU"
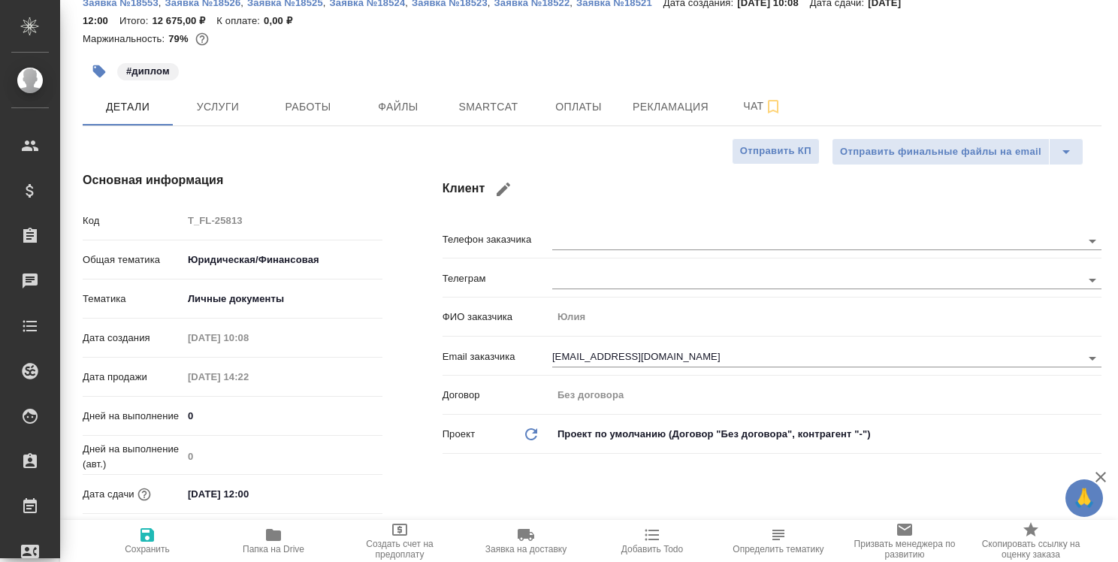
type textarea "x"
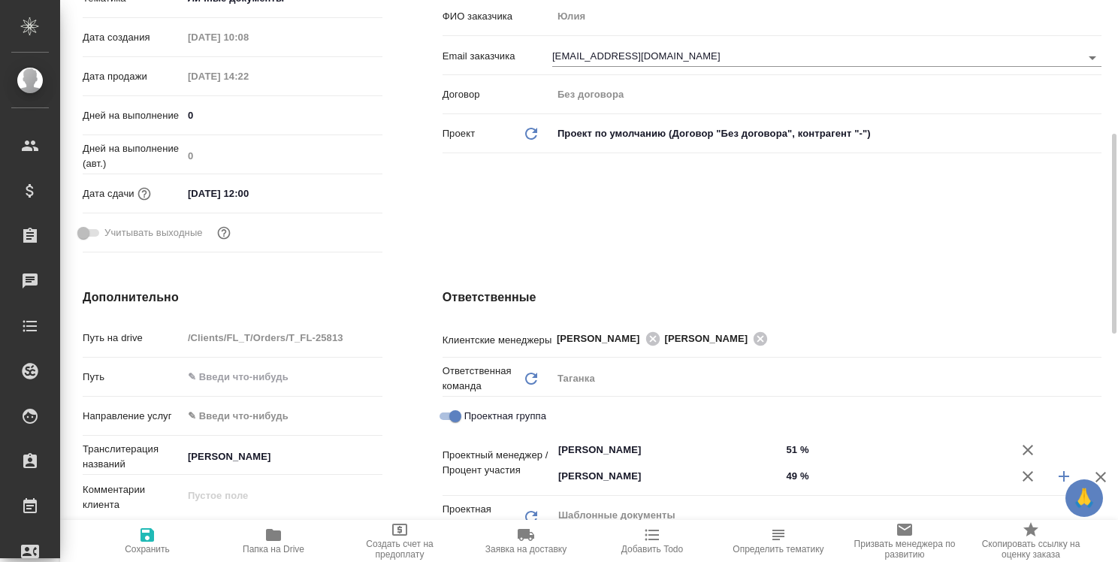
scroll to position [526, 0]
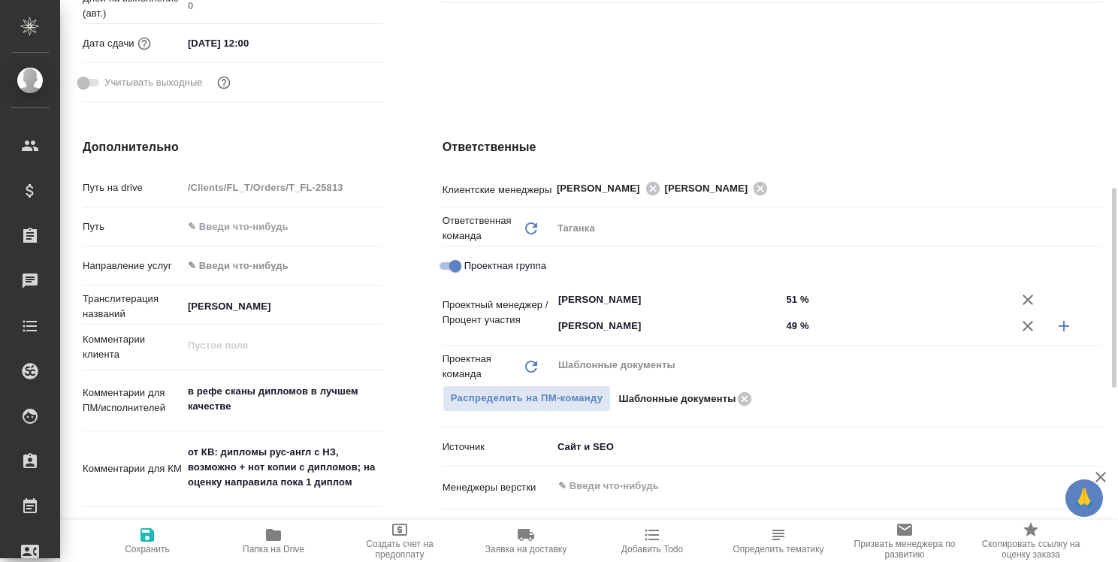
type textarea "x"
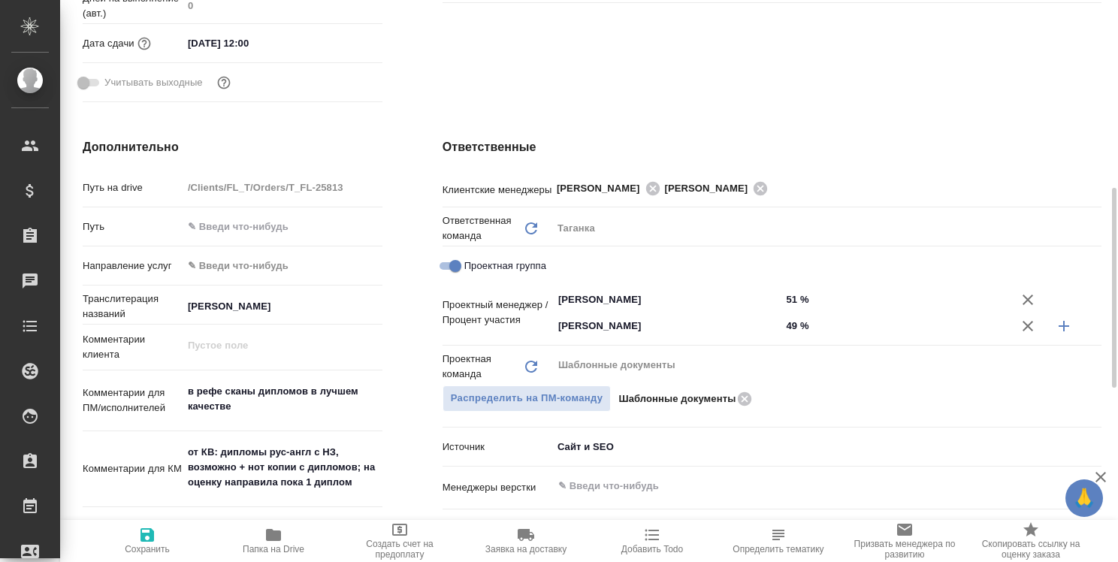
type textarea "x"
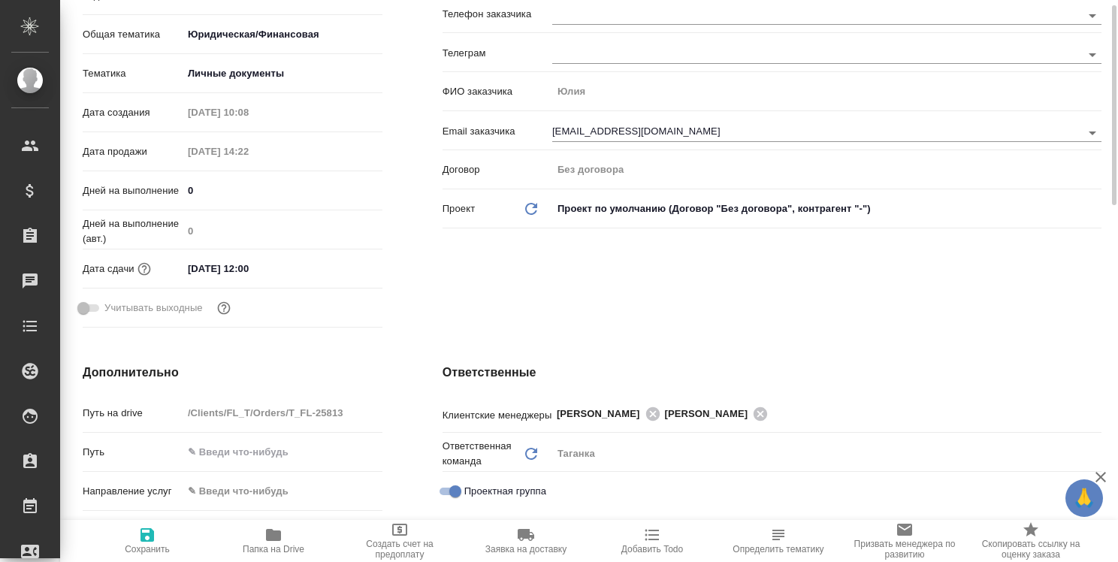
scroll to position [0, 0]
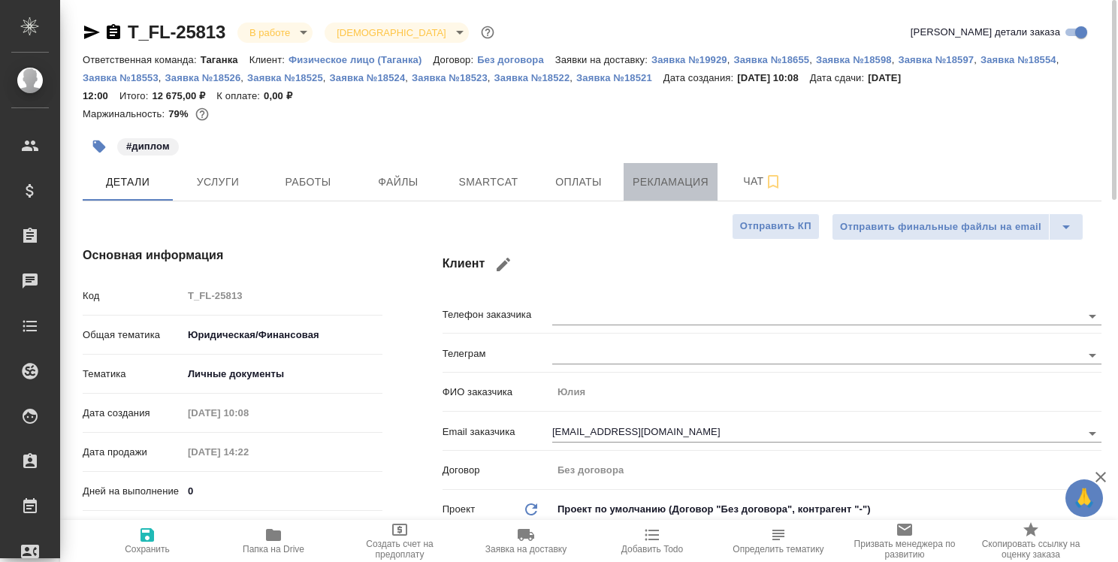
click at [661, 181] on span "Рекламация" at bounding box center [671, 182] width 76 height 19
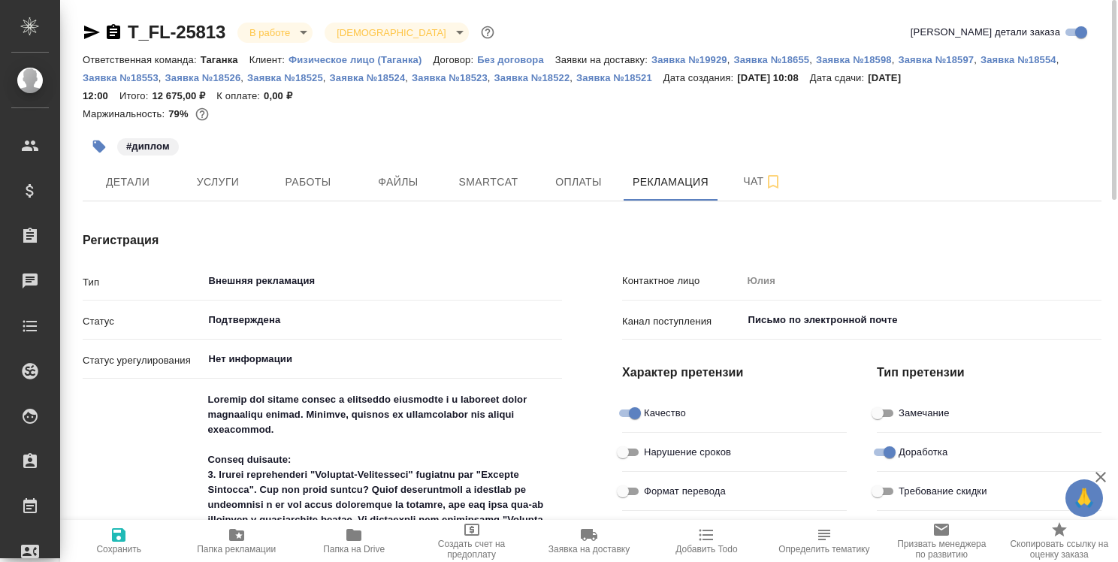
type textarea "x"
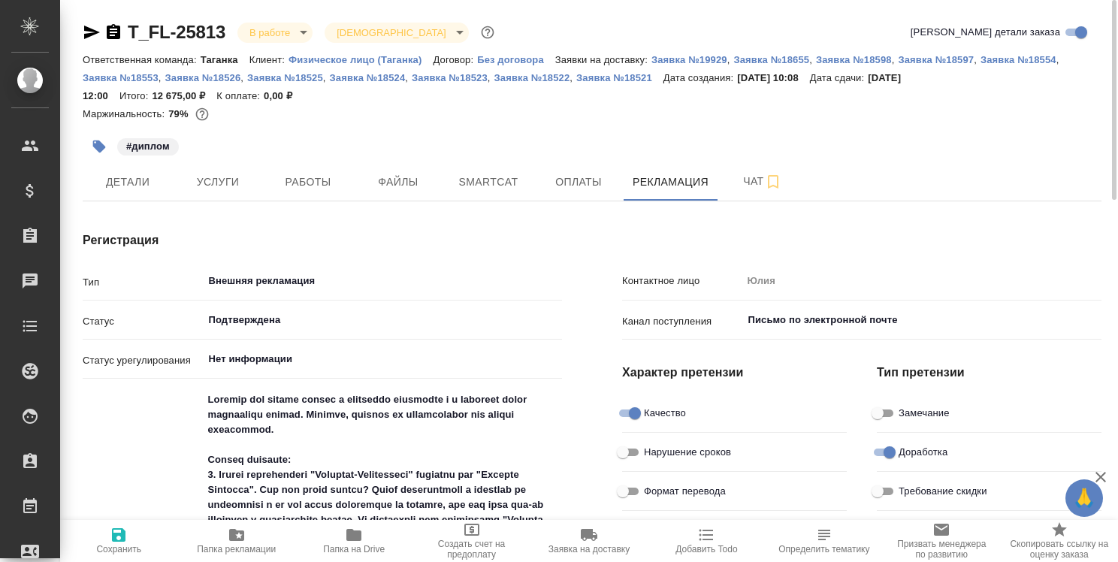
type textarea "x"
type input "[PERSON_NAME]"
type textarea "x"
click at [748, 182] on span "Чат" at bounding box center [763, 181] width 72 height 19
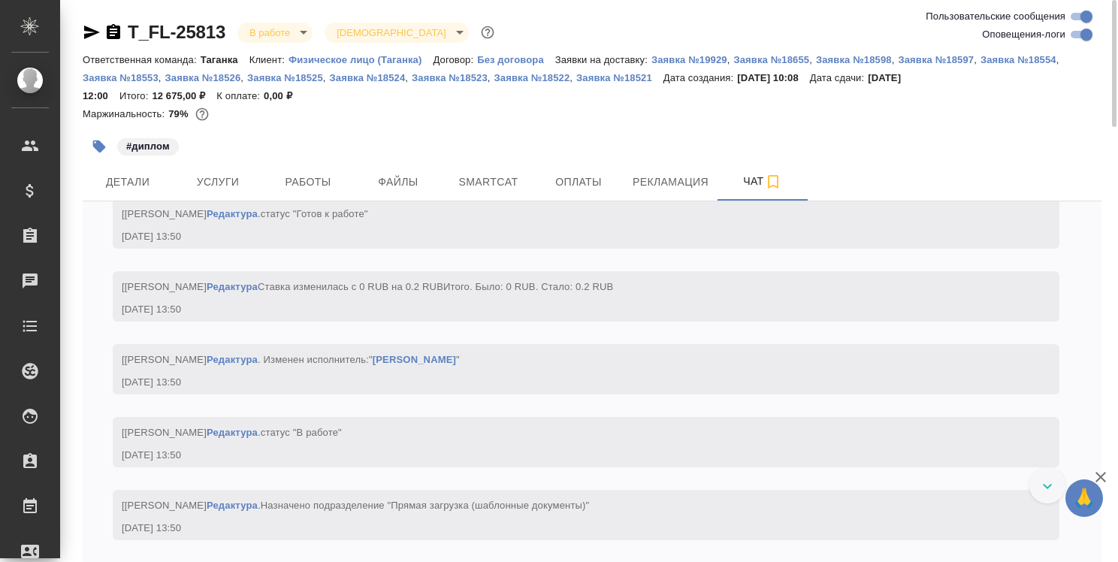
scroll to position [8330, 0]
click at [488, 550] on div "01.07, [DATE] [[PERSON_NAME]] Задана тематика: Личные документы [DATE] 10:10 [[…" at bounding box center [592, 381] width 1019 height 361
click at [1097, 475] on icon "button" at bounding box center [1101, 477] width 18 height 18
click at [178, 550] on div "01.07, [DATE] [[PERSON_NAME]] Задана тематика: Личные документы [DATE] 10:10 [[…" at bounding box center [592, 381] width 1019 height 361
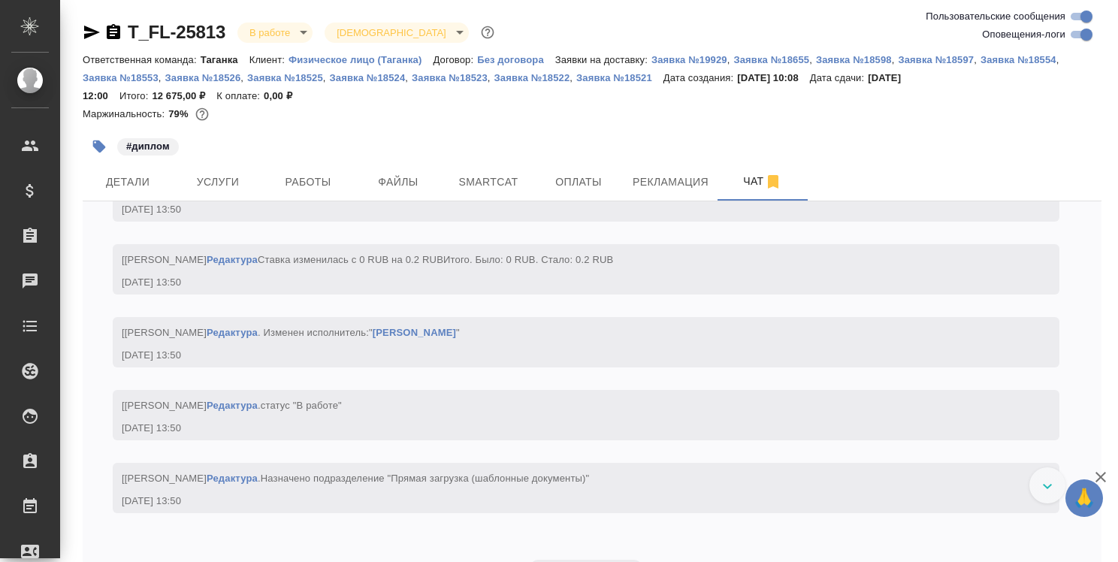
scroll to position [8678, 0]
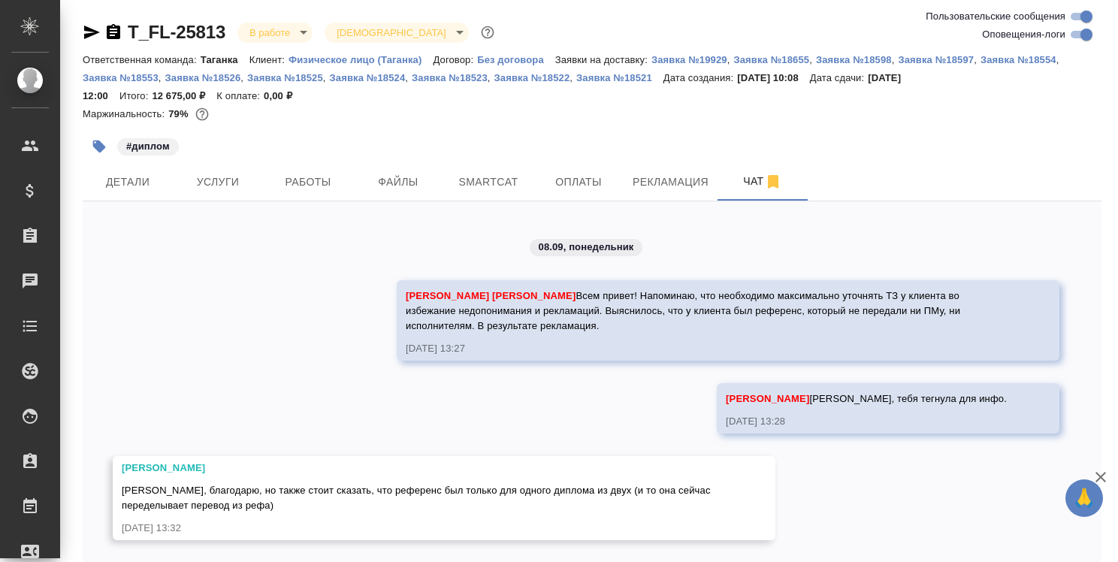
click at [1100, 471] on icon "button" at bounding box center [1101, 477] width 18 height 18
click at [239, 180] on span "Услуги" at bounding box center [218, 182] width 72 height 19
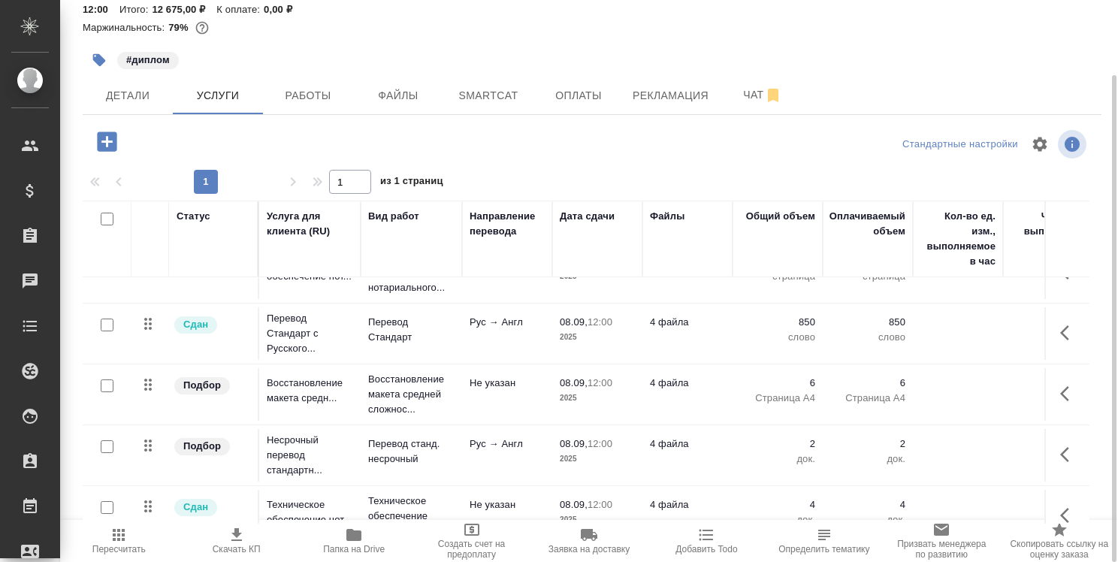
scroll to position [129, 0]
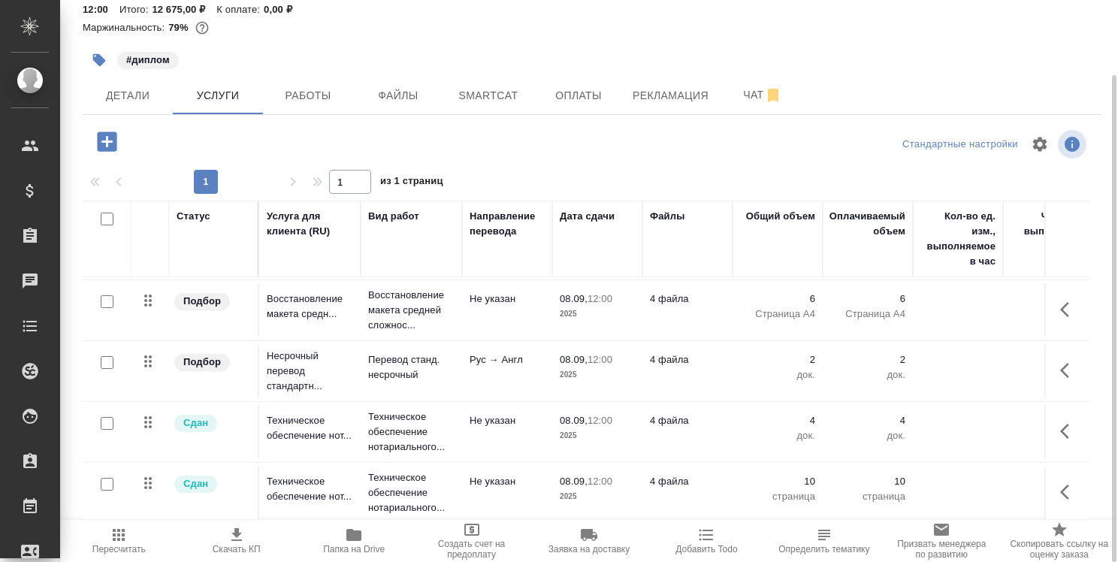
click at [102, 146] on icon "button" at bounding box center [107, 142] width 20 height 20
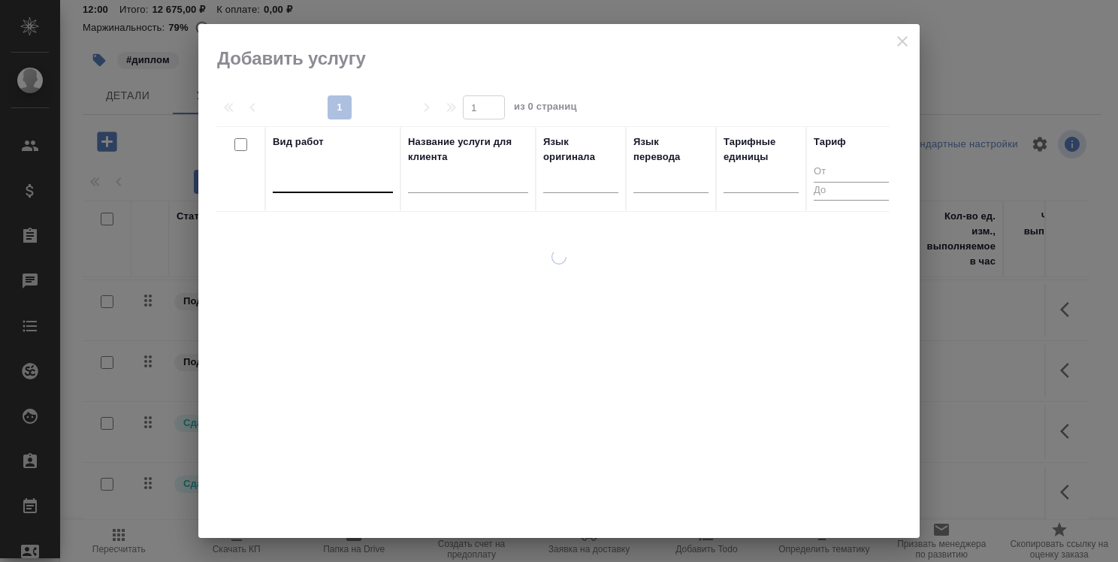
click at [379, 186] on div at bounding box center [333, 178] width 120 height 22
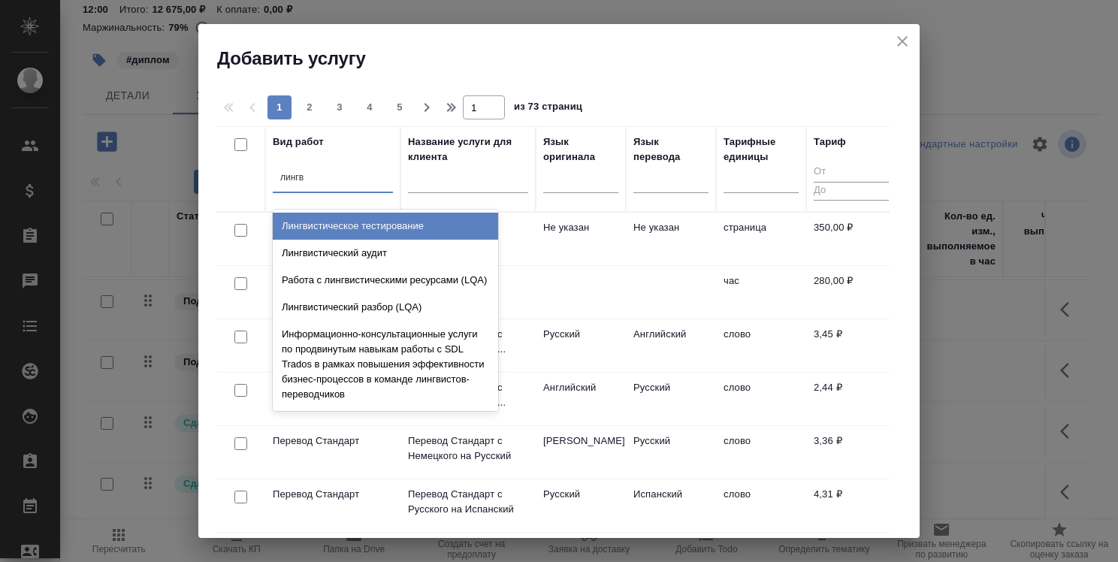
type input "лингви"
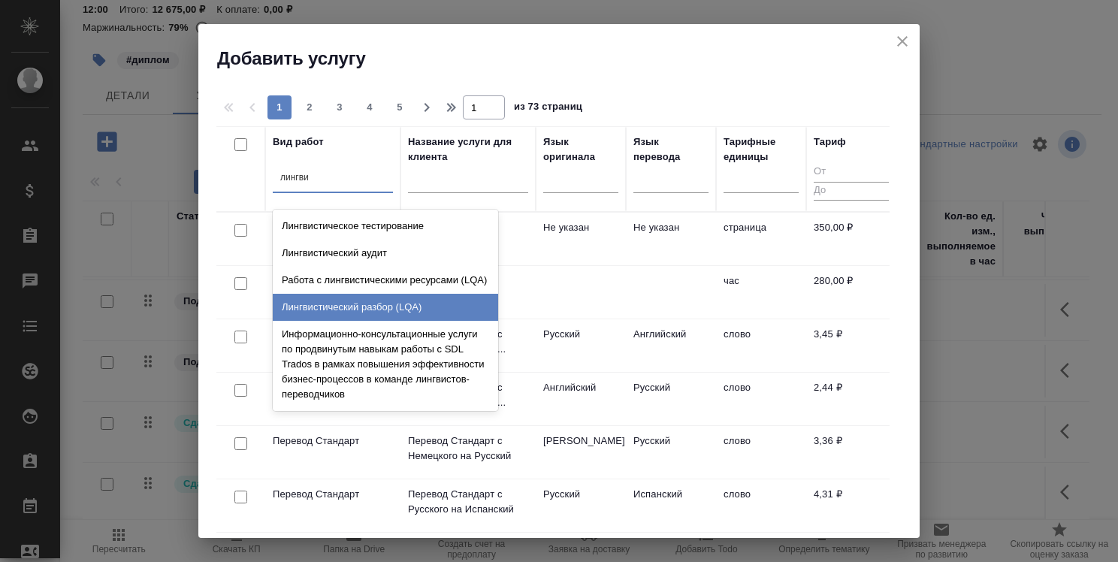
click at [367, 300] on div "Лингвистический разбор (LQA)" at bounding box center [385, 307] width 225 height 27
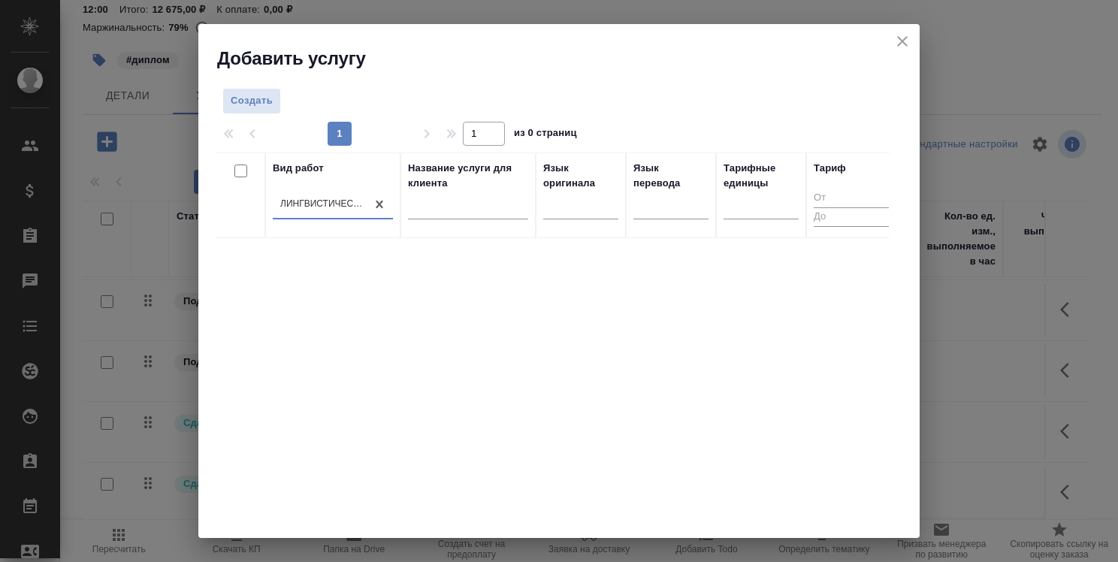
click at [708, 329] on div "Вид работ option Лингвистический разбор (LQA), selected. 0 results available. S…" at bounding box center [552, 378] width 673 height 451
click at [256, 105] on span "Создать" at bounding box center [252, 100] width 42 height 17
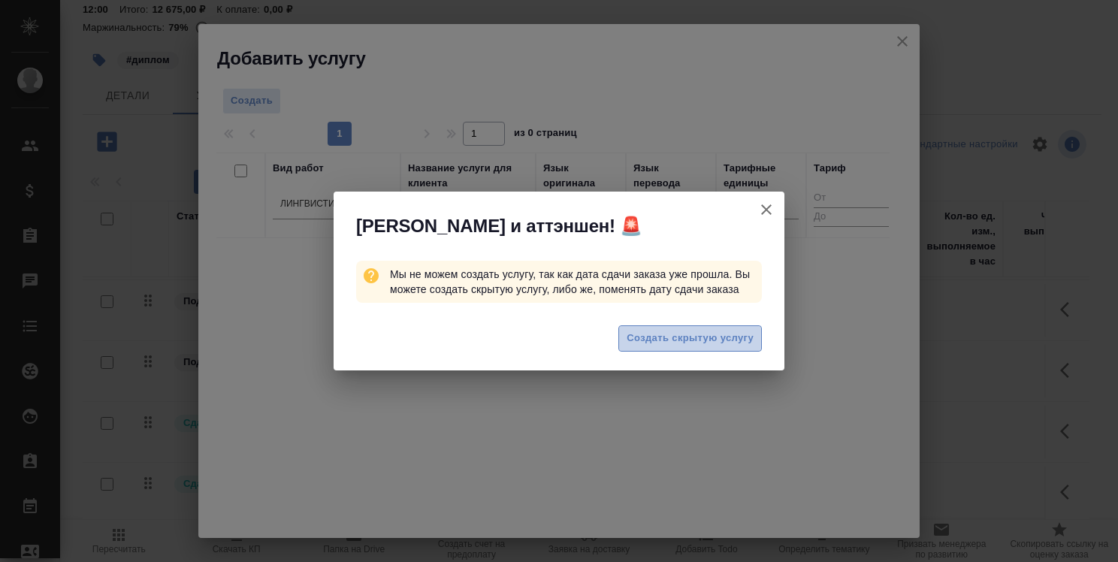
click at [715, 340] on span "Создать скрытую услугу" at bounding box center [690, 338] width 127 height 17
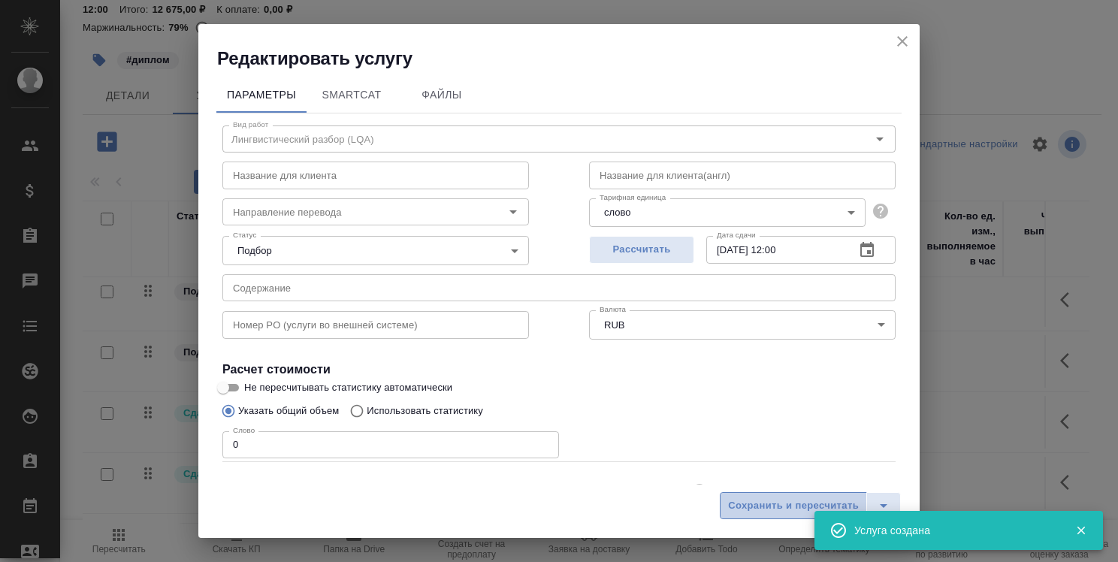
click at [755, 498] on span "Сохранить и пересчитать" at bounding box center [793, 505] width 131 height 17
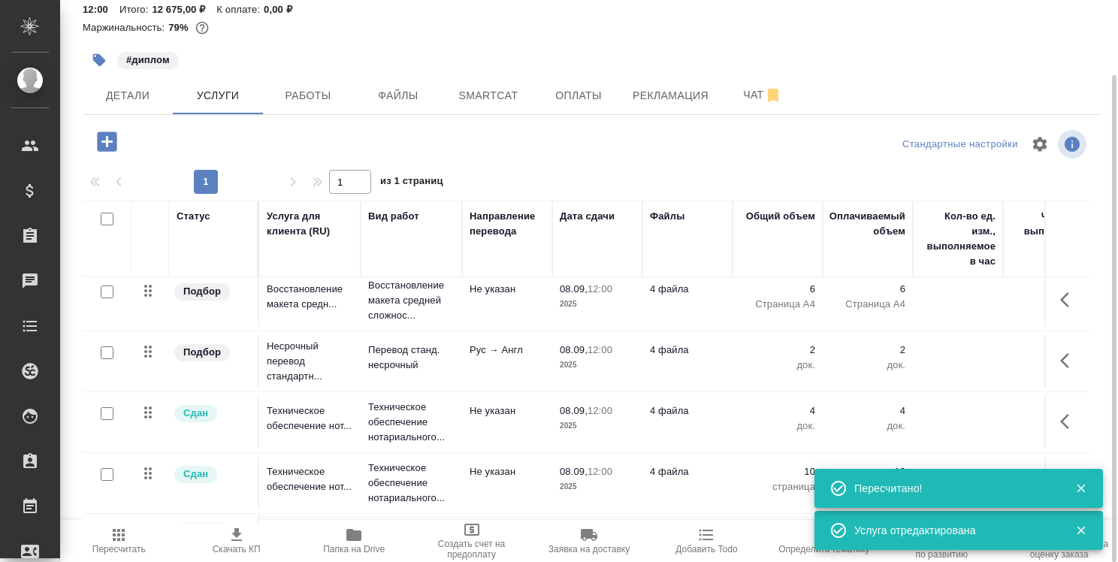
scroll to position [183, 0]
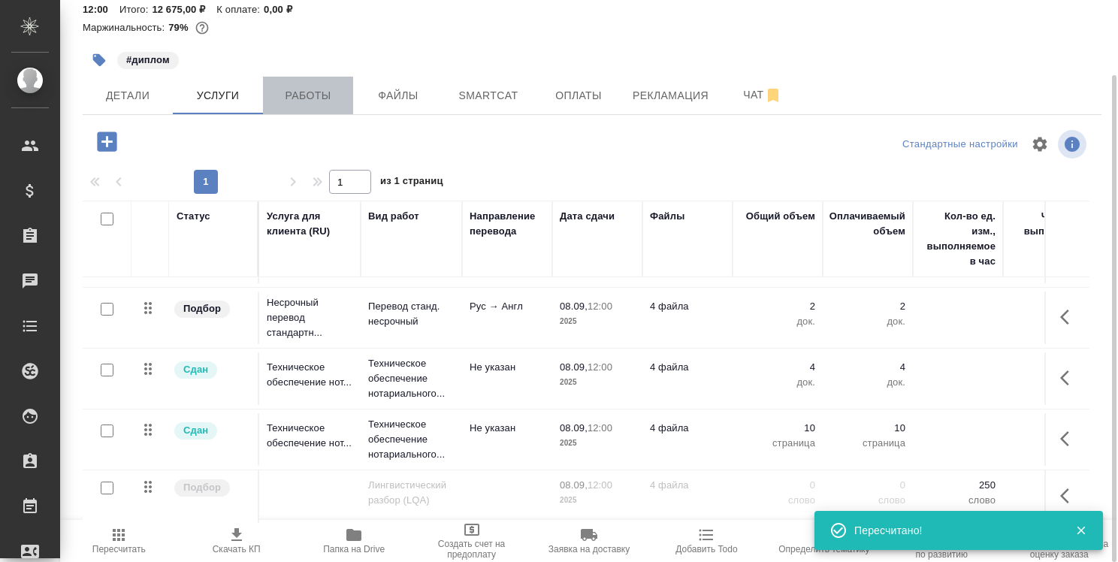
click at [314, 87] on span "Работы" at bounding box center [308, 95] width 72 height 19
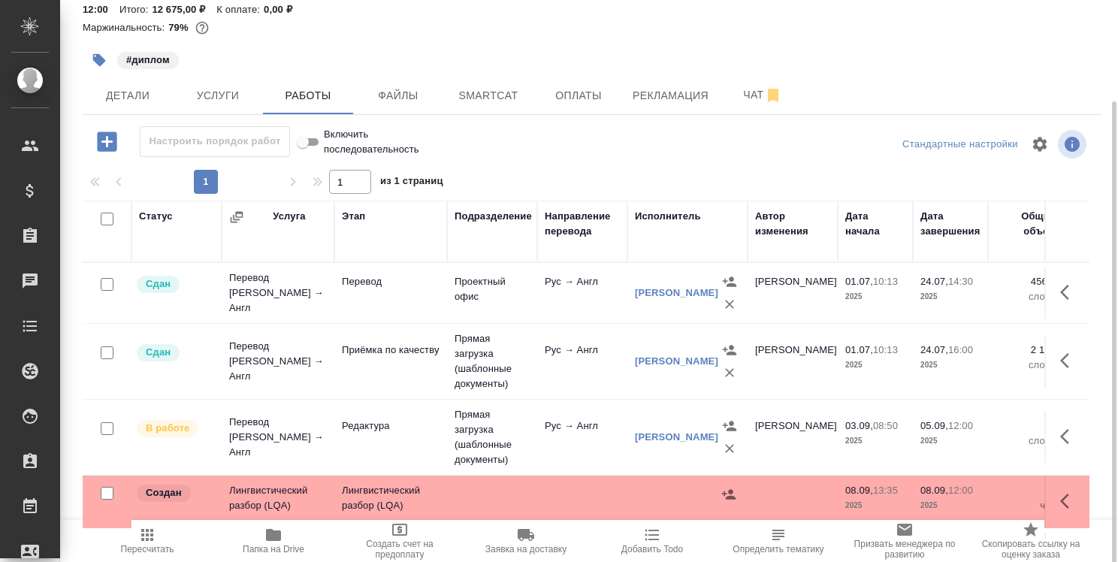
scroll to position [152, 0]
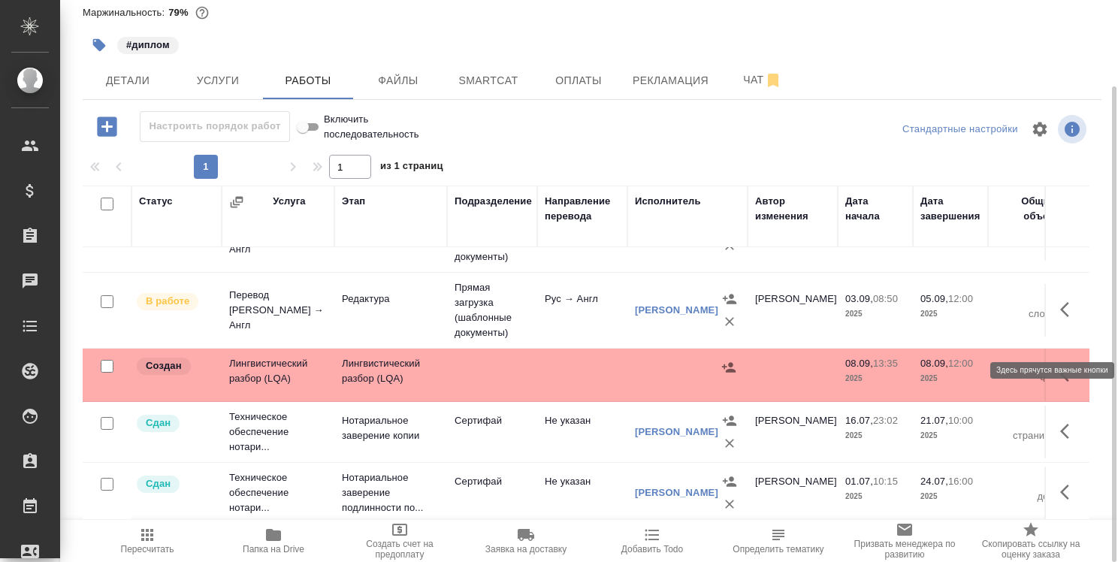
click at [1064, 365] on icon "button" at bounding box center [1069, 374] width 18 height 18
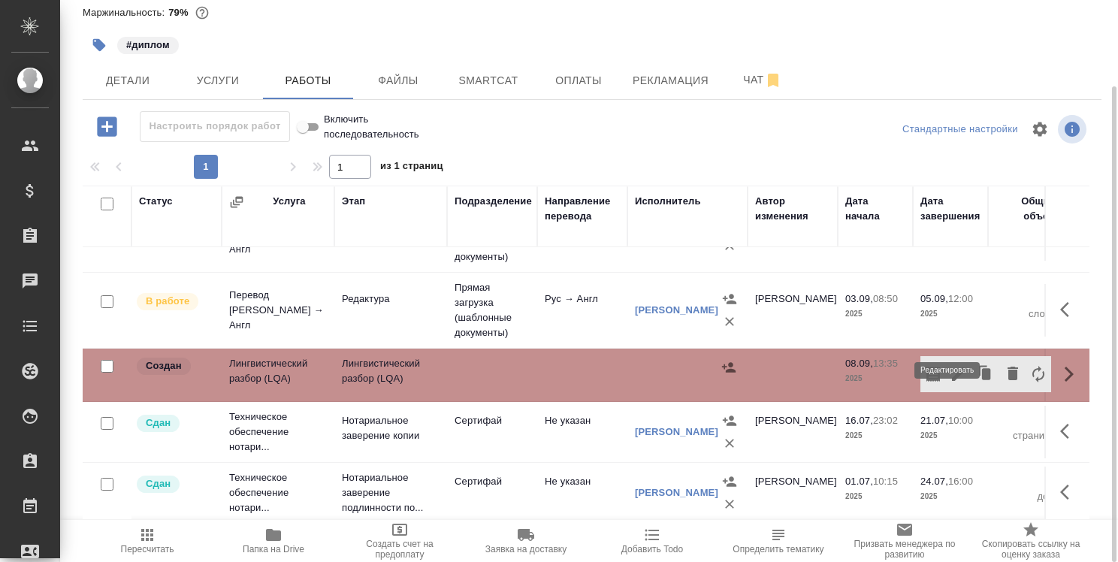
click at [952, 367] on icon "button" at bounding box center [959, 374] width 14 height 14
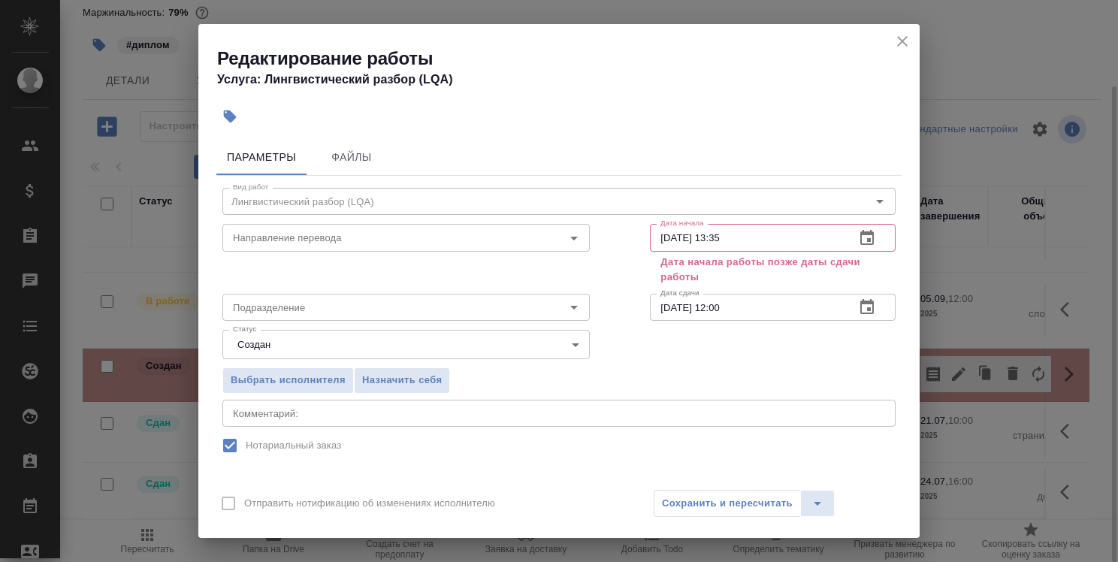
click at [906, 38] on icon "close" at bounding box center [902, 41] width 11 height 11
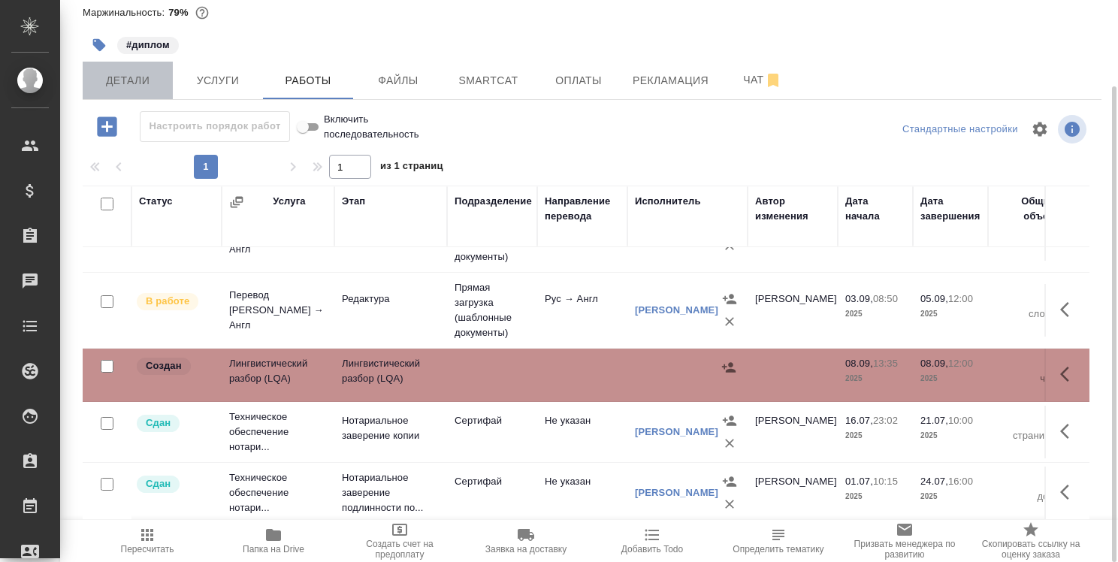
click at [144, 89] on span "Детали" at bounding box center [128, 80] width 72 height 19
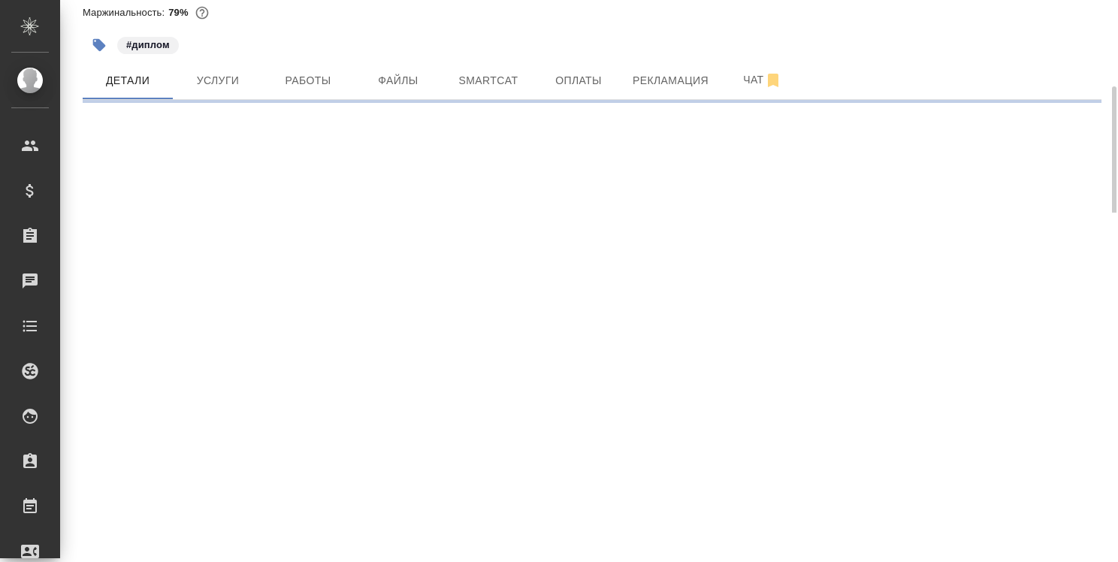
select select "RU"
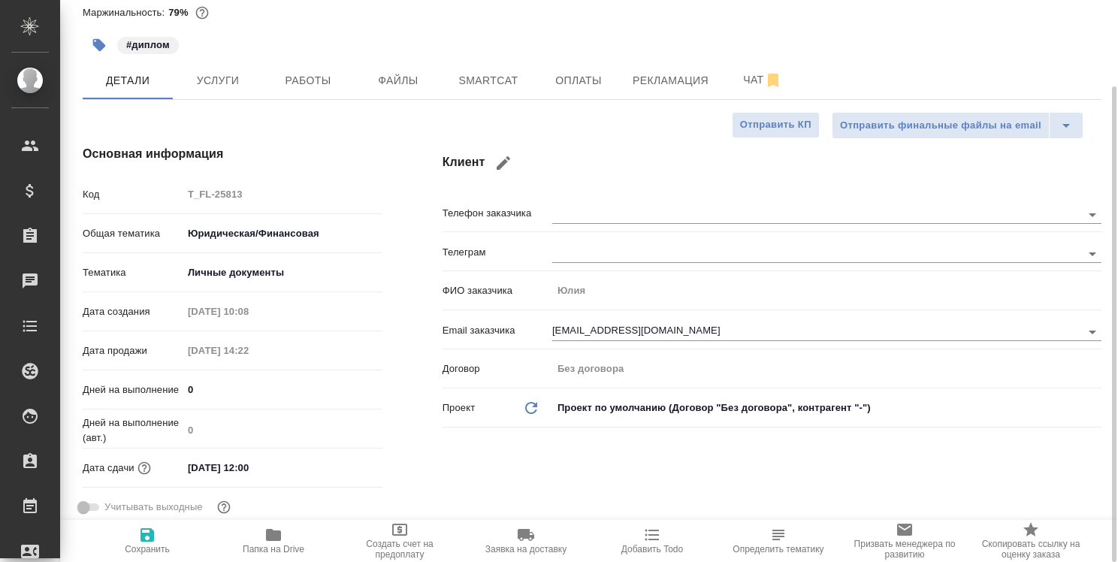
type textarea "x"
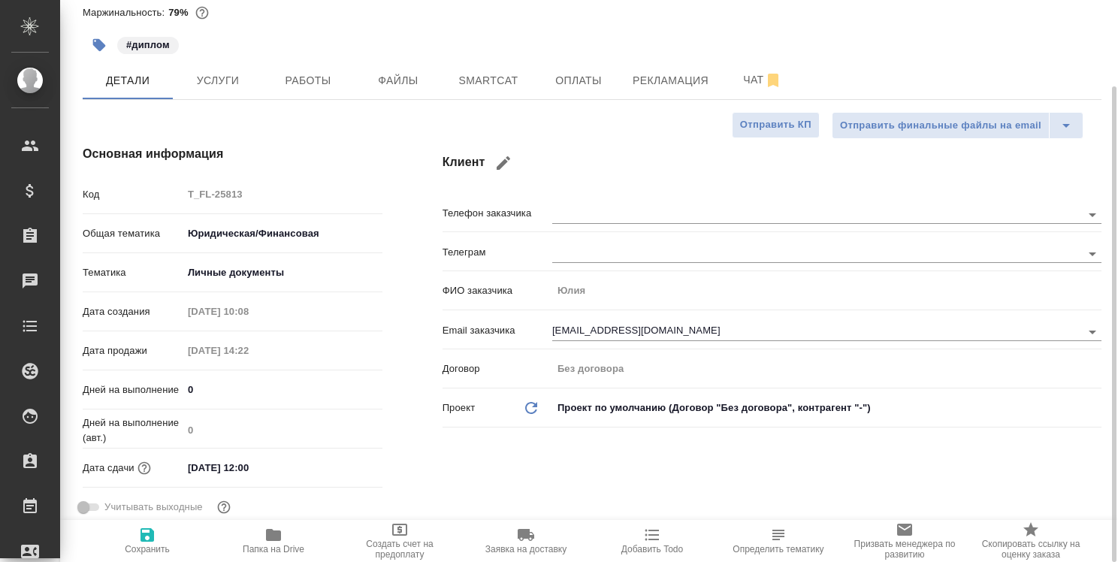
type textarea "x"
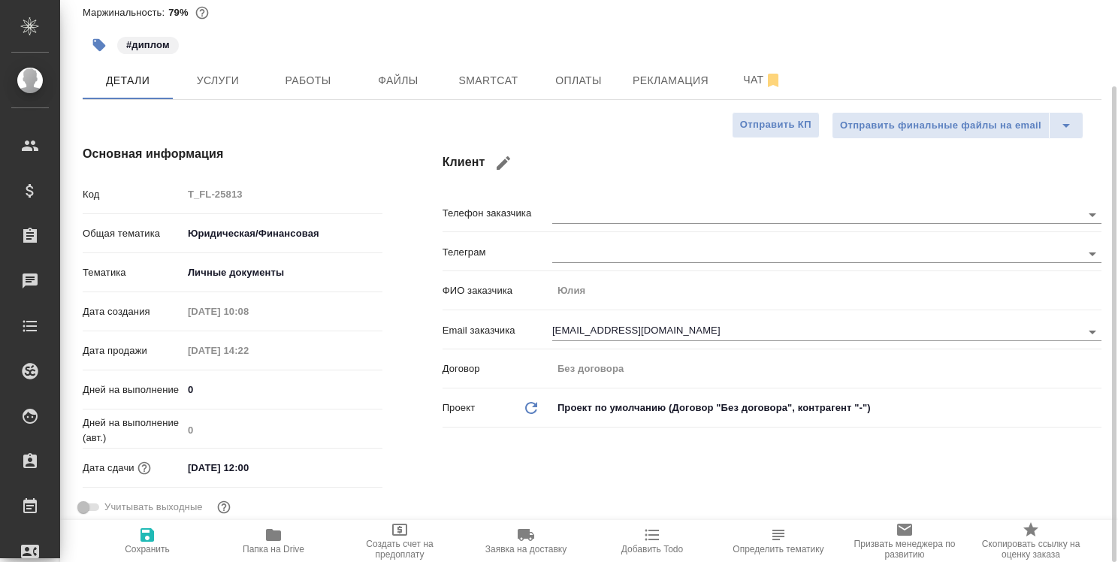
type textarea "x"
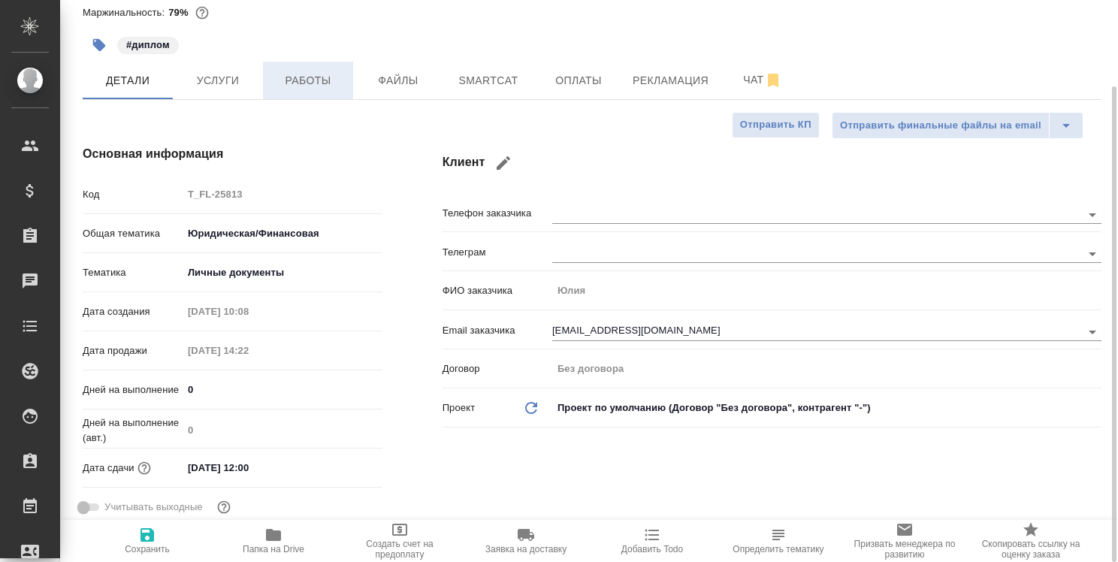
click at [321, 90] on button "Работы" at bounding box center [308, 81] width 90 height 38
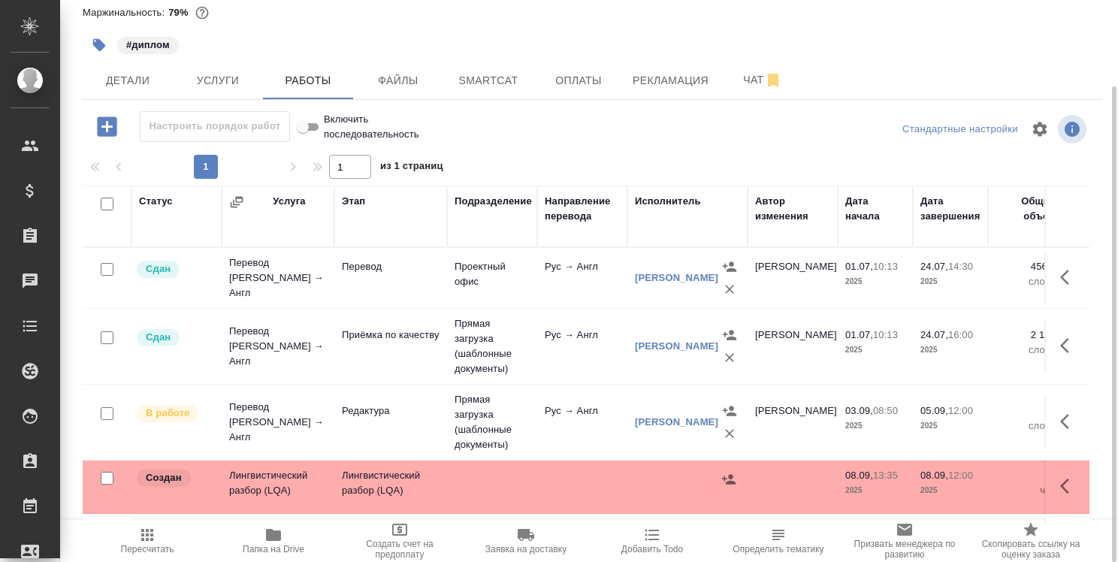
click at [1060, 479] on icon "button" at bounding box center [1069, 486] width 18 height 18
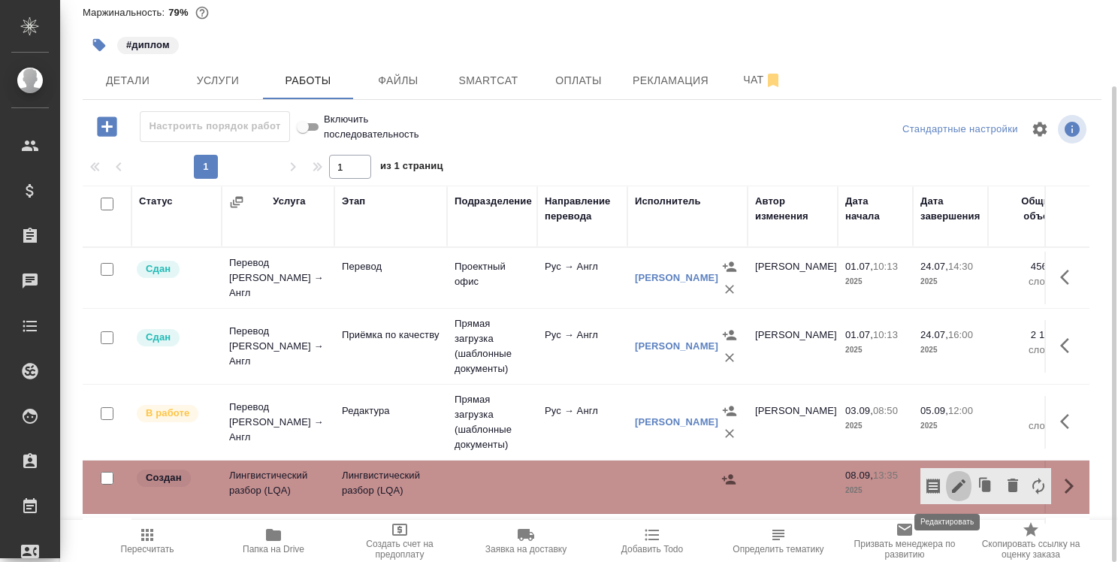
click at [951, 482] on icon "button" at bounding box center [959, 486] width 18 height 18
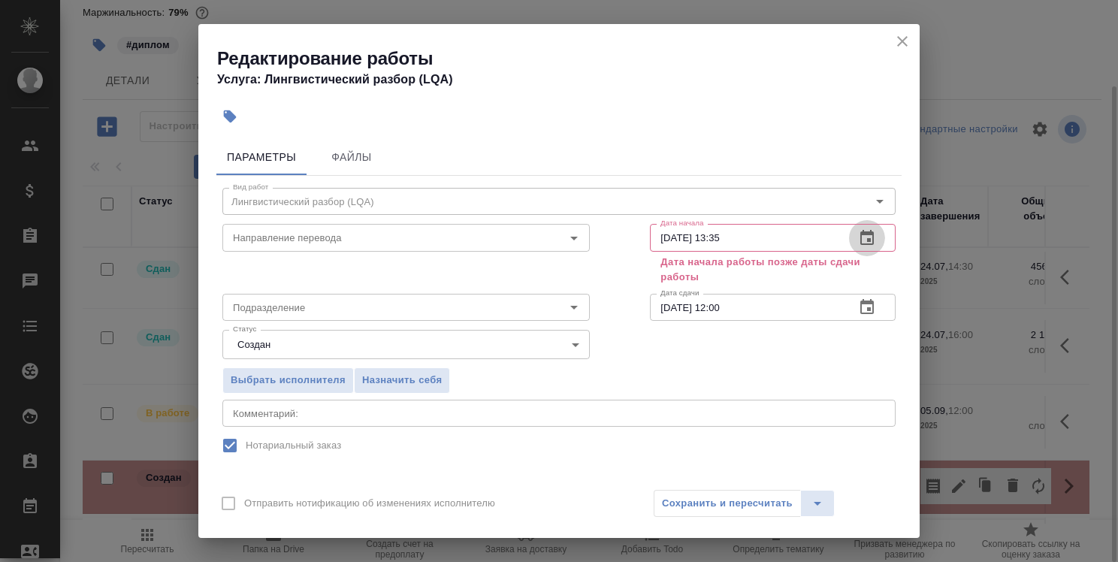
click at [858, 236] on icon "button" at bounding box center [867, 238] width 18 height 18
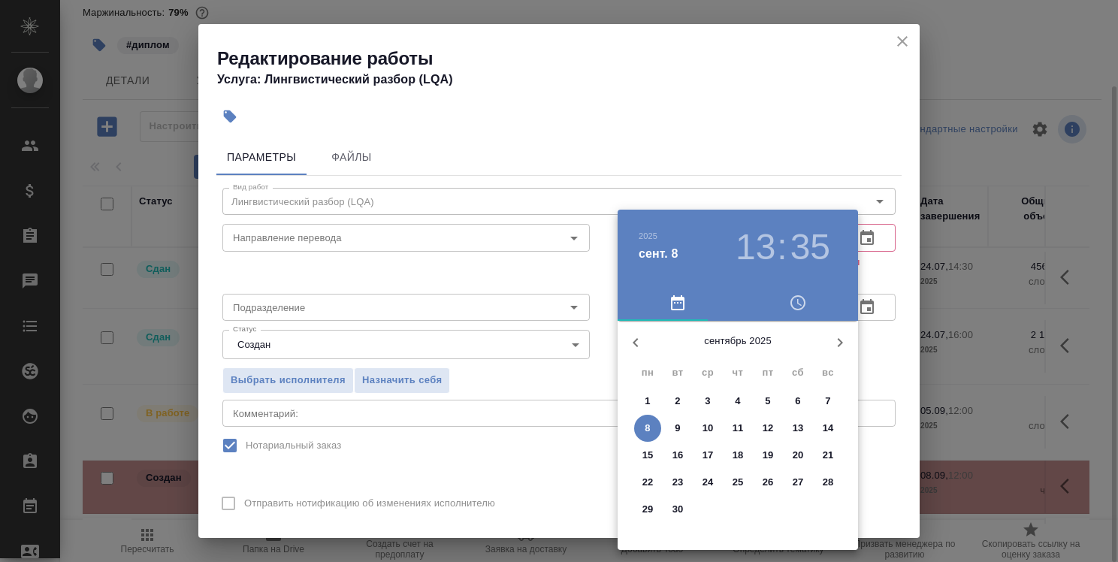
click at [766, 245] on h3 "13" at bounding box center [756, 247] width 40 height 42
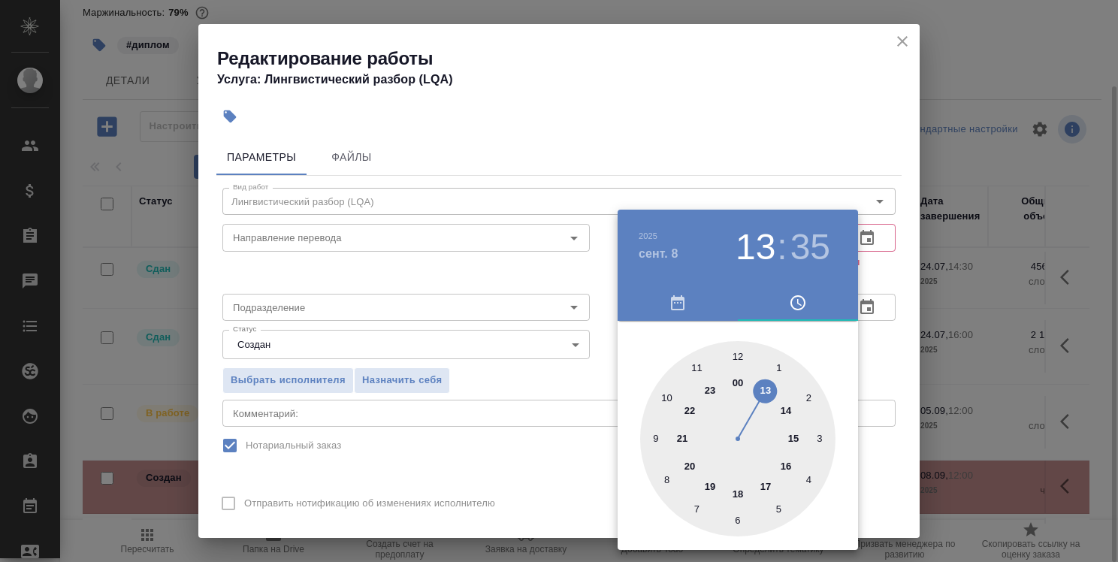
click at [664, 400] on div at bounding box center [737, 438] width 195 height 195
type input "08.09.2025 10:35"
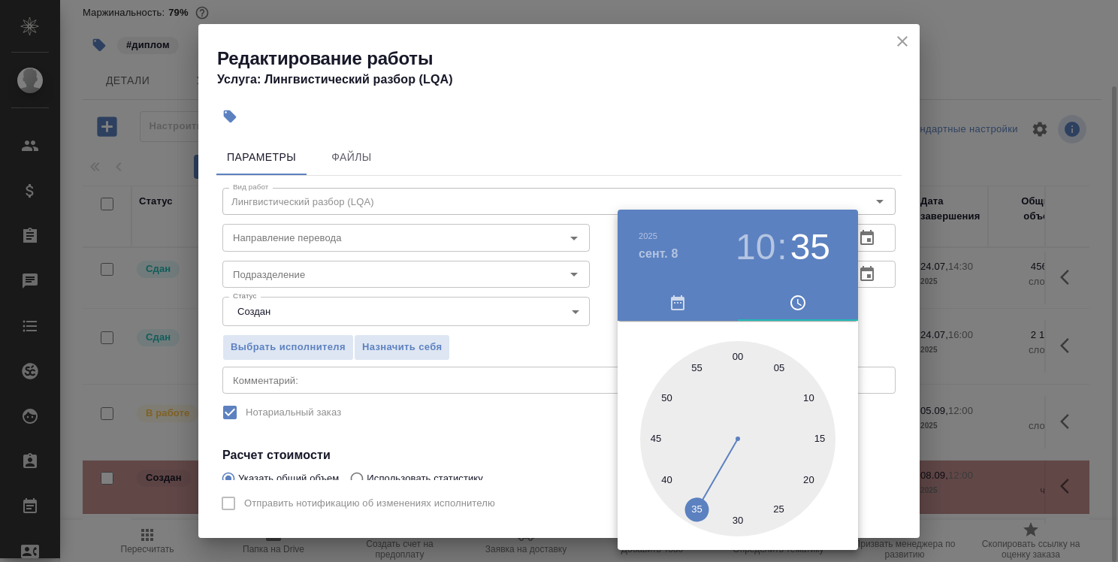
click at [869, 307] on div at bounding box center [559, 281] width 1118 height 562
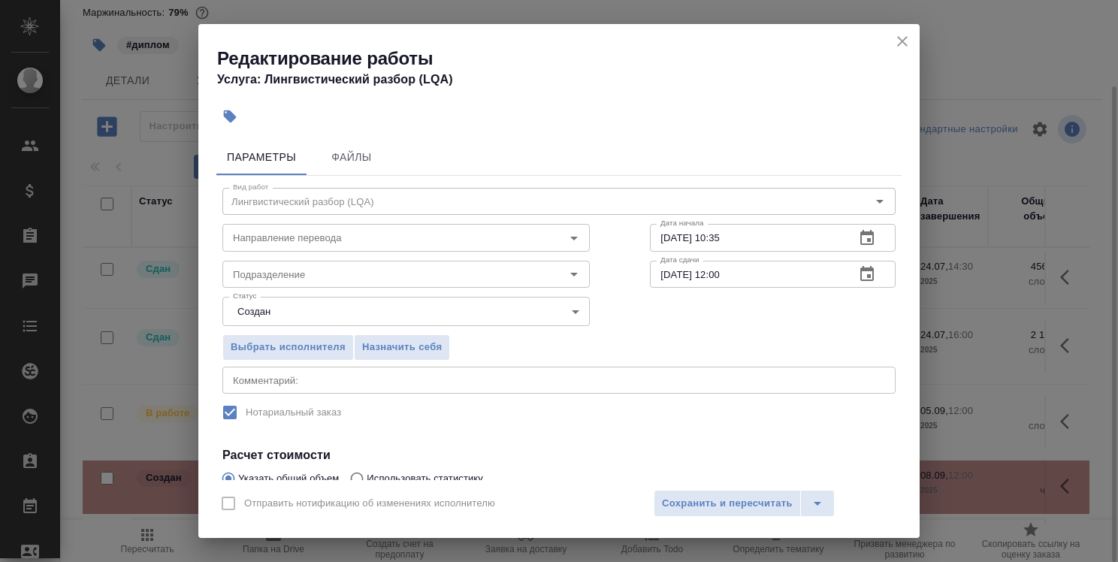
click at [860, 274] on icon "button" at bounding box center [867, 273] width 14 height 15
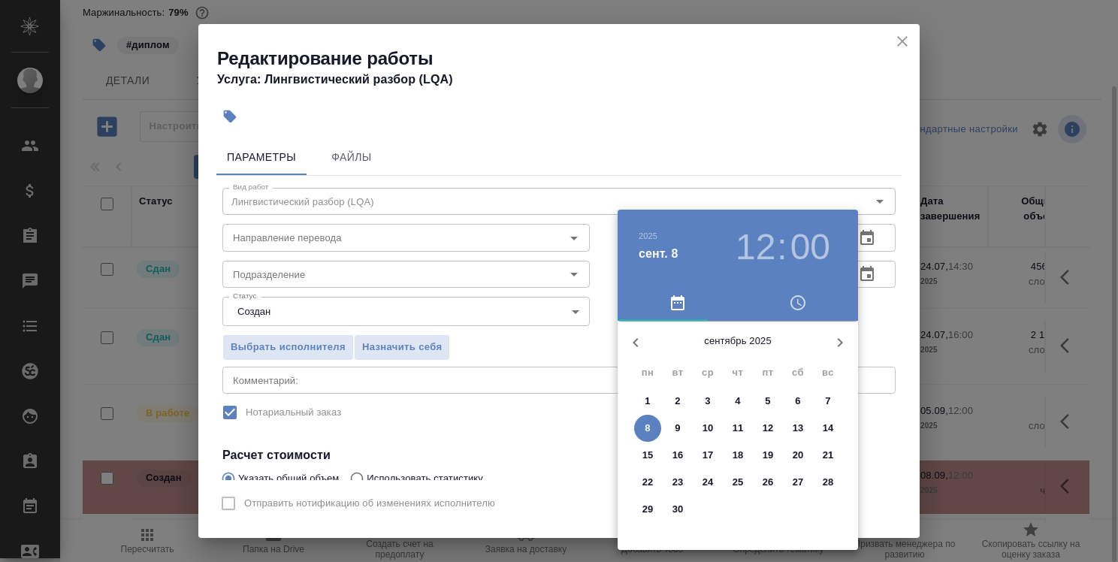
click at [792, 247] on h3 "00" at bounding box center [811, 247] width 40 height 42
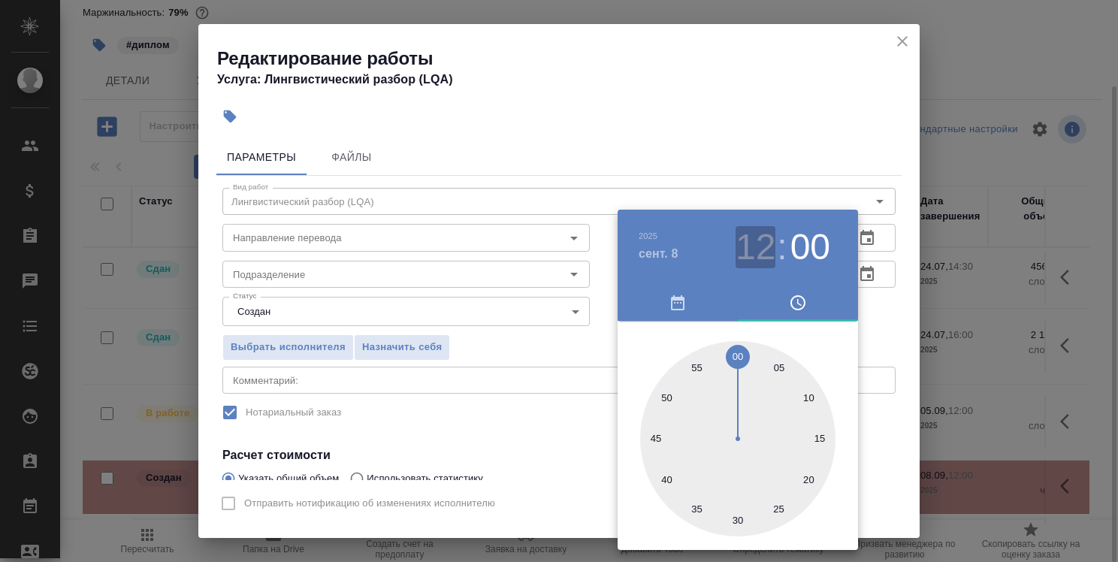
click at [739, 249] on h3 "12" at bounding box center [756, 247] width 40 height 42
click at [879, 326] on div at bounding box center [559, 281] width 1118 height 562
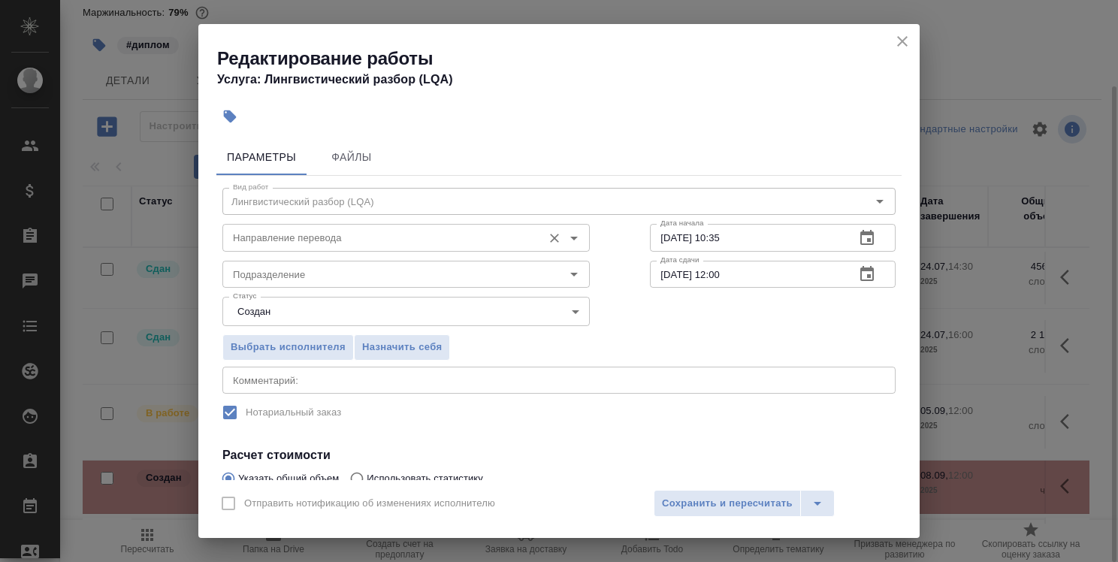
click at [513, 240] on input "Направление перевода" at bounding box center [381, 237] width 308 height 18
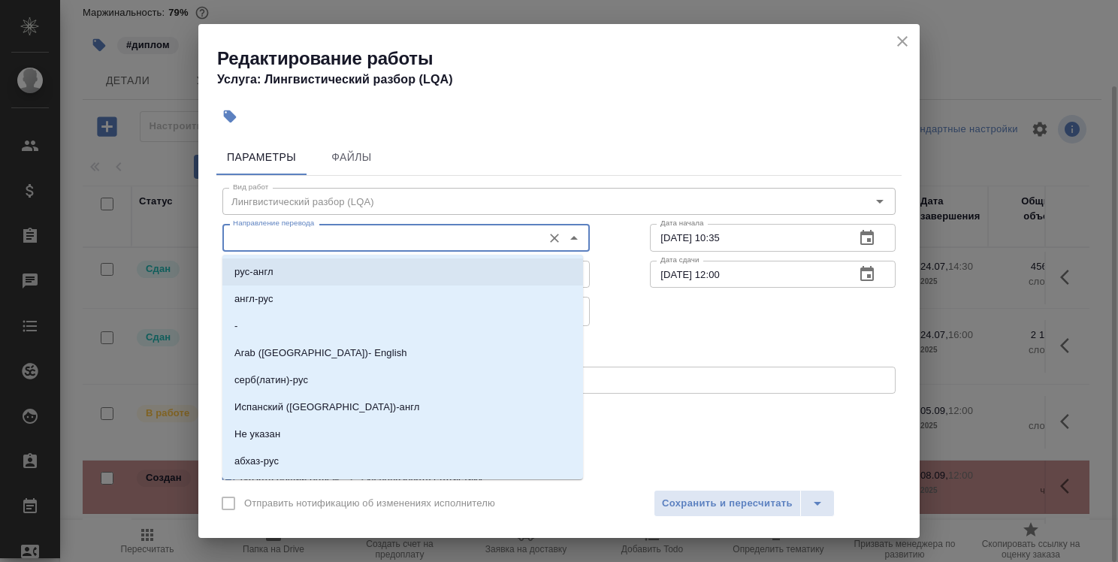
click at [502, 269] on li "рус-англ" at bounding box center [402, 272] width 361 height 27
type input "рус-англ"
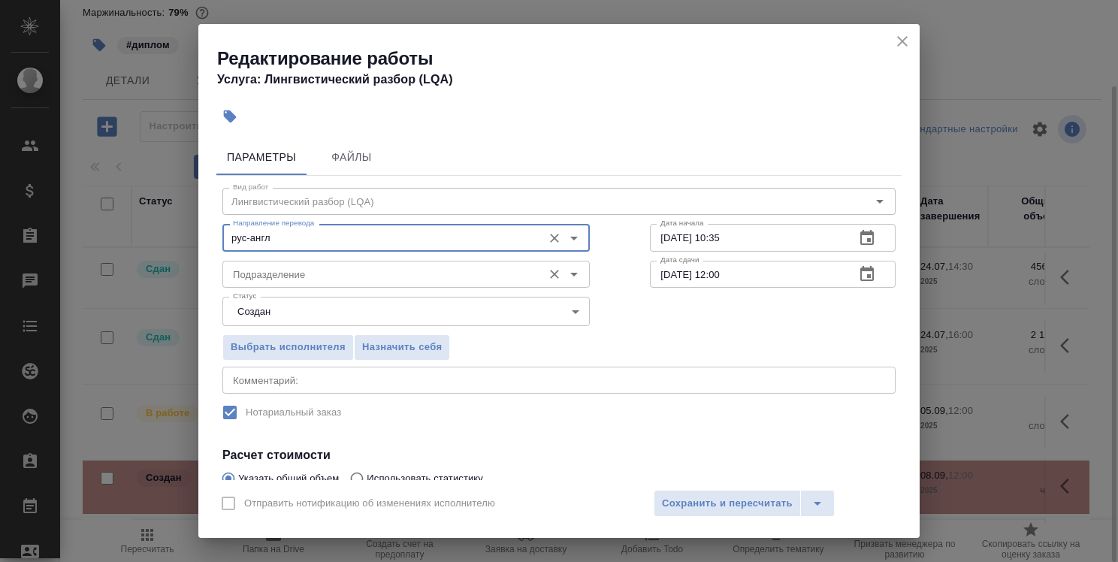
click at [475, 280] on input "Подразделение" at bounding box center [381, 274] width 308 height 18
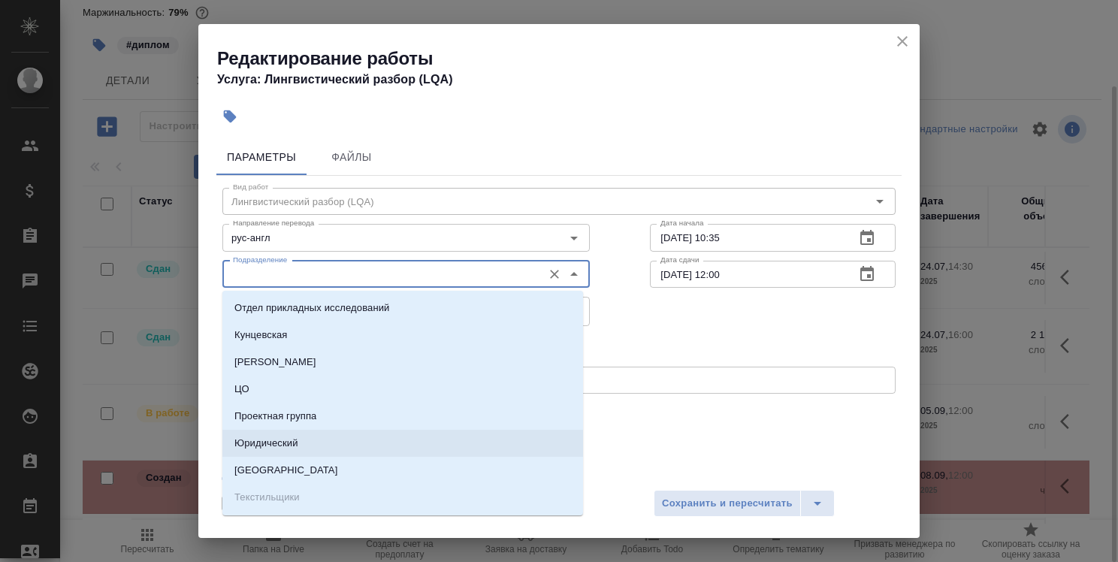
click at [437, 430] on li "Юридический" at bounding box center [402, 443] width 361 height 27
type input "Юридический"
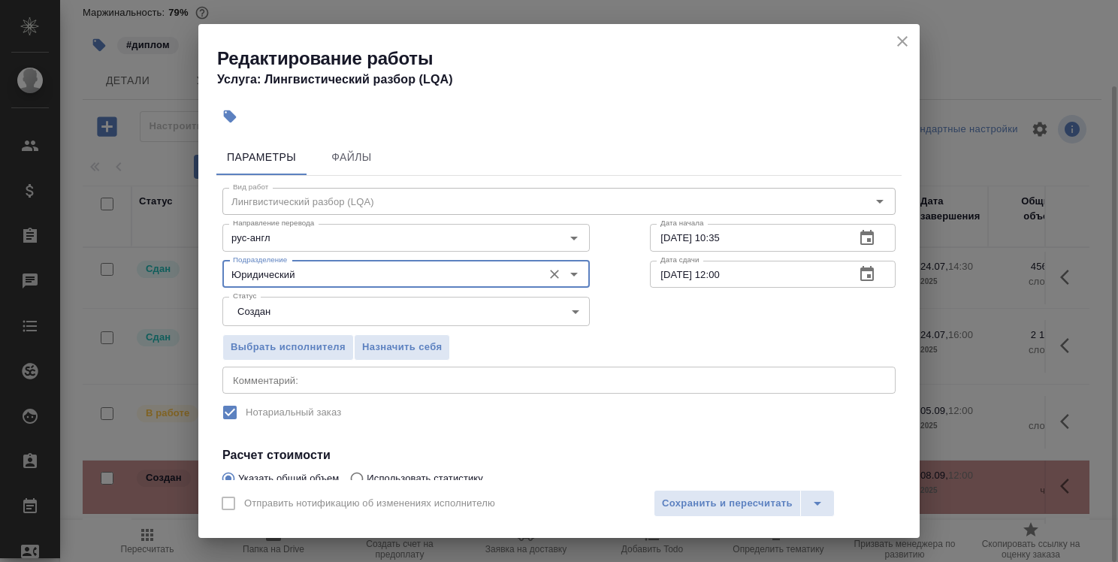
click at [549, 274] on icon "Очистить" at bounding box center [554, 274] width 15 height 15
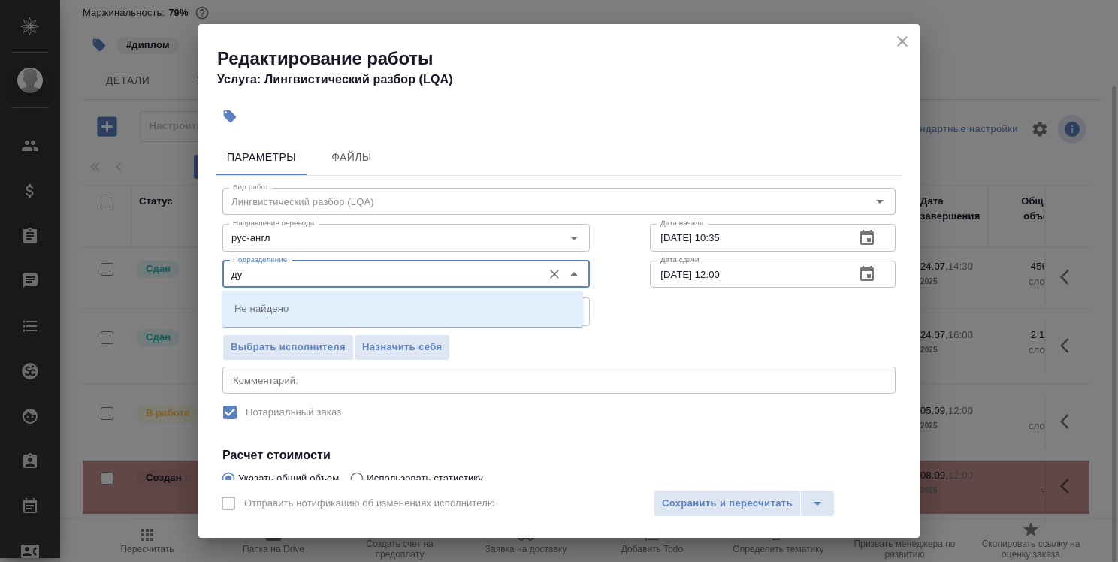
type input "д"
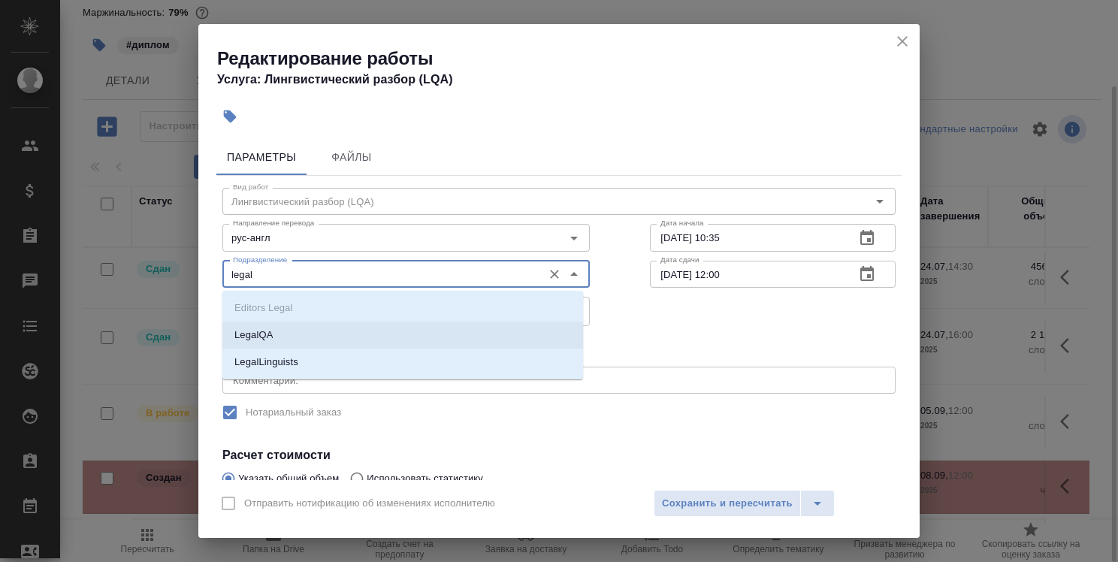
click at [481, 326] on li "LegalQA" at bounding box center [402, 335] width 361 height 27
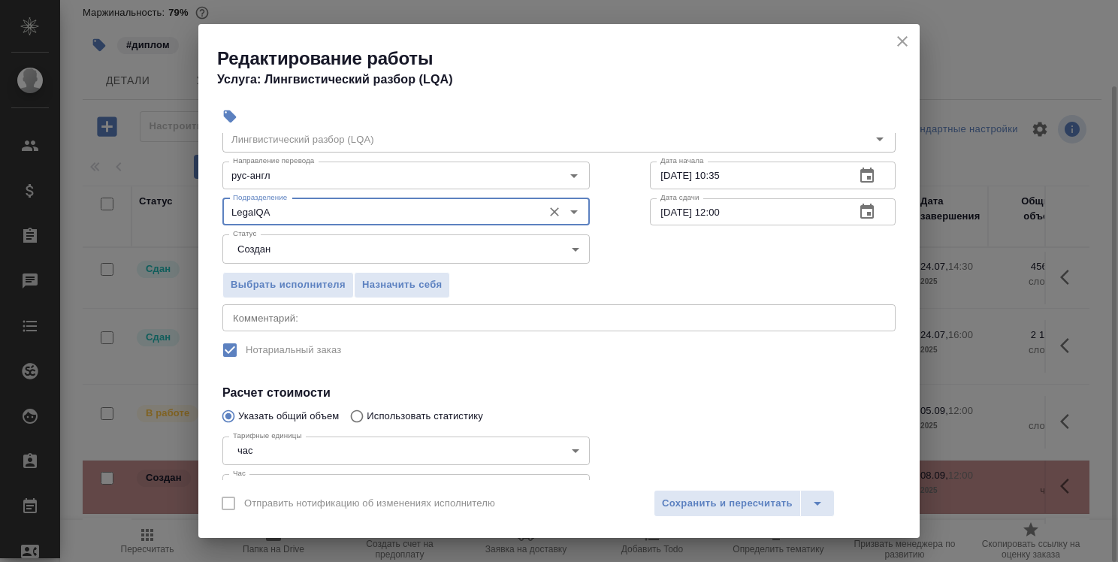
scroll to position [150, 0]
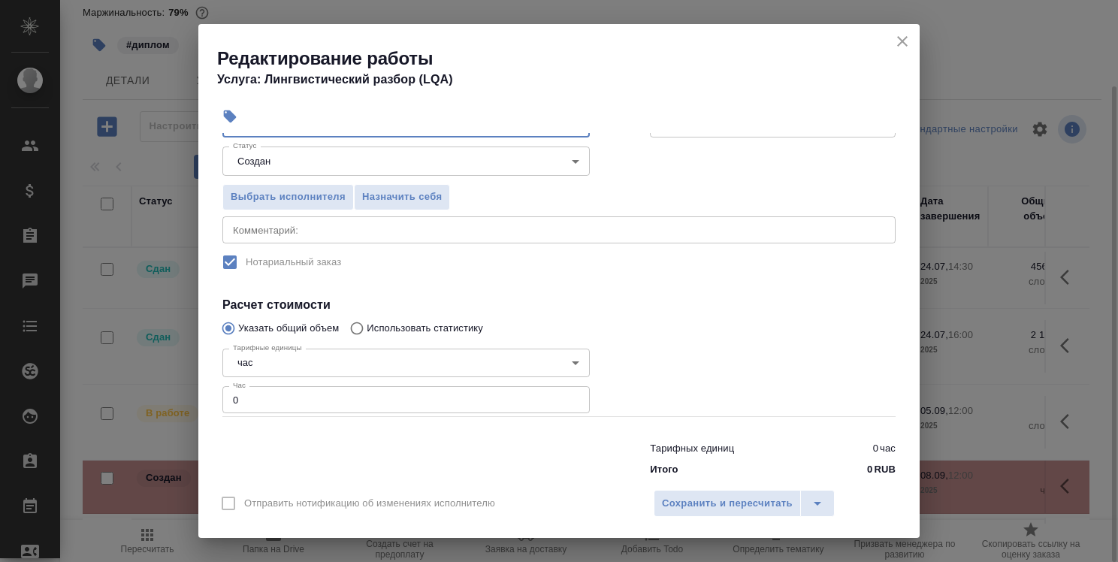
type input "LegalQA"
click at [476, 391] on input "0" at bounding box center [405, 399] width 367 height 27
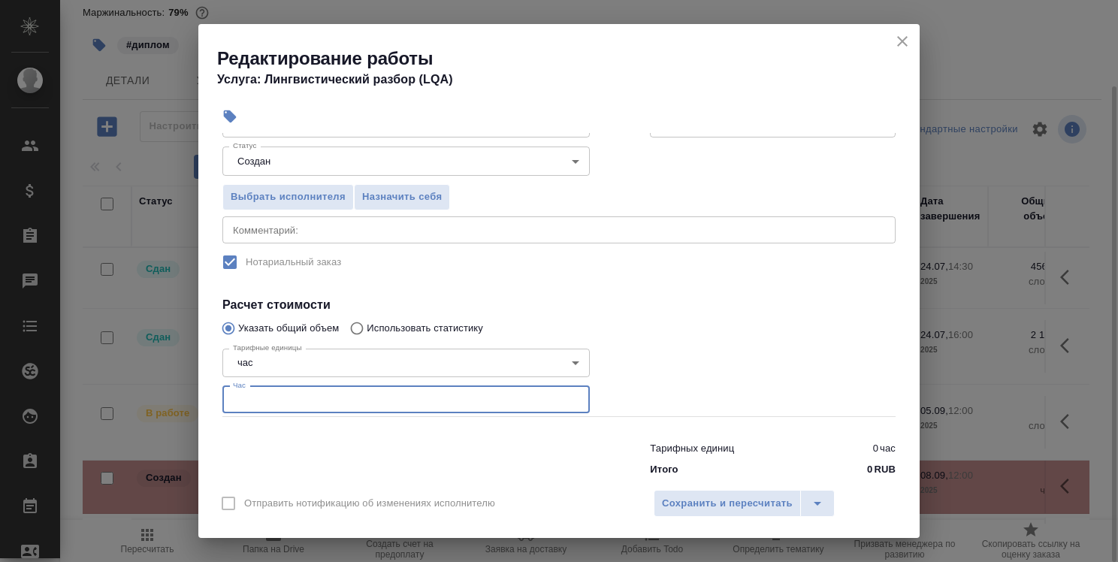
type input "1"
type input "1.5"
click at [733, 487] on div "Отправить нотификацию об изменениях исполнителю Сохранить и пересчитать" at bounding box center [558, 509] width 721 height 58
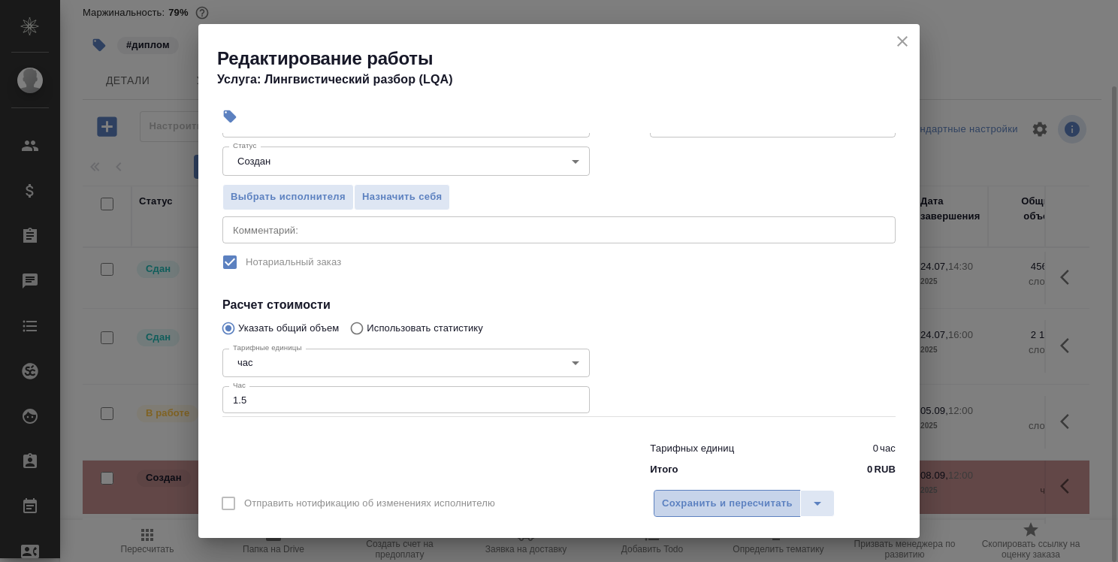
click at [732, 497] on span "Сохранить и пересчитать" at bounding box center [727, 503] width 131 height 17
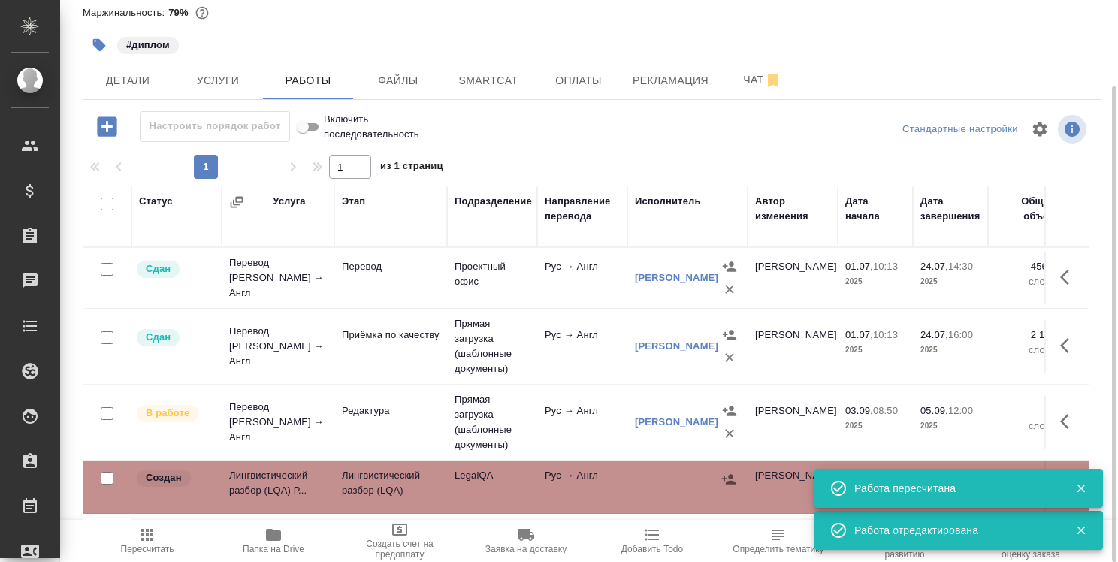
click at [1099, 490] on div "Работа пересчитана" at bounding box center [959, 488] width 289 height 39
click at [1081, 491] on icon "button" at bounding box center [1082, 489] width 14 height 14
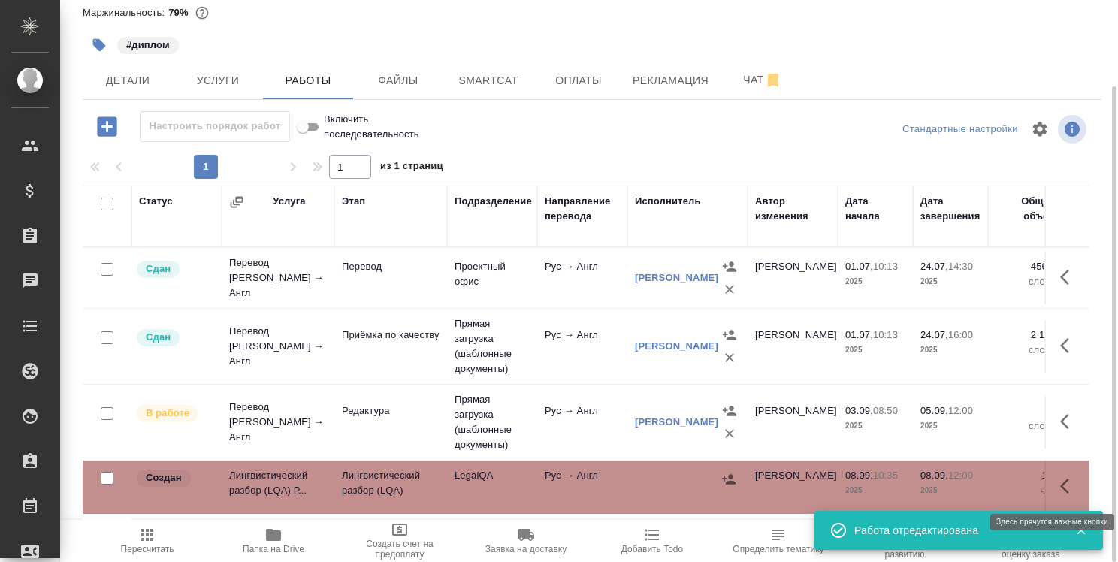
click at [1063, 485] on icon "button" at bounding box center [1069, 486] width 18 height 18
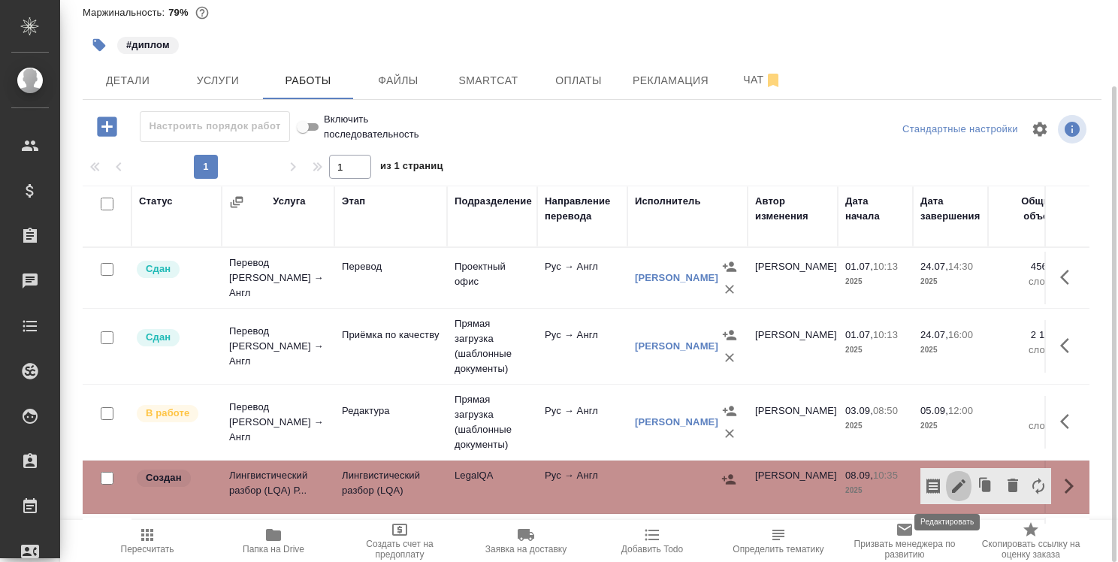
click at [950, 481] on icon "button" at bounding box center [959, 486] width 18 height 18
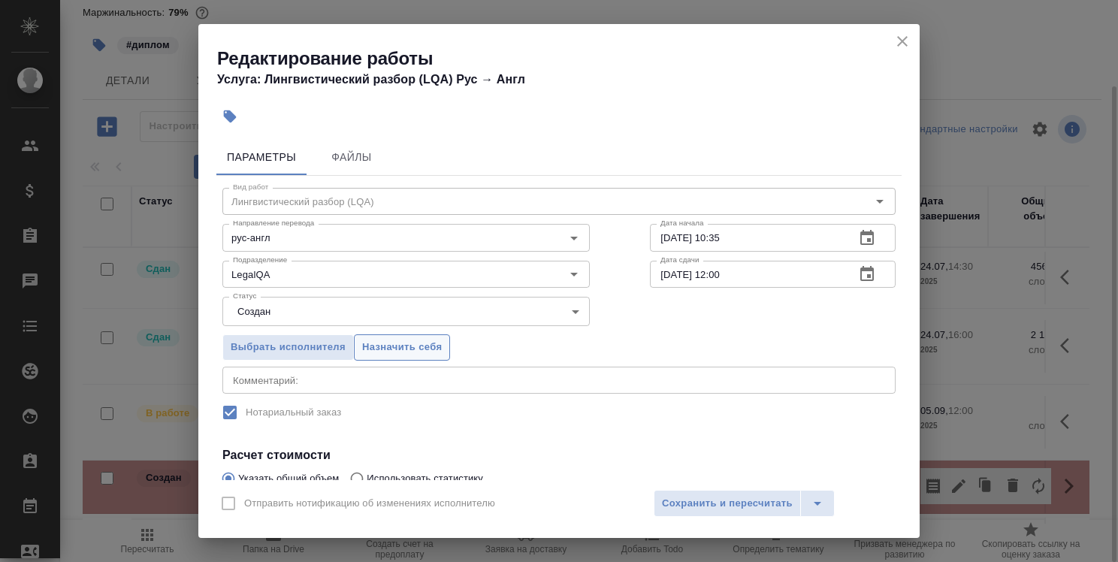
click at [417, 339] on span "Назначить себя" at bounding box center [402, 347] width 80 height 17
click at [742, 505] on span "Сохранить и пересчитать" at bounding box center [727, 503] width 131 height 17
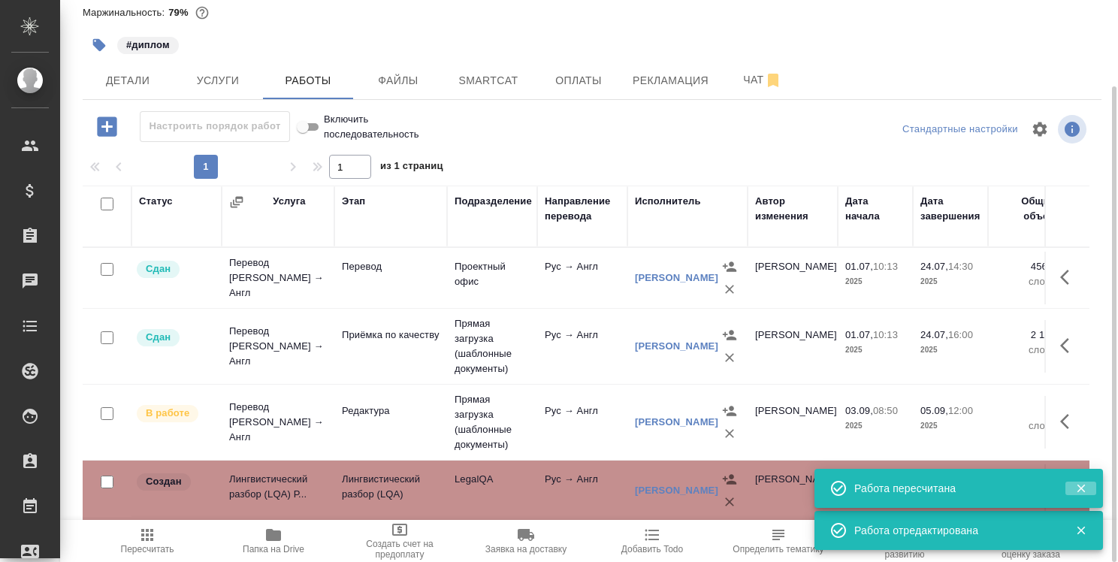
click at [1084, 489] on icon "button" at bounding box center [1082, 489] width 14 height 14
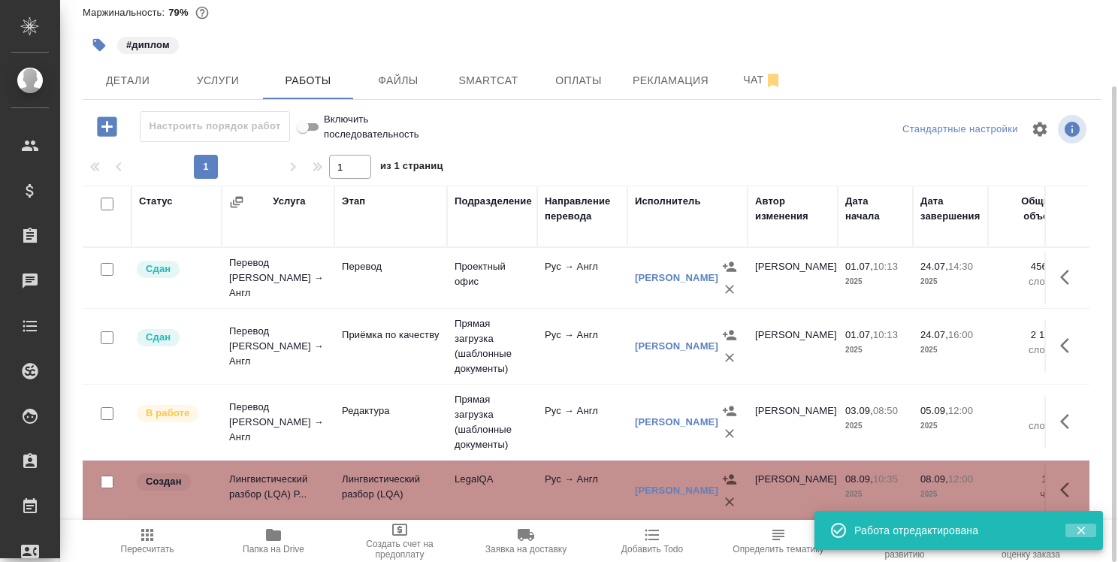
click at [1075, 531] on icon "button" at bounding box center [1082, 531] width 14 height 14
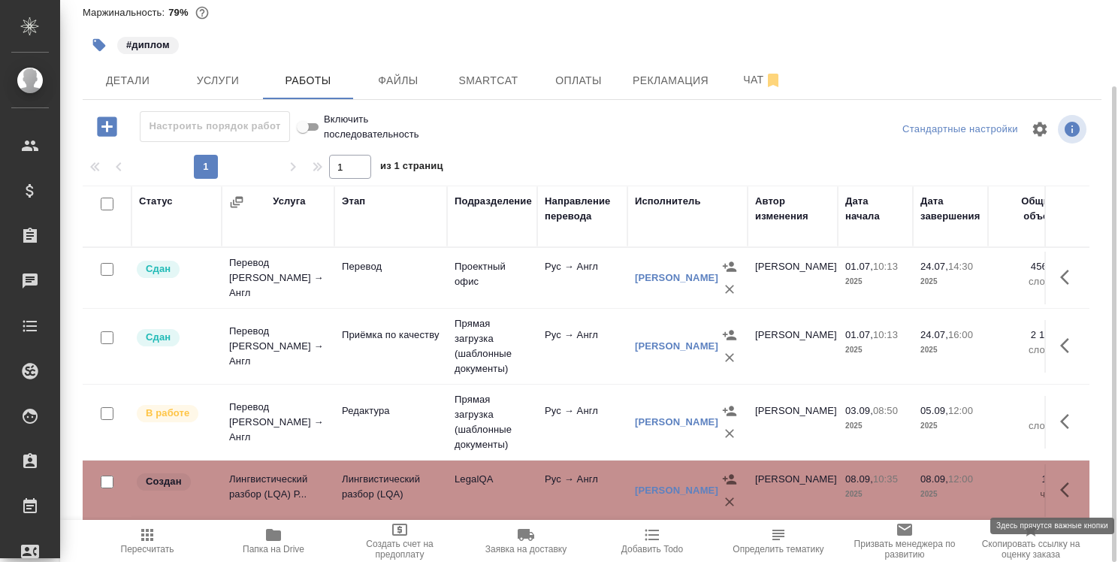
click at [1060, 490] on icon "button" at bounding box center [1064, 489] width 9 height 15
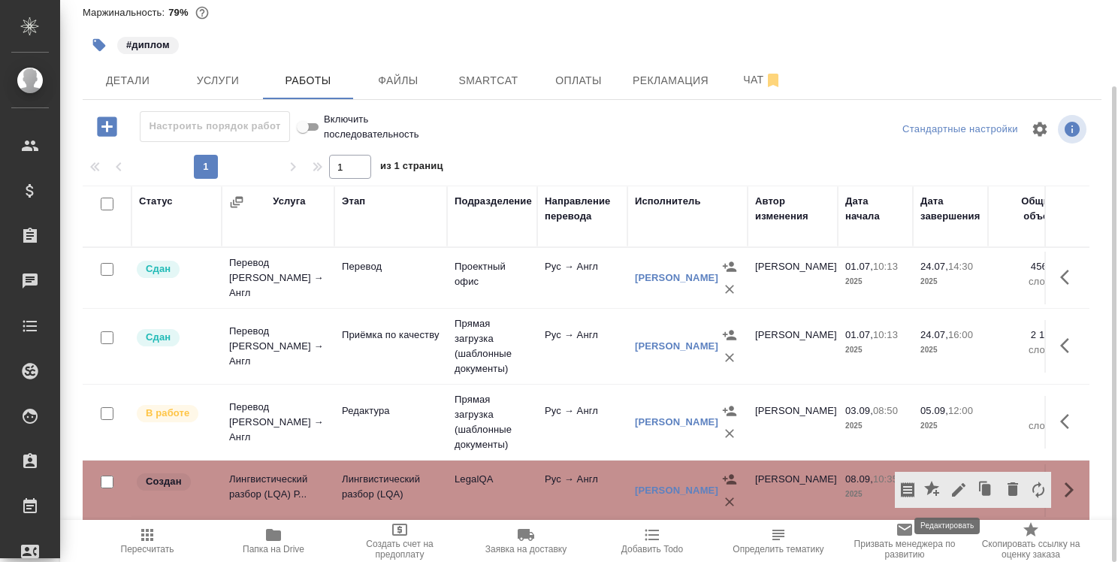
click at [950, 485] on icon "button" at bounding box center [959, 490] width 18 height 18
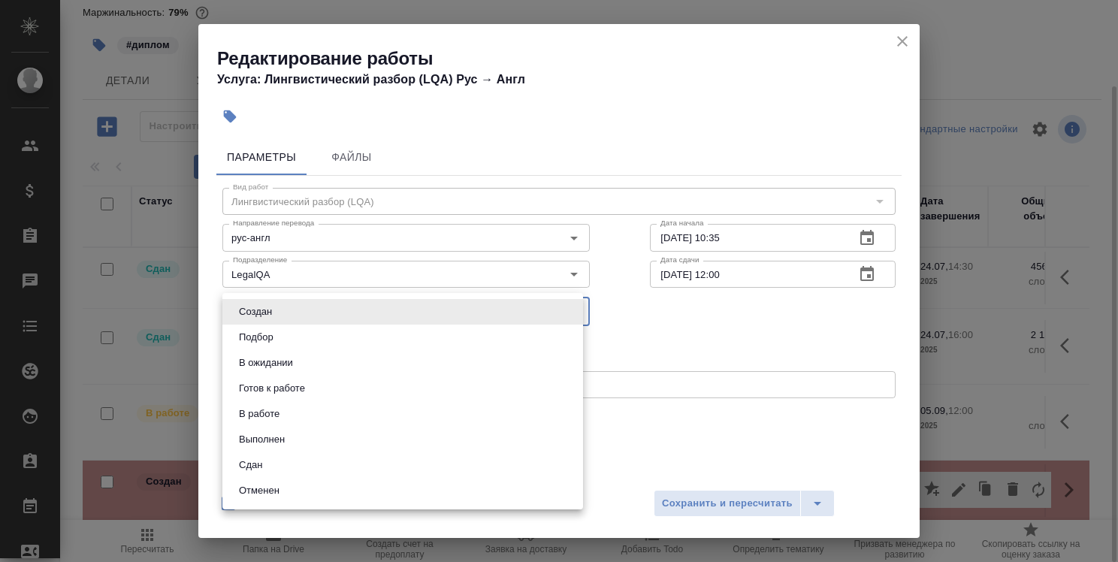
click at [437, 310] on body ".cls-1 fill:#fff; AWATERA Strelnikova Olga Клиенты Спецификации Заказы 0 Чаты T…" at bounding box center [559, 281] width 1118 height 562
click at [479, 460] on li "Сдан" at bounding box center [402, 465] width 361 height 26
type input "closed"
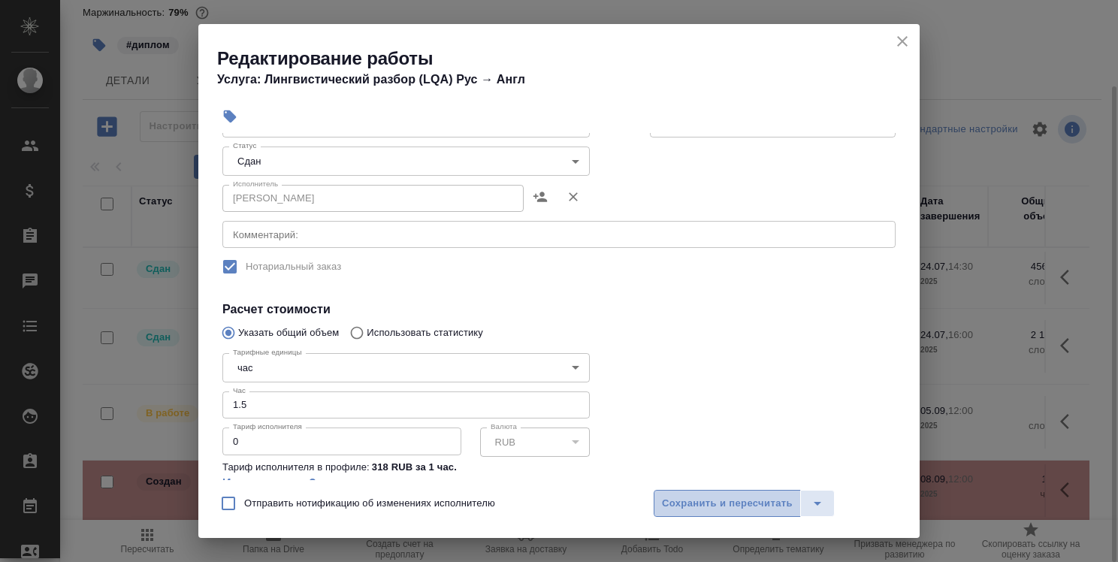
click at [767, 505] on span "Сохранить и пересчитать" at bounding box center [727, 503] width 131 height 17
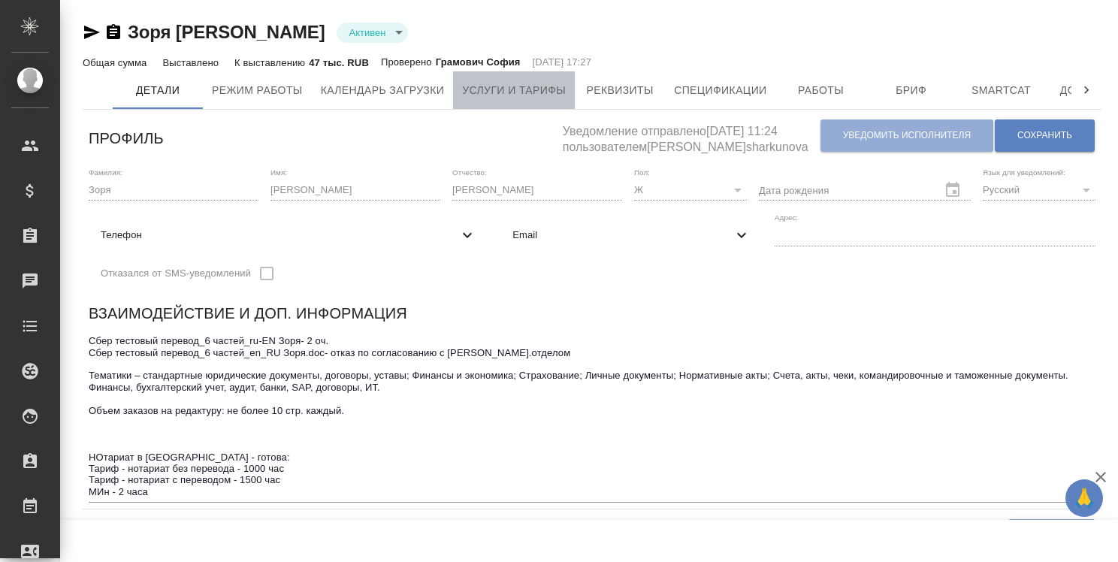
click at [535, 95] on span "Услуги и тарифы" at bounding box center [514, 90] width 104 height 19
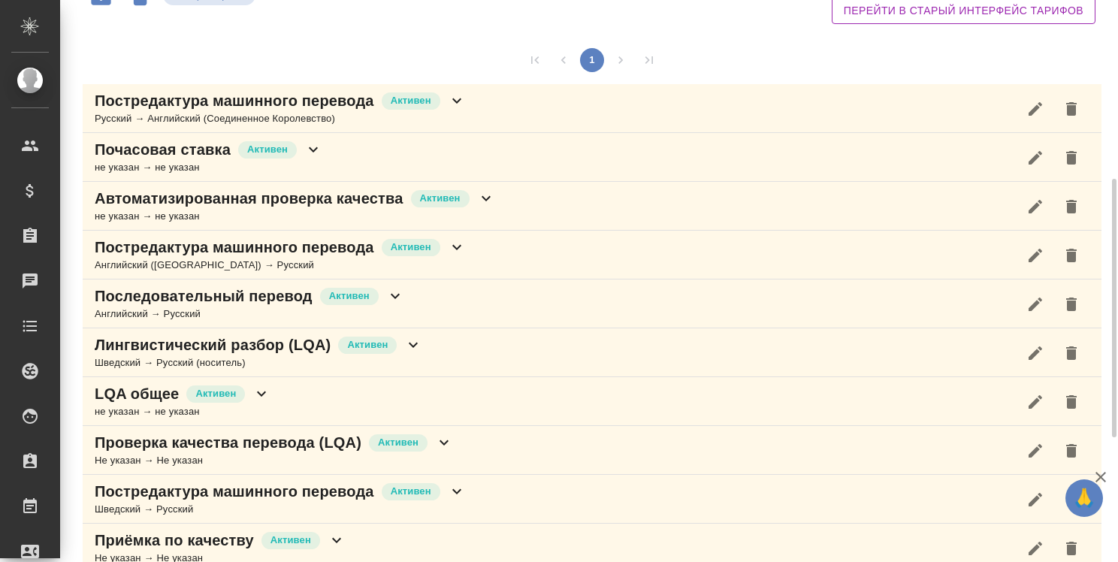
scroll to position [225, 0]
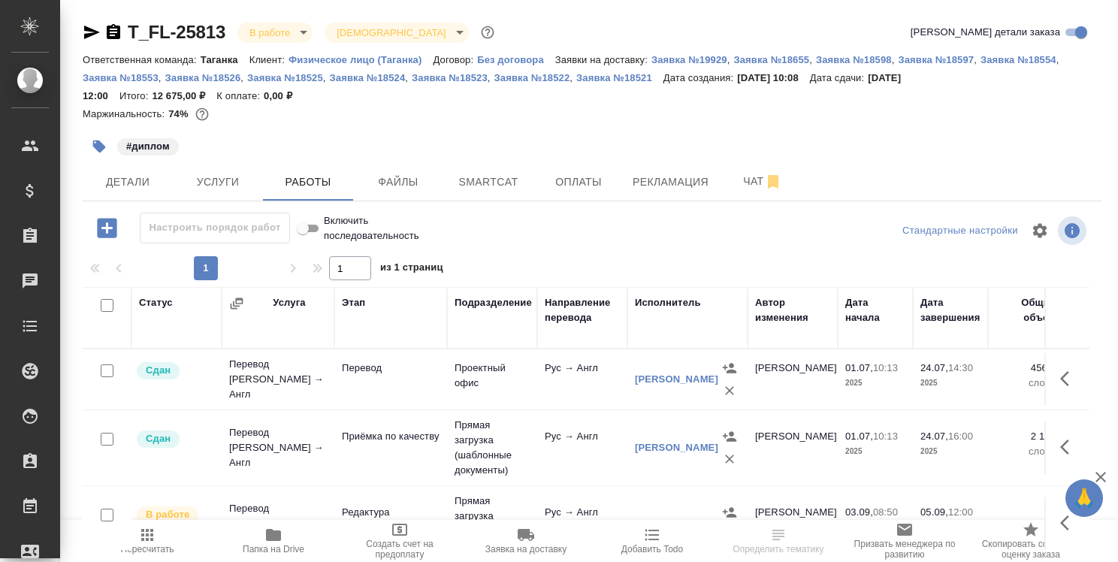
click at [88, 32] on icon "button" at bounding box center [92, 32] width 18 height 18
